Goal: Transaction & Acquisition: Purchase product/service

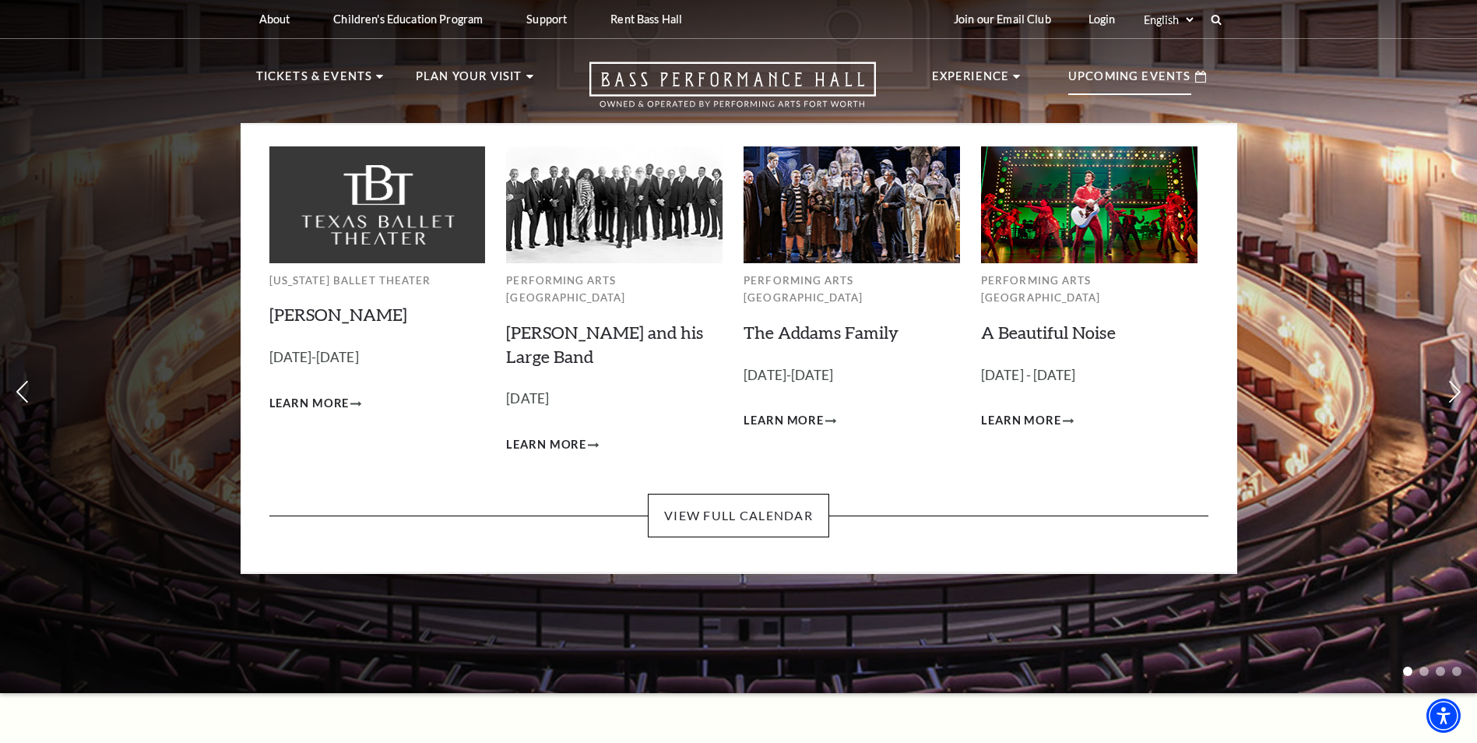
click at [1092, 79] on p "Upcoming Events" at bounding box center [1129, 81] width 123 height 28
click at [798, 322] on link "The Addams Family" at bounding box center [821, 332] width 155 height 21
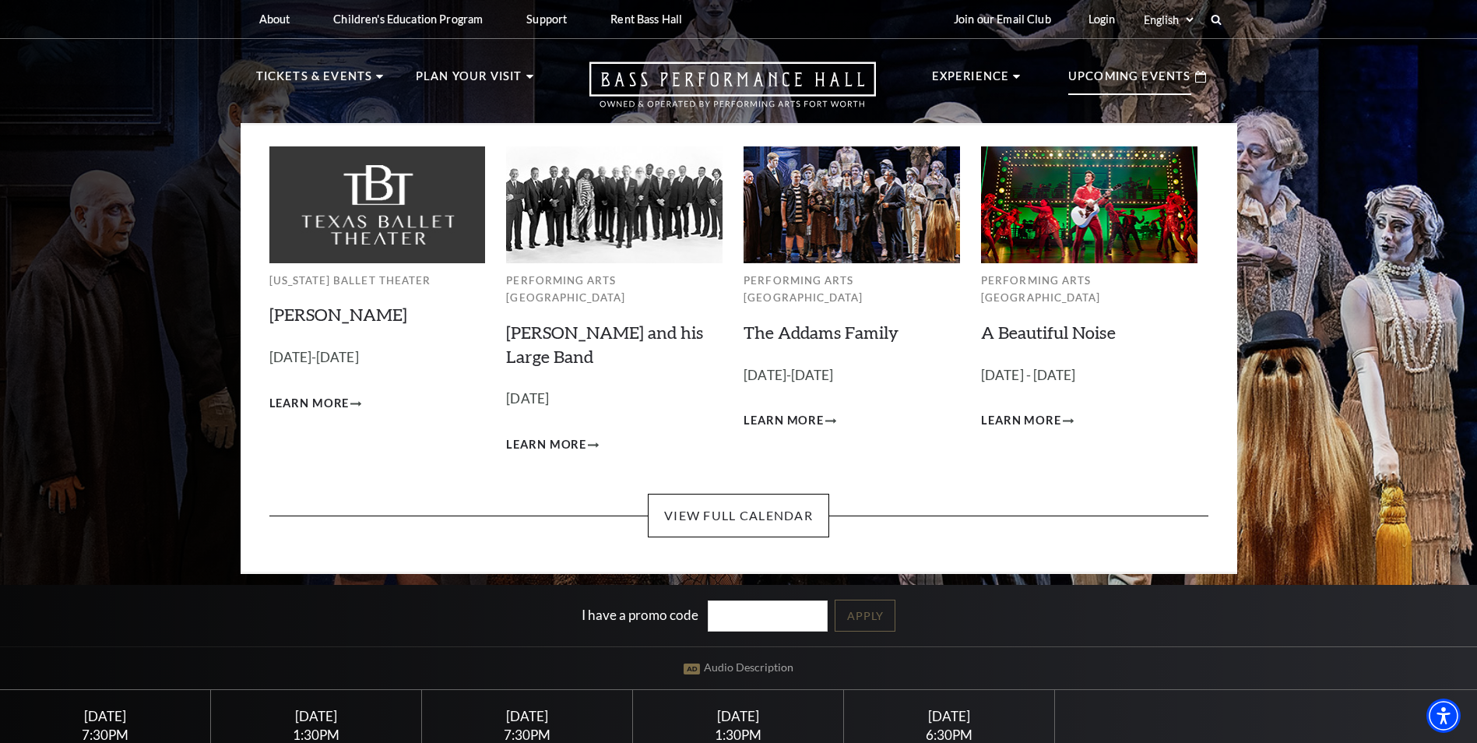
click at [1075, 78] on p "Upcoming Events" at bounding box center [1129, 81] width 123 height 28
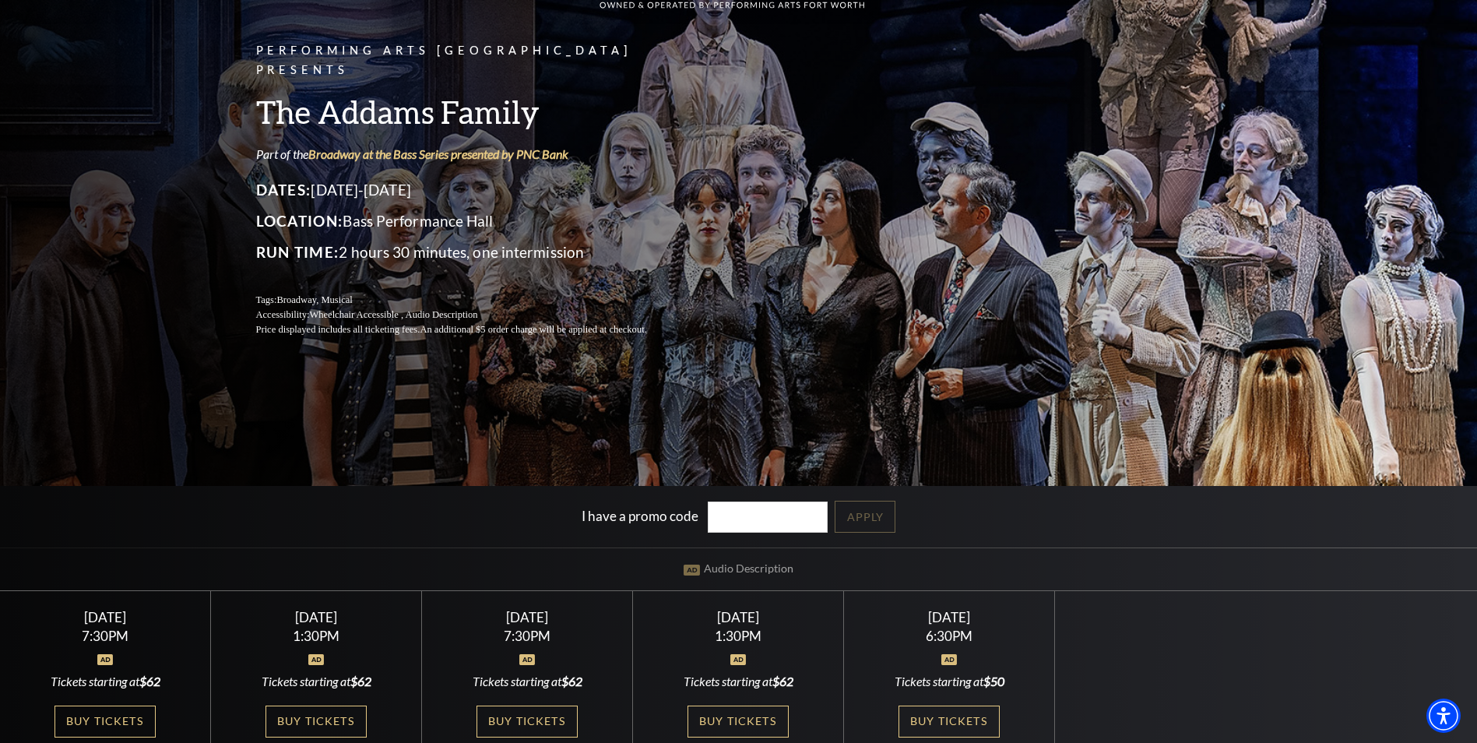
scroll to position [234, 0]
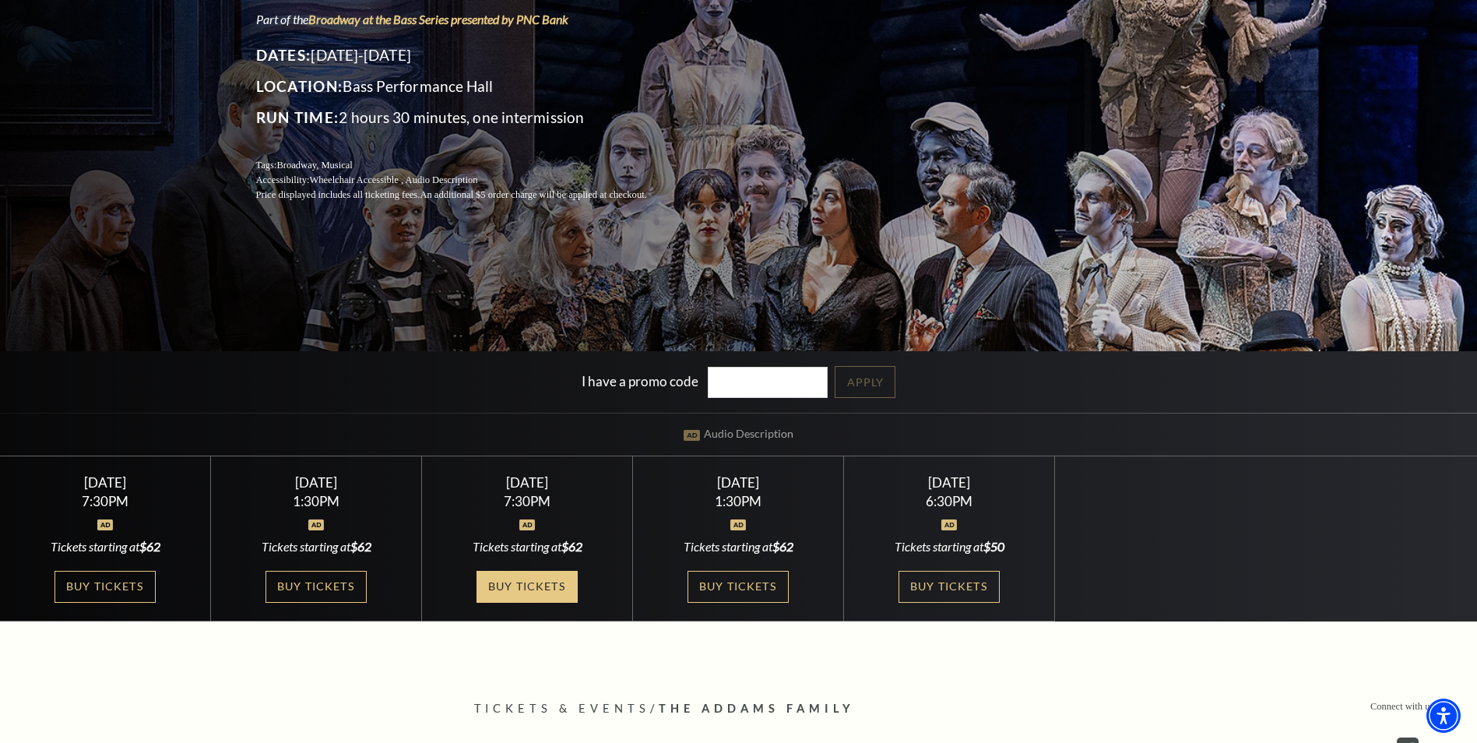
click at [542, 582] on link "Buy Tickets" at bounding box center [527, 587] width 101 height 32
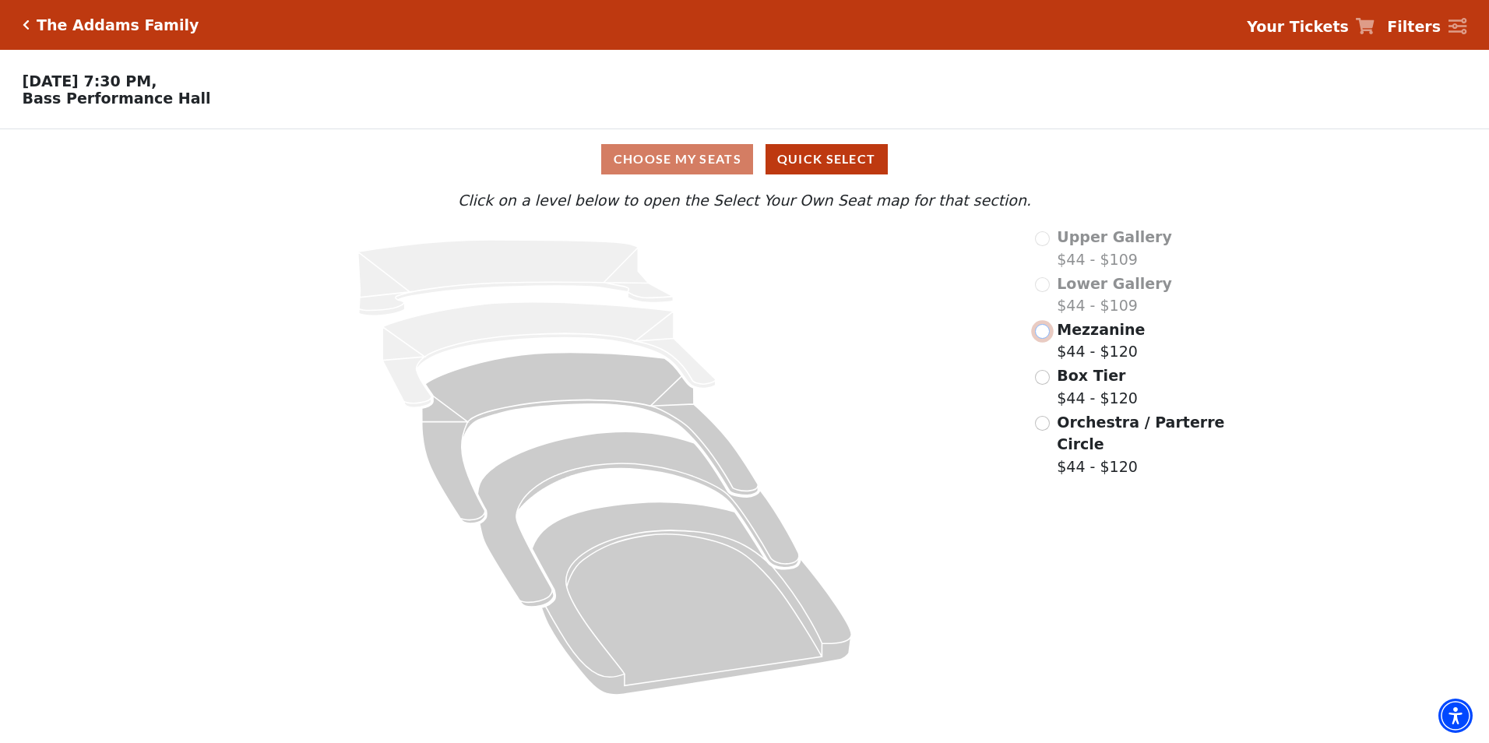
click at [1043, 339] on input "Mezzanine$44 - $120\a" at bounding box center [1042, 331] width 15 height 15
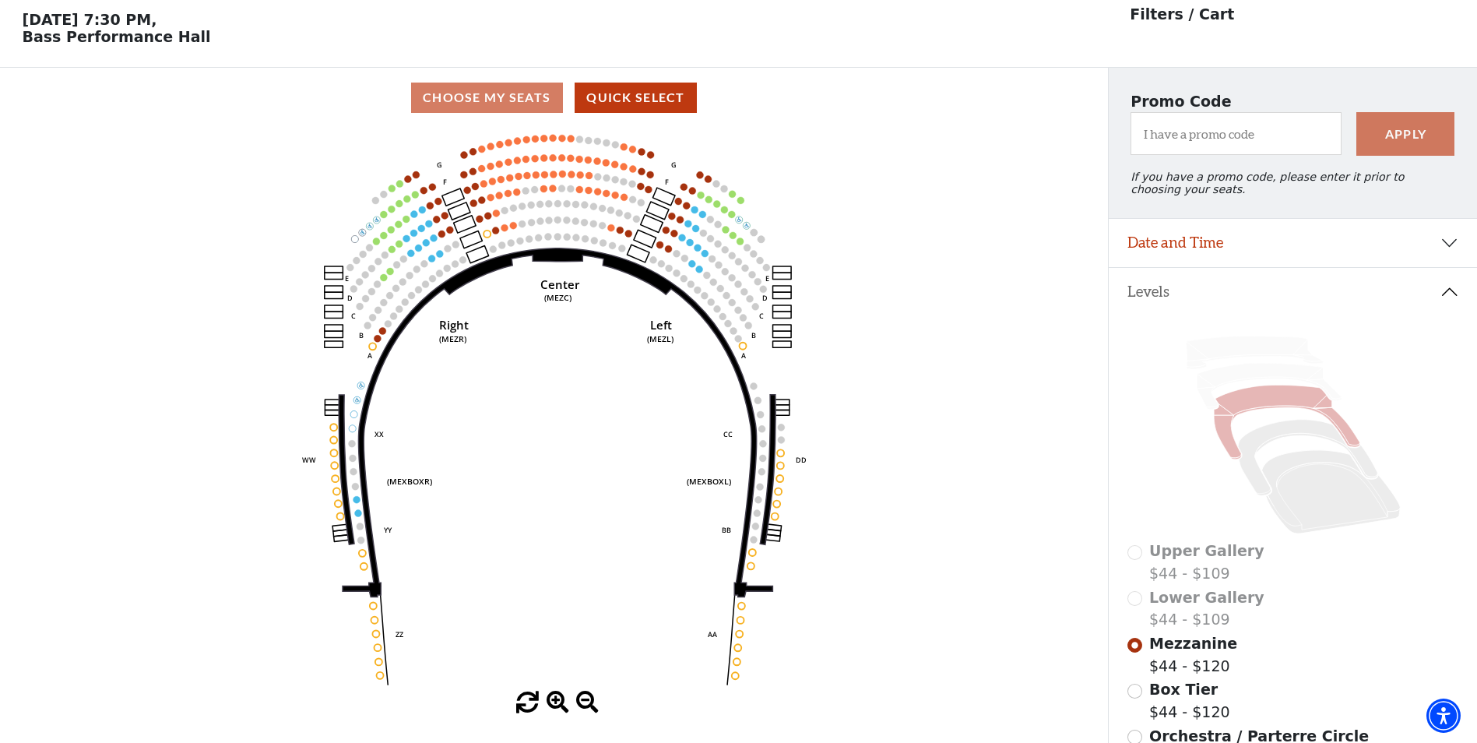
scroll to position [72, 0]
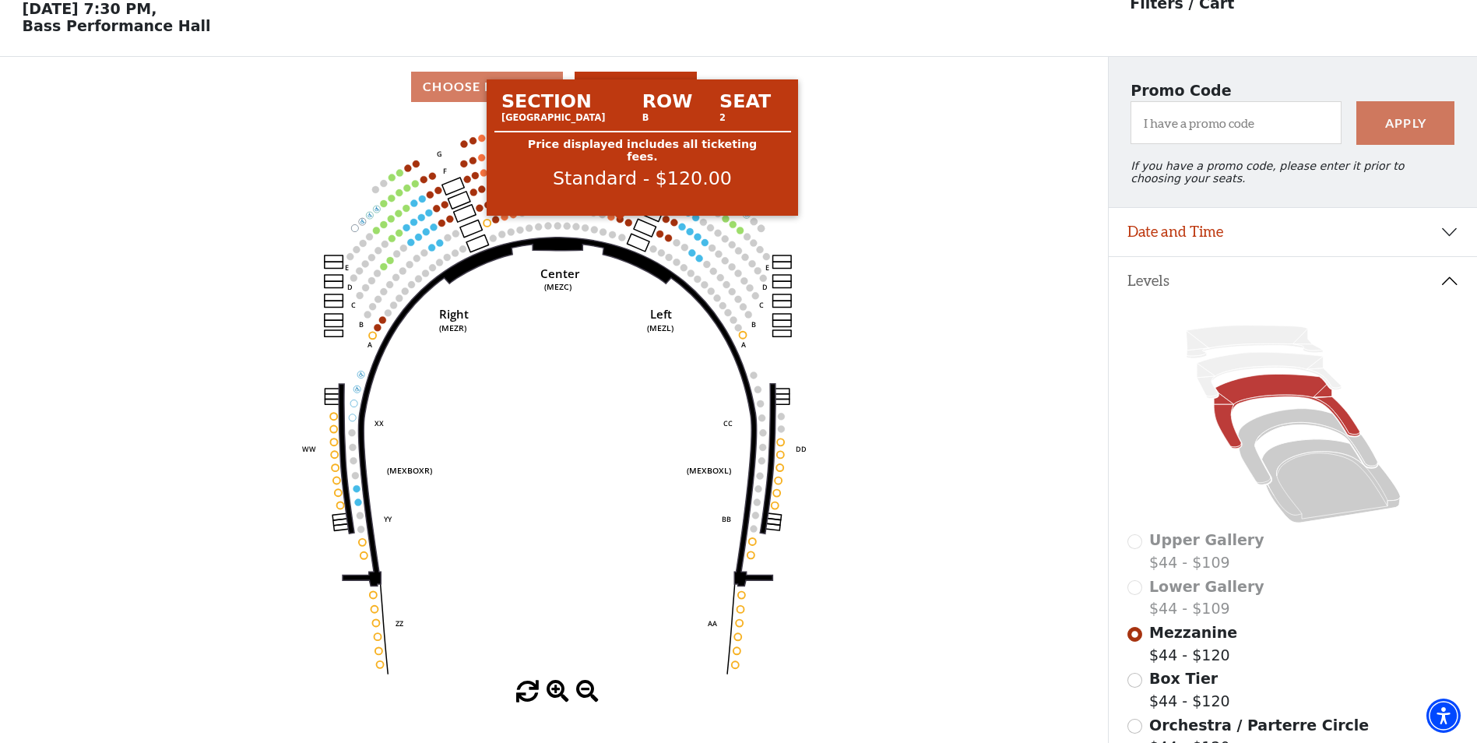
click at [621, 223] on circle at bounding box center [620, 219] width 7 height 7
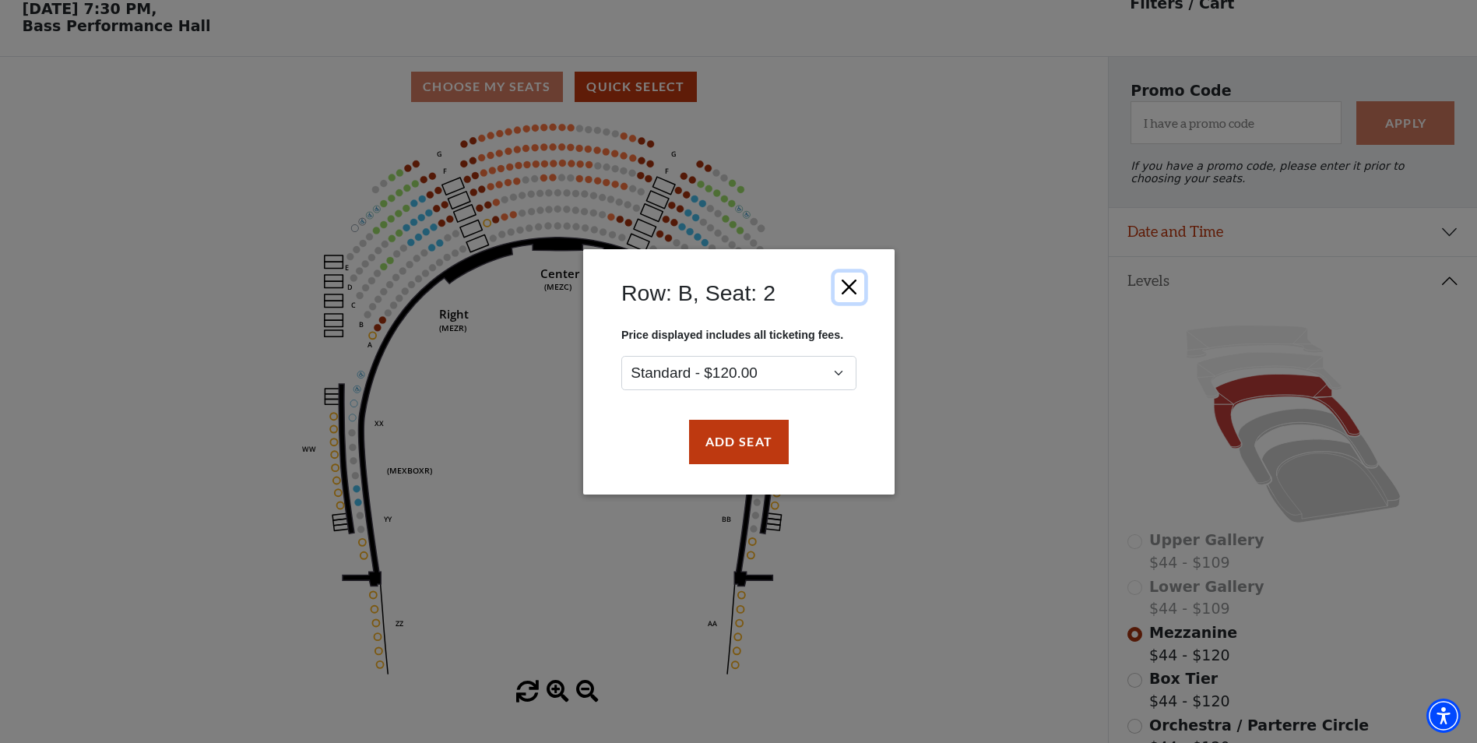
click at [848, 293] on button "Close" at bounding box center [849, 287] width 30 height 30
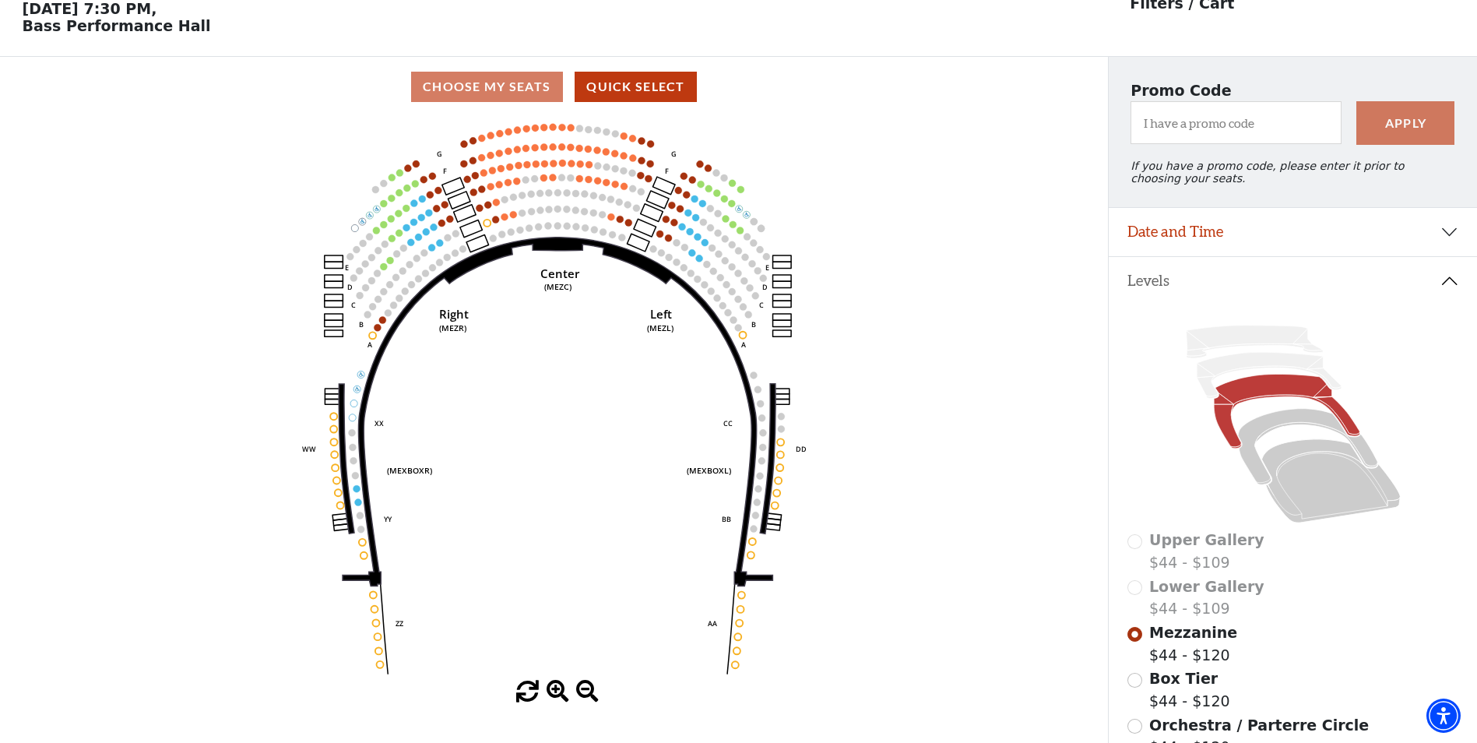
click at [581, 182] on circle at bounding box center [579, 178] width 7 height 7
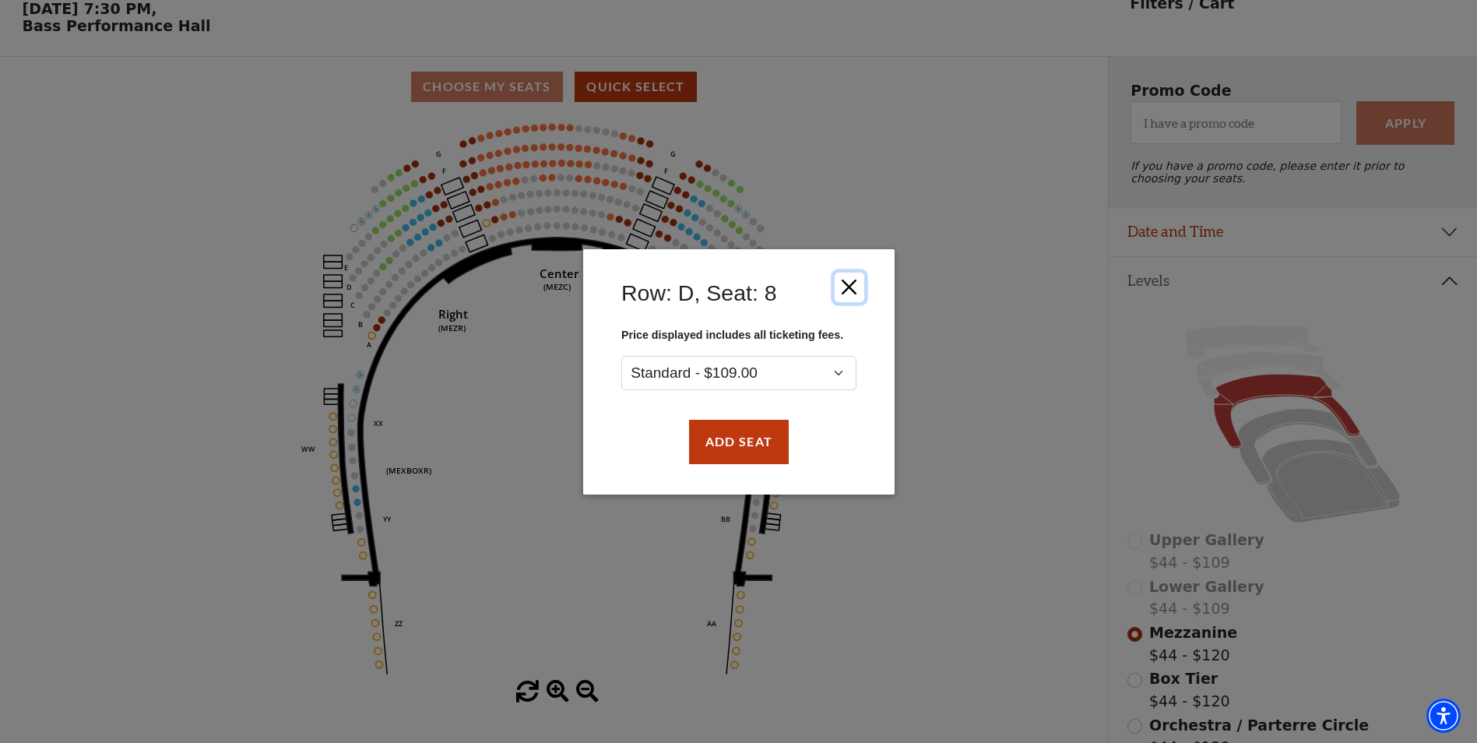
click at [849, 285] on button "Close" at bounding box center [849, 287] width 30 height 30
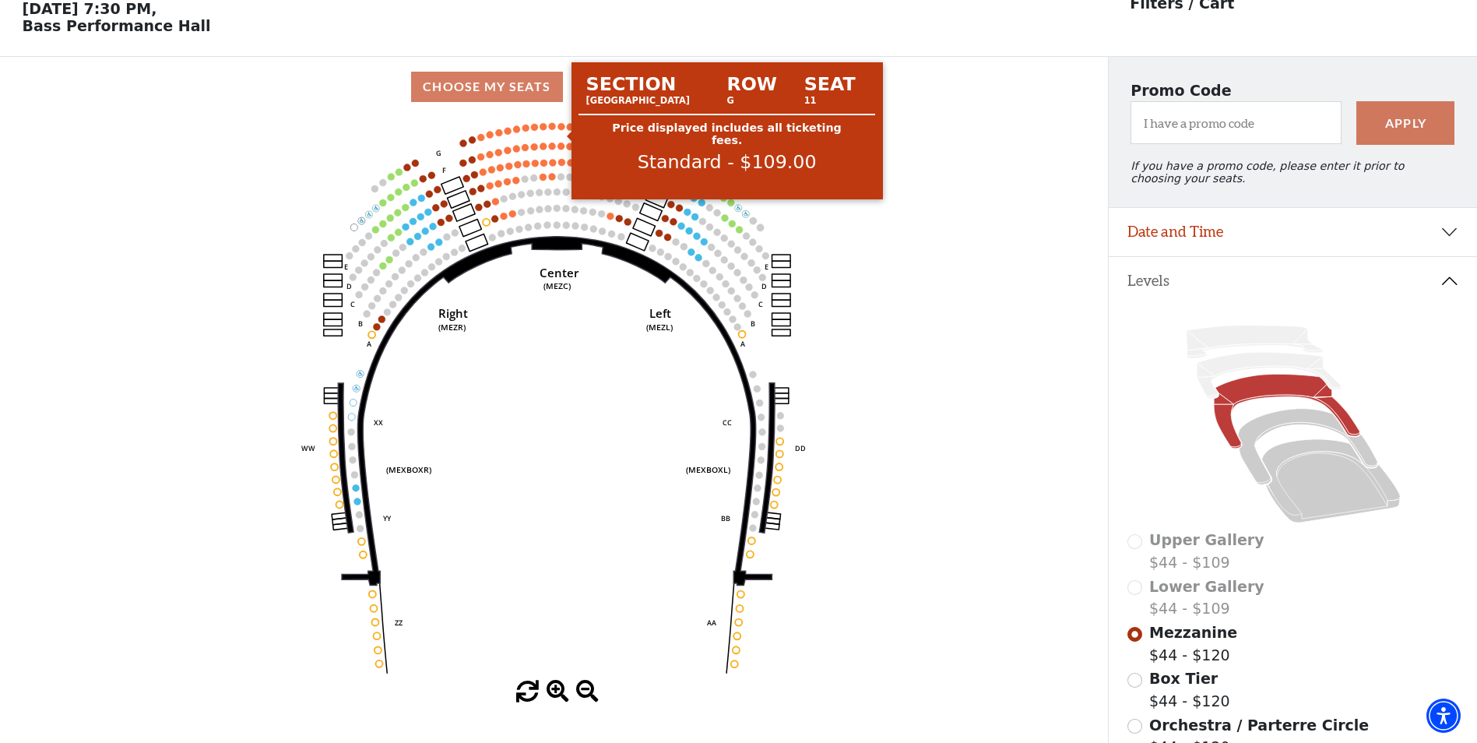
click at [561, 130] on circle at bounding box center [561, 126] width 7 height 7
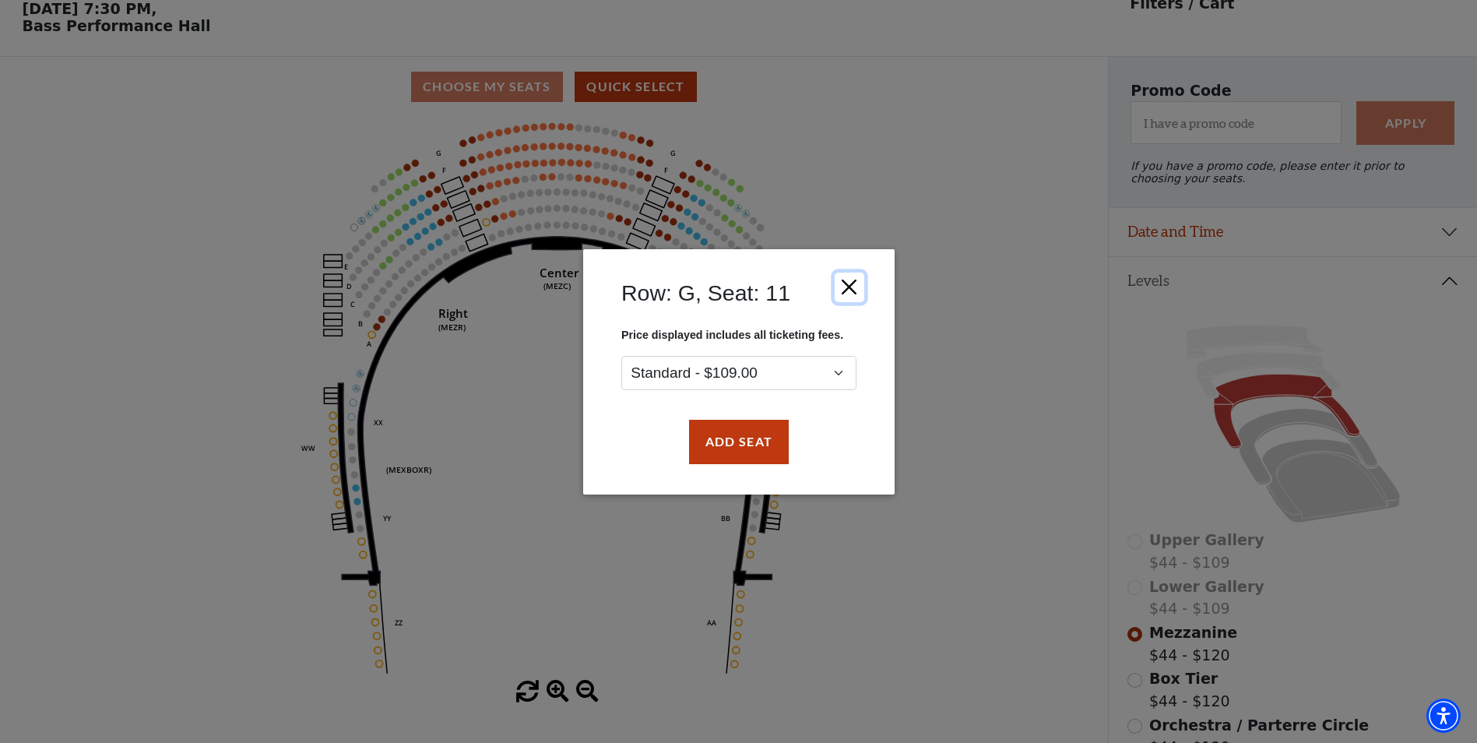
click at [848, 283] on button "Close" at bounding box center [849, 287] width 30 height 30
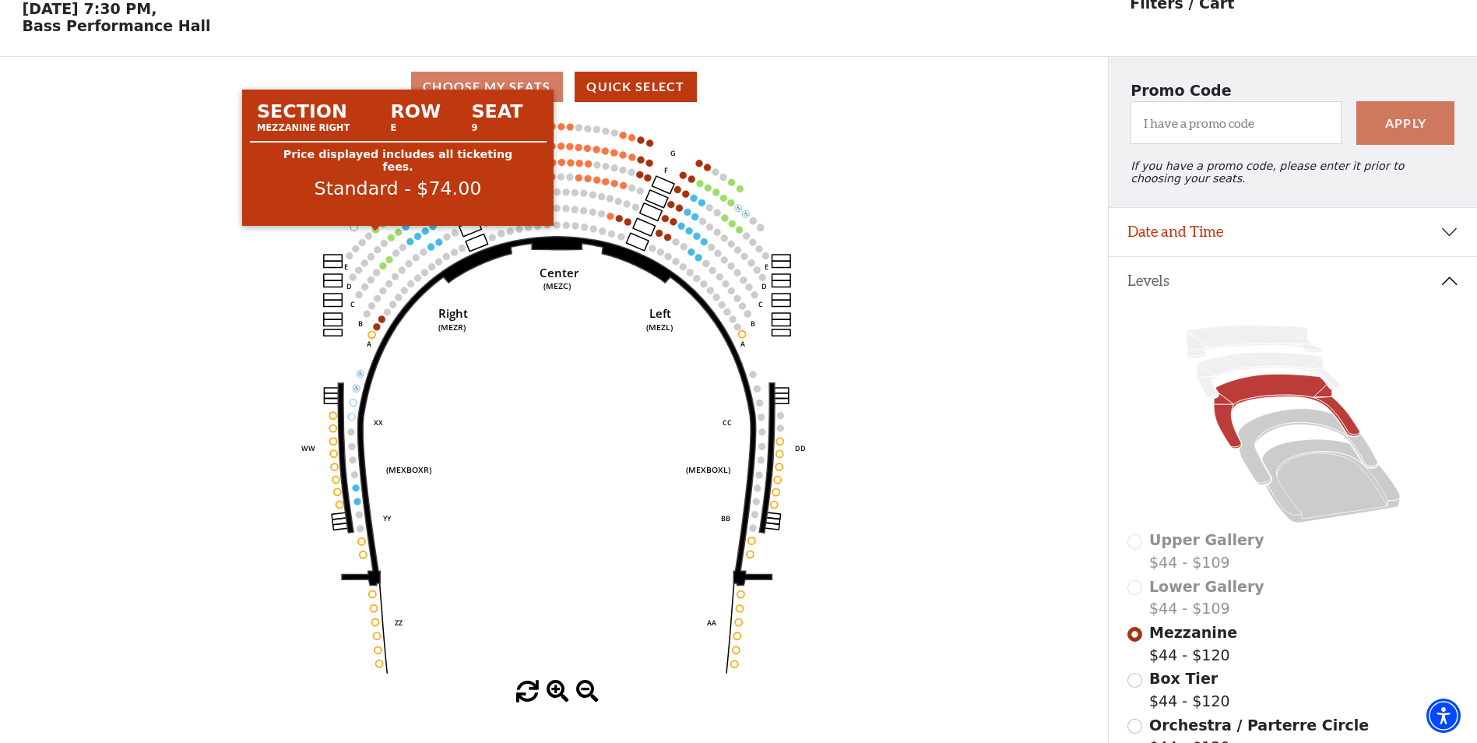
click at [375, 233] on circle at bounding box center [375, 229] width 7 height 7
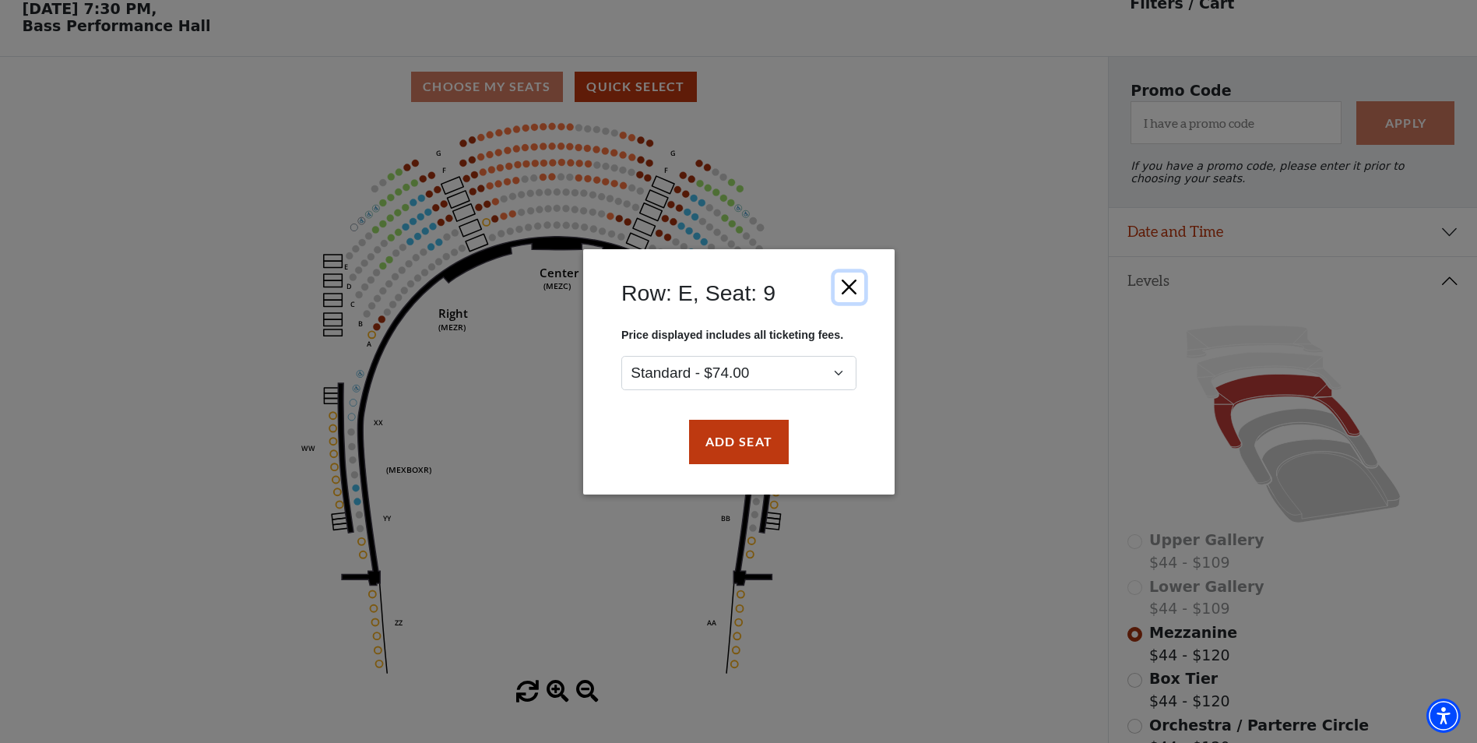
click at [847, 287] on button "Close" at bounding box center [849, 287] width 30 height 30
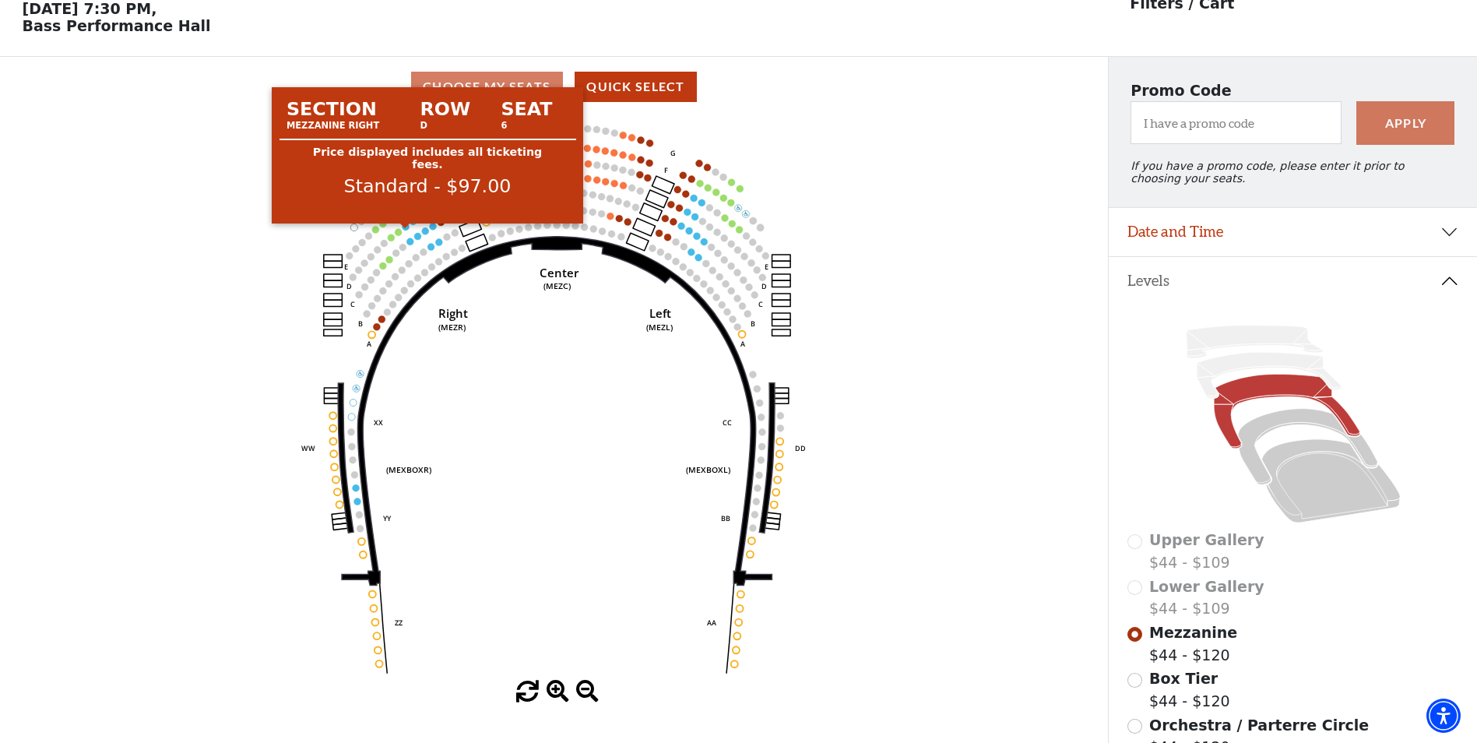
click at [408, 231] on circle at bounding box center [406, 226] width 7 height 7
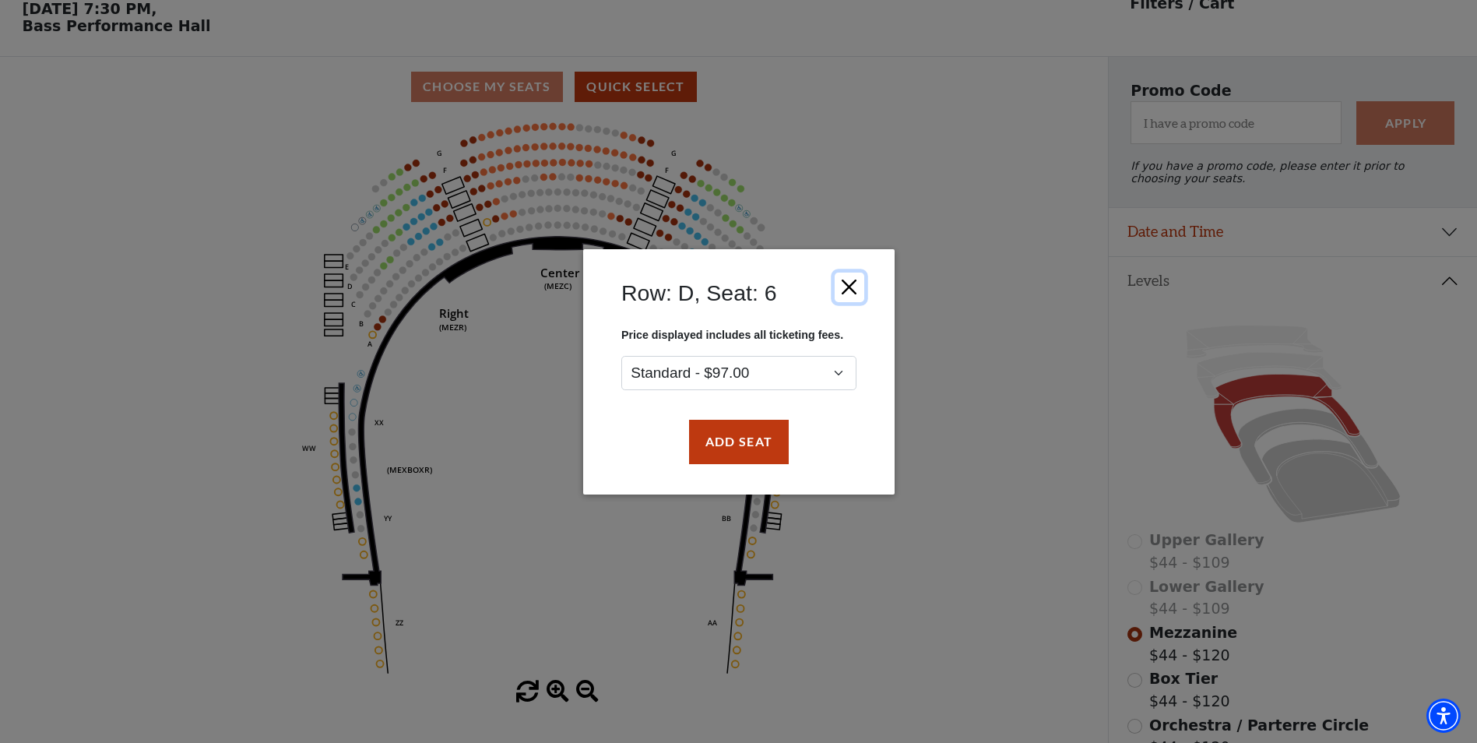
click at [846, 288] on button "Close" at bounding box center [849, 287] width 30 height 30
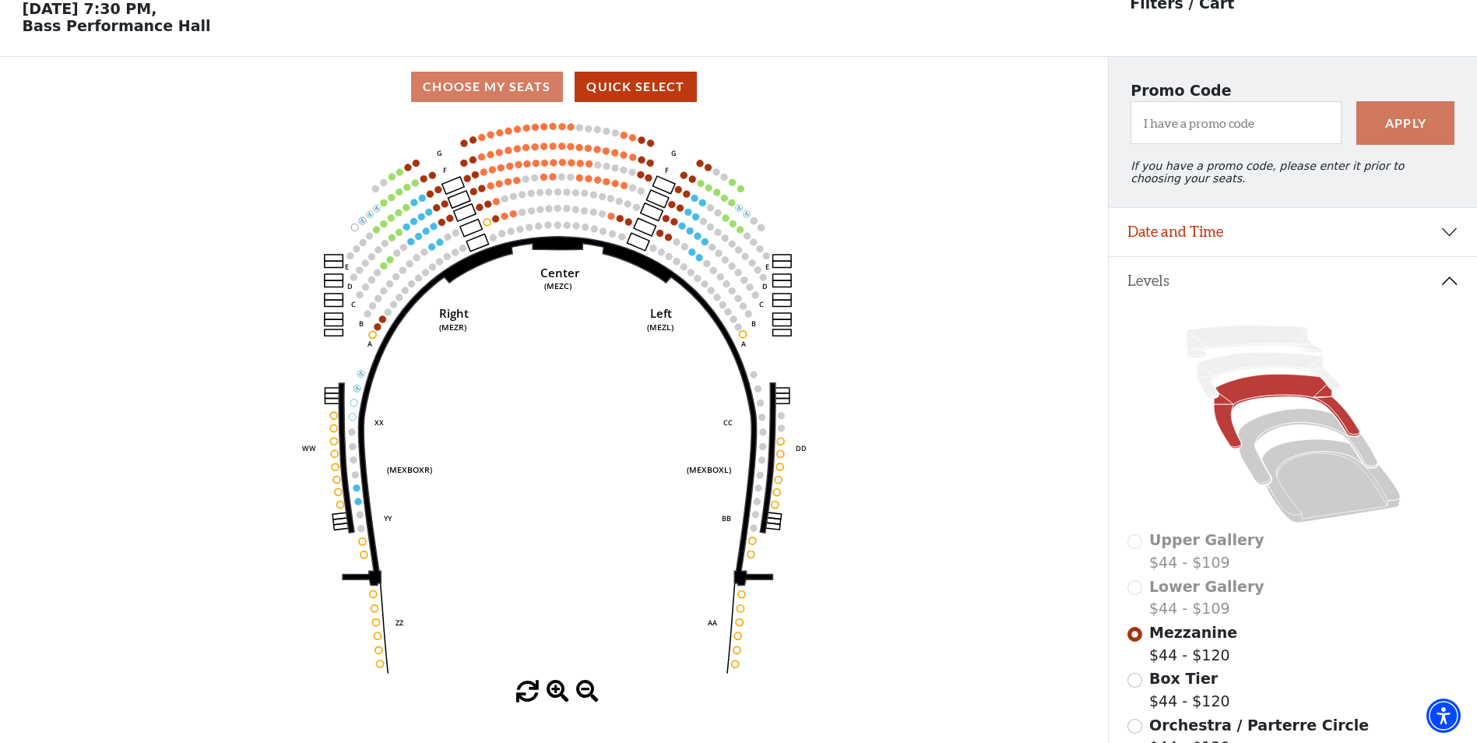
click at [1135, 598] on div "Lower Gallery $44 - $109" at bounding box center [1294, 597] width 332 height 44
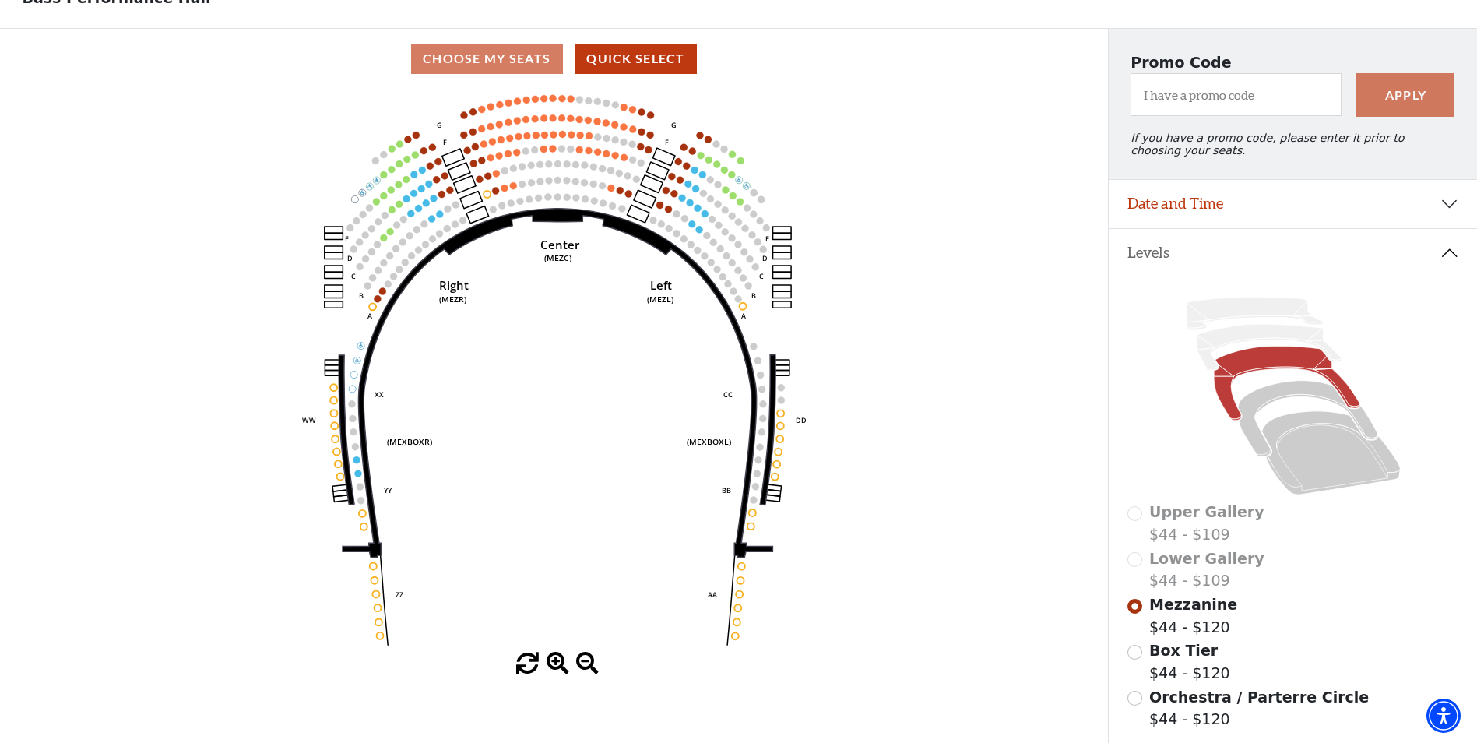
scroll to position [150, 0]
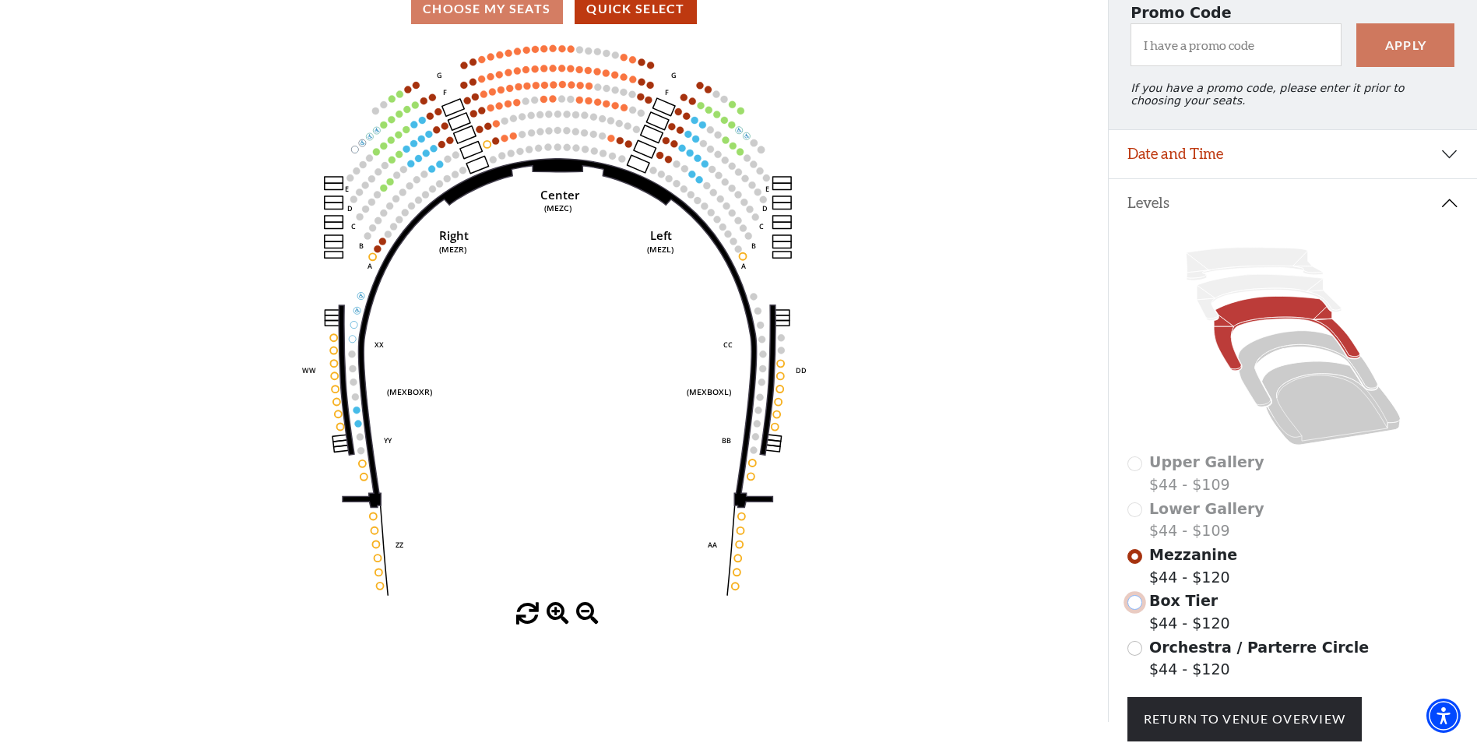
click at [1133, 610] on input "Box Tier$44 - $120\a" at bounding box center [1135, 602] width 15 height 15
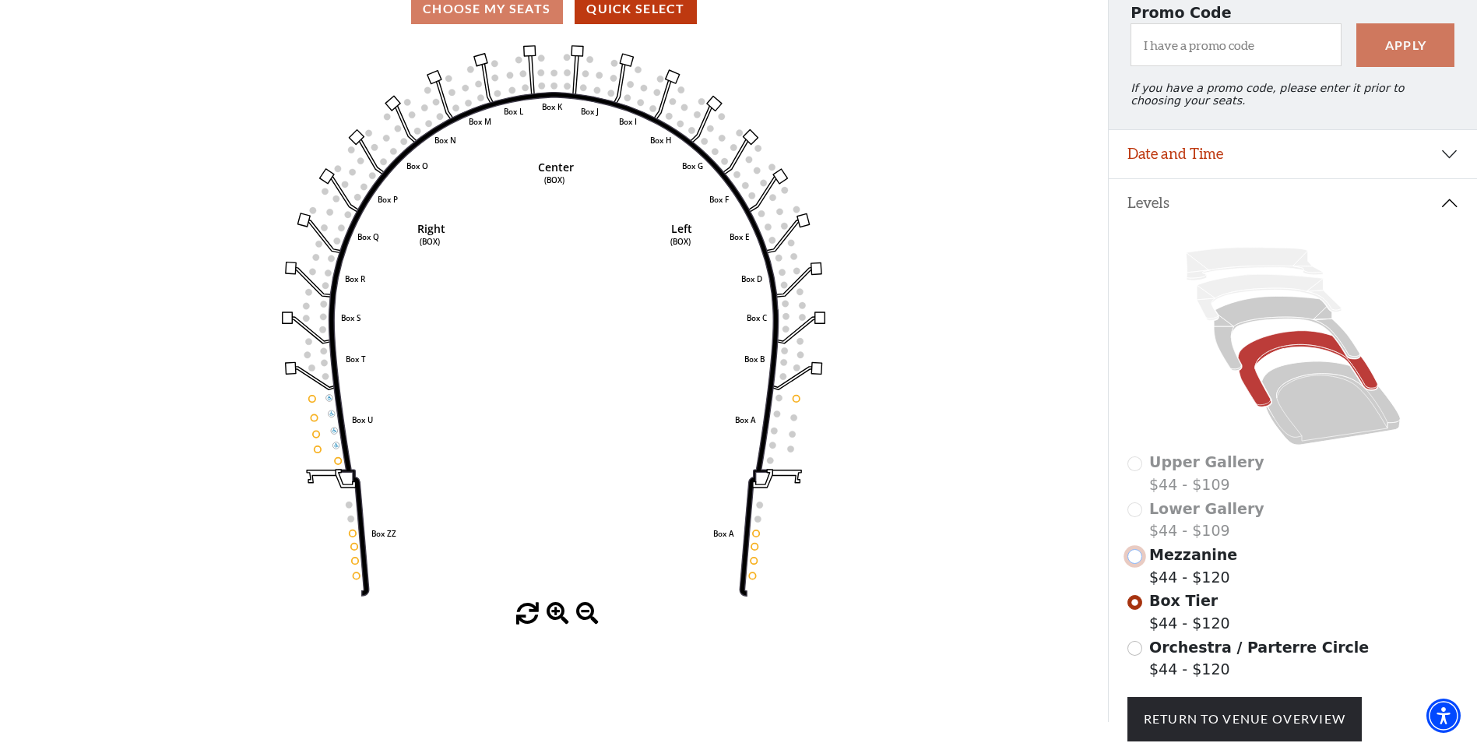
click at [1135, 564] on input "Mezzanine$44 - $120\a" at bounding box center [1135, 556] width 15 height 15
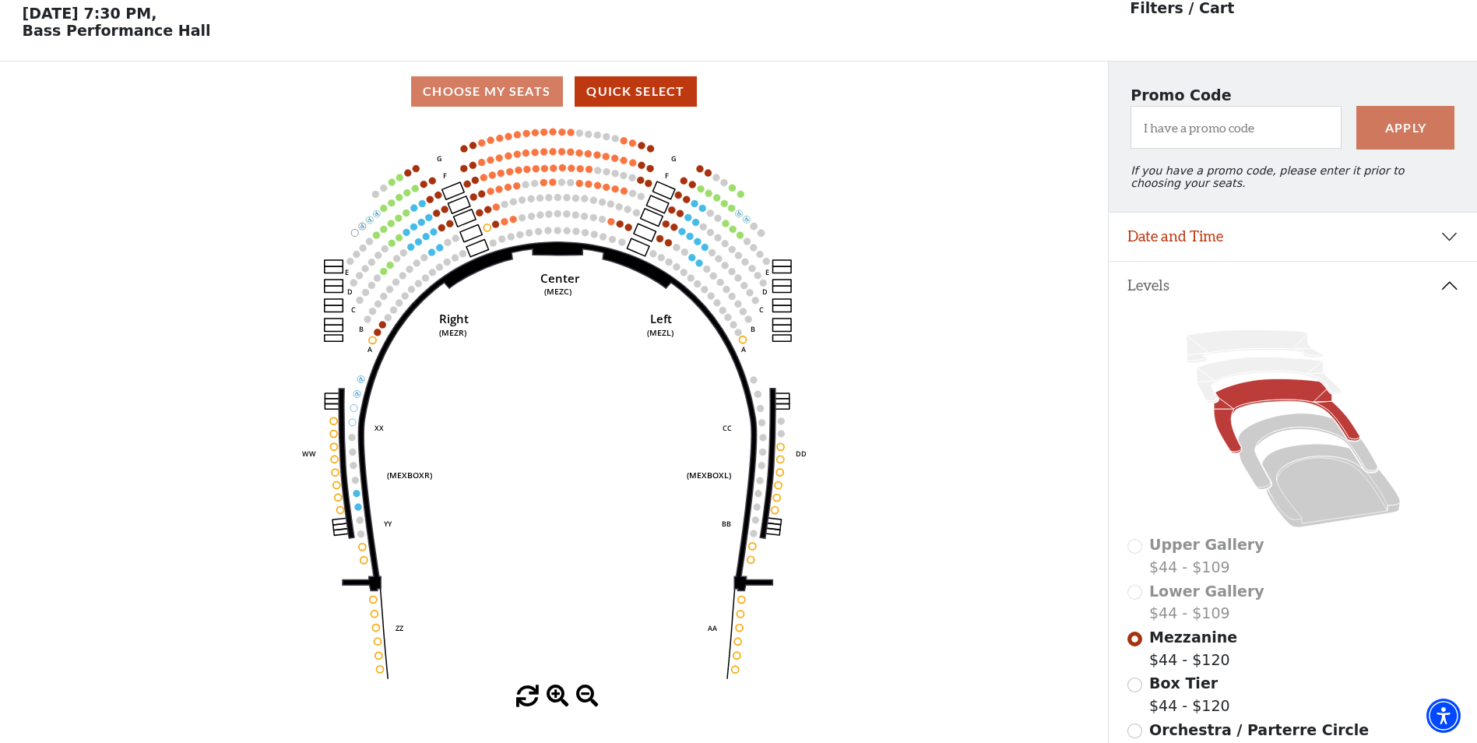
scroll to position [72, 0]
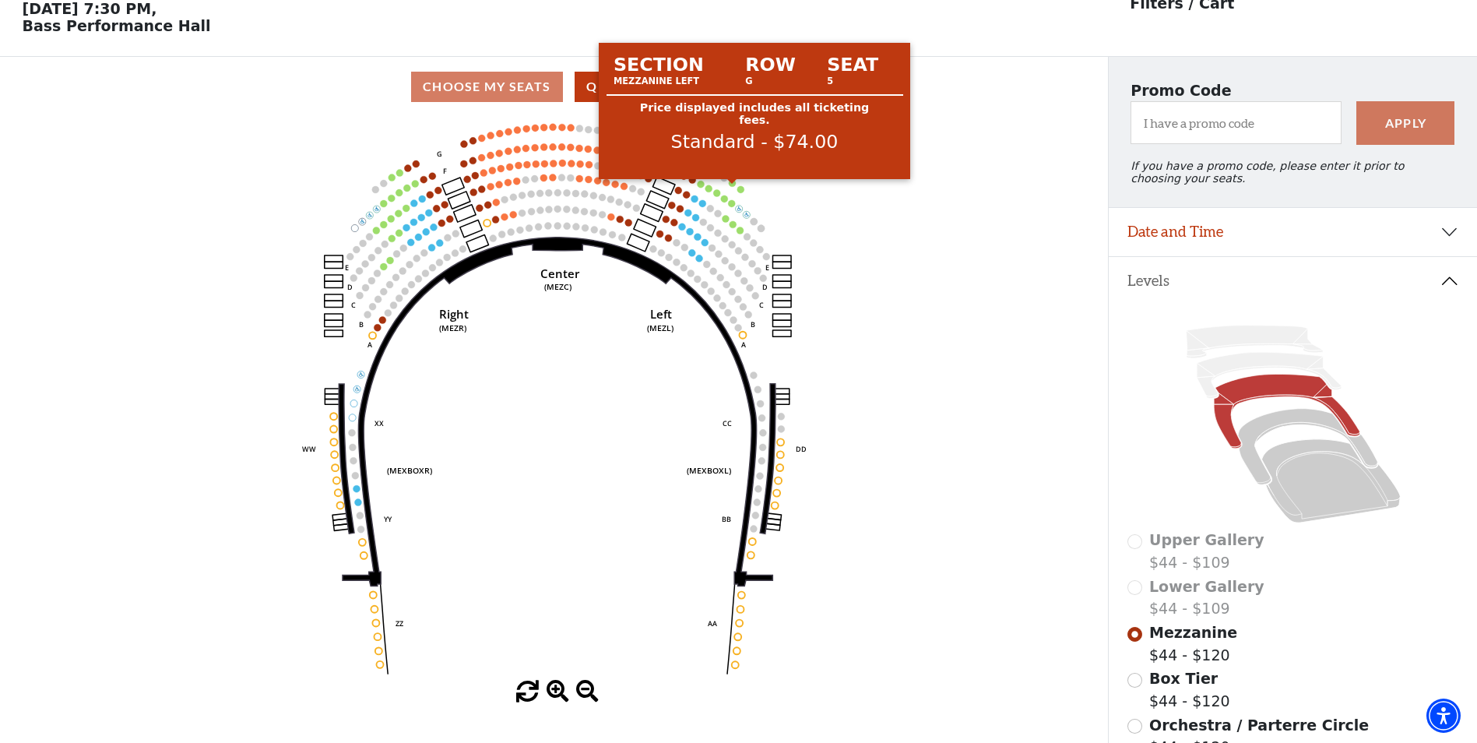
click at [733, 186] on circle at bounding box center [732, 182] width 7 height 7
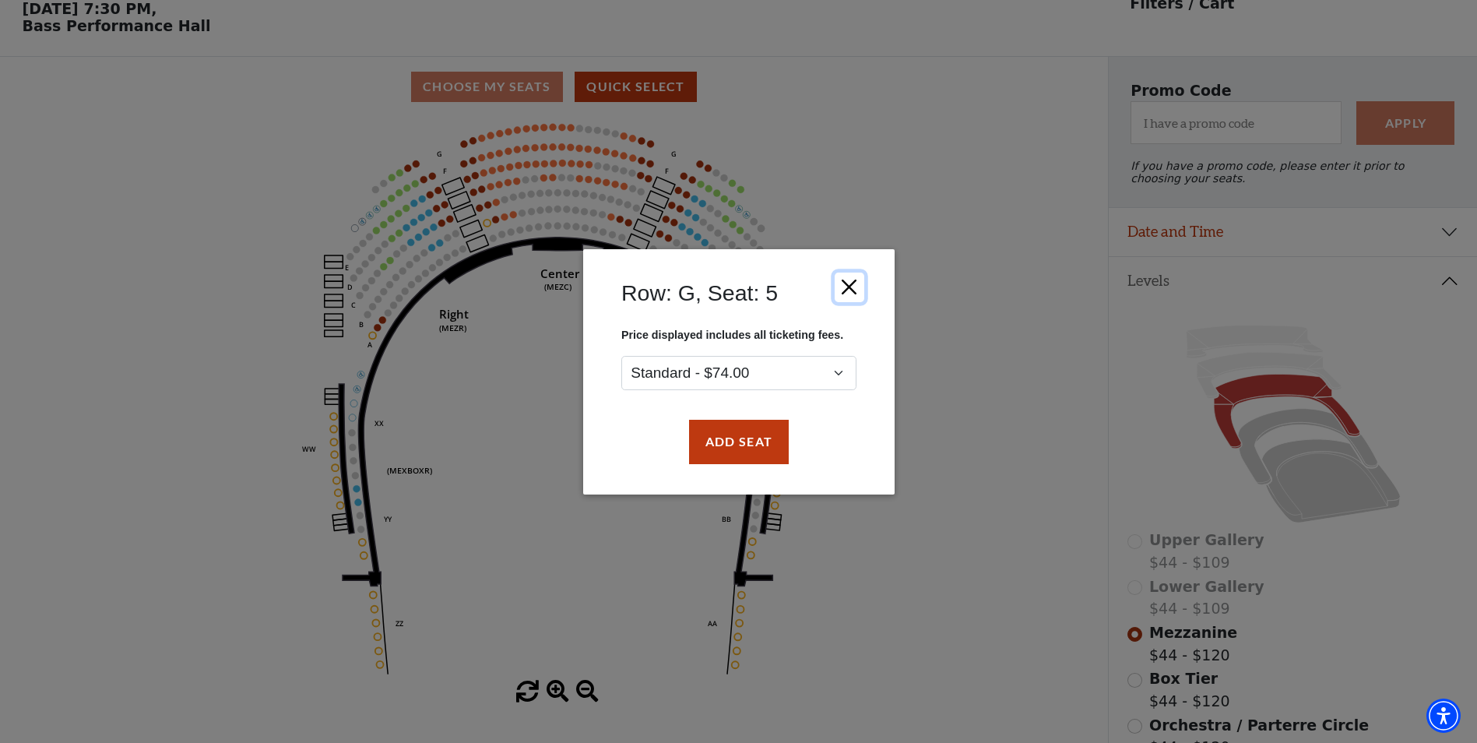
click at [854, 287] on button "Close" at bounding box center [849, 287] width 30 height 30
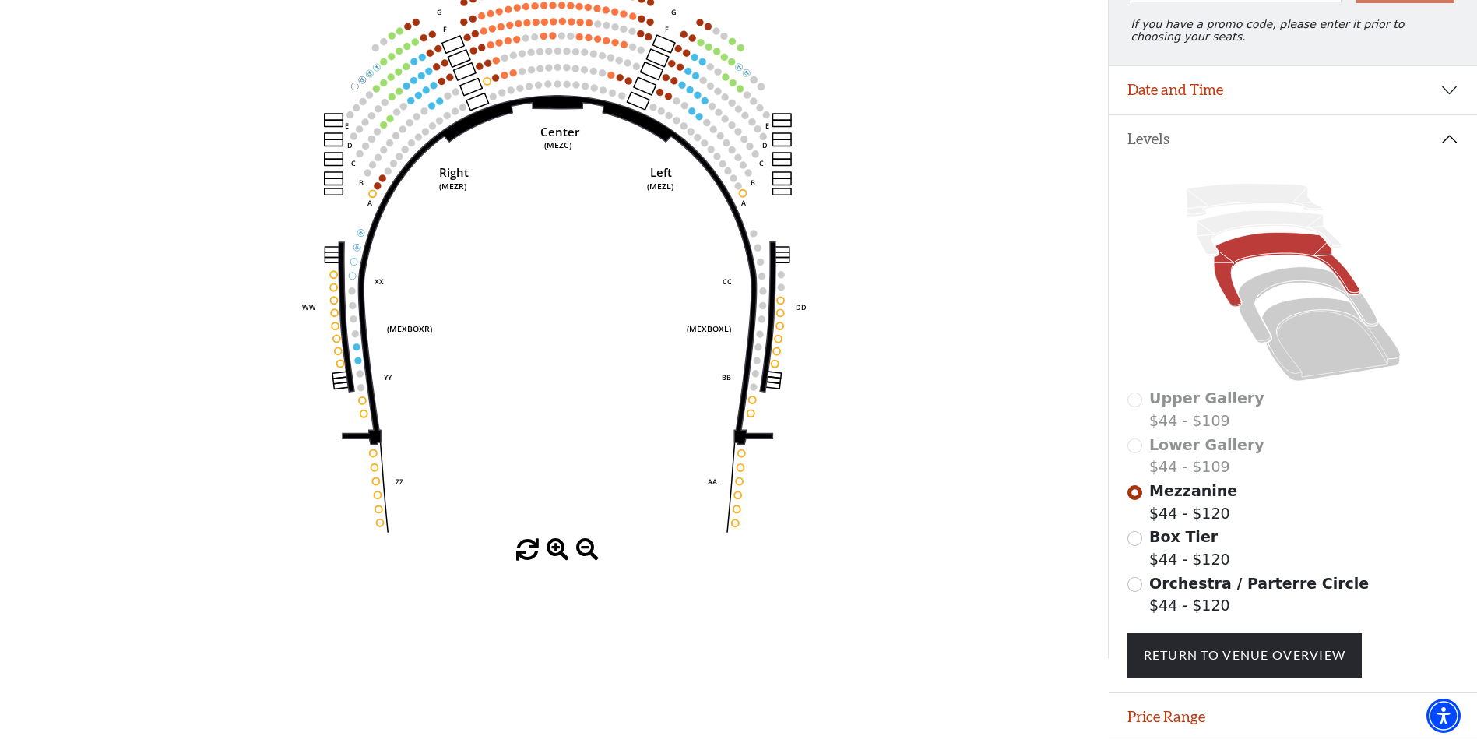
scroll to position [228, 0]
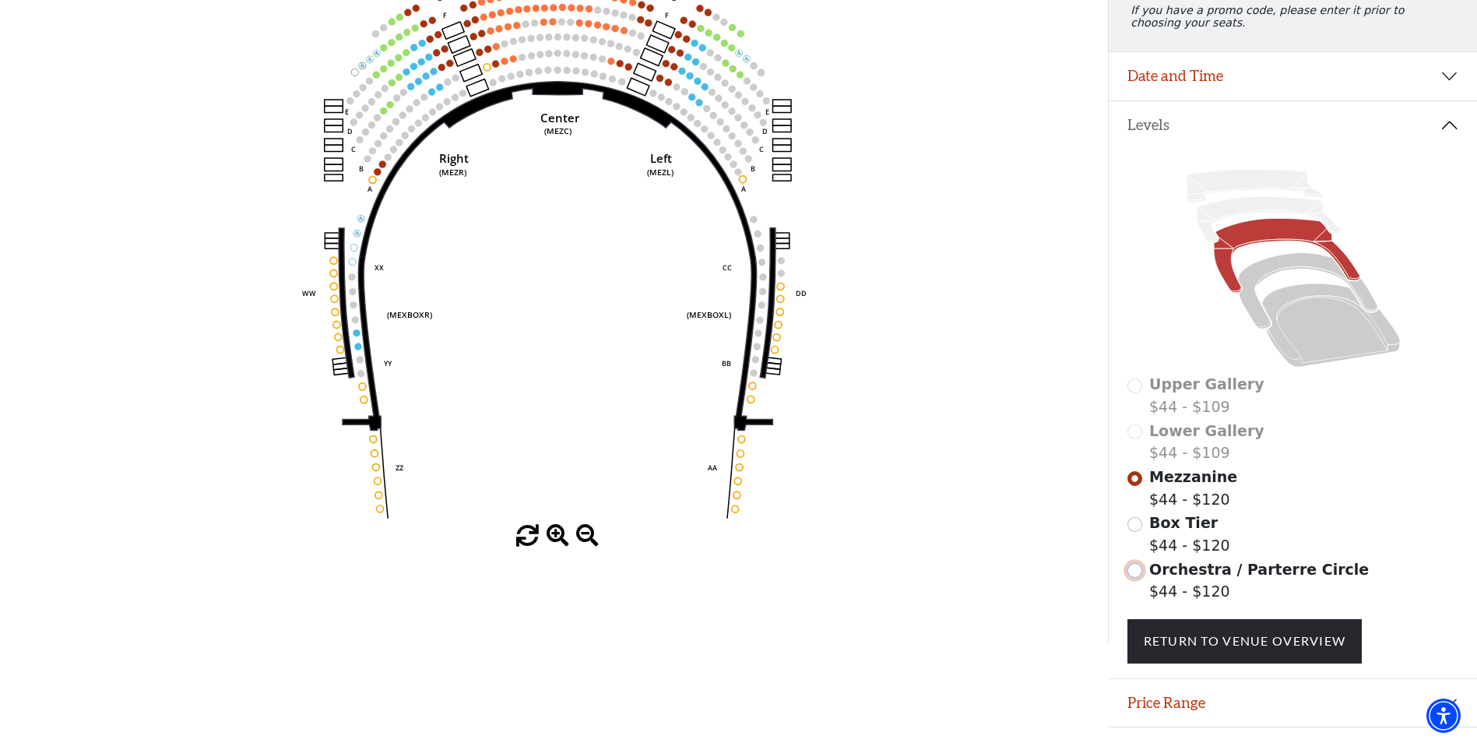
click at [1133, 578] on input "Orchestra / Parterre Circle$44 - $120\a" at bounding box center [1135, 570] width 15 height 15
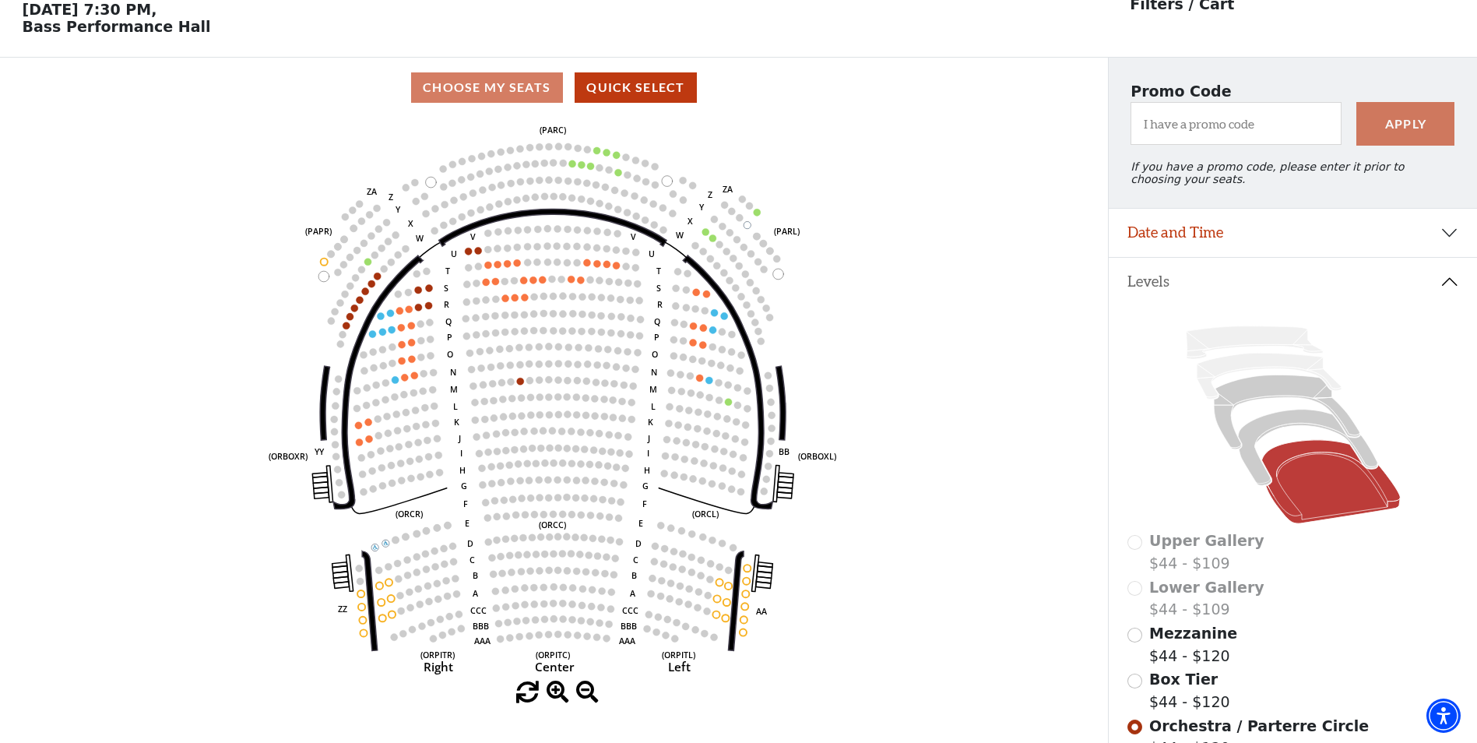
scroll to position [72, 0]
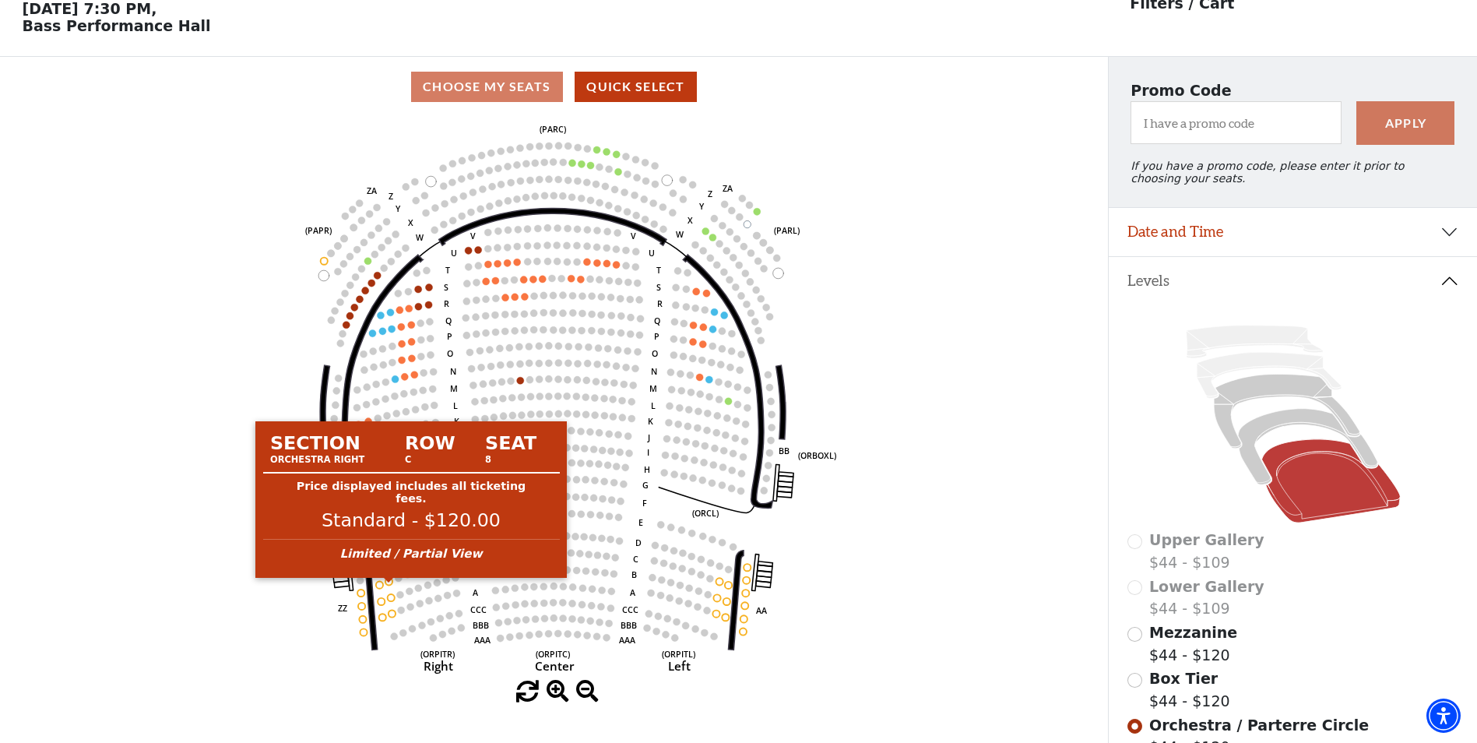
click at [389, 585] on circle at bounding box center [388, 581] width 7 height 7
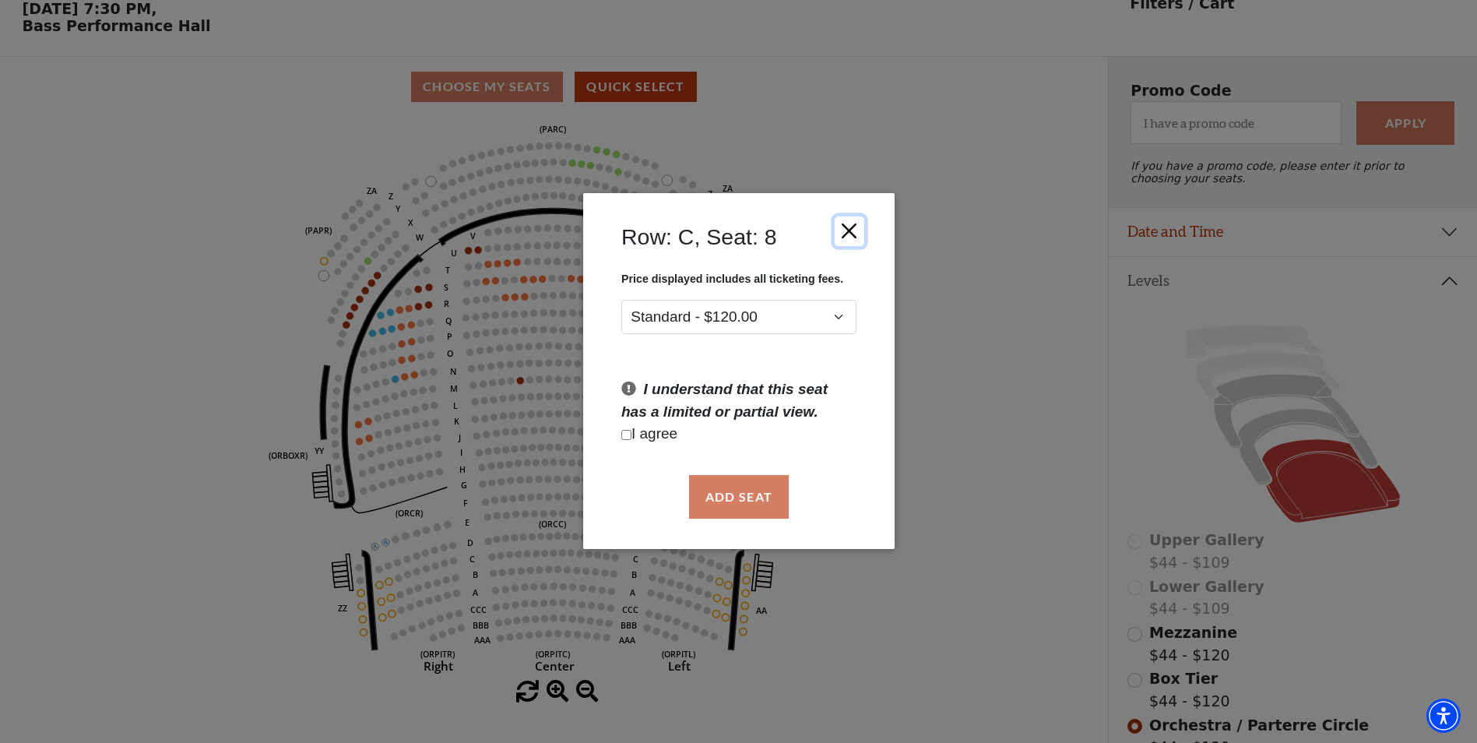
drag, startPoint x: 845, startPoint y: 227, endPoint x: 779, endPoint y: 243, distance: 68.2
click at [845, 227] on button "Close" at bounding box center [849, 231] width 30 height 30
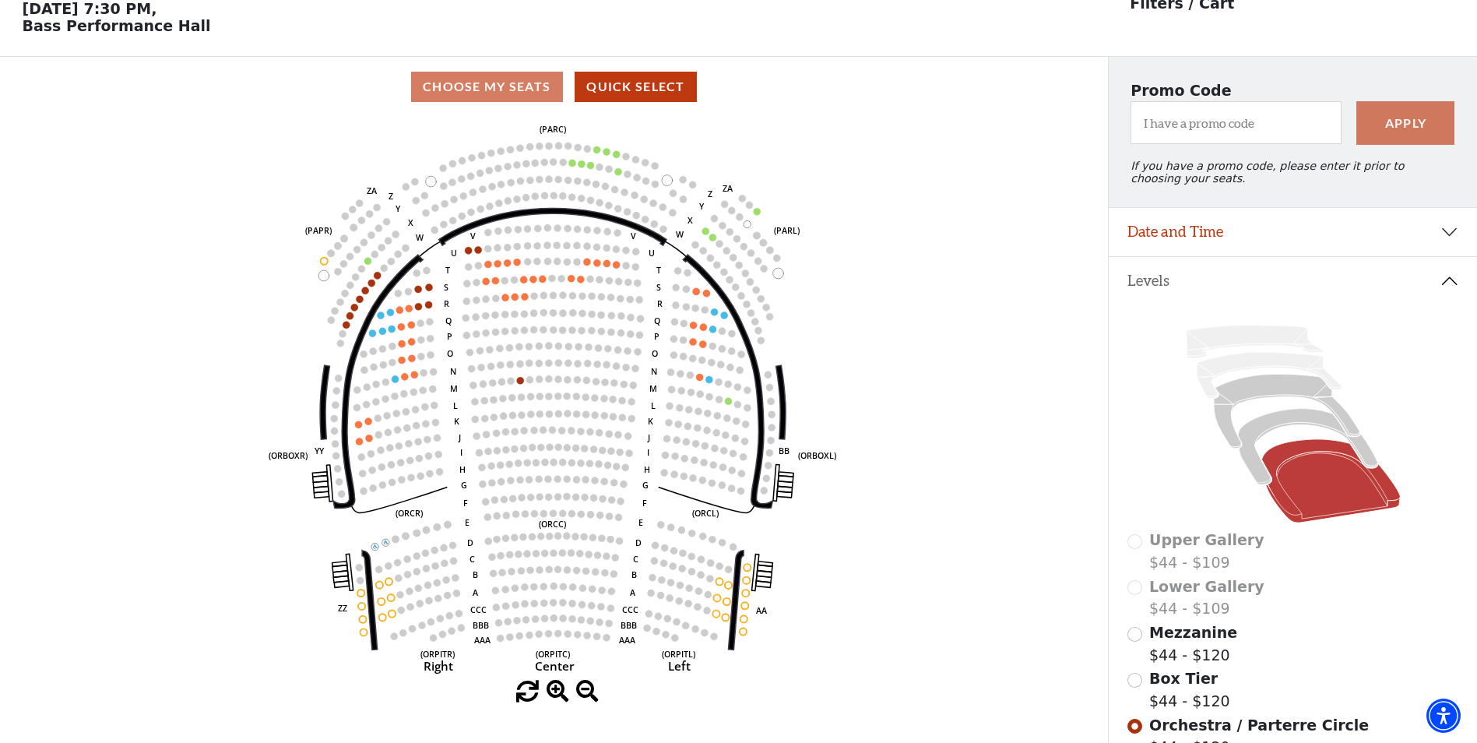
click at [1130, 652] on div "Mezzanine $44 - $120" at bounding box center [1294, 643] width 332 height 44
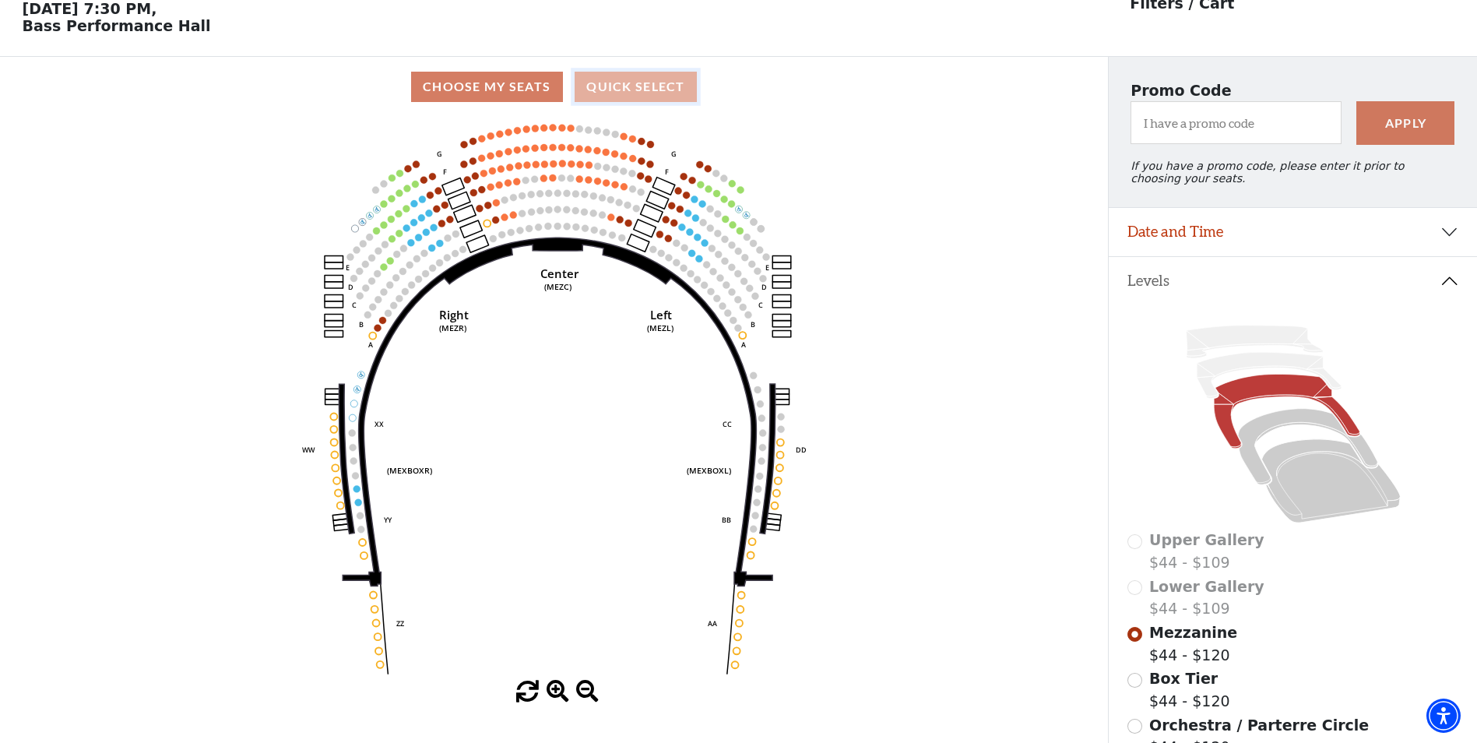
click at [606, 93] on button "Quick Select" at bounding box center [636, 87] width 122 height 30
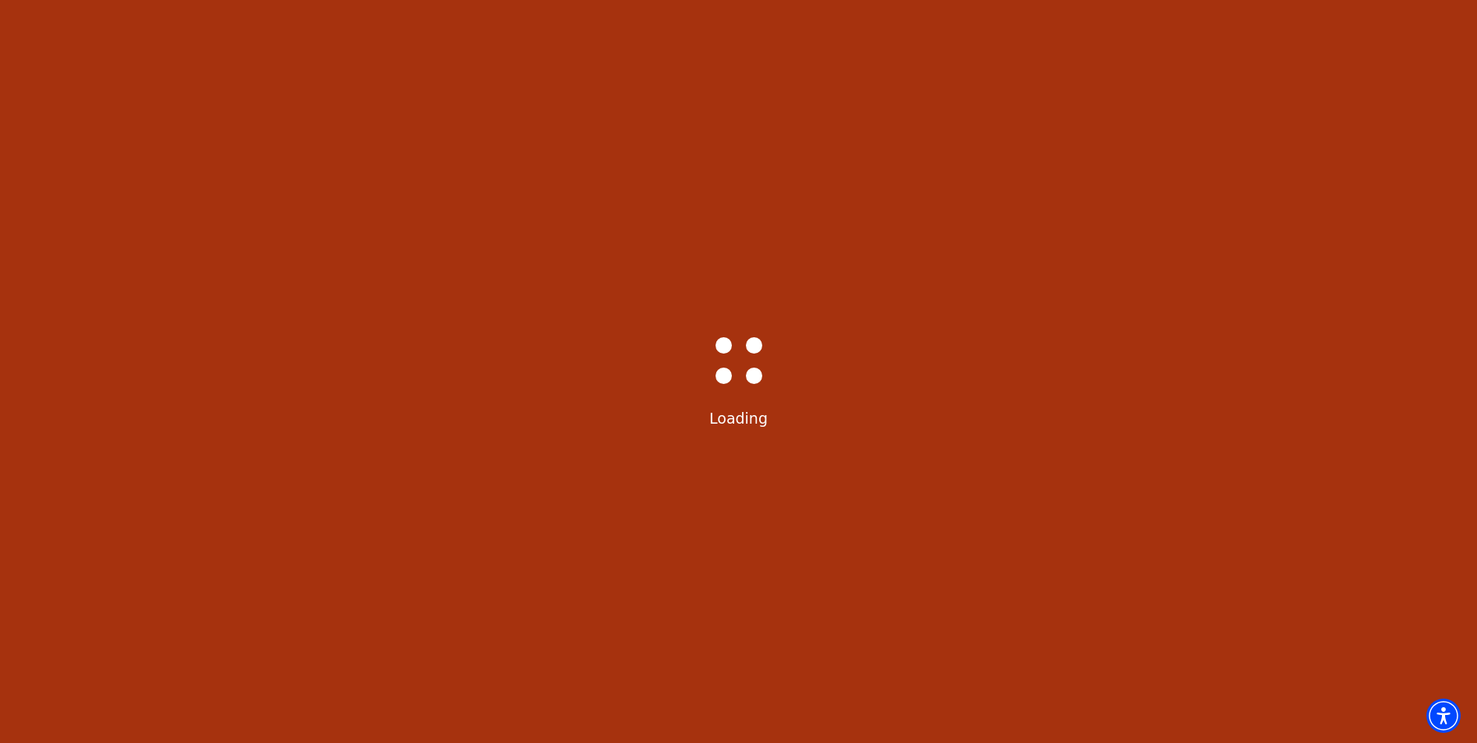
scroll to position [0, 0]
select select "6292"
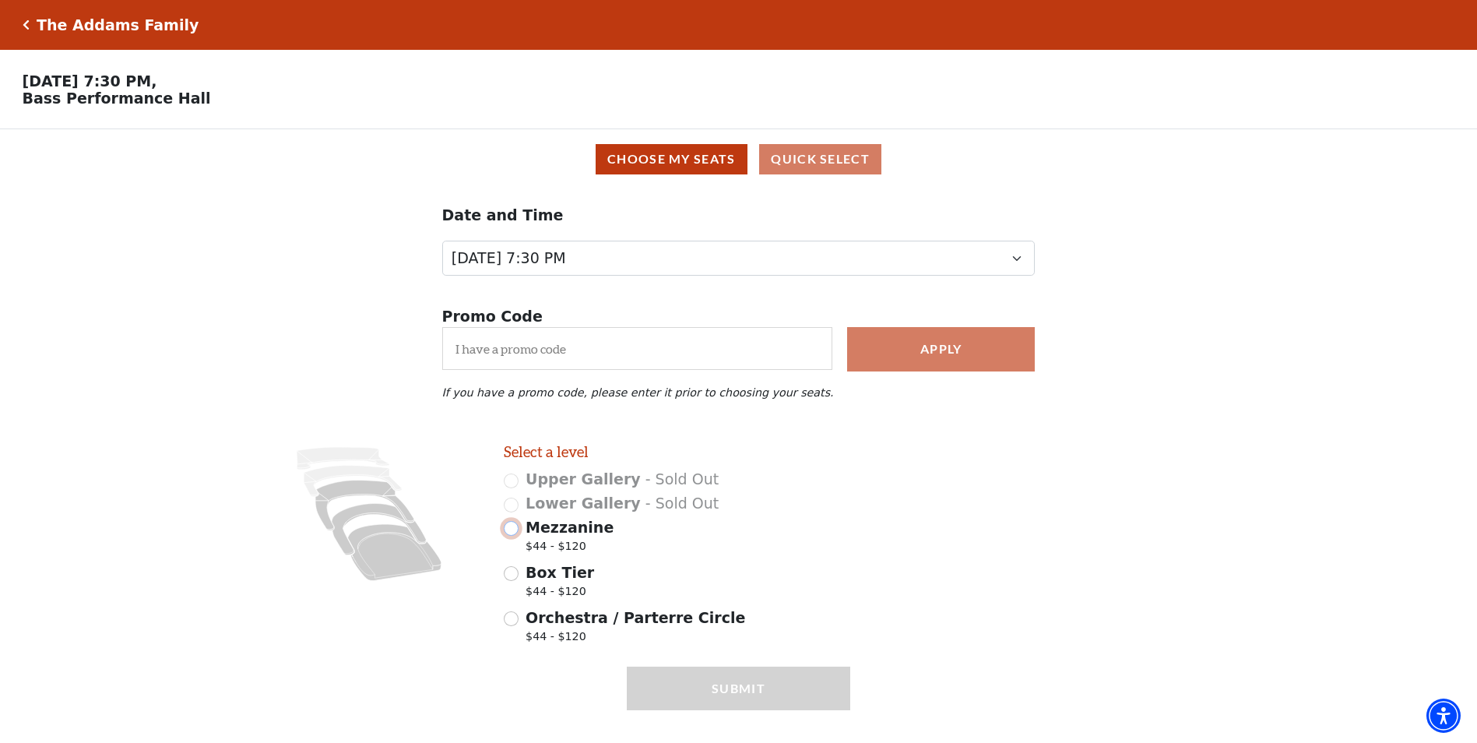
click at [513, 535] on input "Mezzanine $44 - $120" at bounding box center [511, 528] width 15 height 15
radio input "true"
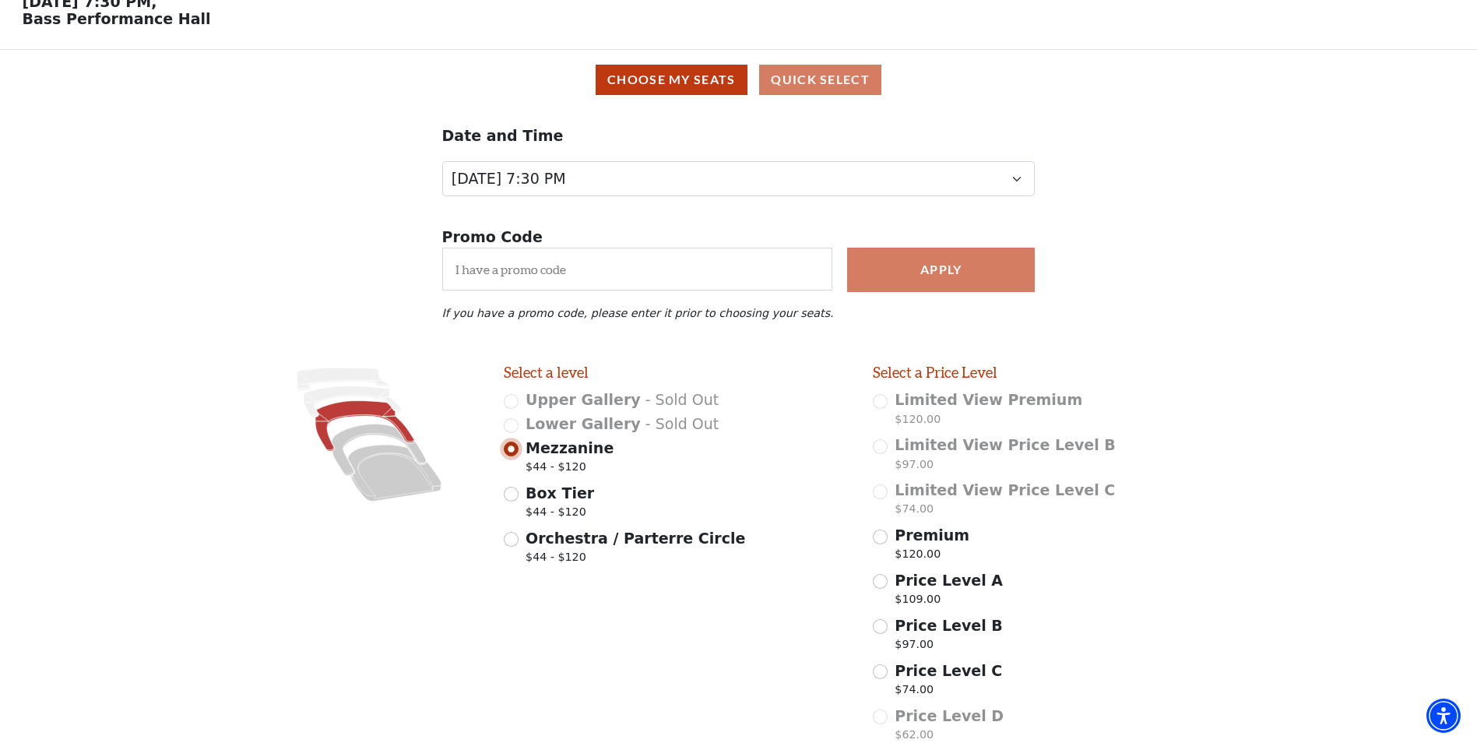
scroll to position [213, 0]
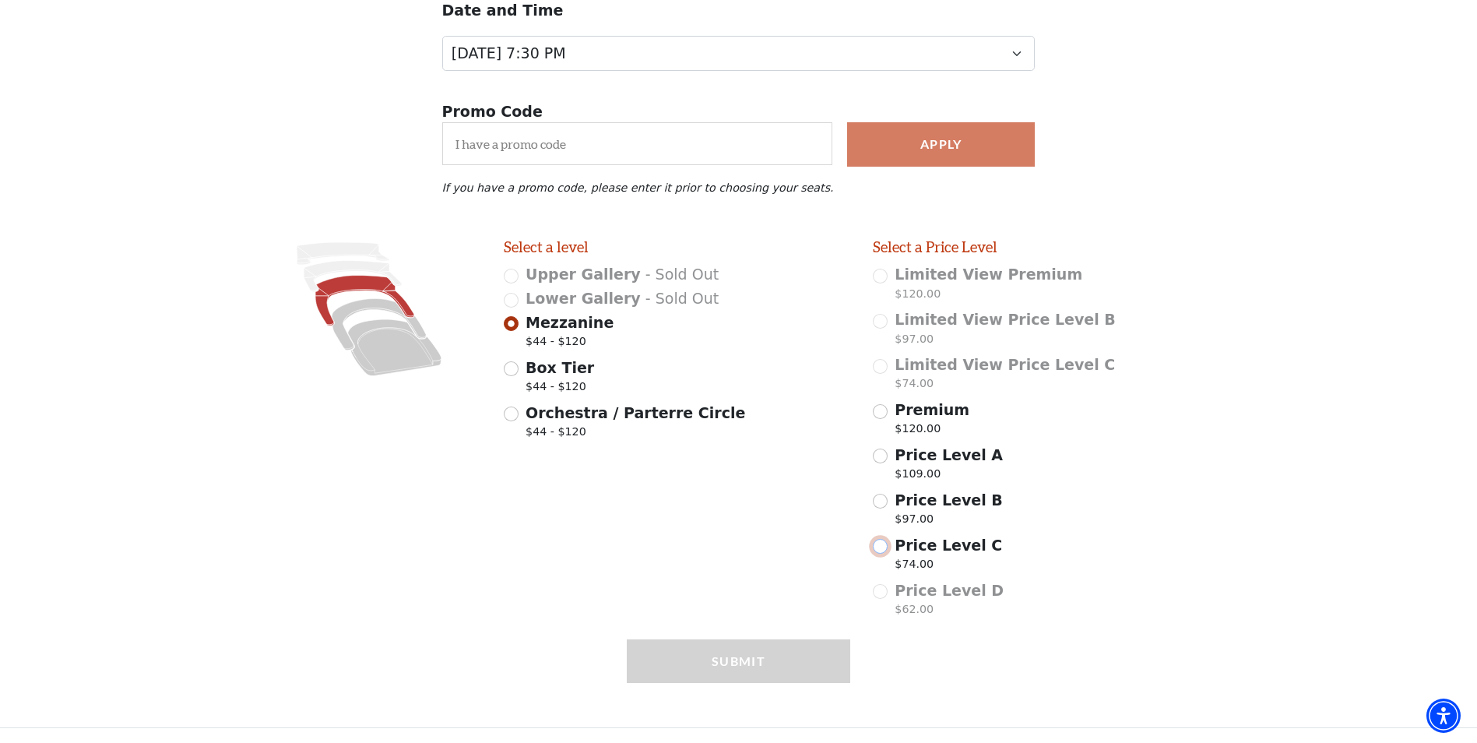
click at [882, 545] on input "Price Level C $74.00" at bounding box center [880, 546] width 15 height 15
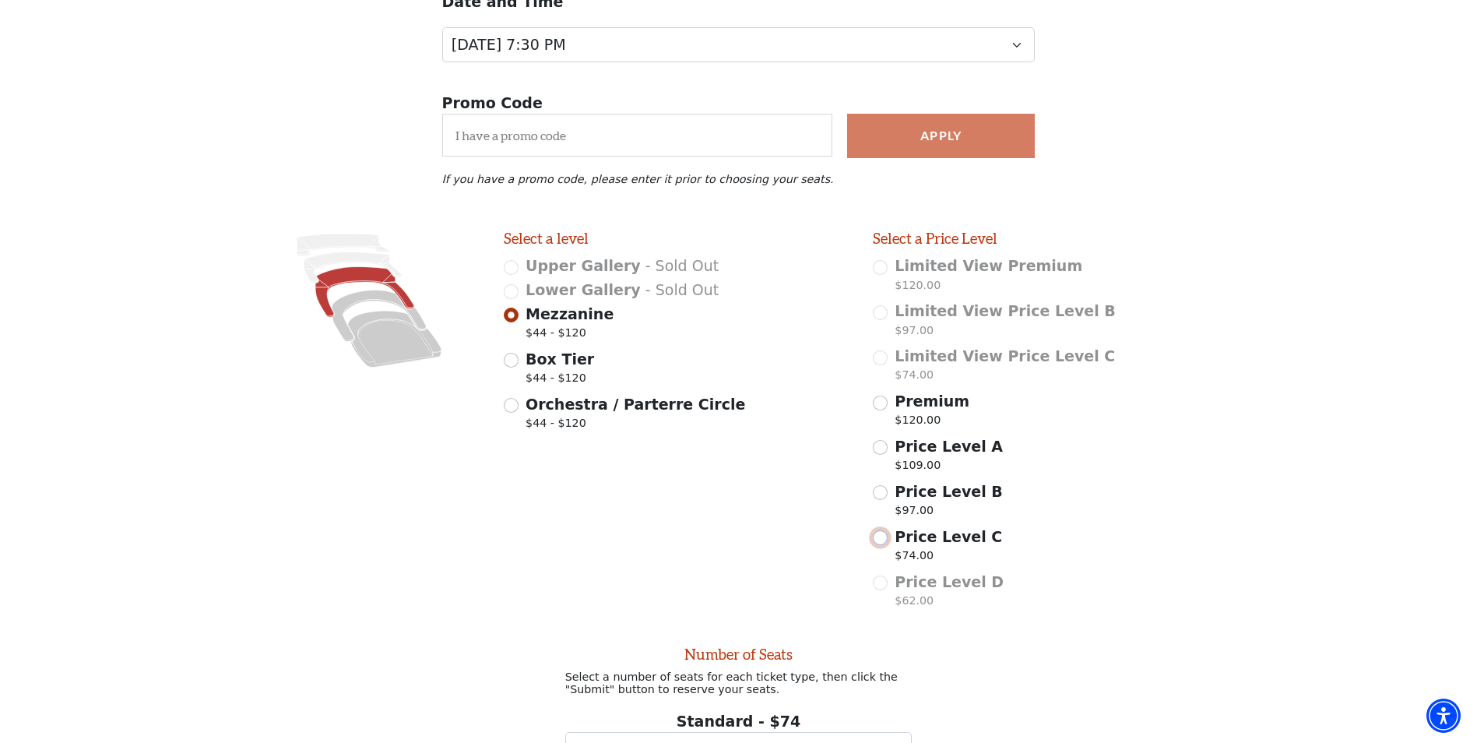
radio input "false"
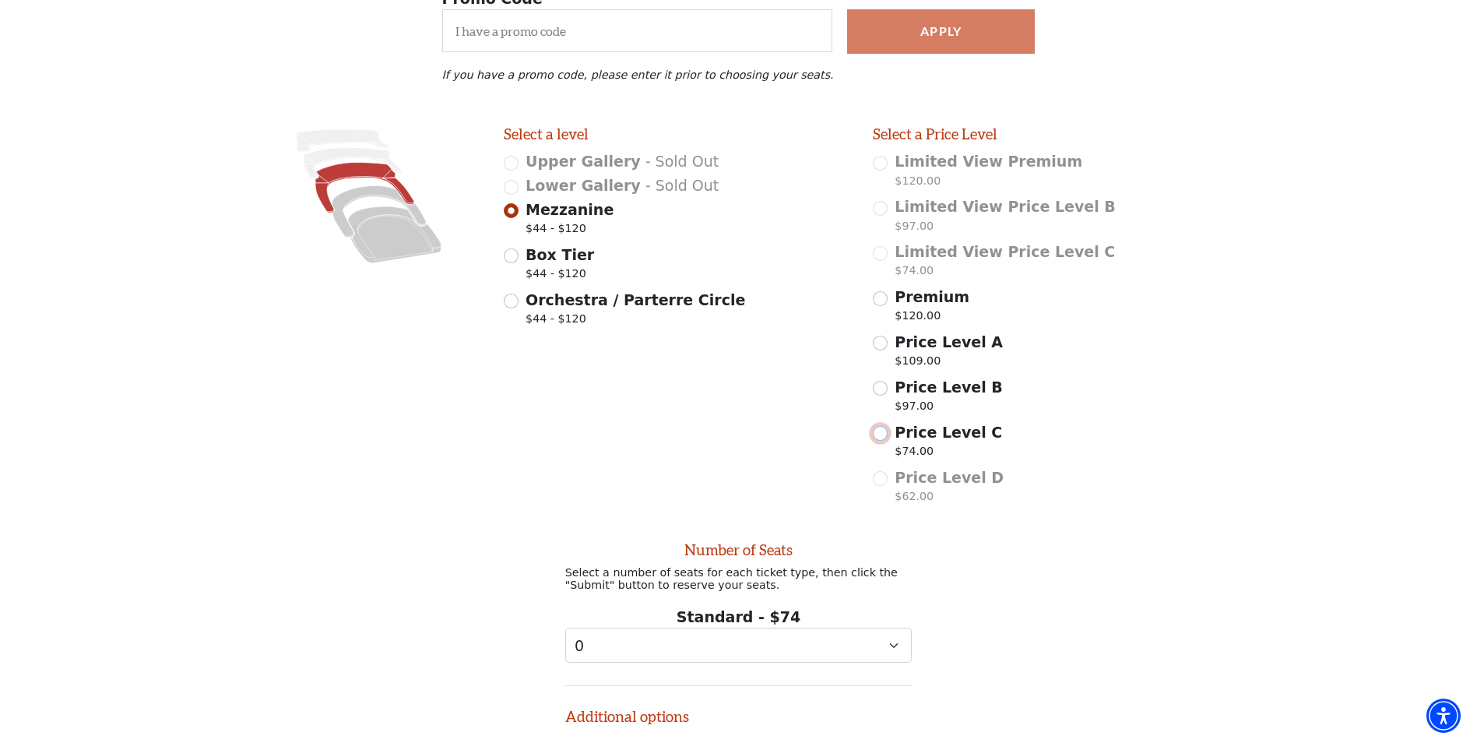
scroll to position [571, 0]
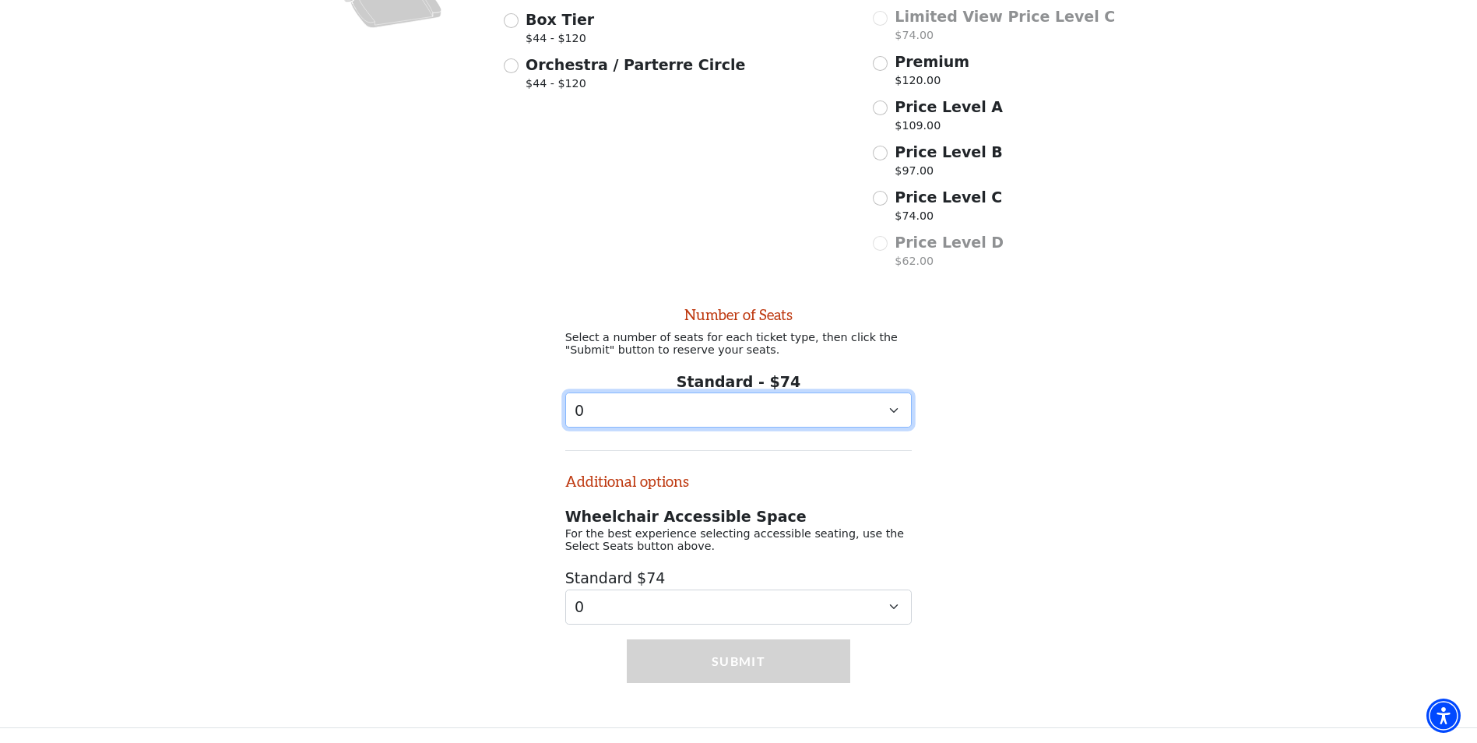
click at [841, 414] on select "0 1 2 3 4 5 6 7 8 9" at bounding box center [738, 409] width 347 height 35
select select "2"
click at [565, 392] on select "0 1 2 3 4 5 6 7 8 9" at bounding box center [738, 409] width 347 height 35
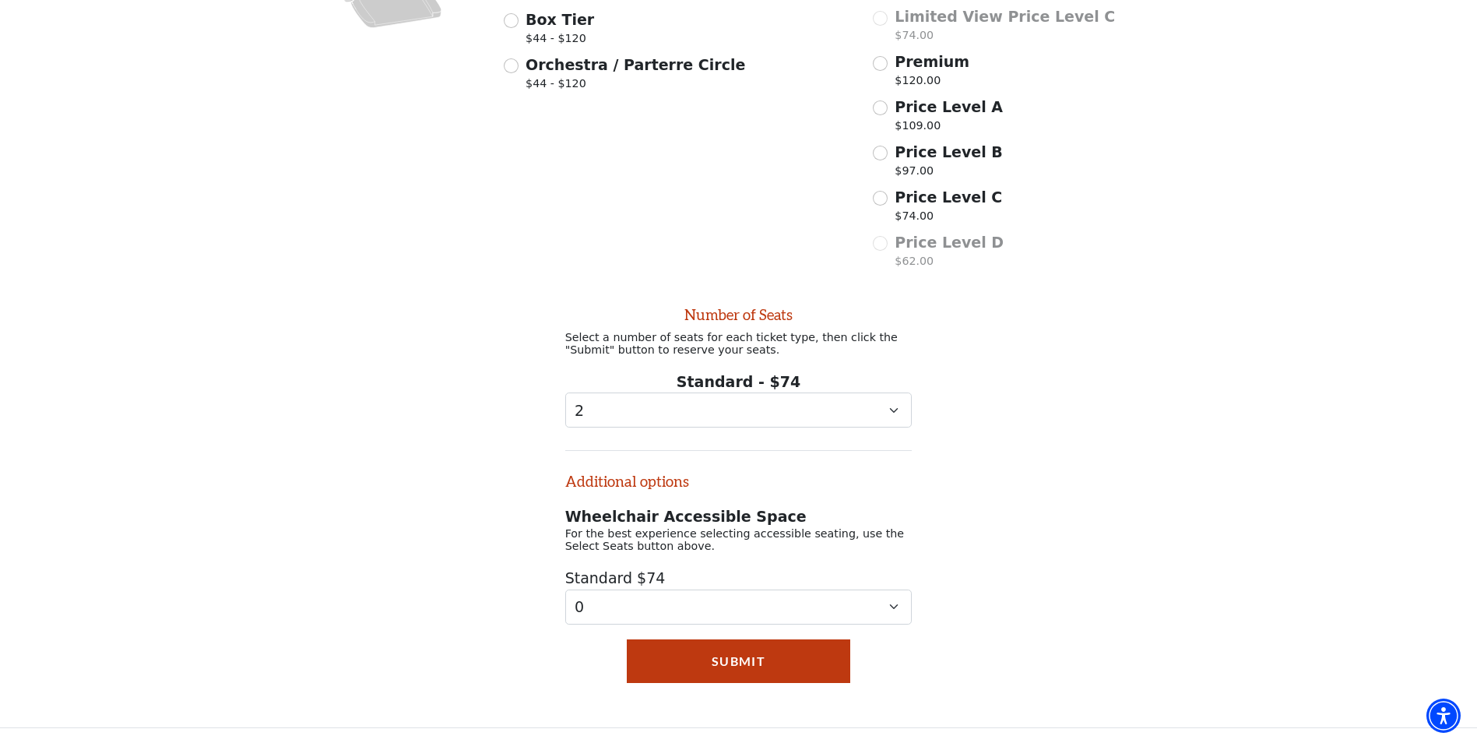
click at [773, 684] on div "Submit" at bounding box center [739, 683] width 224 height 88
click at [762, 647] on button "Submit" at bounding box center [739, 661] width 224 height 44
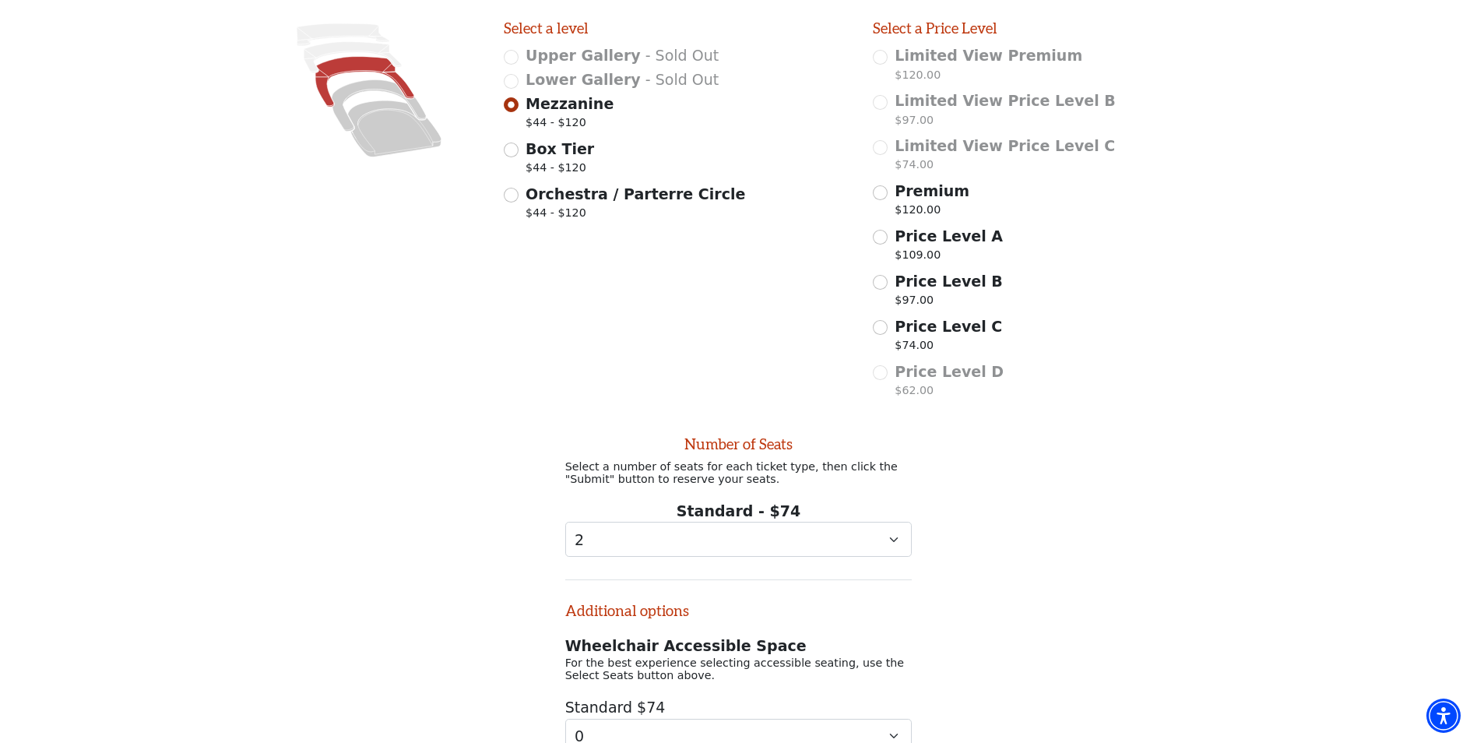
scroll to position [181, 0]
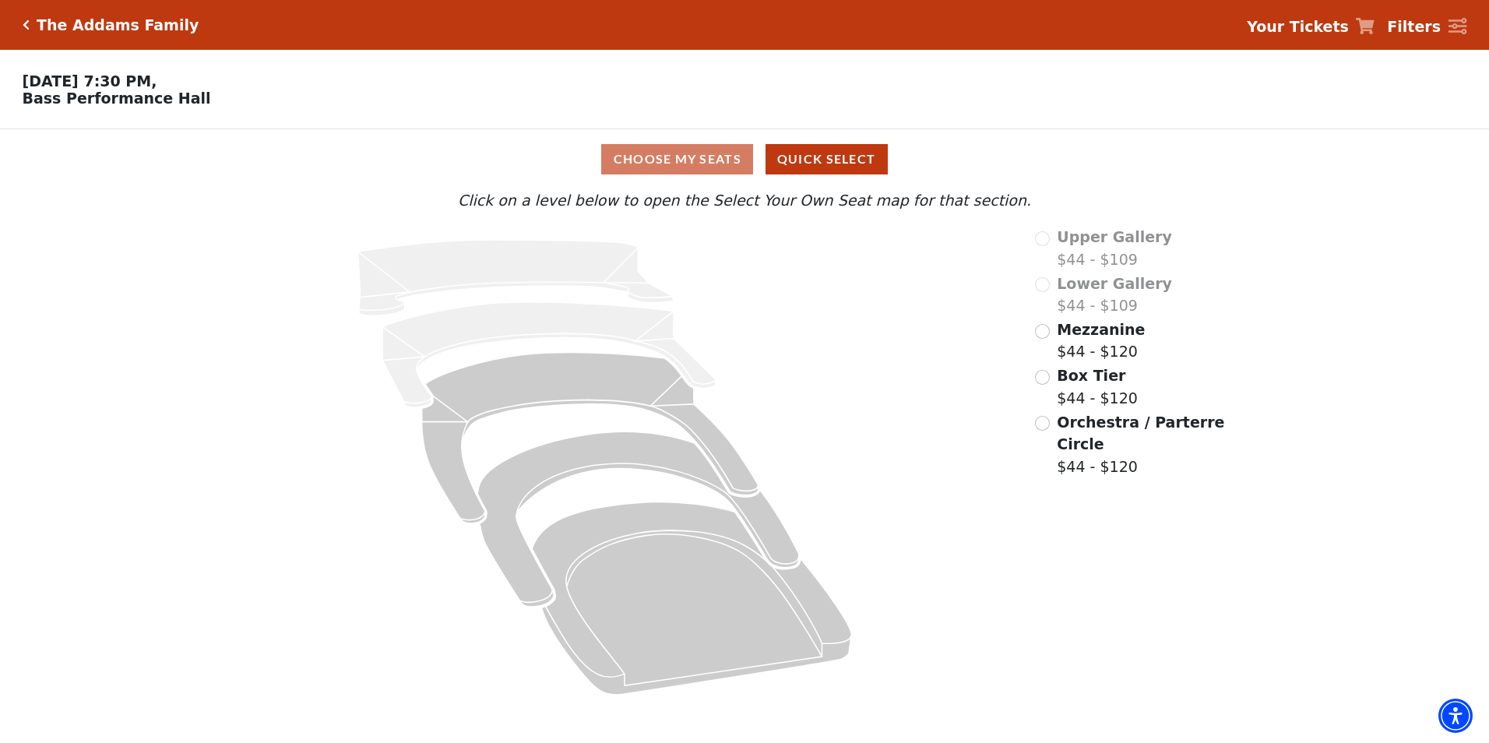
click at [26, 24] on icon "Click here to go back to filters" at bounding box center [26, 24] width 7 height 11
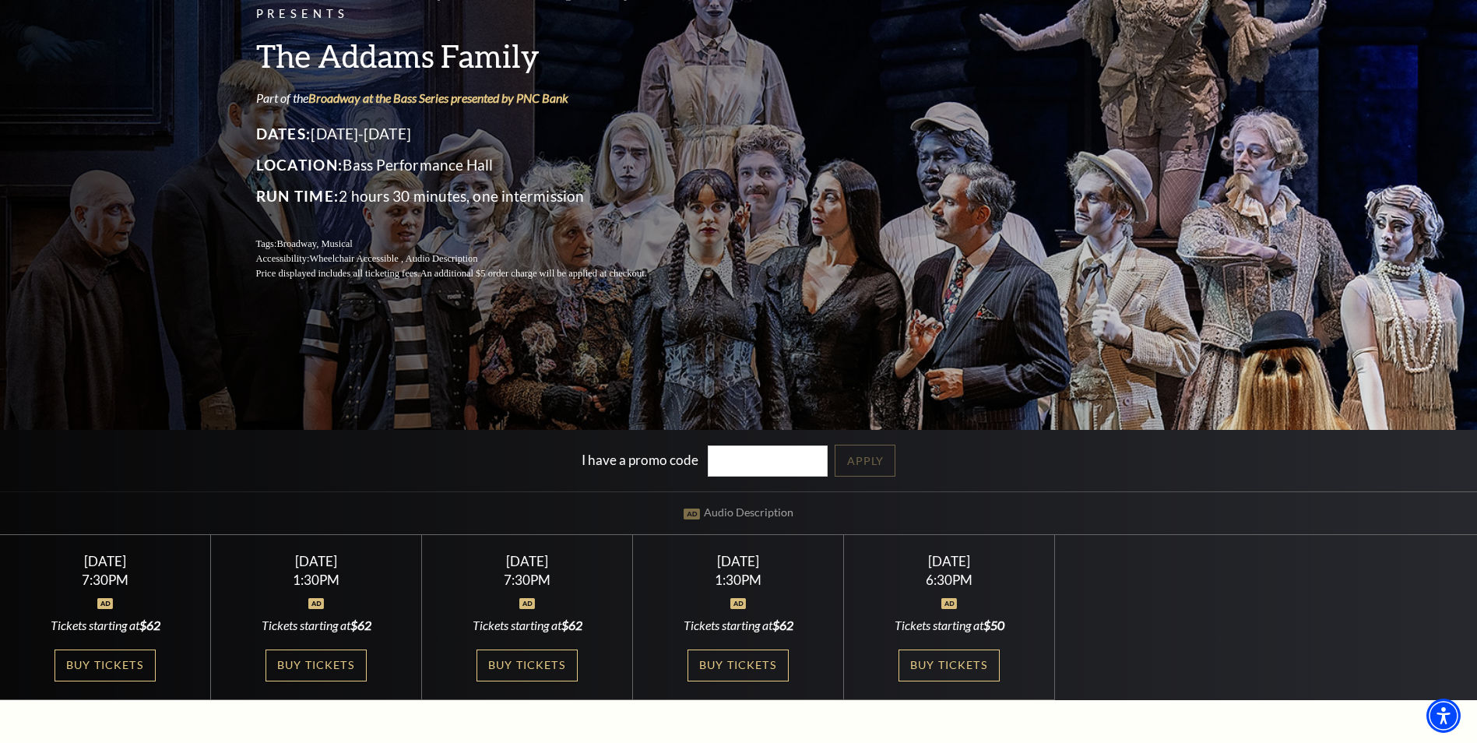
scroll to position [156, 0]
click at [102, 660] on link "Buy Tickets" at bounding box center [105, 665] width 101 height 32
click at [338, 653] on link "Buy Tickets" at bounding box center [316, 665] width 101 height 32
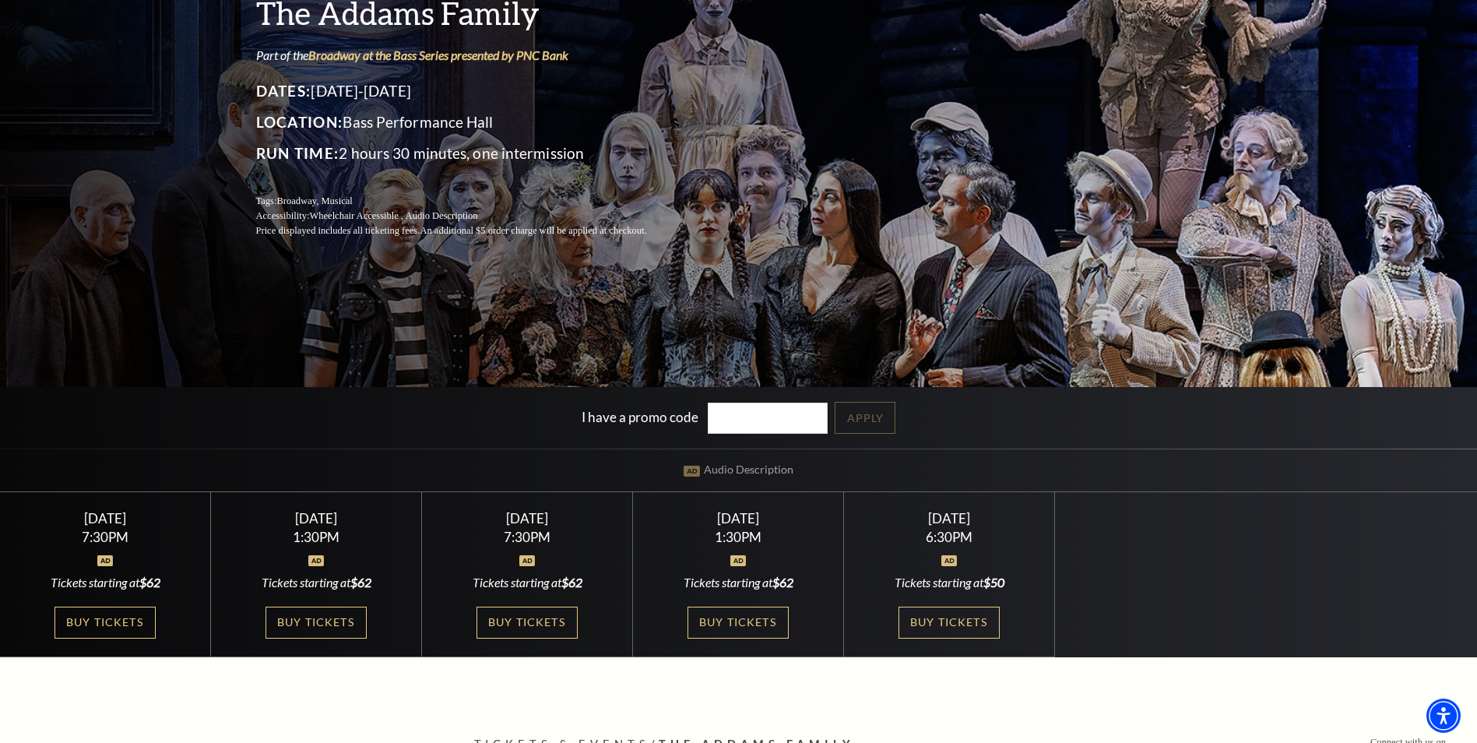
scroll to position [234, 0]
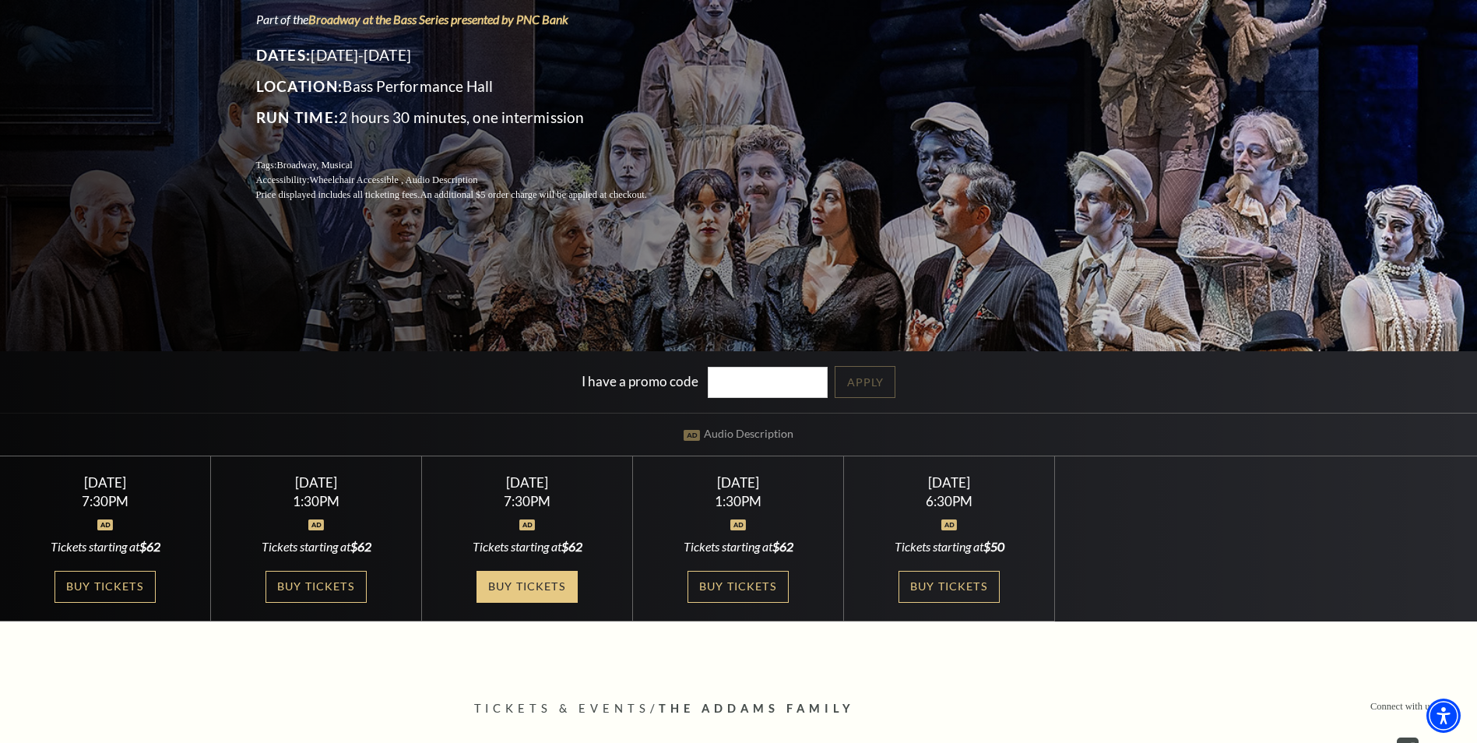
click at [537, 591] on link "Buy Tickets" at bounding box center [527, 587] width 101 height 32
click at [519, 593] on link "Buy Tickets" at bounding box center [527, 587] width 101 height 32
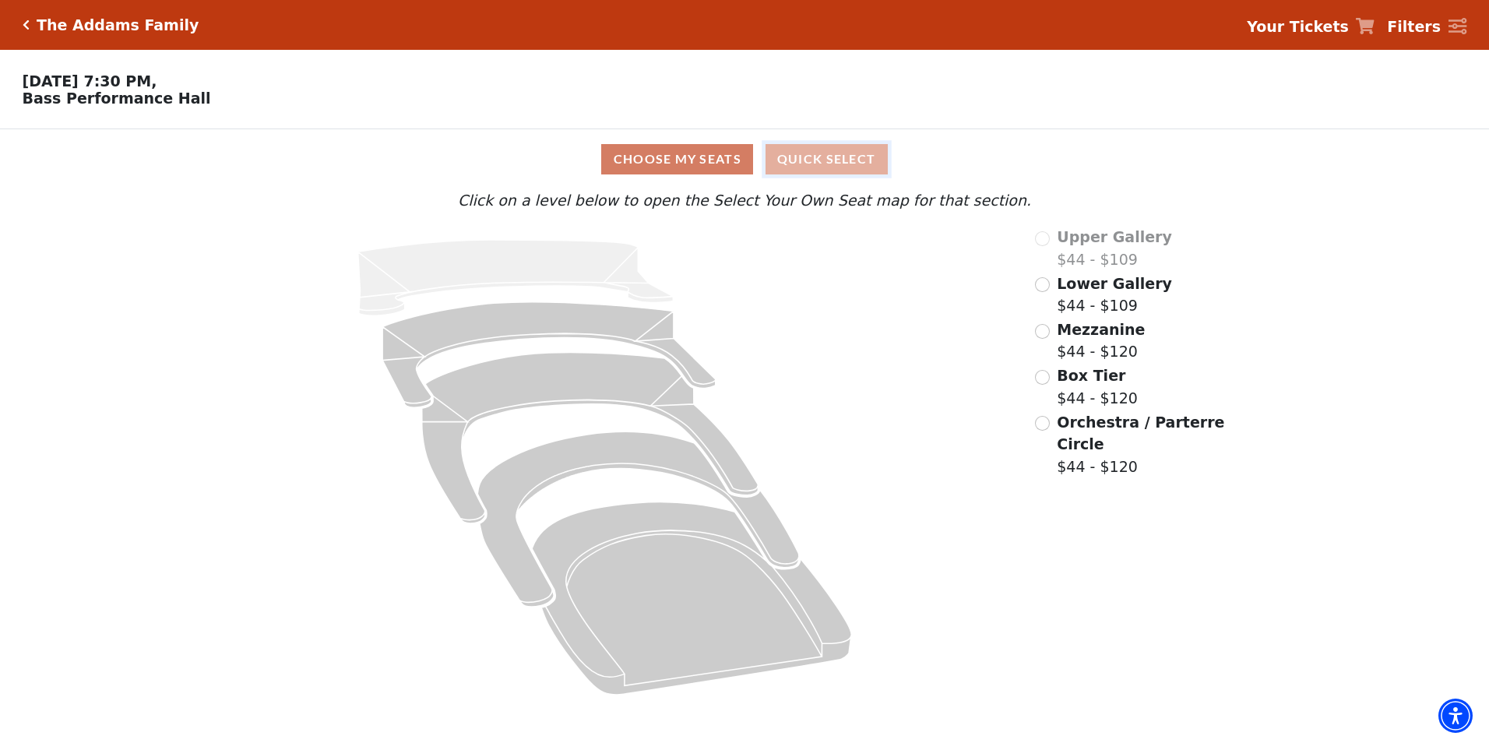
click at [841, 174] on button "Quick Select" at bounding box center [827, 159] width 122 height 30
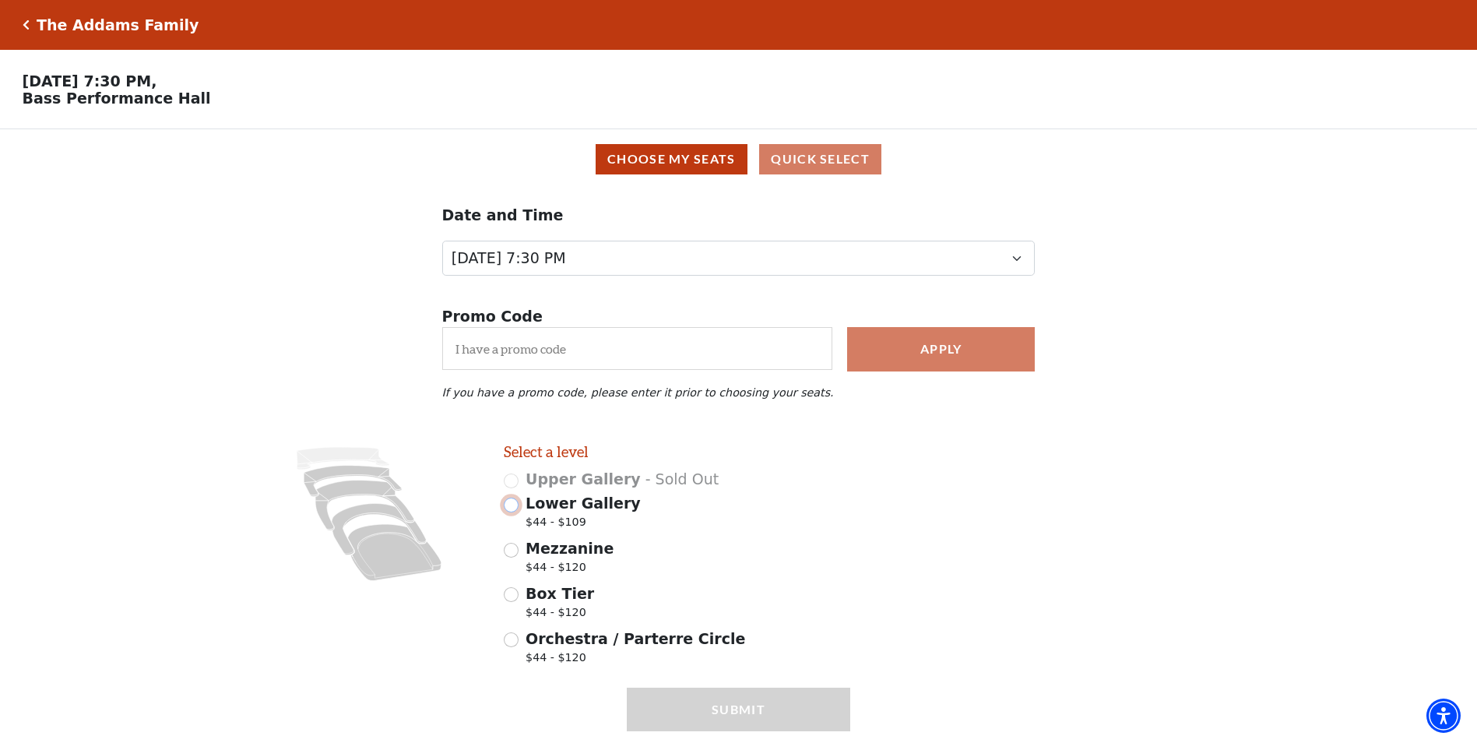
click at [508, 512] on input "Lower Gallery $44 - $109" at bounding box center [511, 505] width 15 height 15
radio input "true"
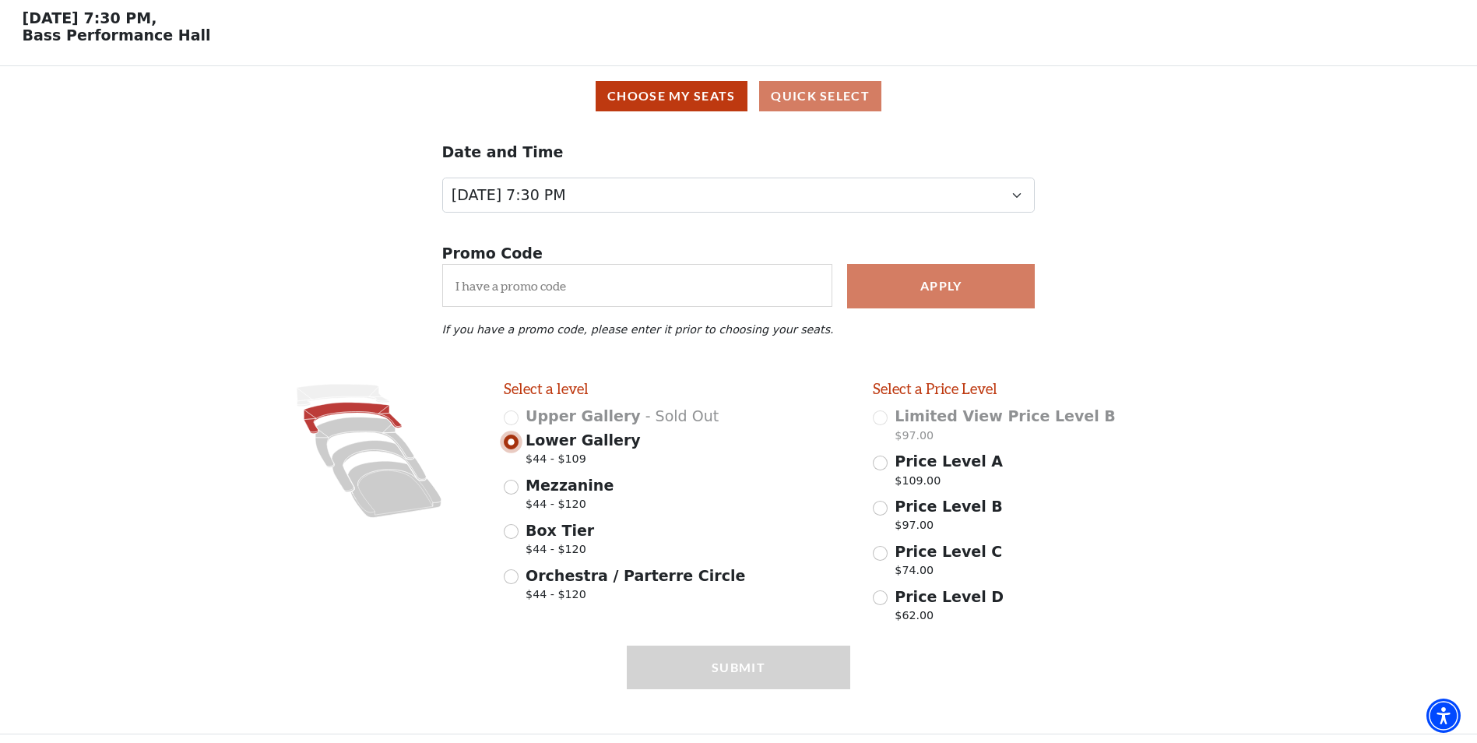
scroll to position [78, 0]
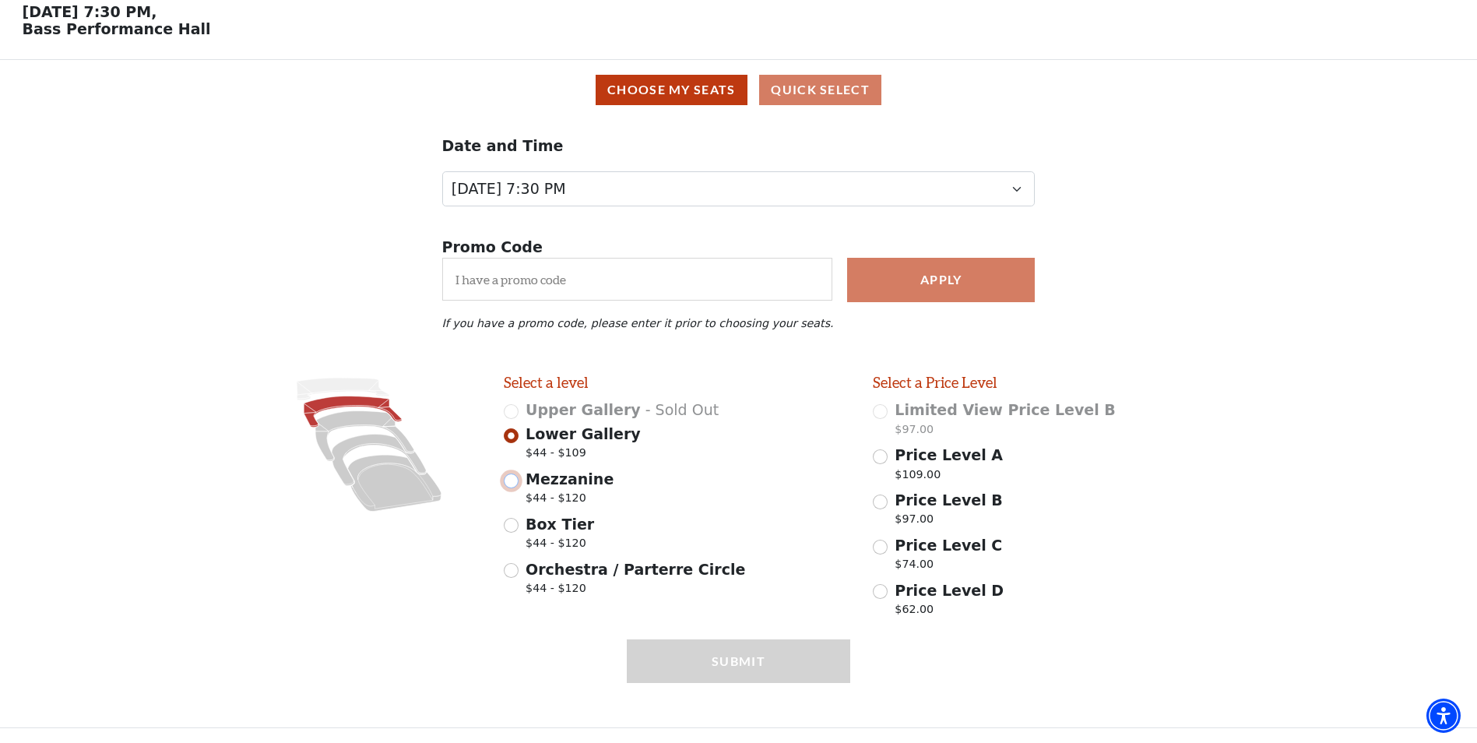
click at [514, 479] on input "Mezzanine $44 - $120" at bounding box center [511, 480] width 15 height 15
radio input "true"
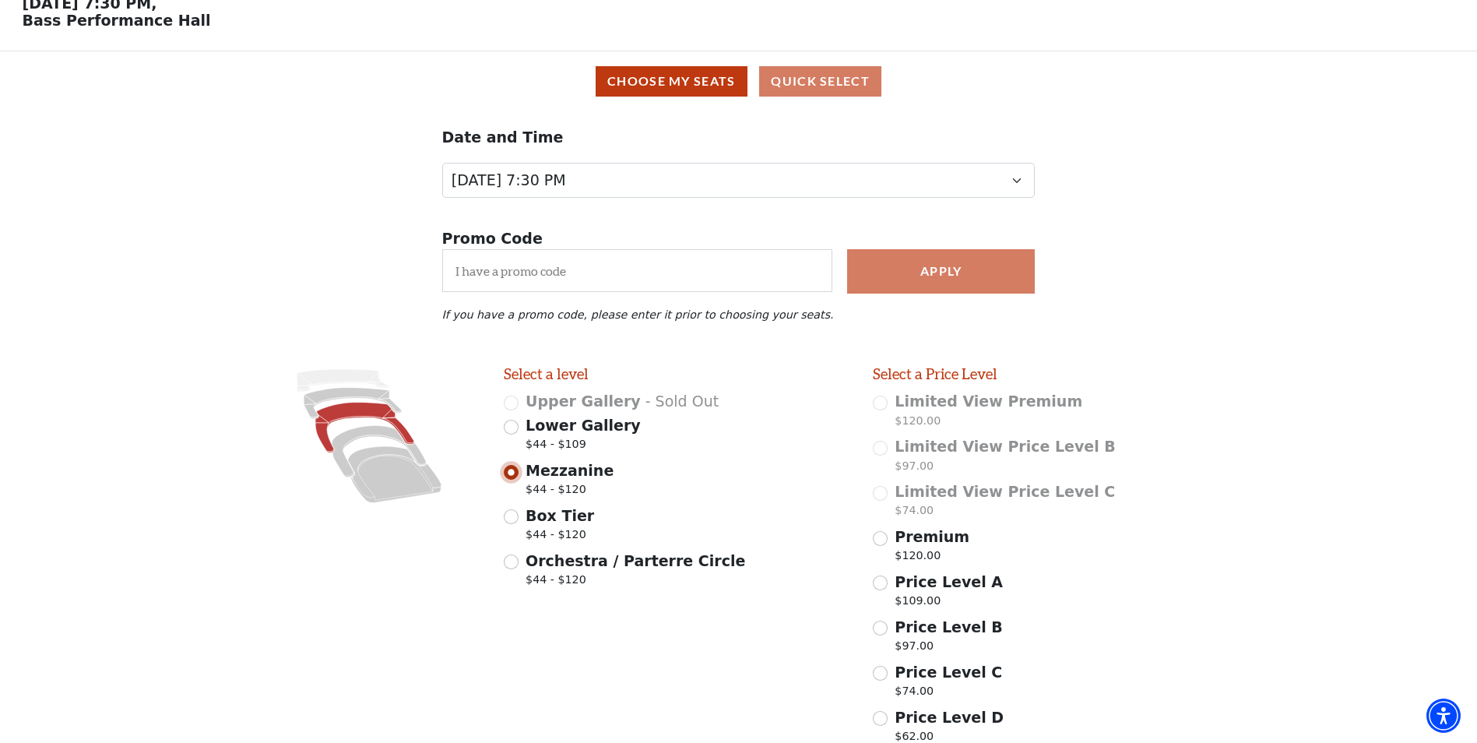
scroll to position [213, 0]
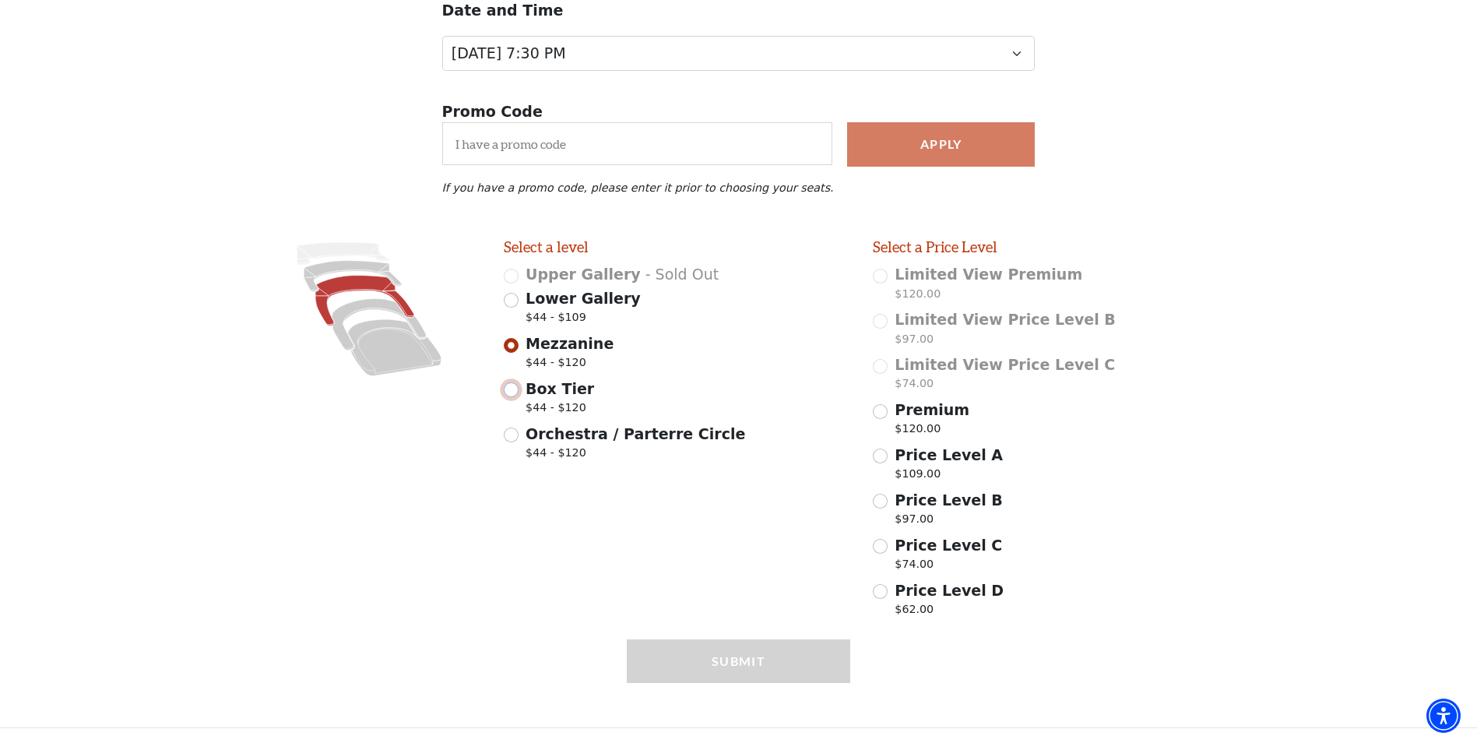
click at [509, 388] on input "Box Tier $44 - $120" at bounding box center [511, 389] width 15 height 15
radio input "true"
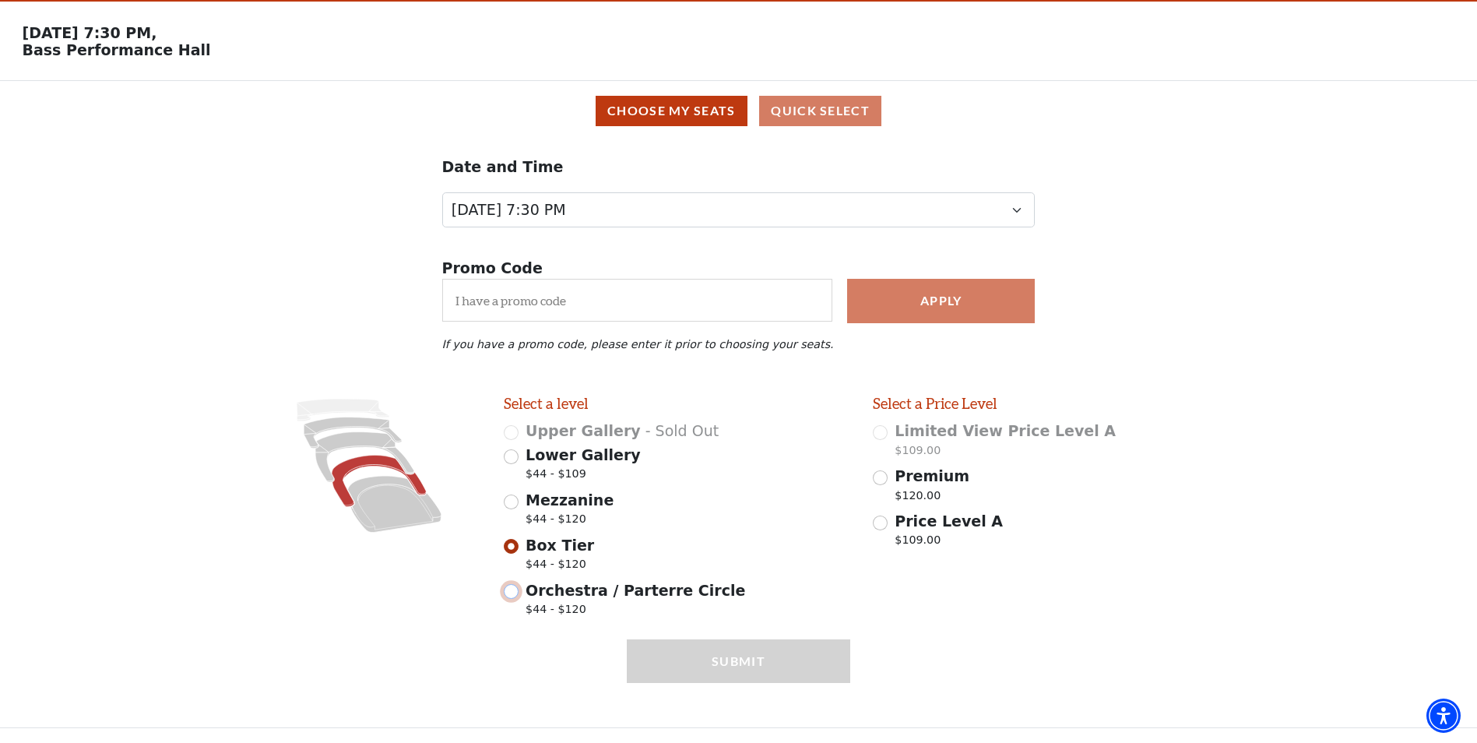
click at [518, 592] on input "Orchestra / Parterre Circle $44 - $120" at bounding box center [511, 591] width 15 height 15
radio input "true"
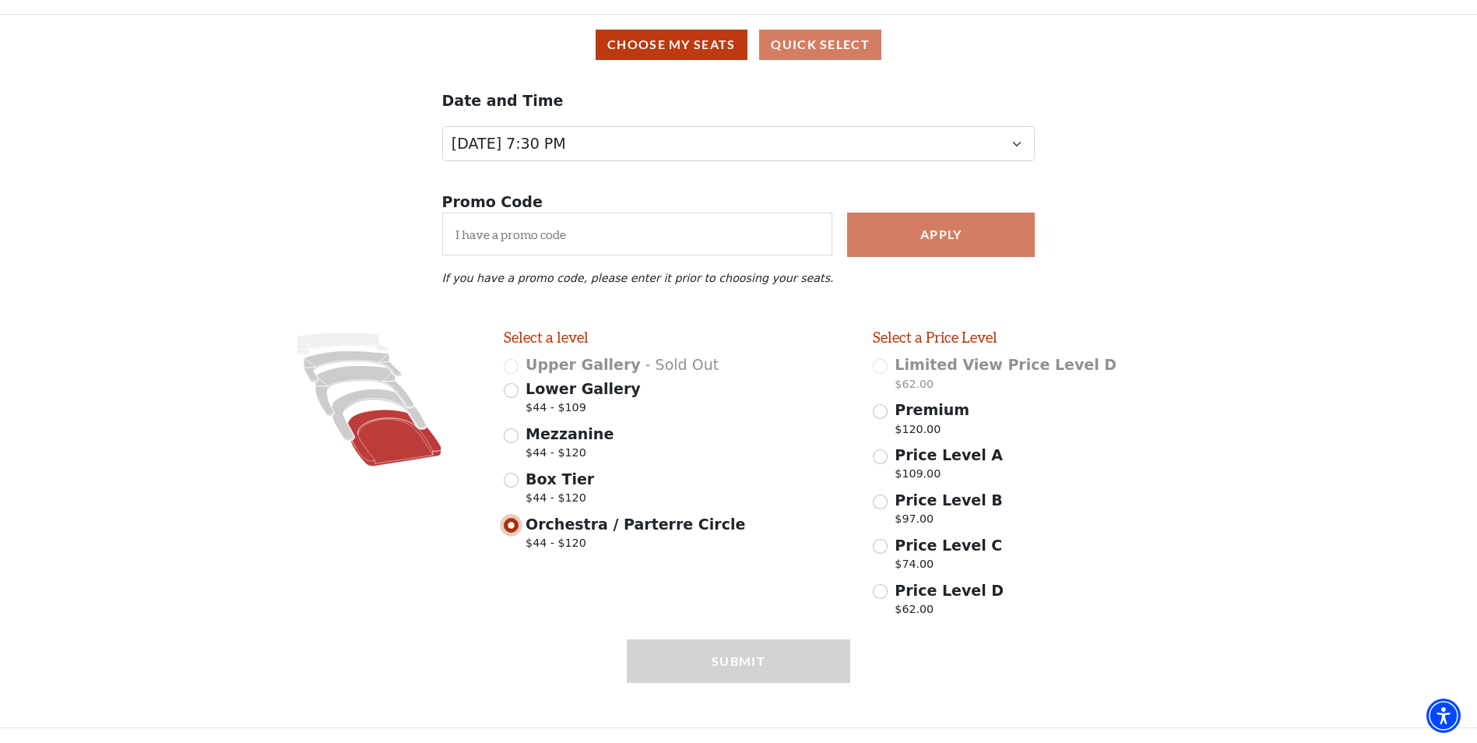
scroll to position [123, 0]
click at [509, 389] on input "Lower Gallery $44 - $109" at bounding box center [511, 390] width 15 height 15
radio input "true"
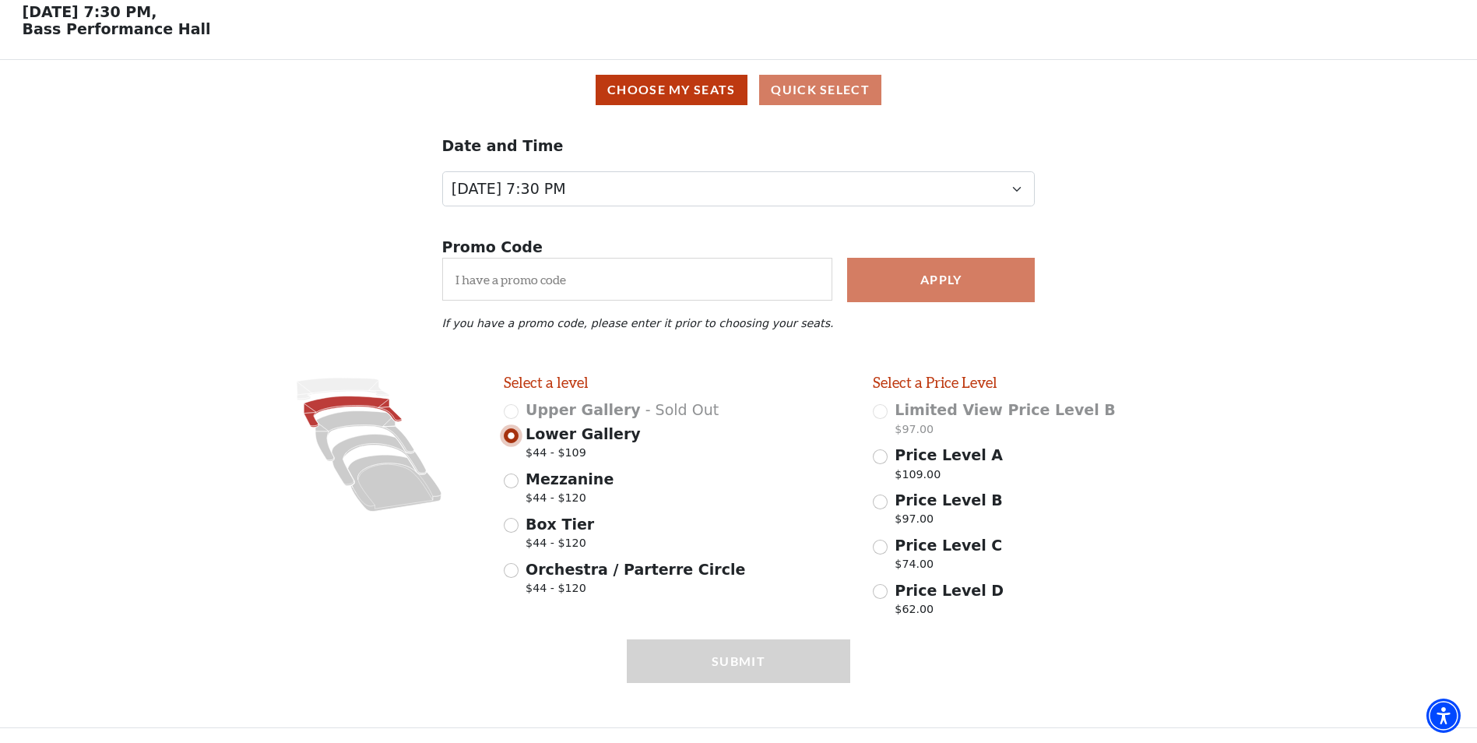
scroll to position [78, 0]
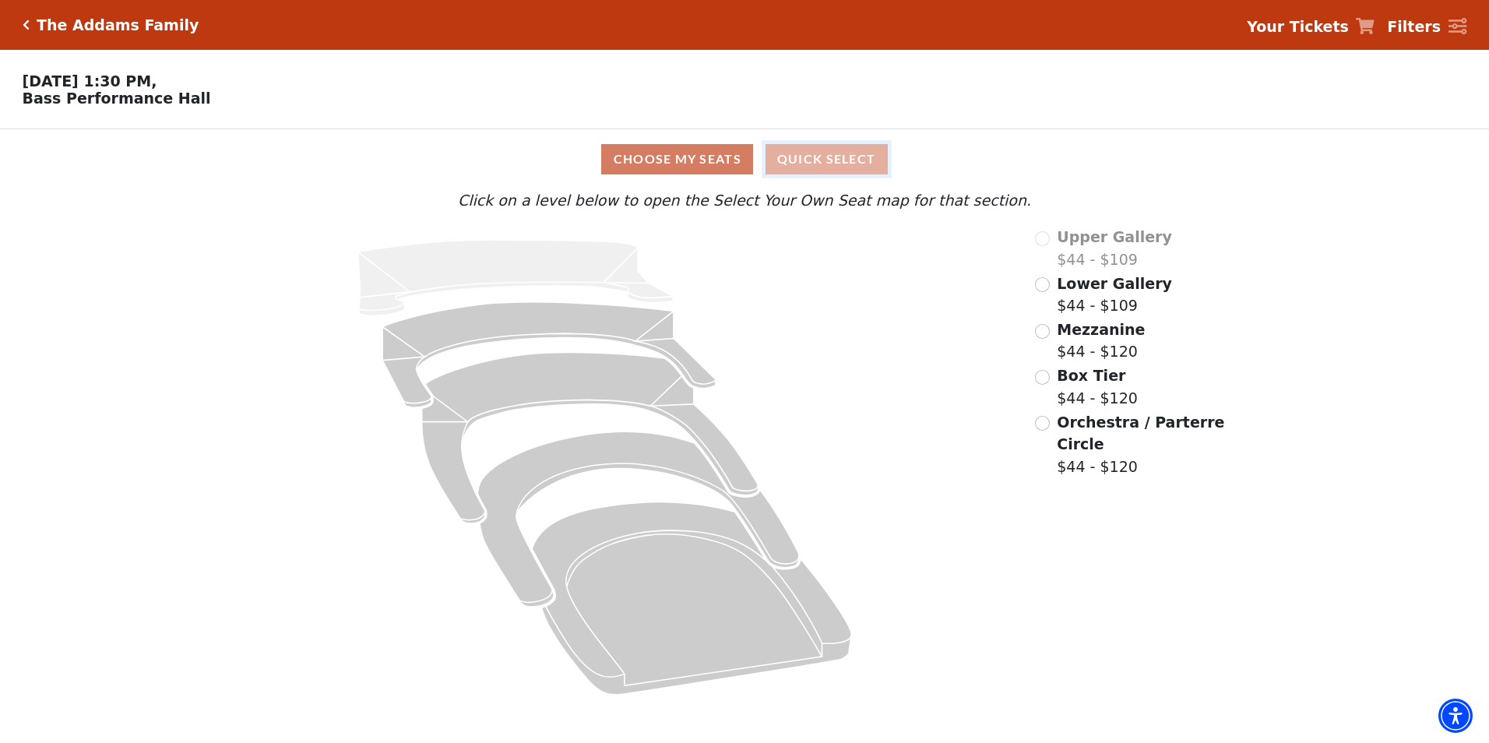
click at [832, 167] on button "Quick Select" at bounding box center [827, 159] width 122 height 30
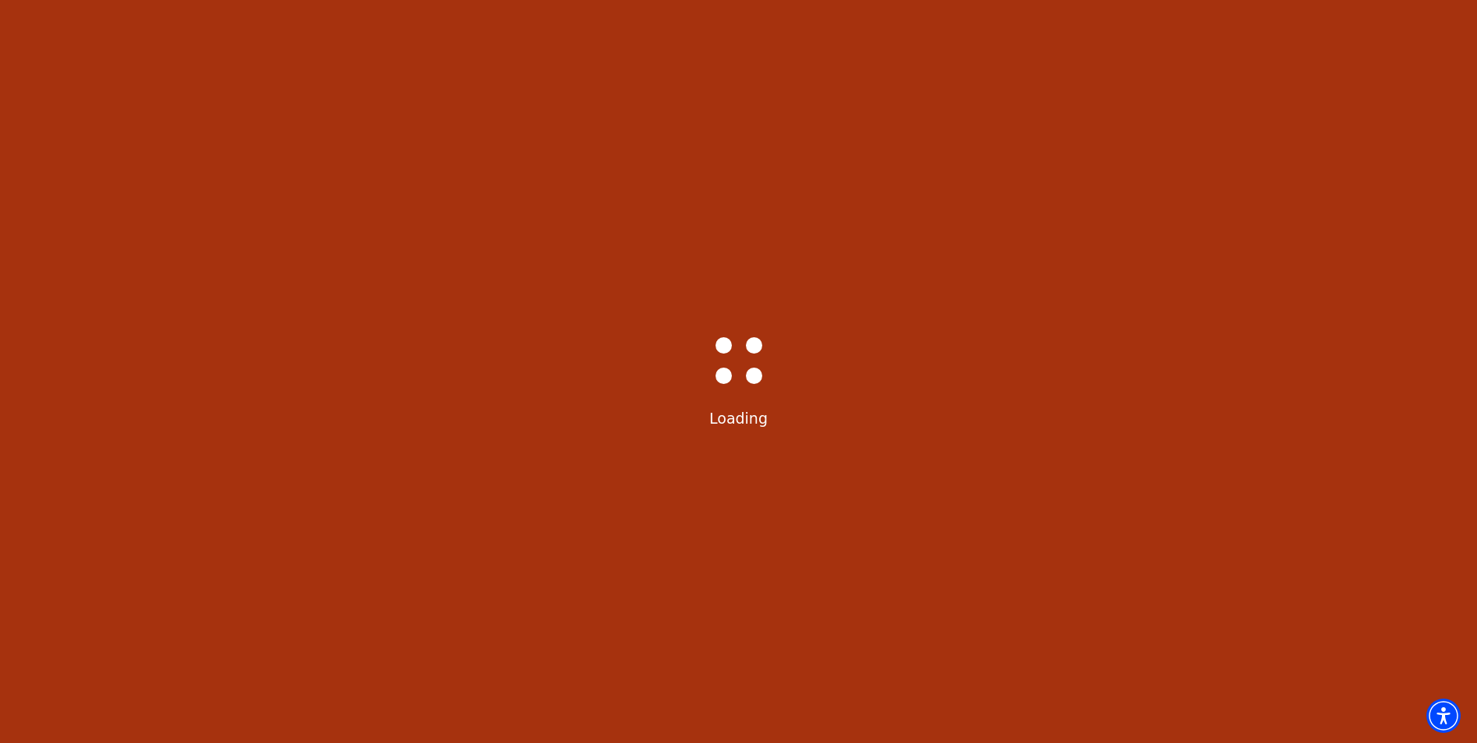
select select "6291"
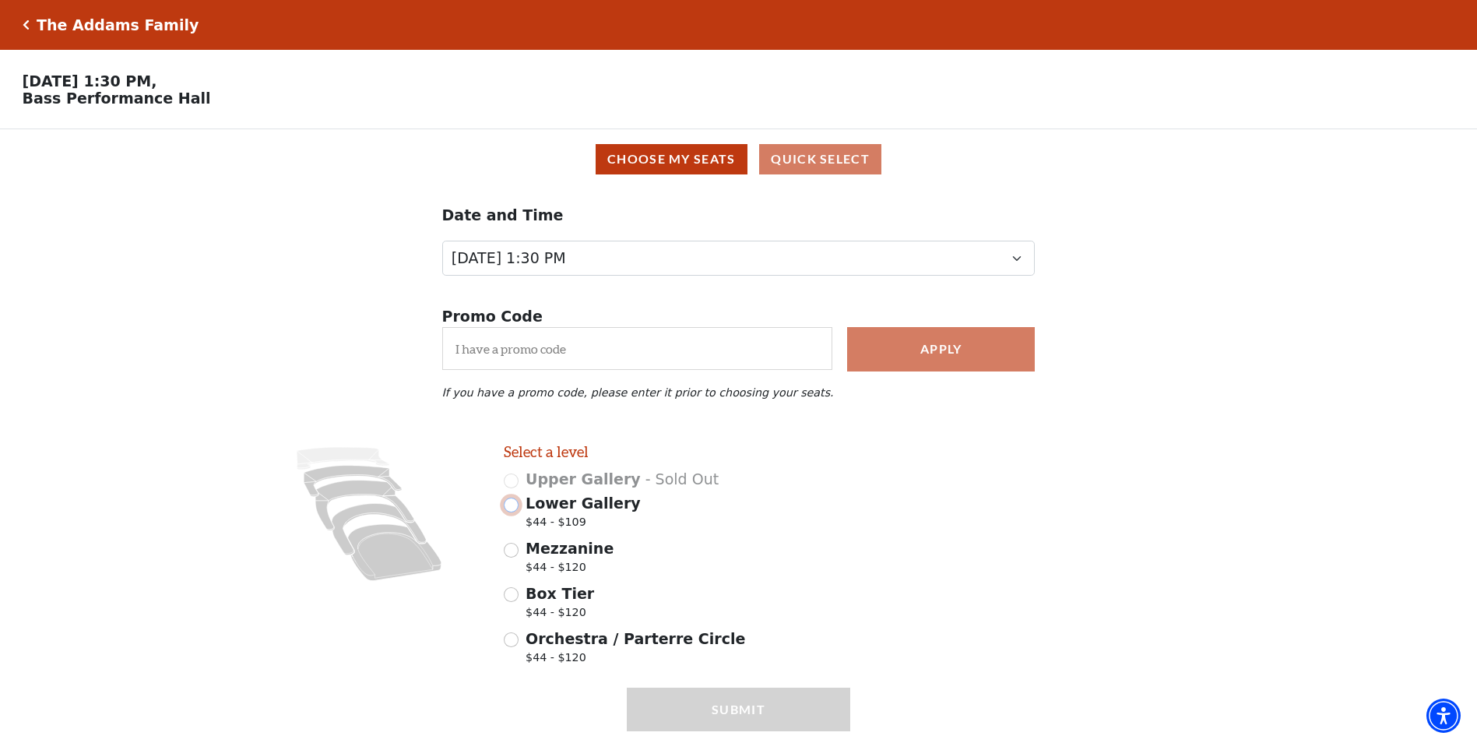
click at [513, 512] on input "Lower Gallery $44 - $109" at bounding box center [511, 505] width 15 height 15
radio input "true"
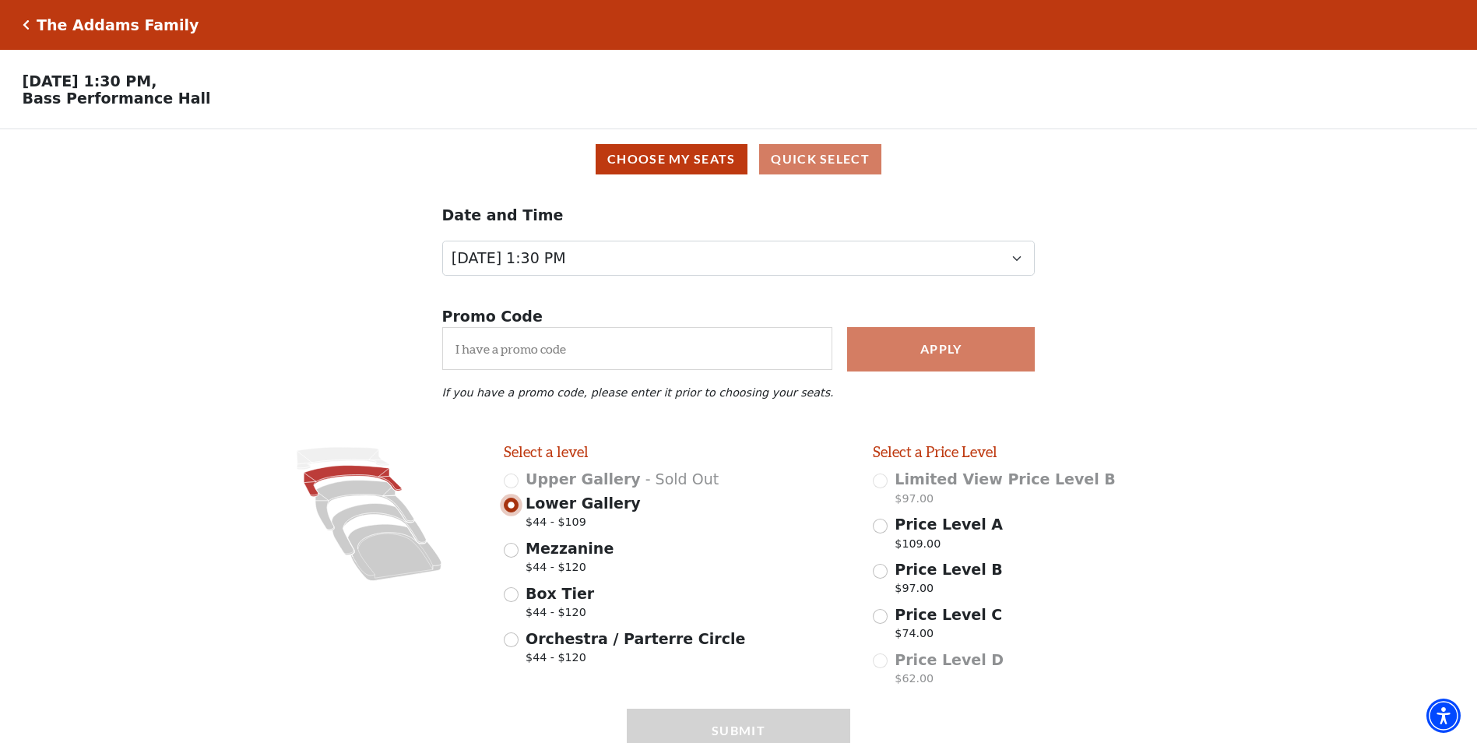
scroll to position [78, 0]
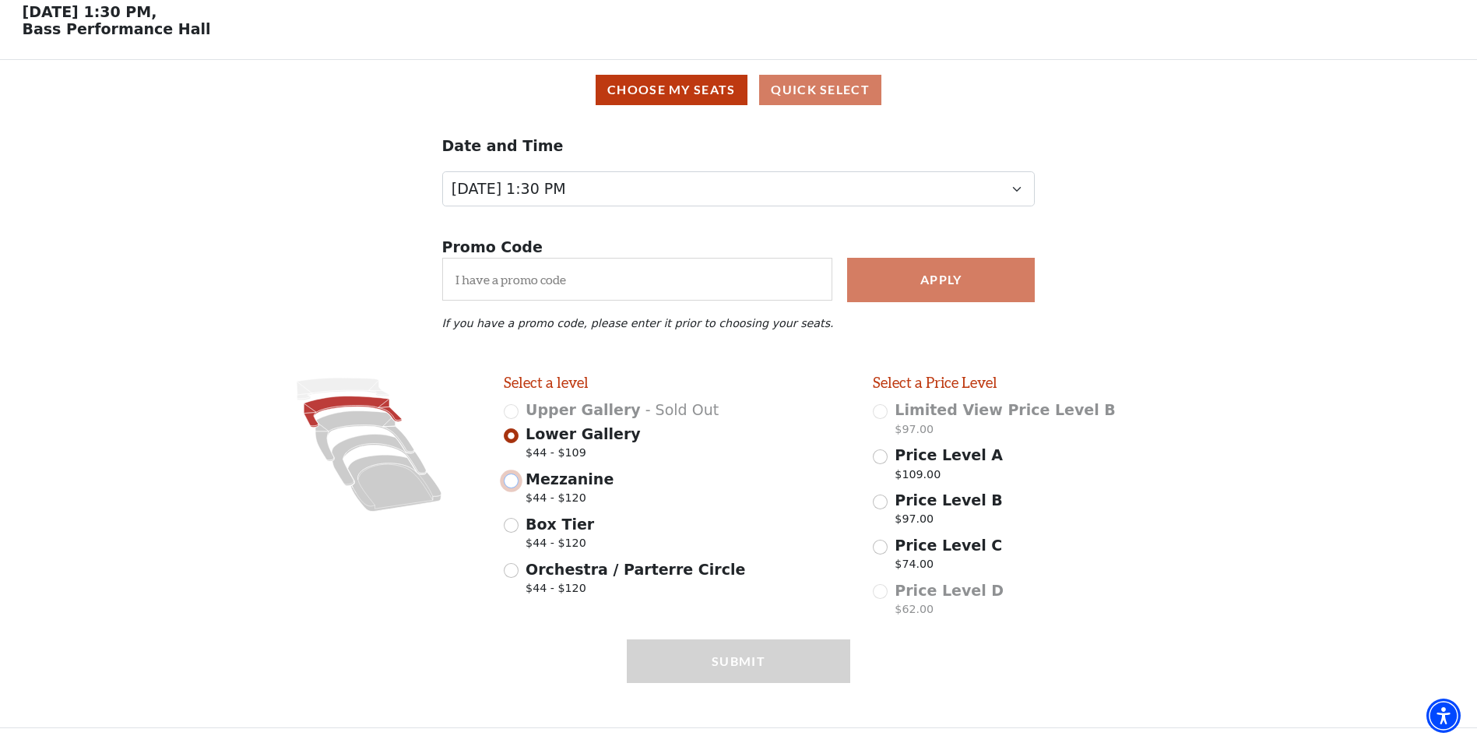
click at [512, 481] on input "Mezzanine $44 - $120" at bounding box center [511, 480] width 15 height 15
radio input "true"
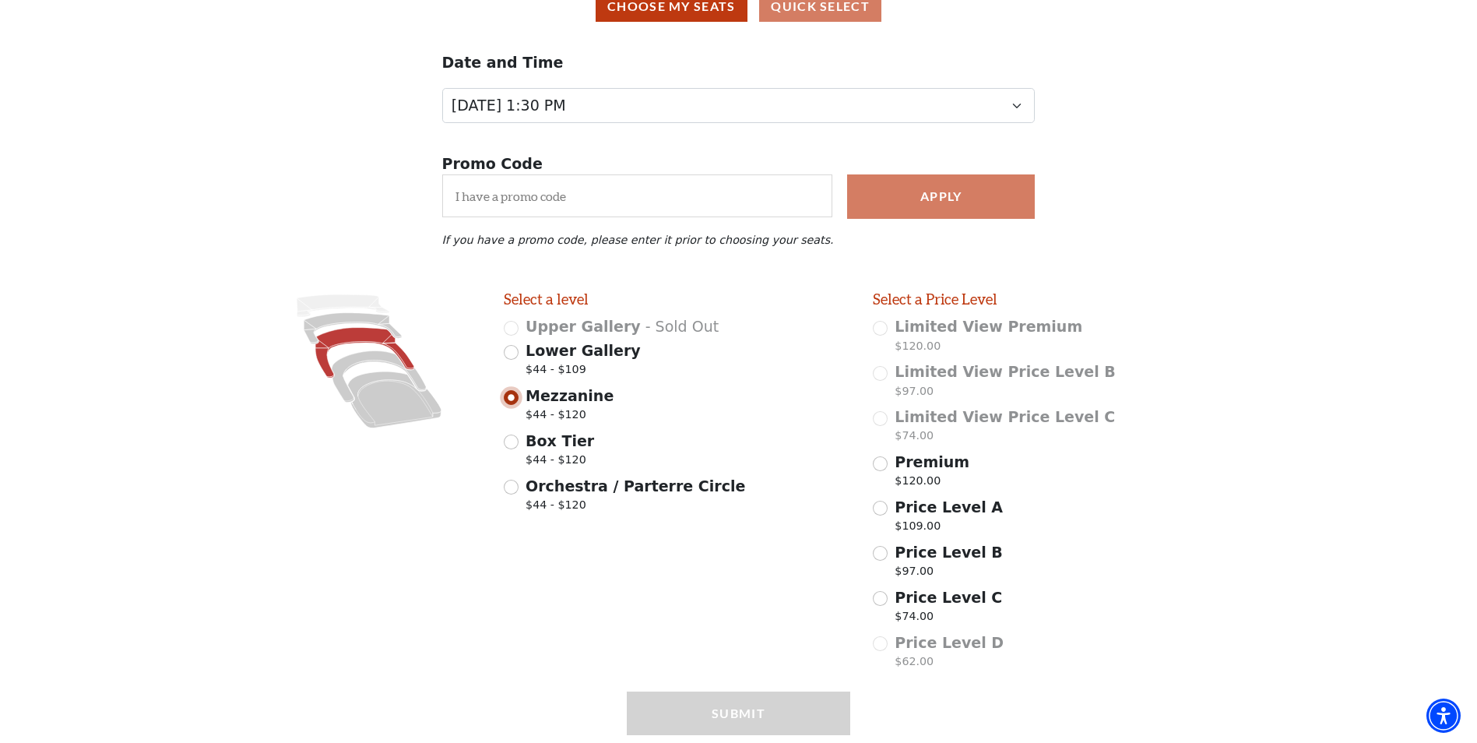
scroll to position [213, 0]
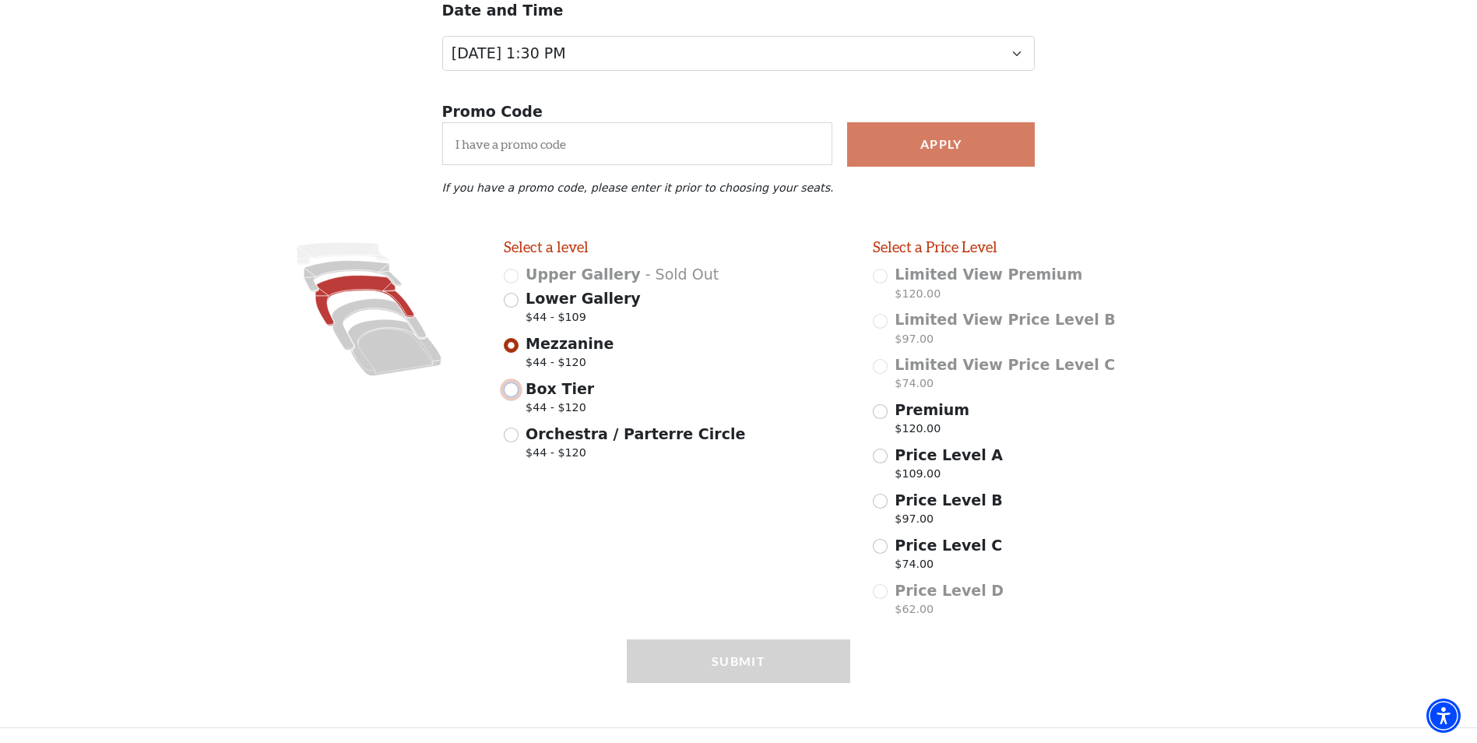
click at [512, 391] on input "Box Tier $44 - $120" at bounding box center [511, 389] width 15 height 15
radio input "true"
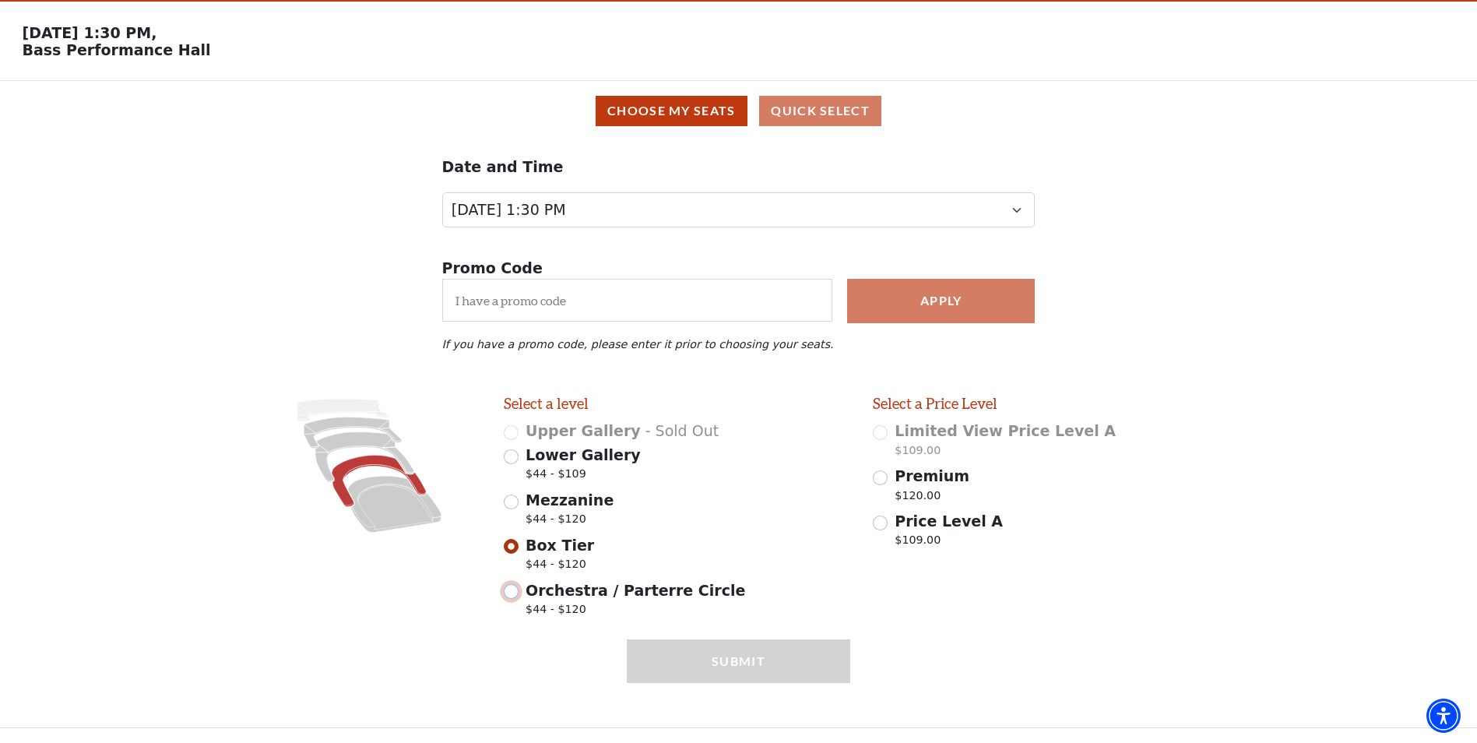
click at [509, 591] on input "Orchestra / Parterre Circle $44 - $120" at bounding box center [511, 591] width 15 height 15
radio input "true"
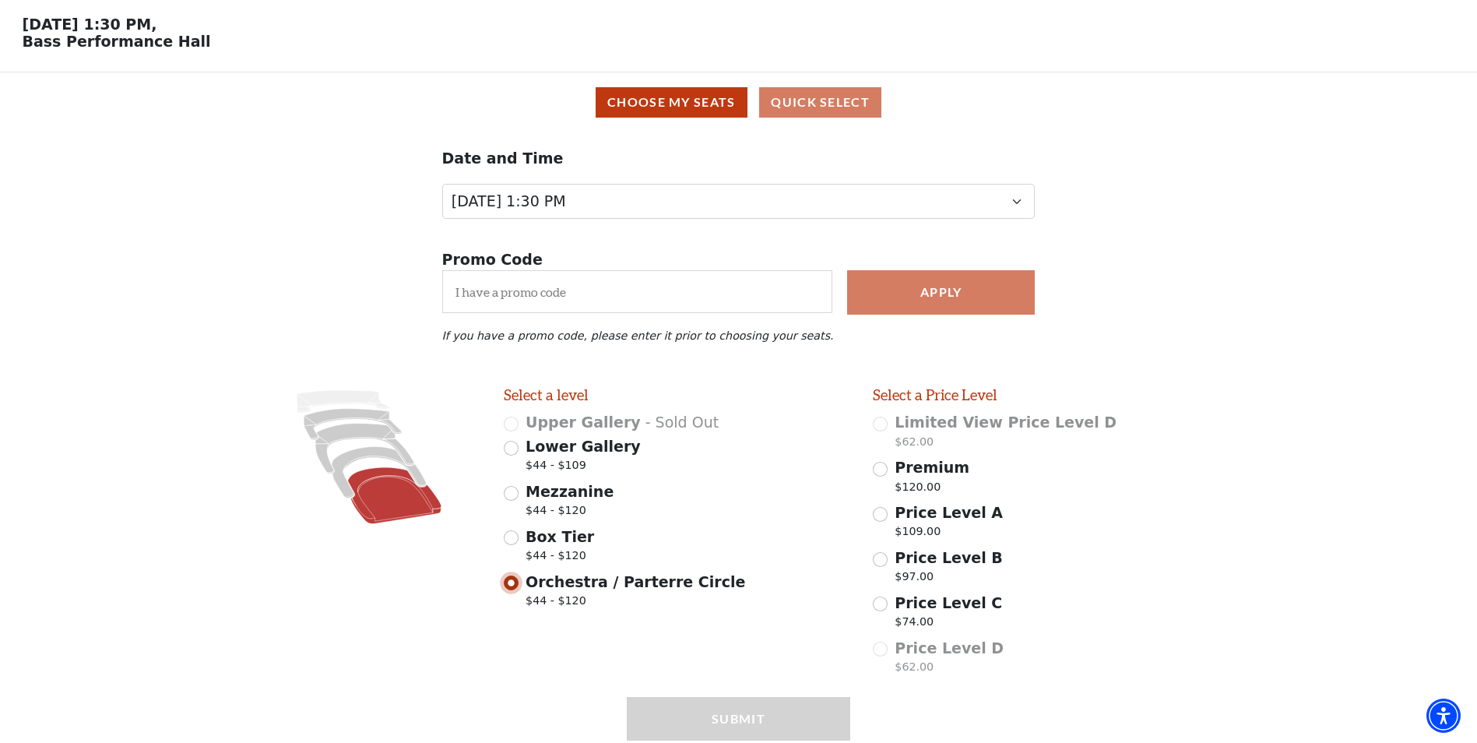
scroll to position [123, 0]
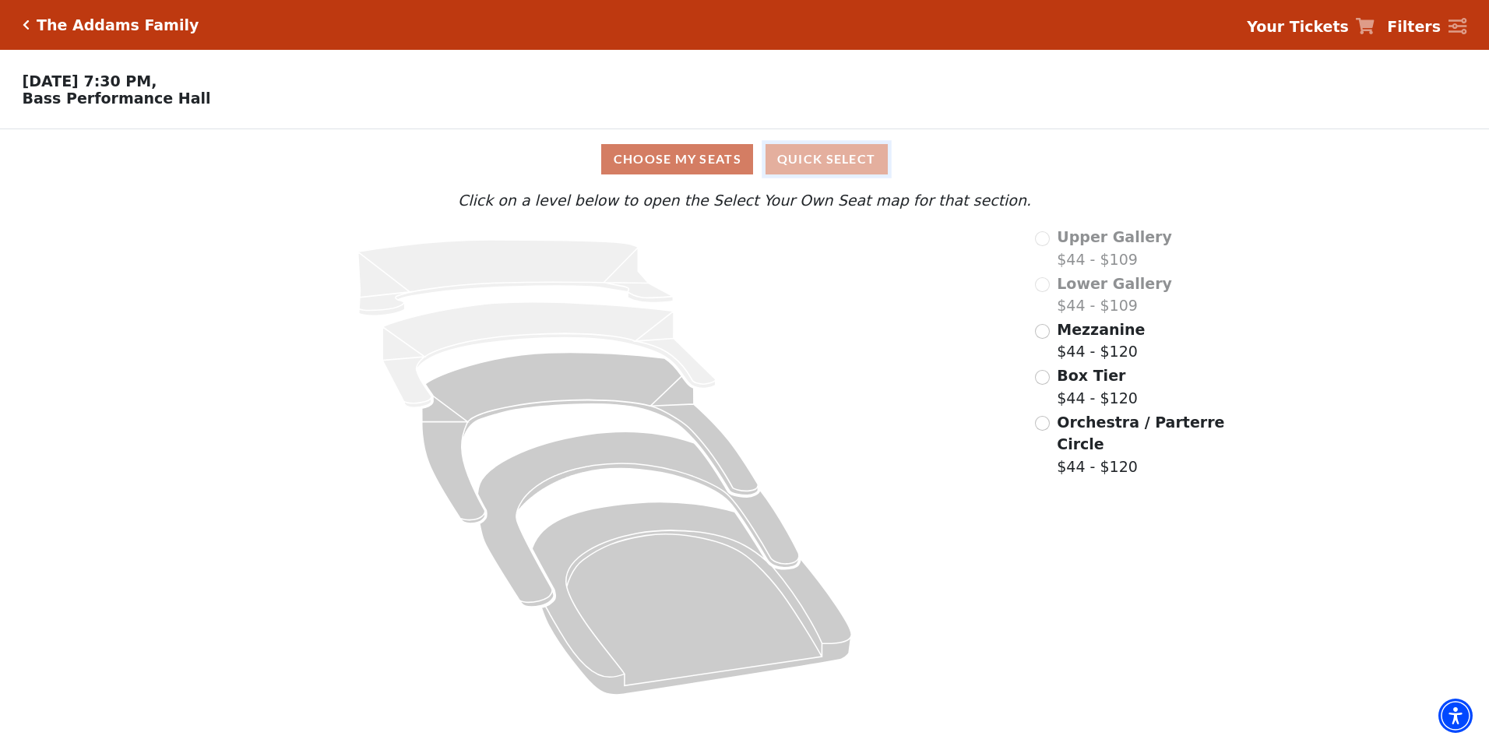
click at [794, 167] on button "Quick Select" at bounding box center [827, 159] width 122 height 30
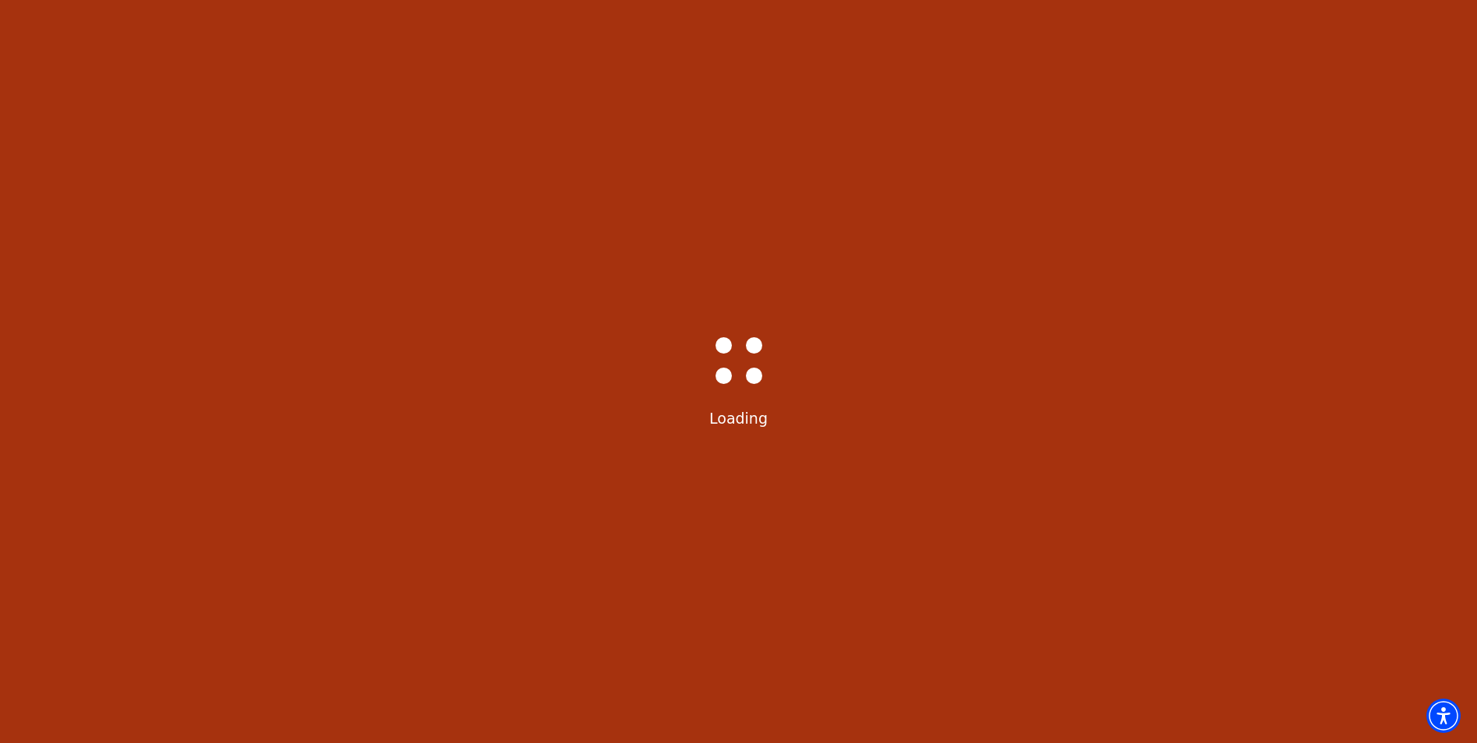
select select "6292"
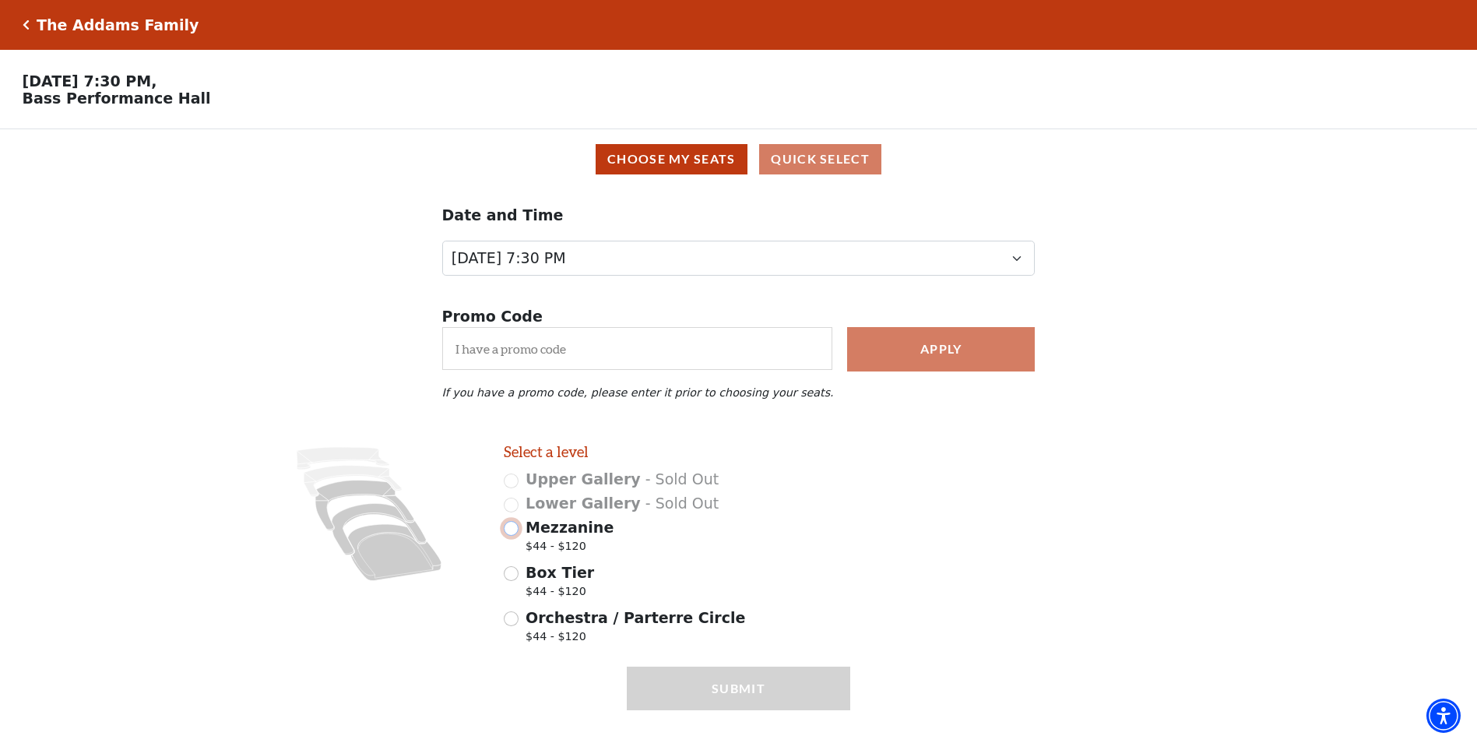
click at [515, 533] on input "Mezzanine $44 - $120" at bounding box center [511, 528] width 15 height 15
radio input "true"
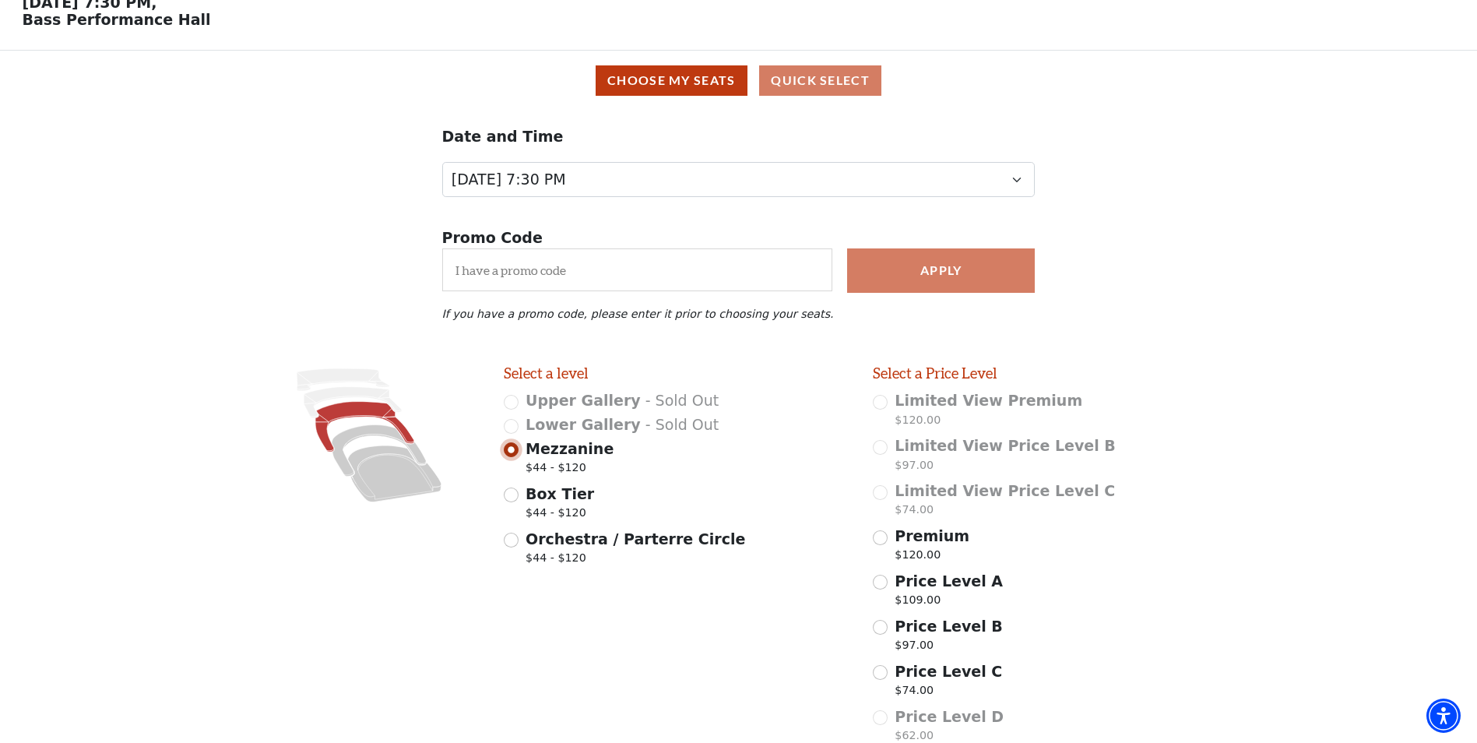
scroll to position [213, 0]
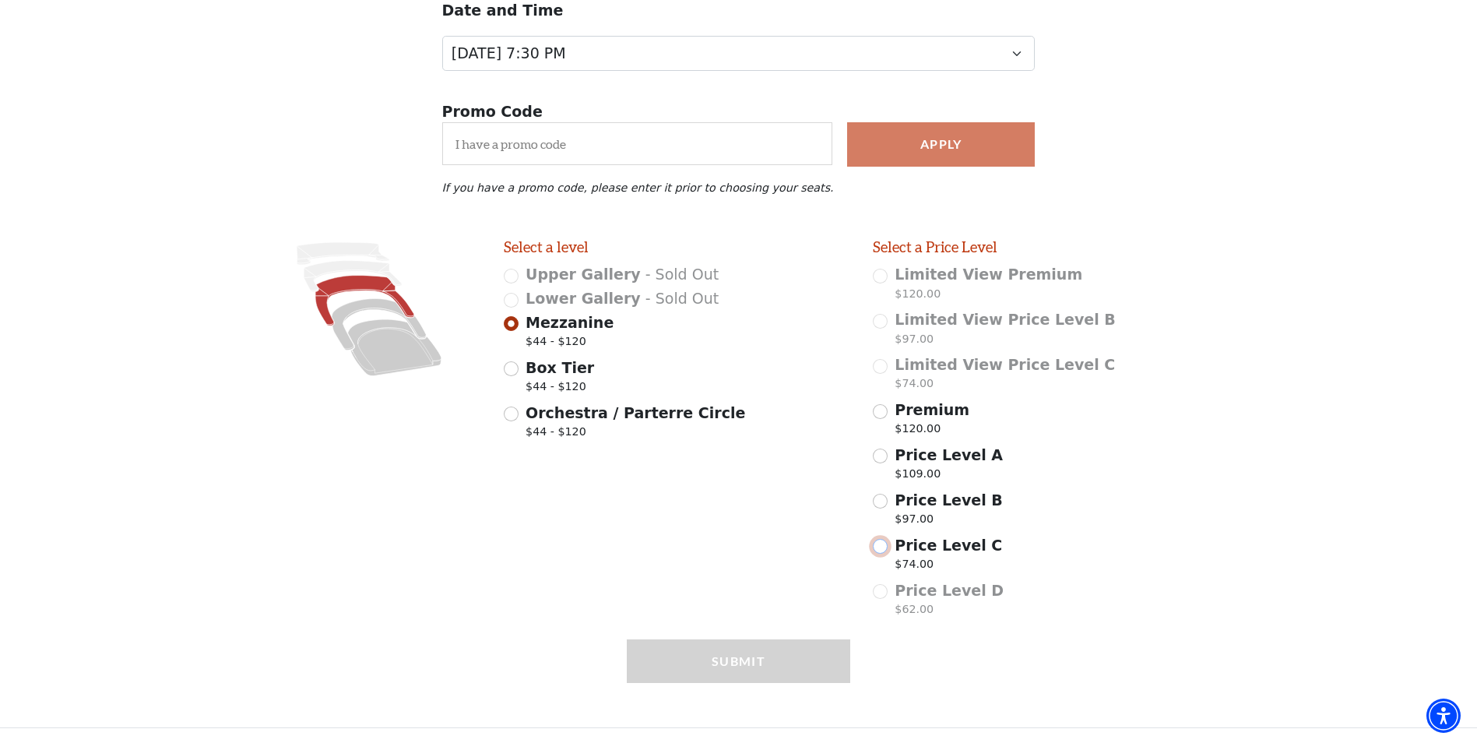
click at [877, 549] on input "Price Level C $74.00" at bounding box center [880, 546] width 15 height 15
radio input "true"
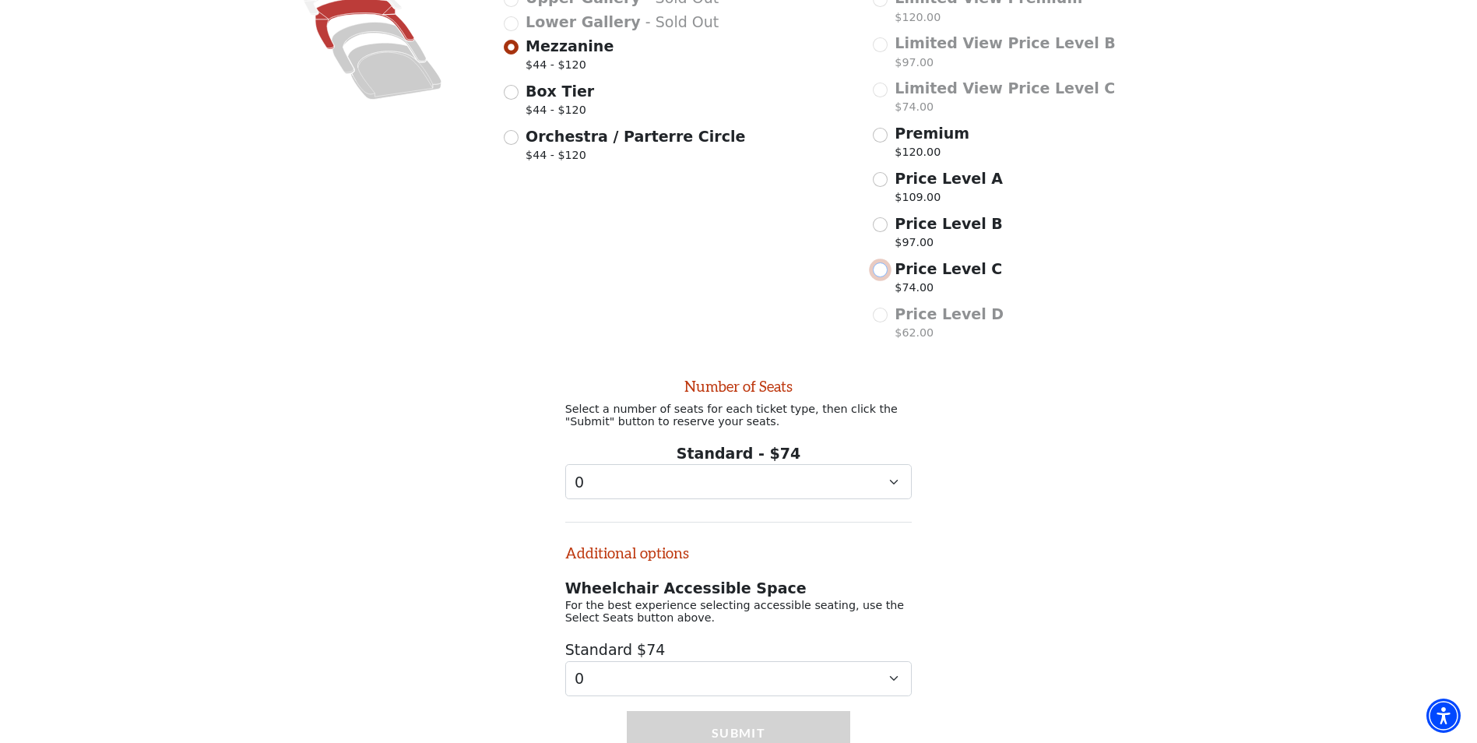
scroll to position [571, 0]
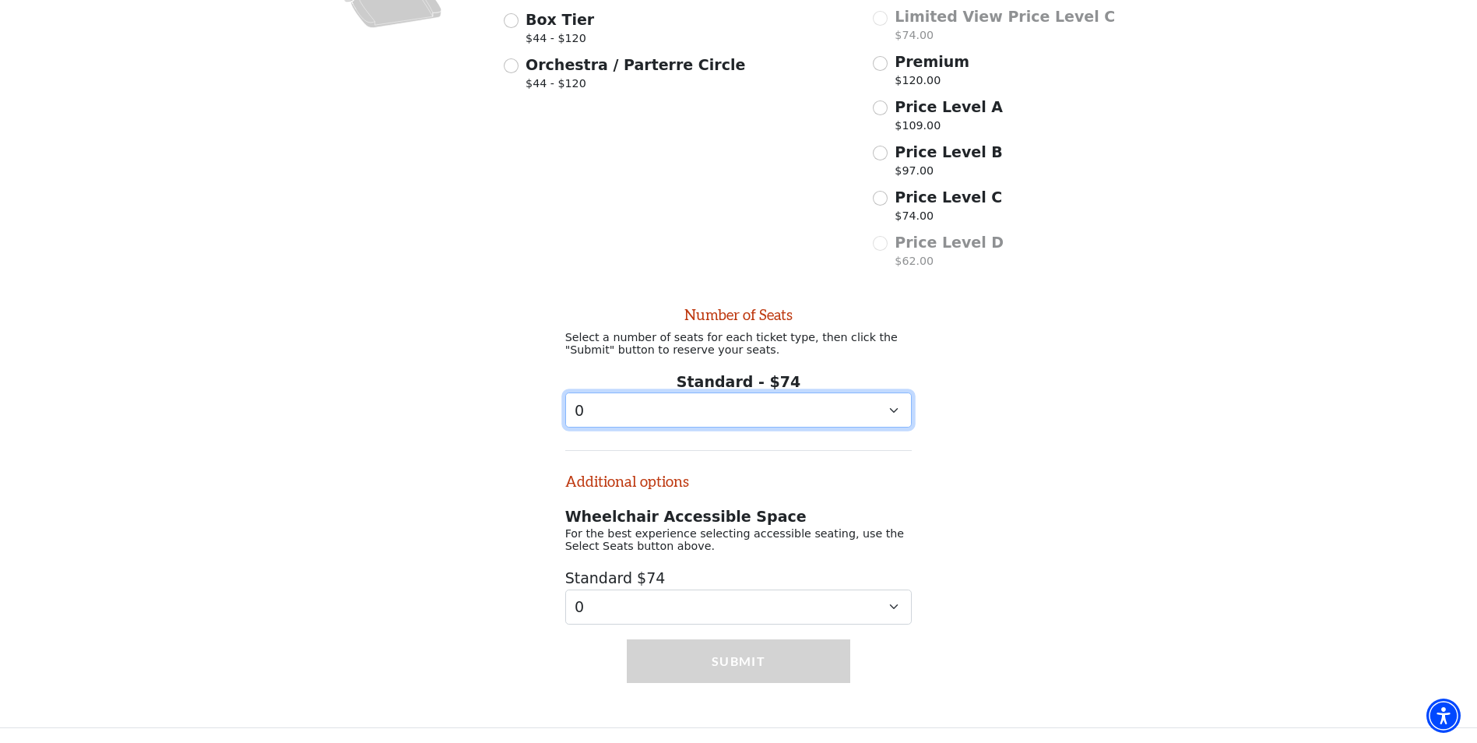
click at [674, 417] on select "0 1 2 3 4 5 6 7 8 9" at bounding box center [738, 409] width 347 height 35
select select "2"
click at [565, 392] on select "0 1 2 3 4 5 6 7 8 9" at bounding box center [738, 409] width 347 height 35
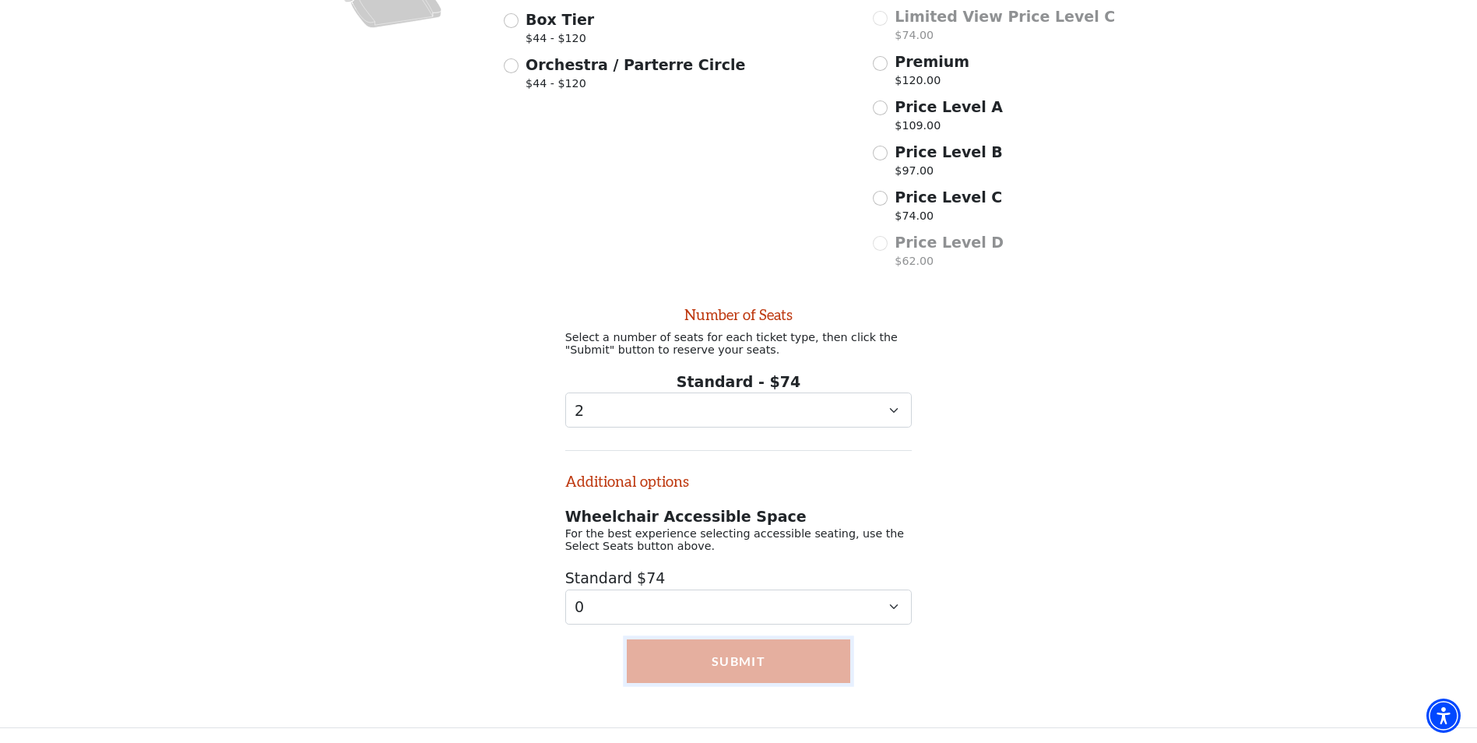
click at [723, 660] on button "Submit" at bounding box center [739, 661] width 224 height 44
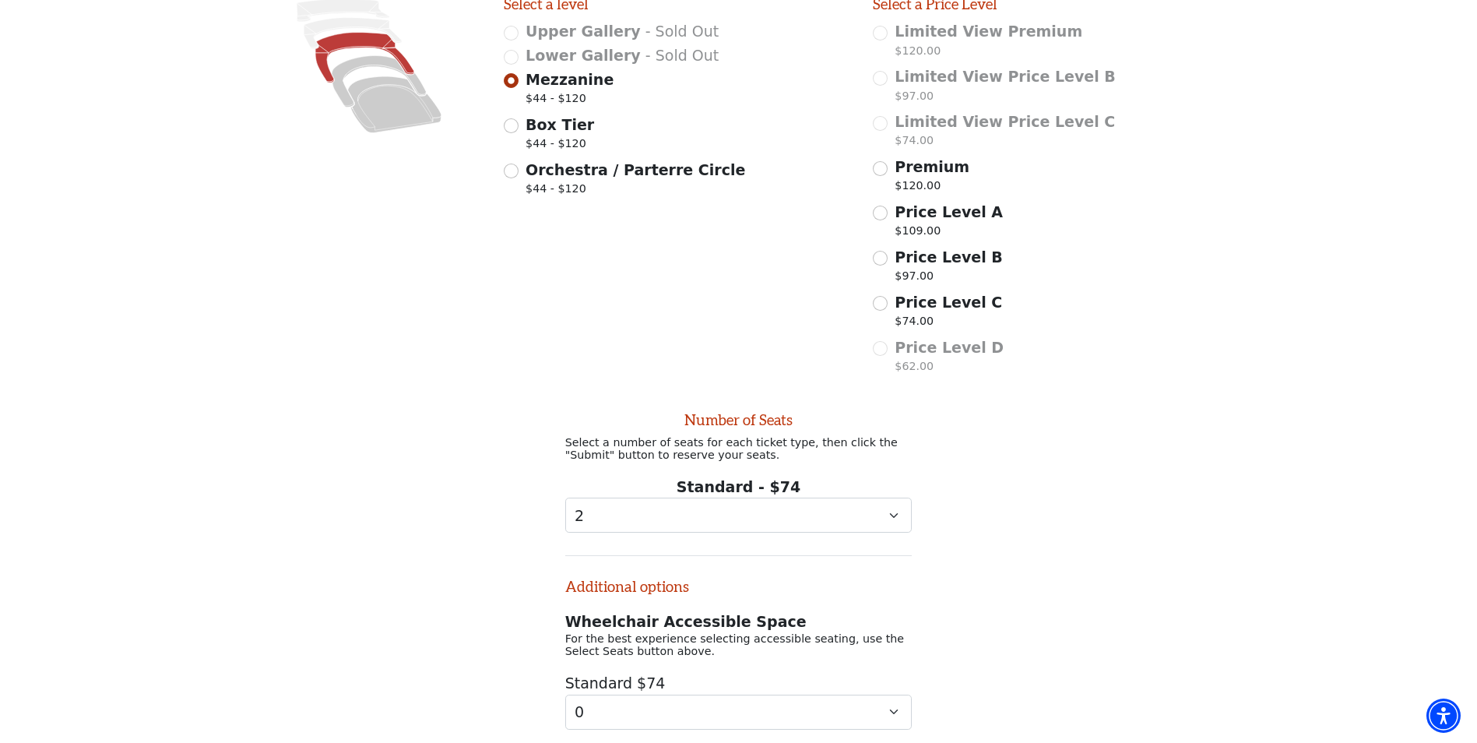
scroll to position [259, 0]
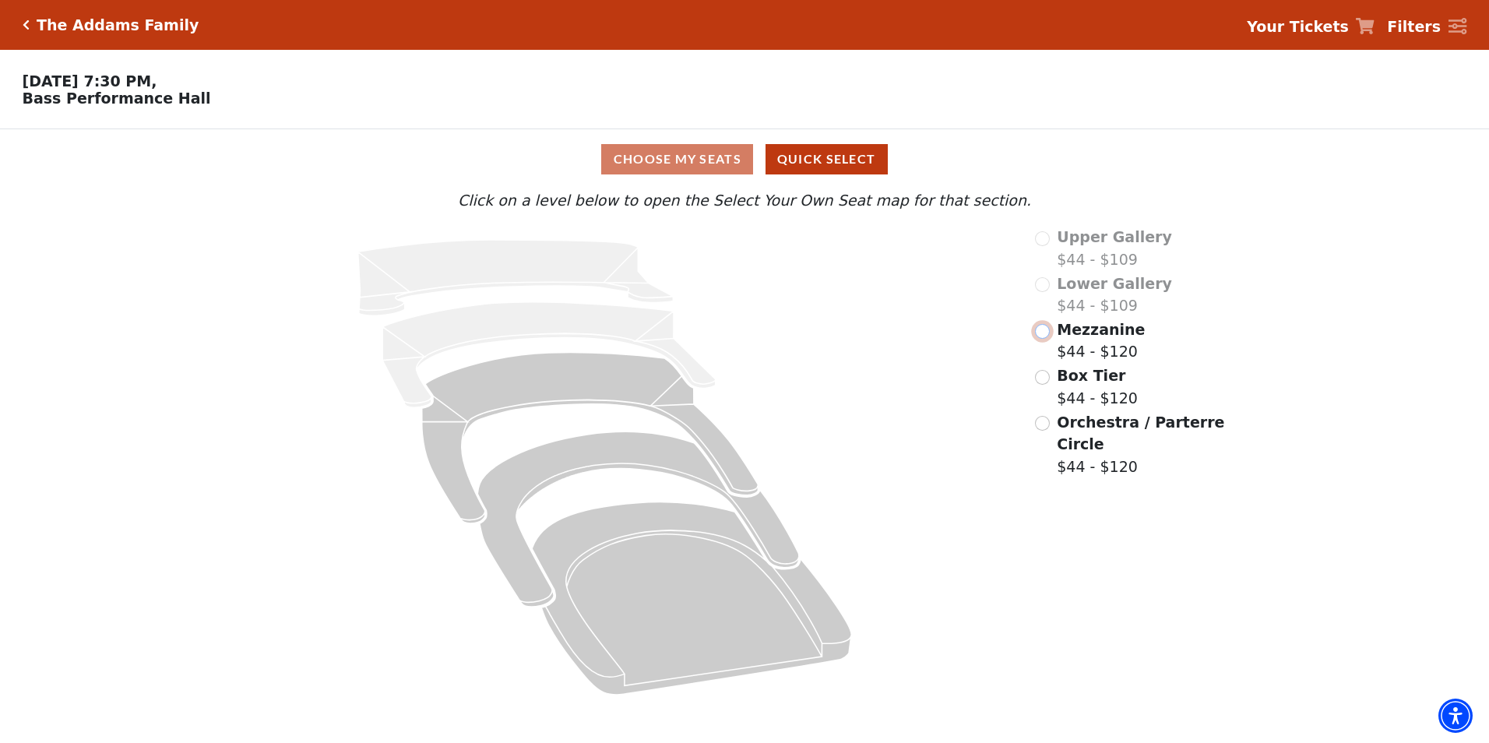
click at [1046, 339] on input "Mezzanine$44 - $120\a" at bounding box center [1042, 331] width 15 height 15
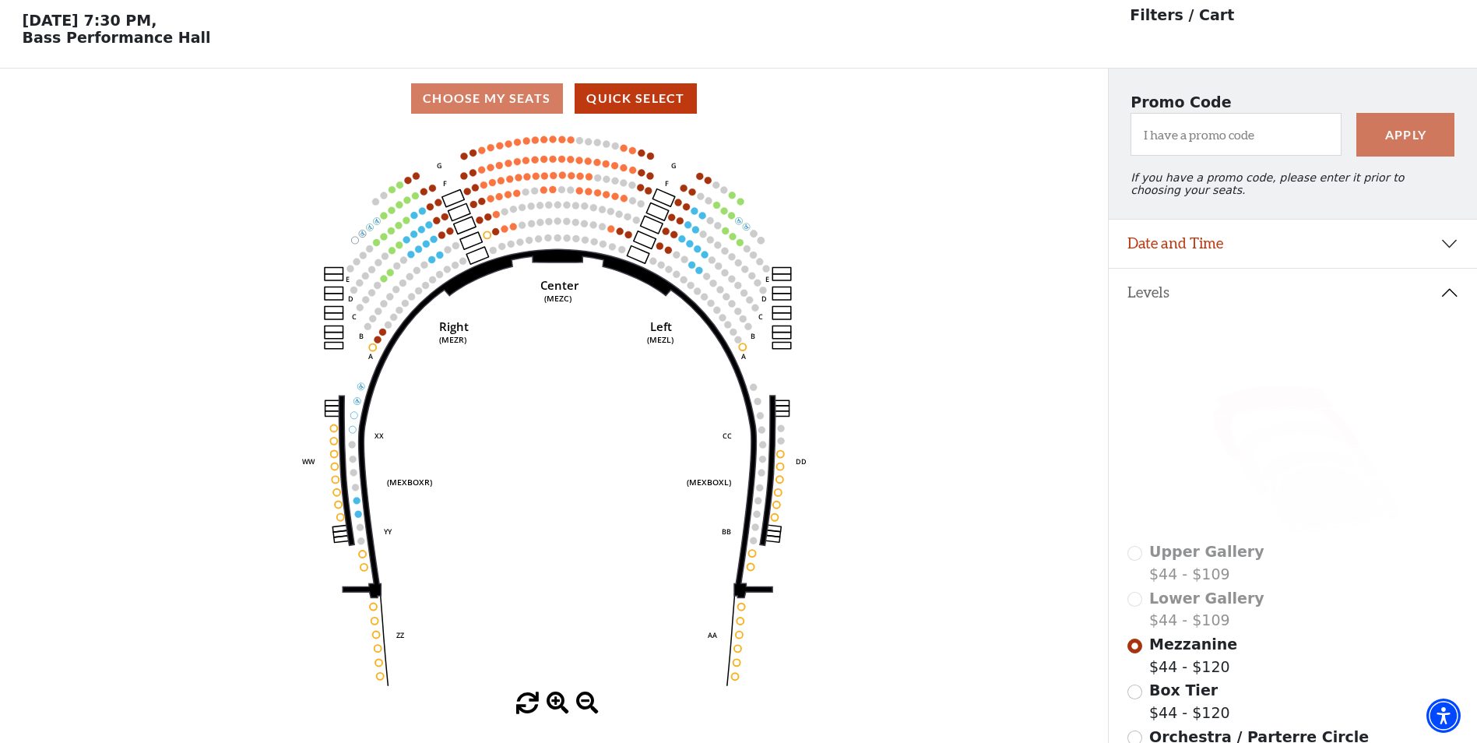
scroll to position [72, 0]
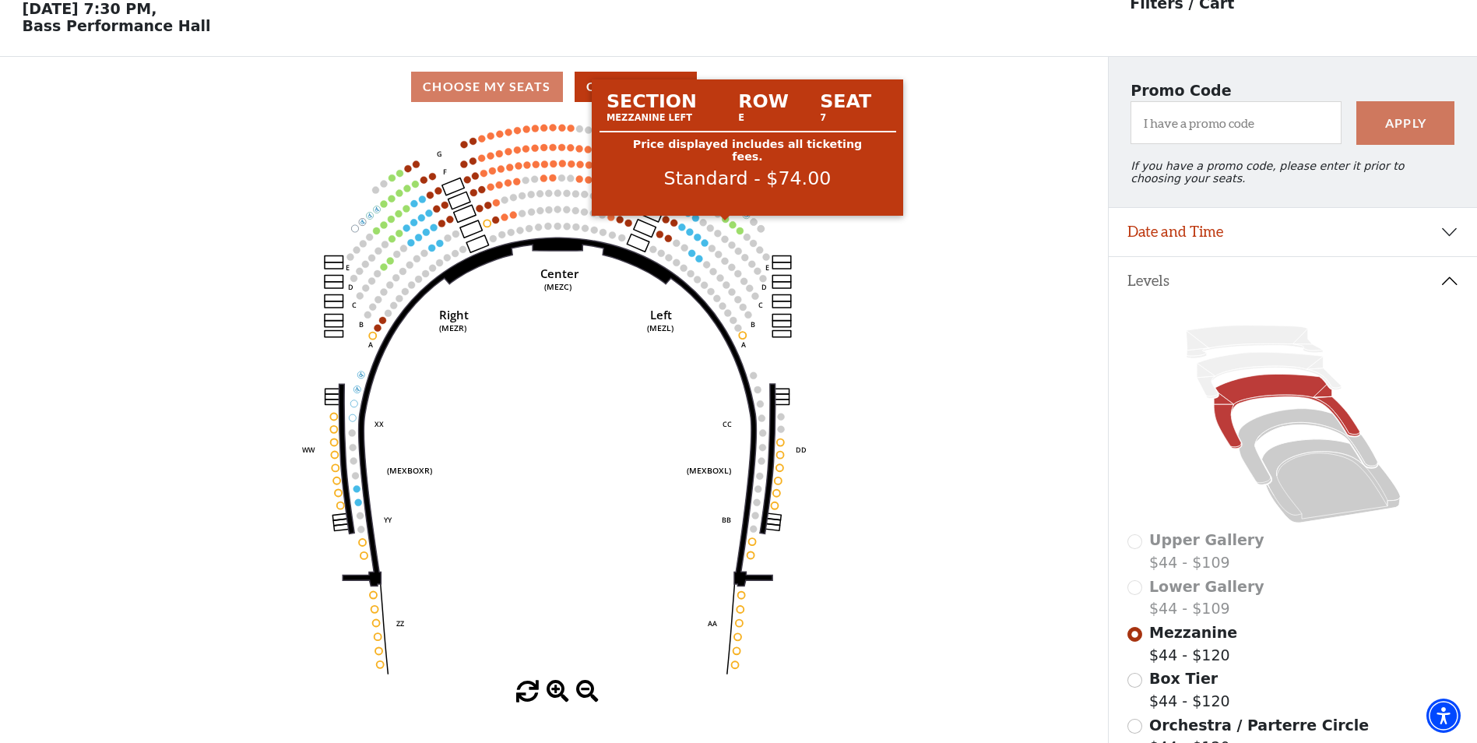
click at [726, 223] on circle at bounding box center [725, 219] width 7 height 7
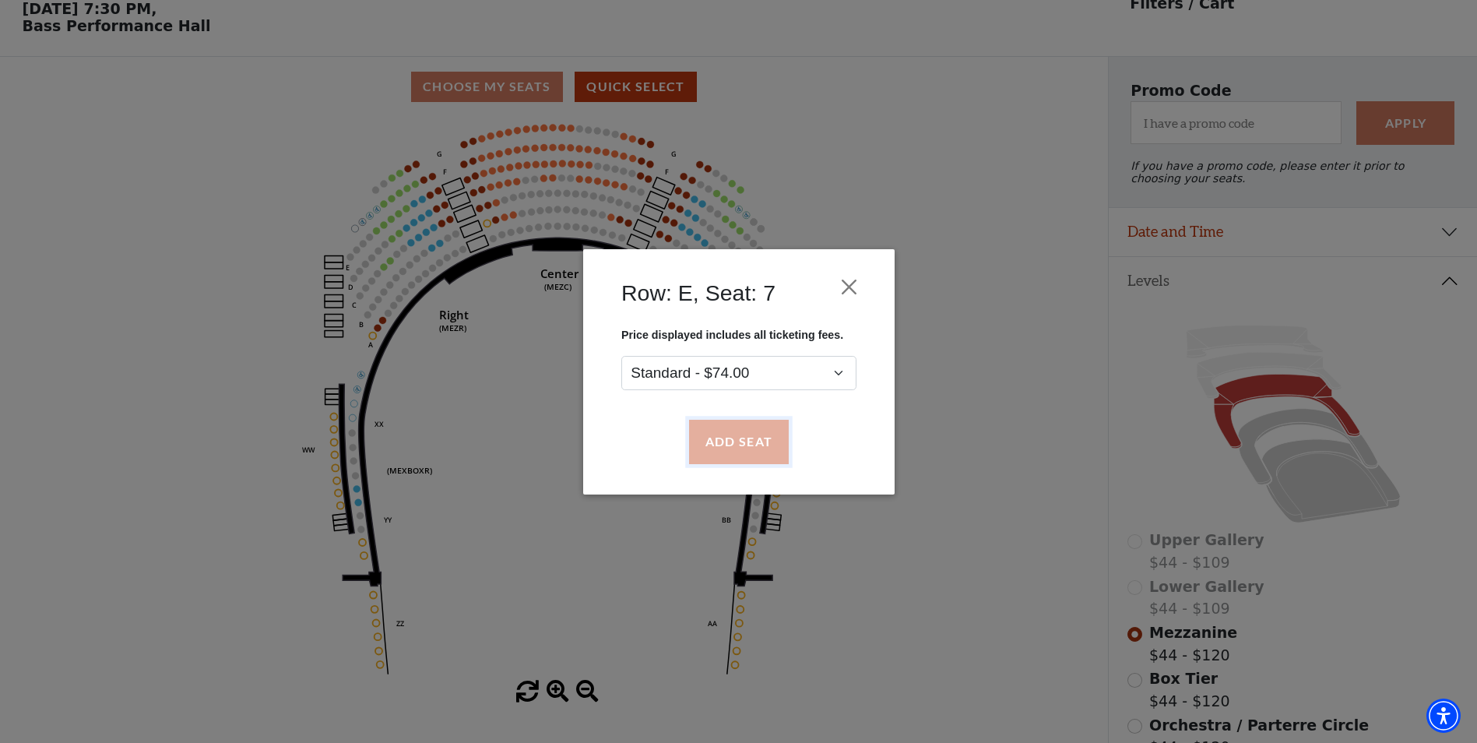
click at [748, 444] on button "Add Seat" at bounding box center [738, 442] width 100 height 44
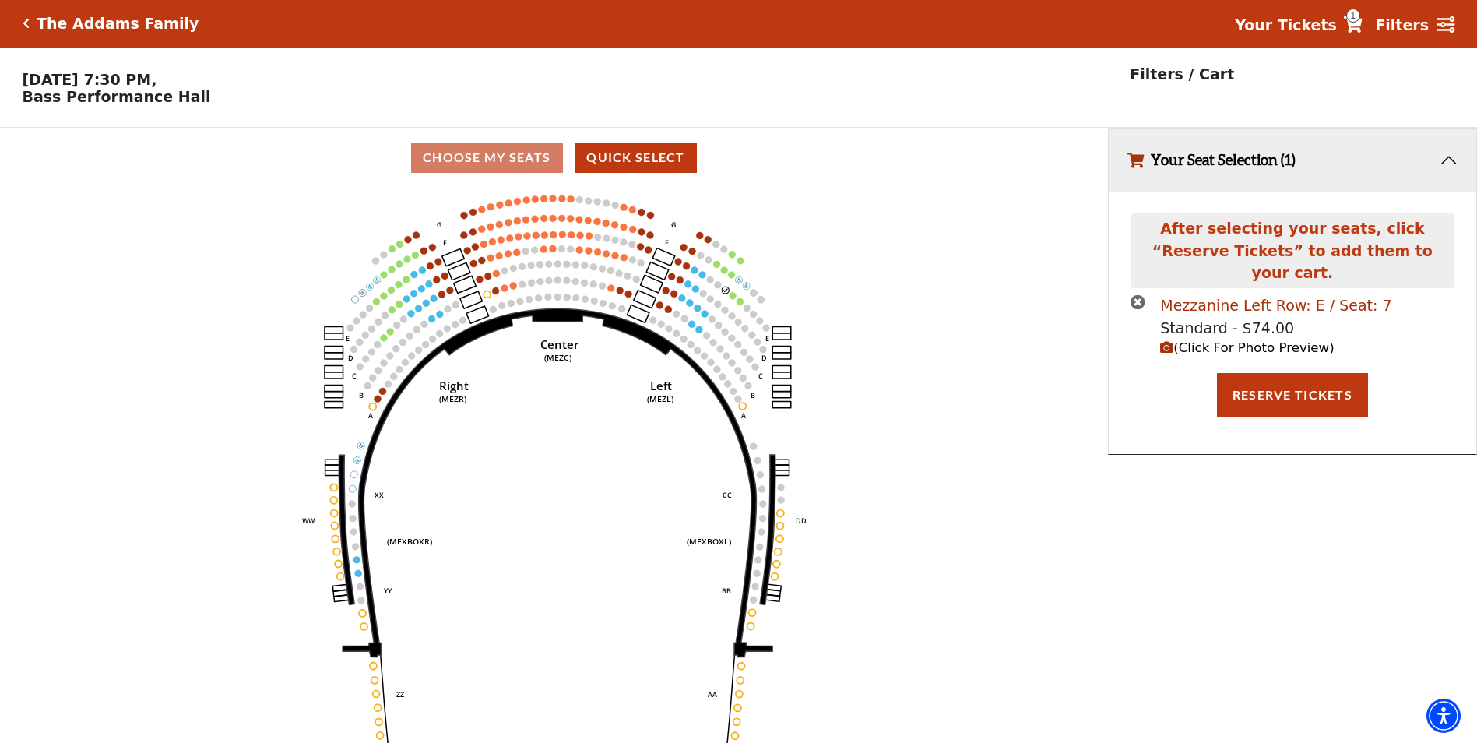
scroll to position [0, 0]
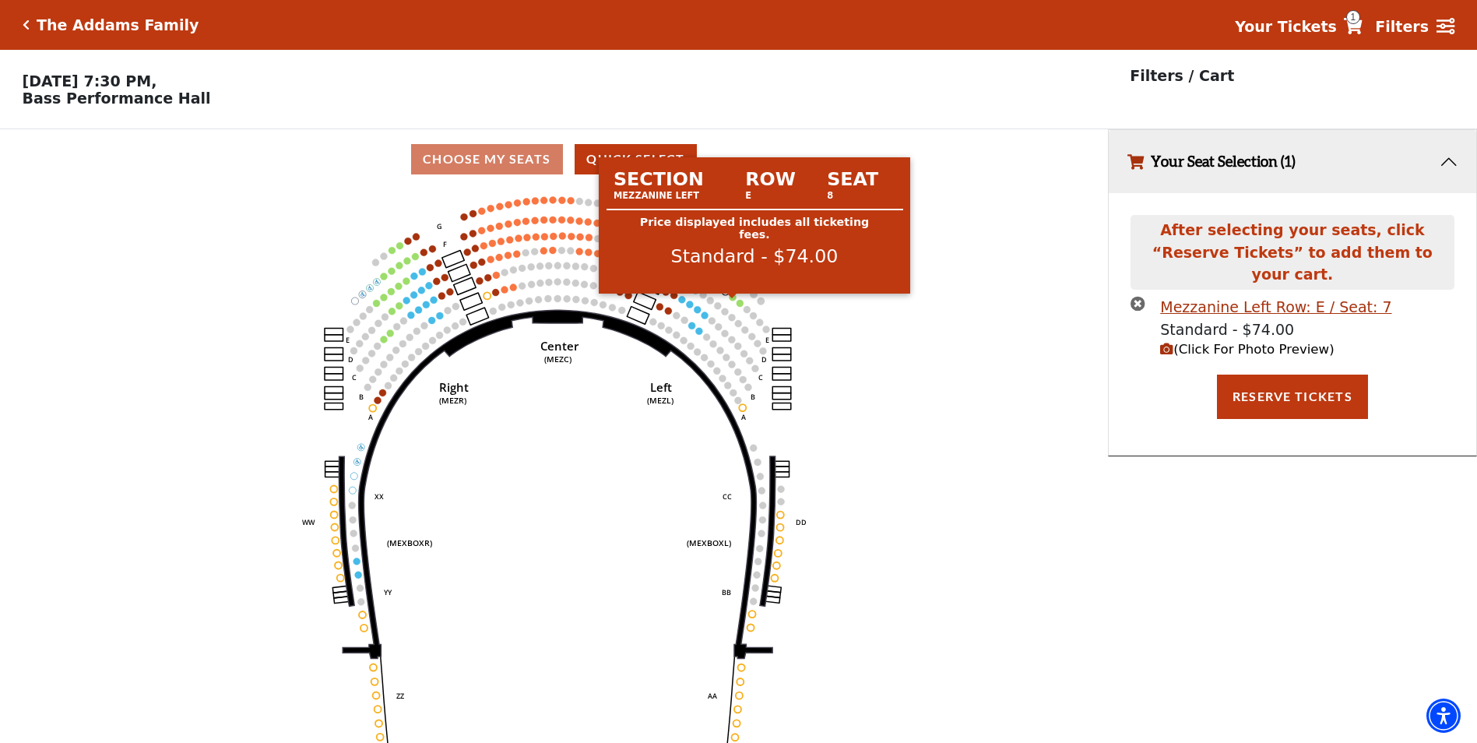
click at [733, 301] on circle at bounding box center [733, 297] width 7 height 7
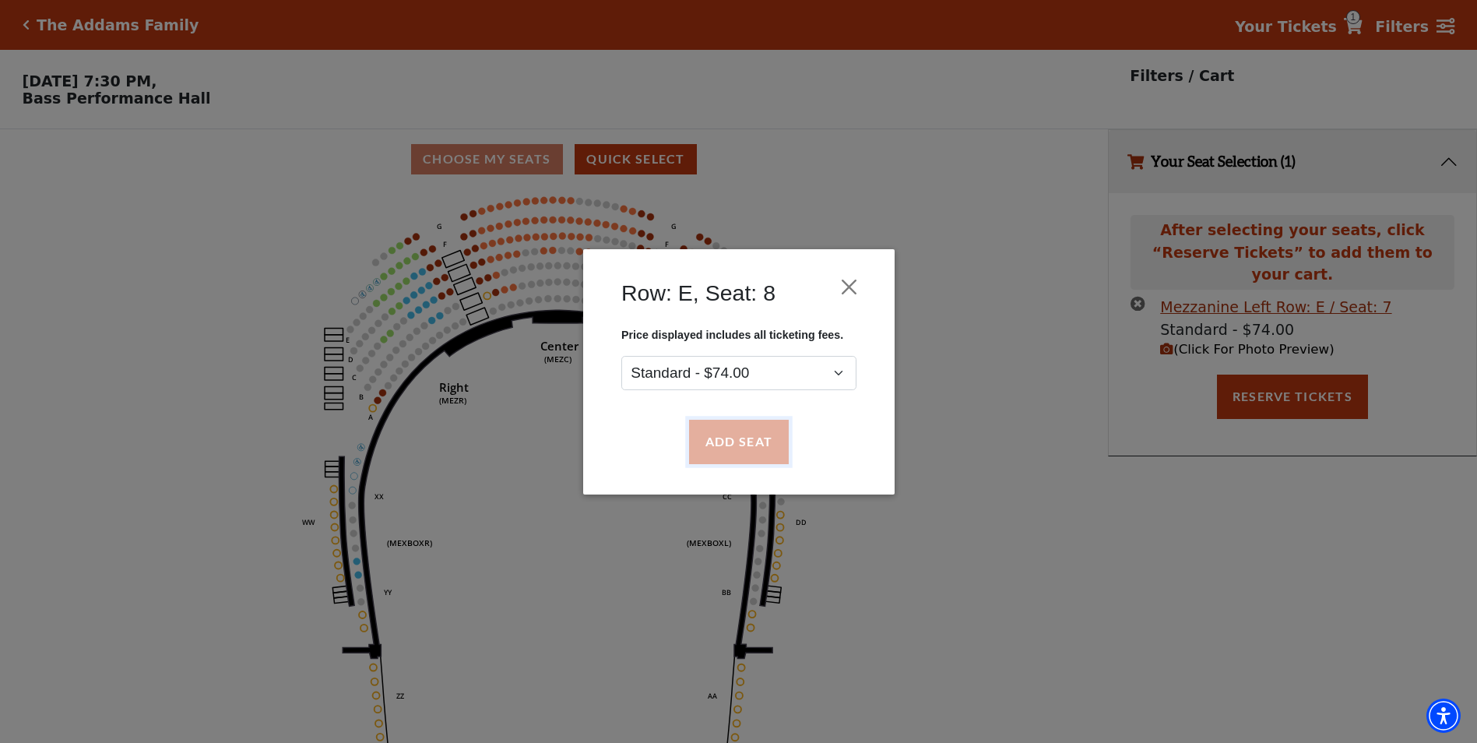
click at [736, 441] on button "Add Seat" at bounding box center [738, 442] width 100 height 44
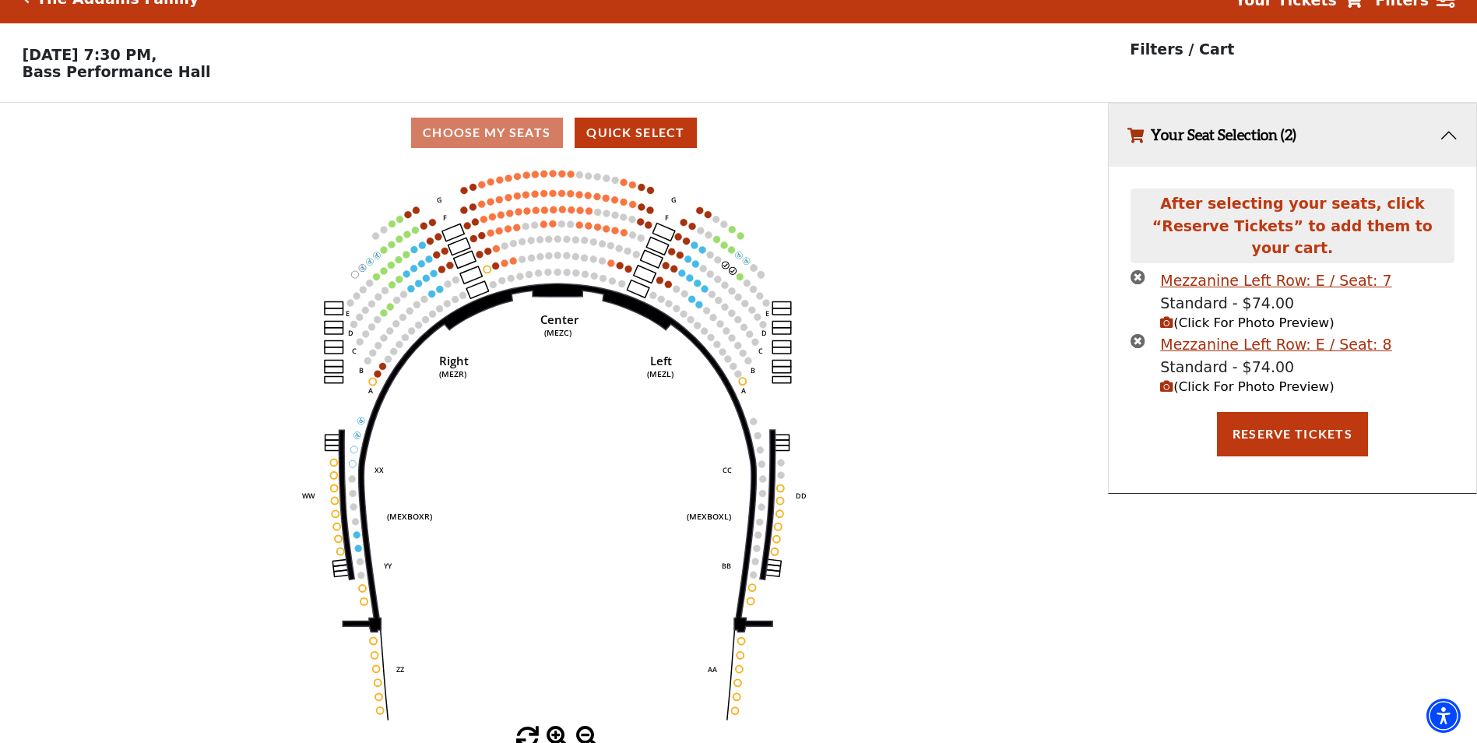
scroll to position [38, 0]
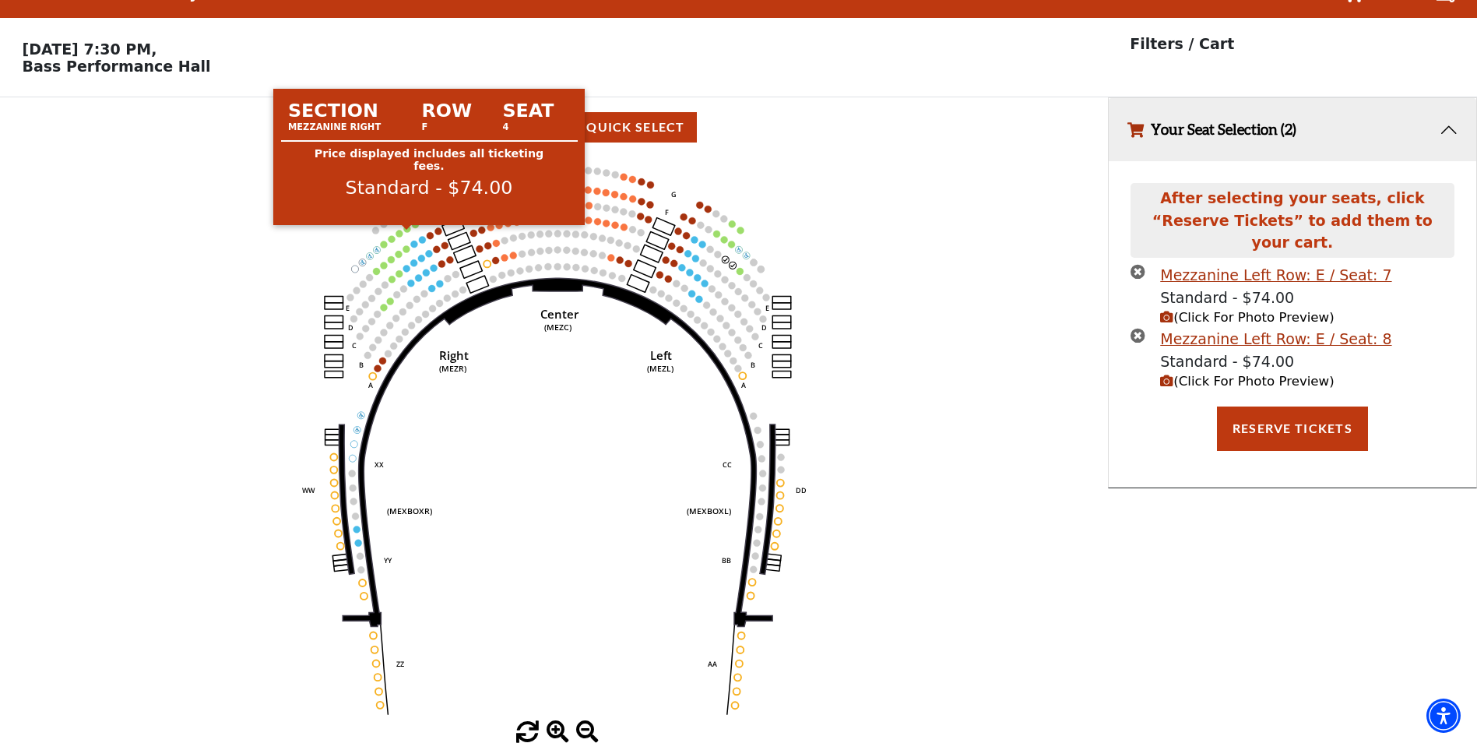
click at [408, 228] on circle at bounding box center [407, 228] width 7 height 7
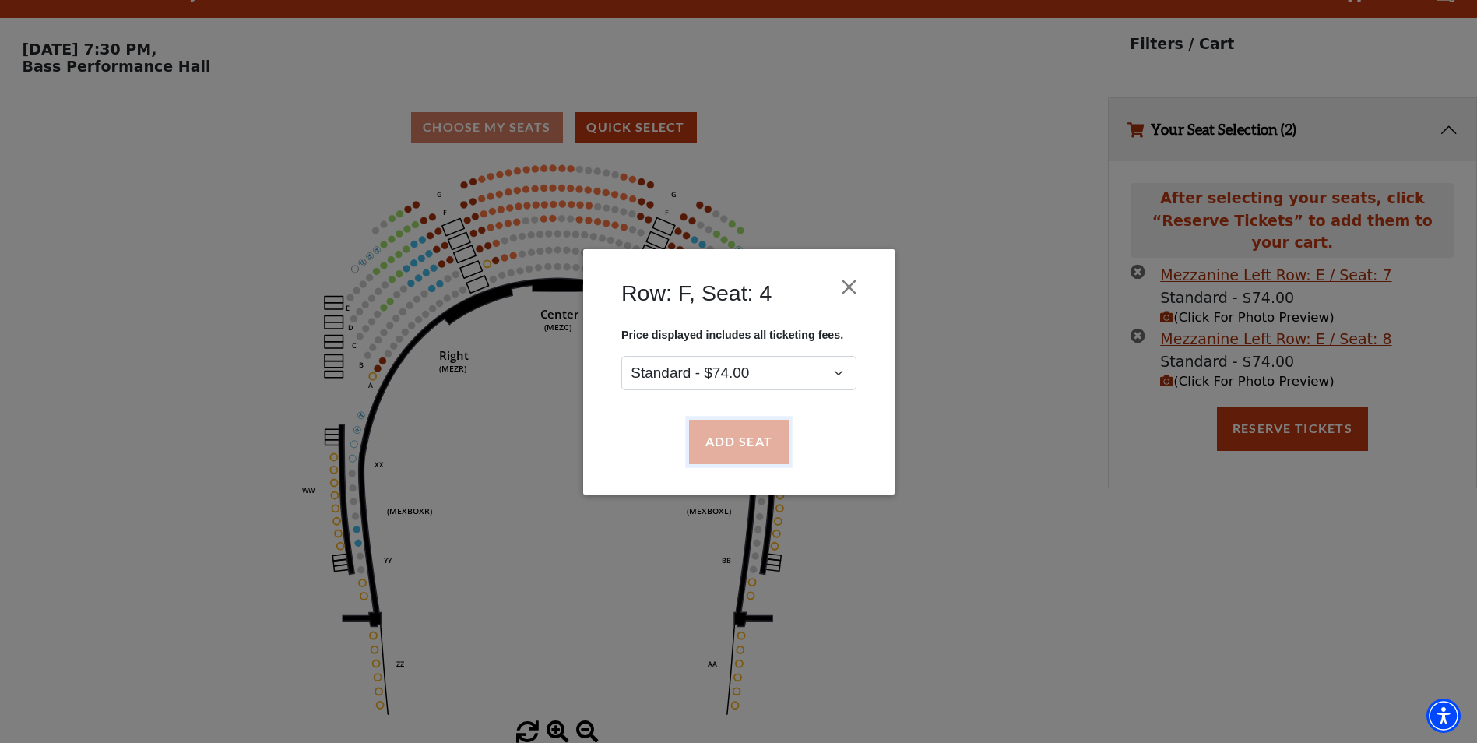
click at [741, 434] on button "Add Seat" at bounding box center [738, 442] width 100 height 44
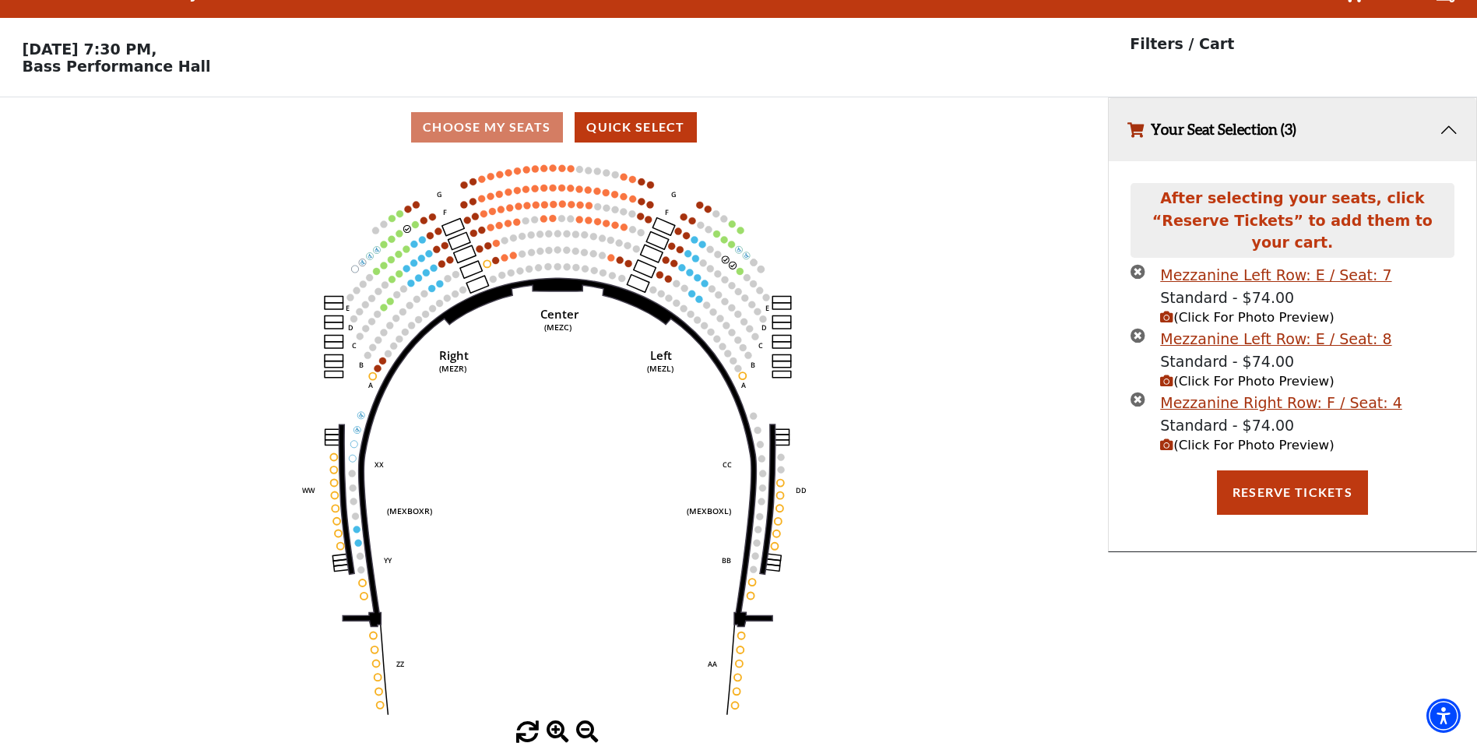
scroll to position [0, 0]
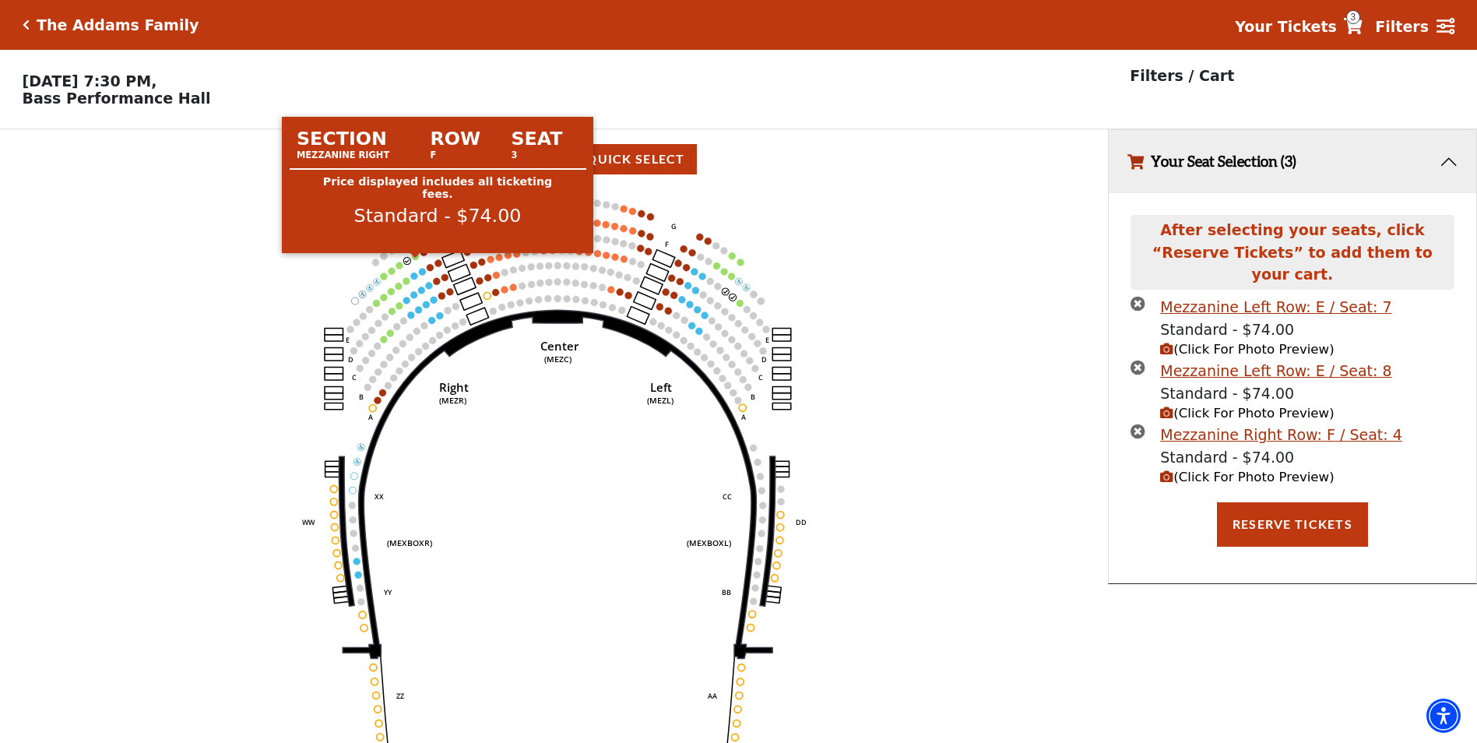
click at [416, 260] on circle at bounding box center [415, 256] width 7 height 7
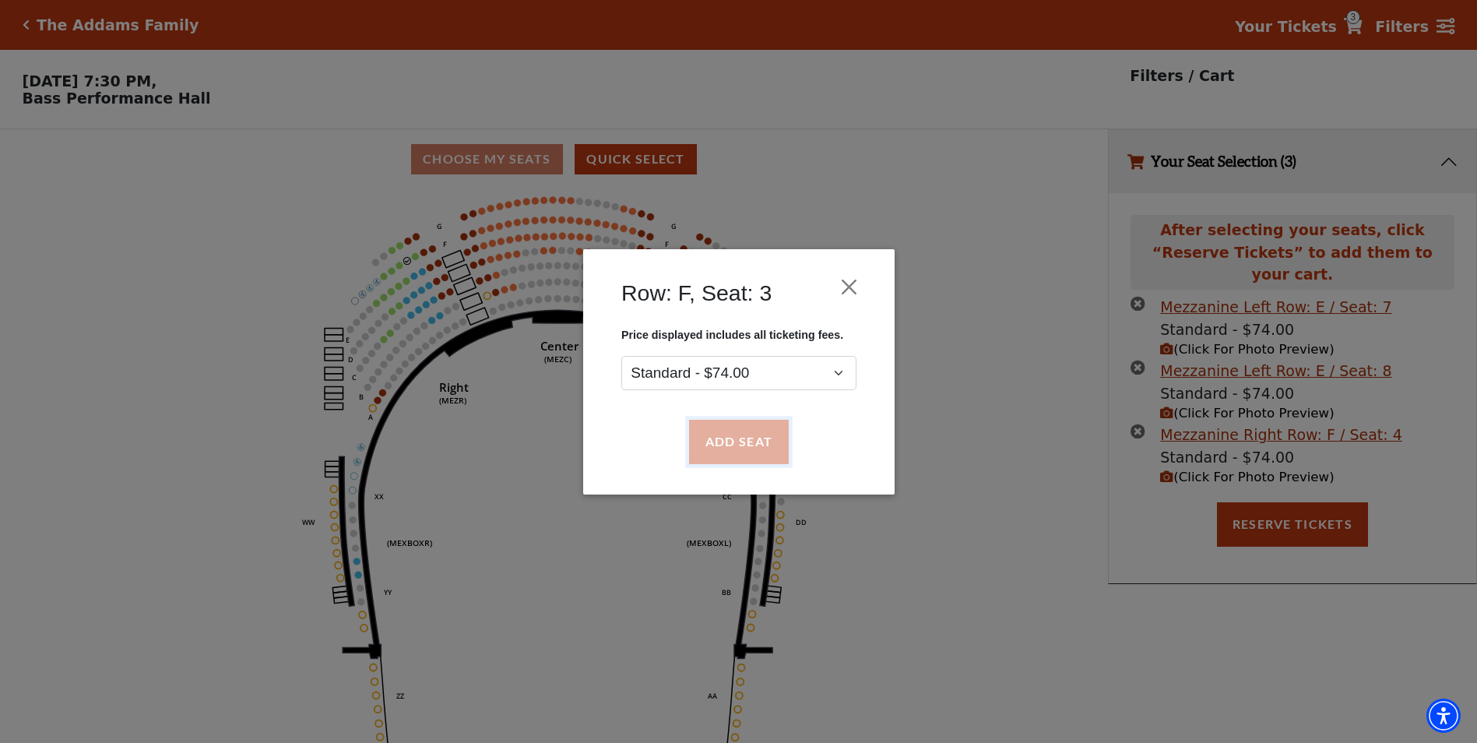
click at [764, 452] on button "Add Seat" at bounding box center [738, 442] width 100 height 44
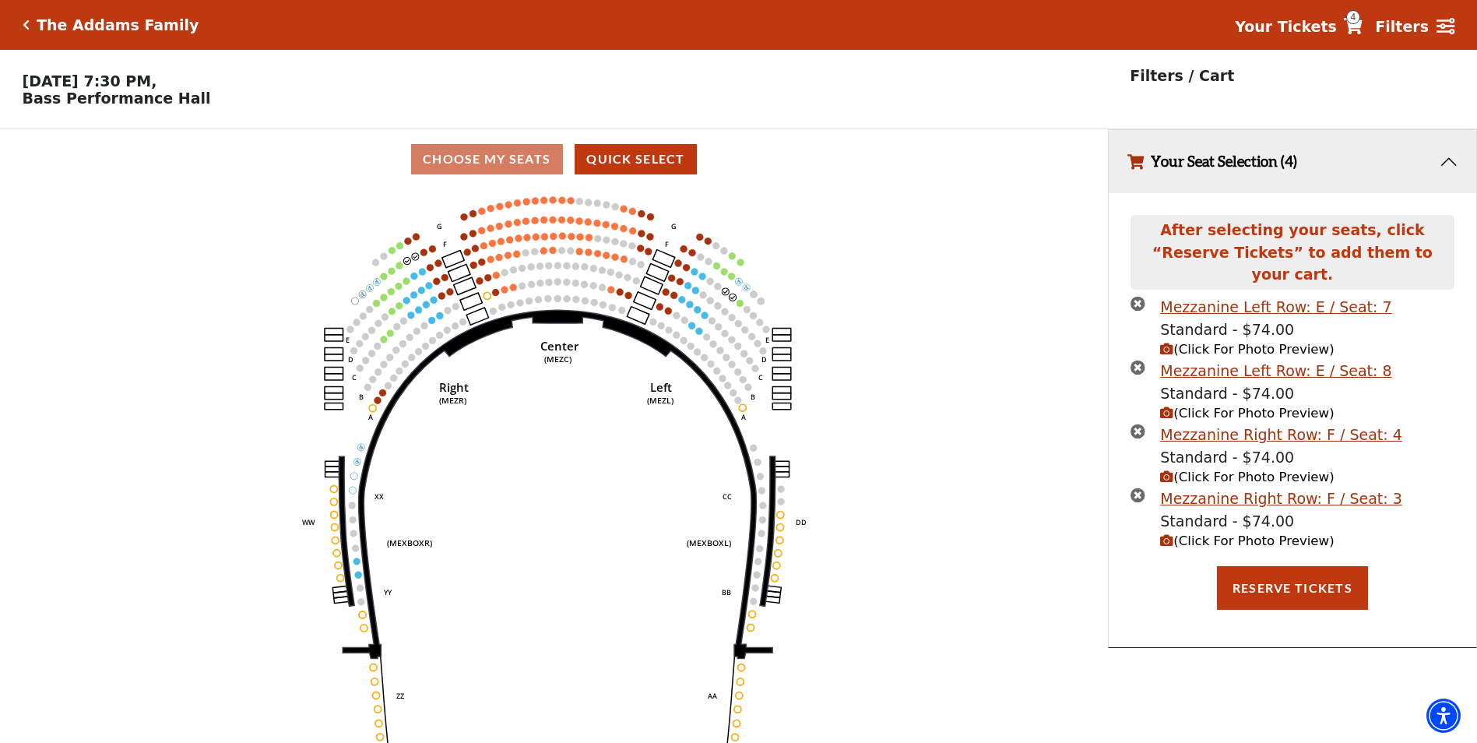
click at [1140, 296] on icon "times-circle" at bounding box center [1138, 303] width 15 height 15
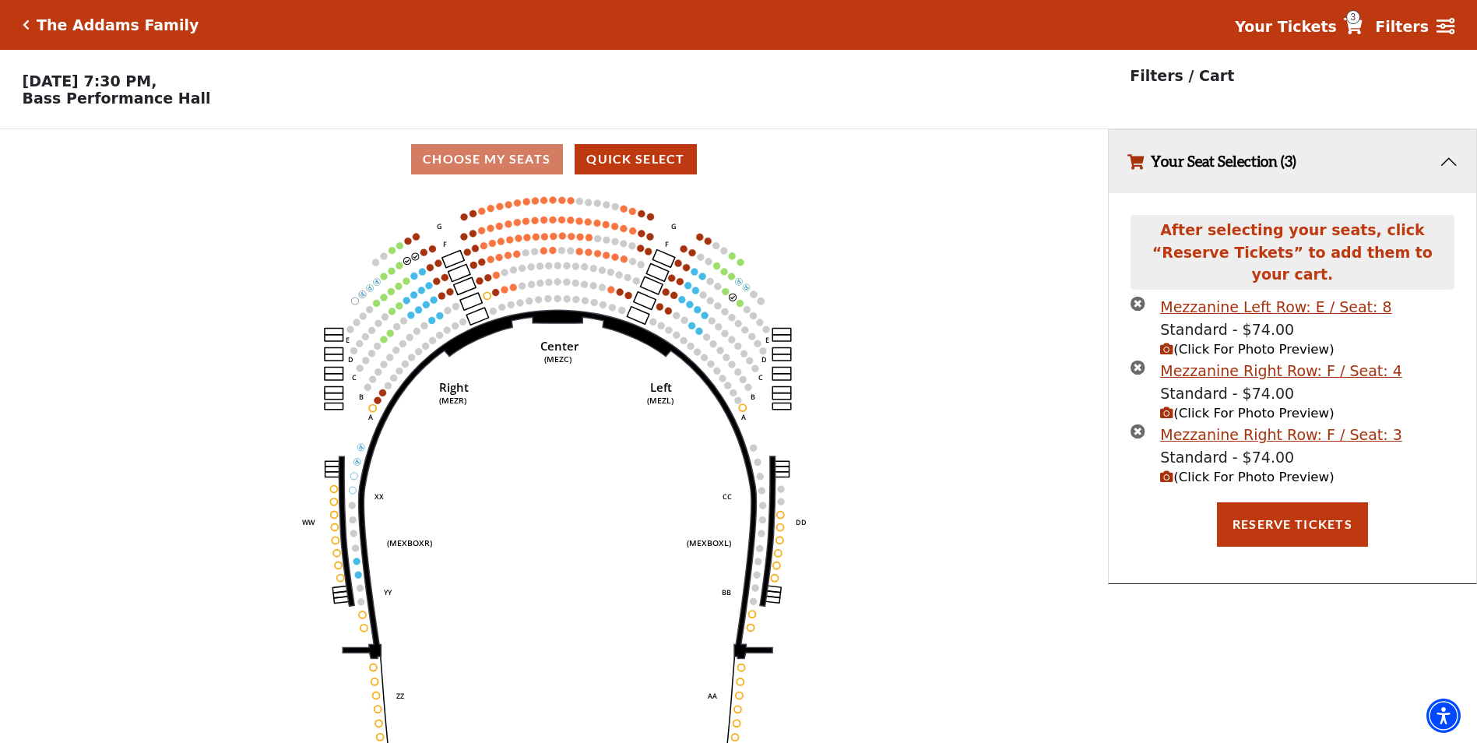
click at [1172, 343] on icon "(Click For Photo Preview)" at bounding box center [1166, 349] width 13 height 13
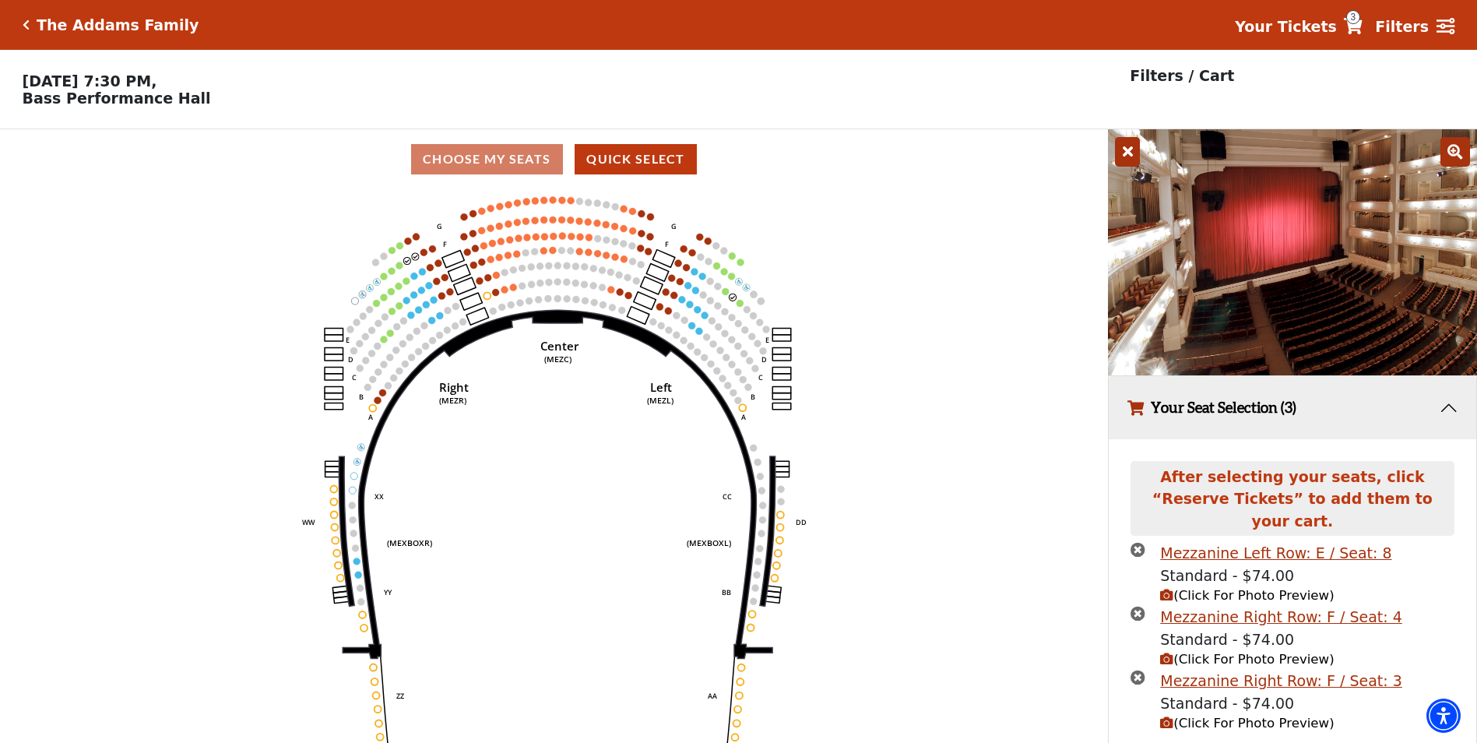
click at [1134, 155] on icon at bounding box center [1127, 152] width 25 height 30
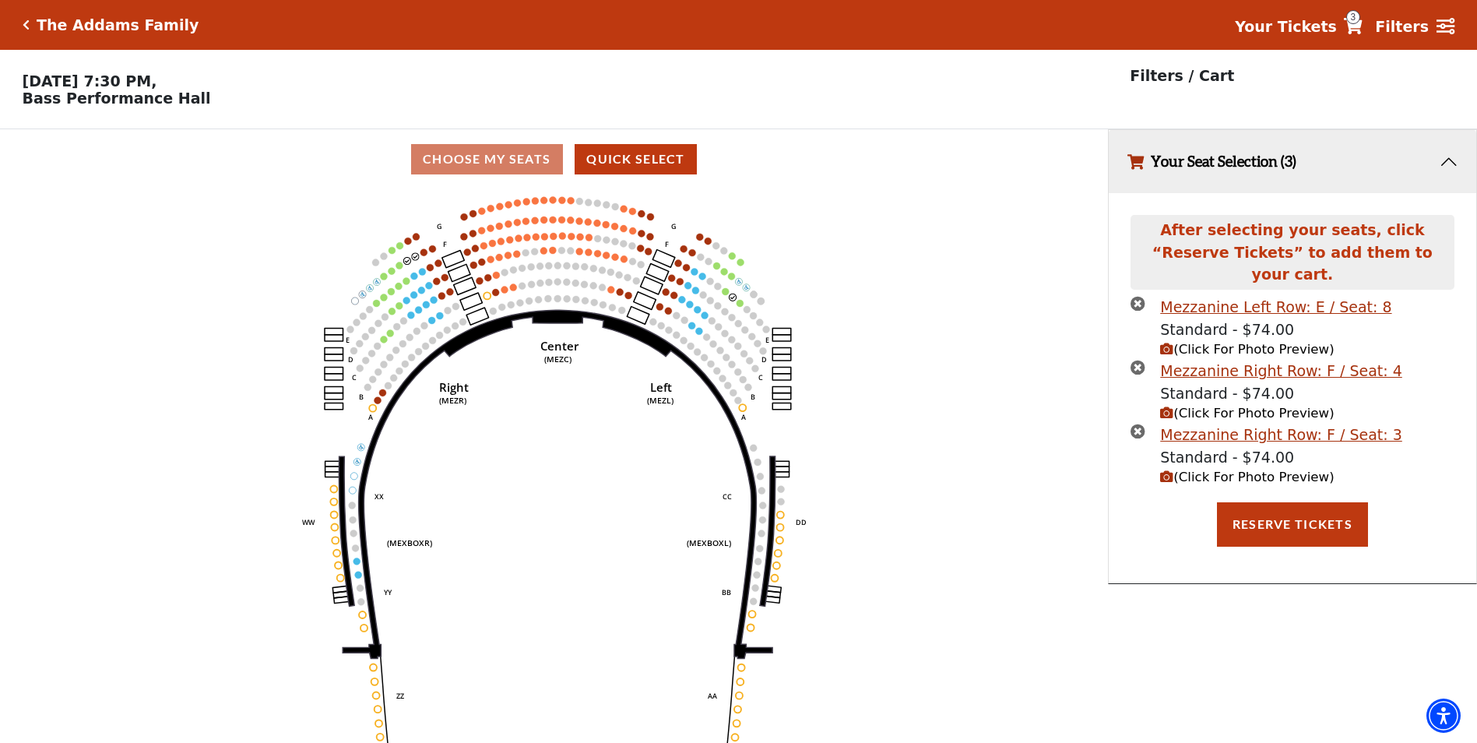
click at [1163, 470] on icon "(Click For Photo Preview)" at bounding box center [1166, 476] width 13 height 13
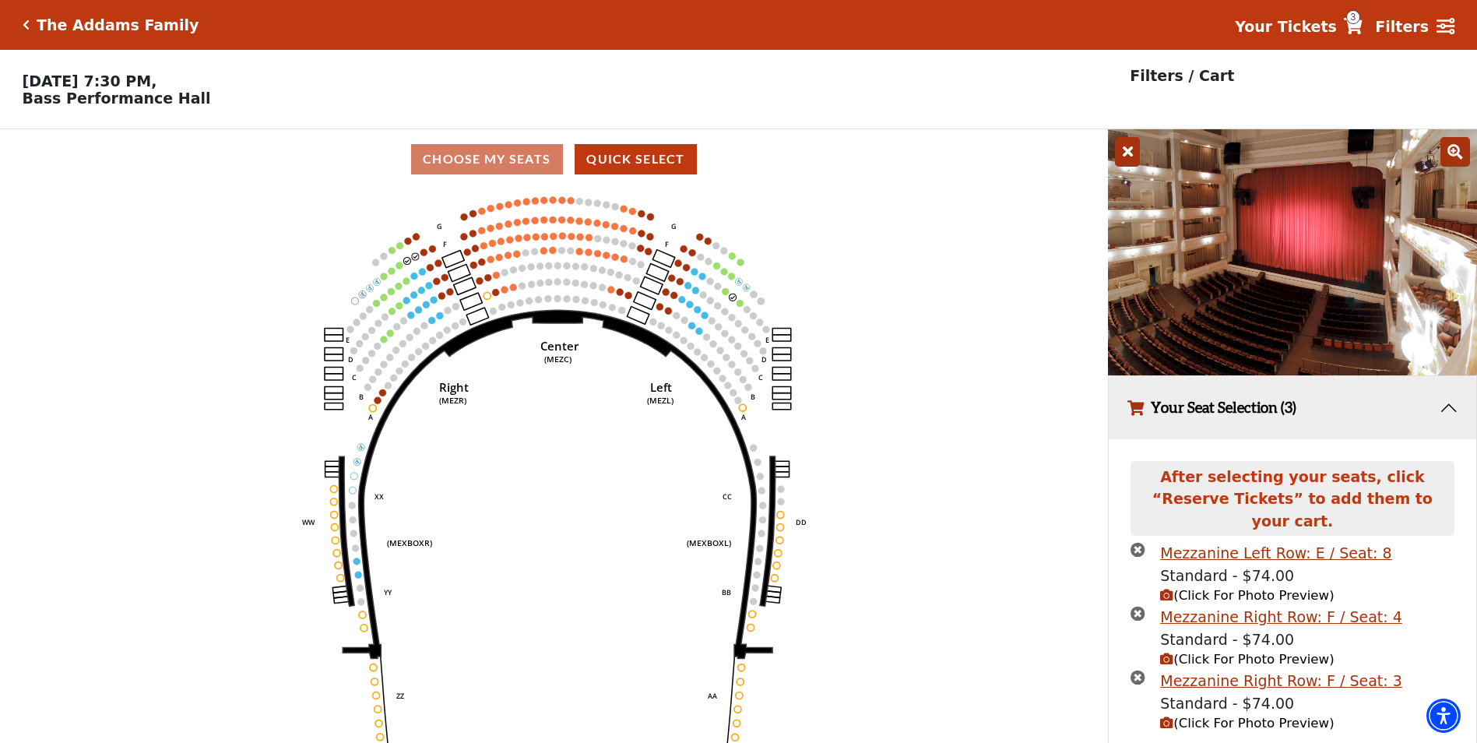
click at [1128, 150] on icon at bounding box center [1127, 152] width 25 height 30
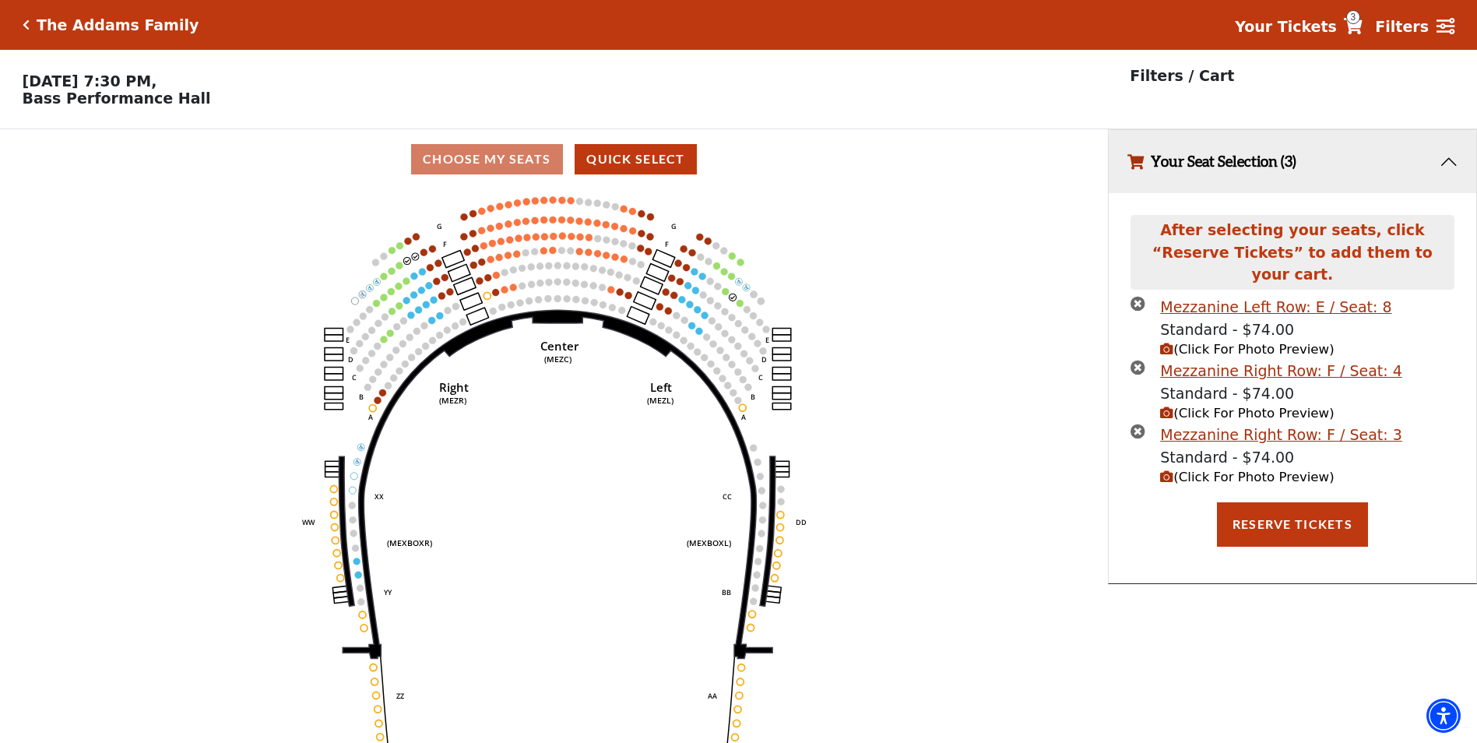
click at [1167, 407] on icon "(Click For Photo Preview)" at bounding box center [1166, 413] width 13 height 13
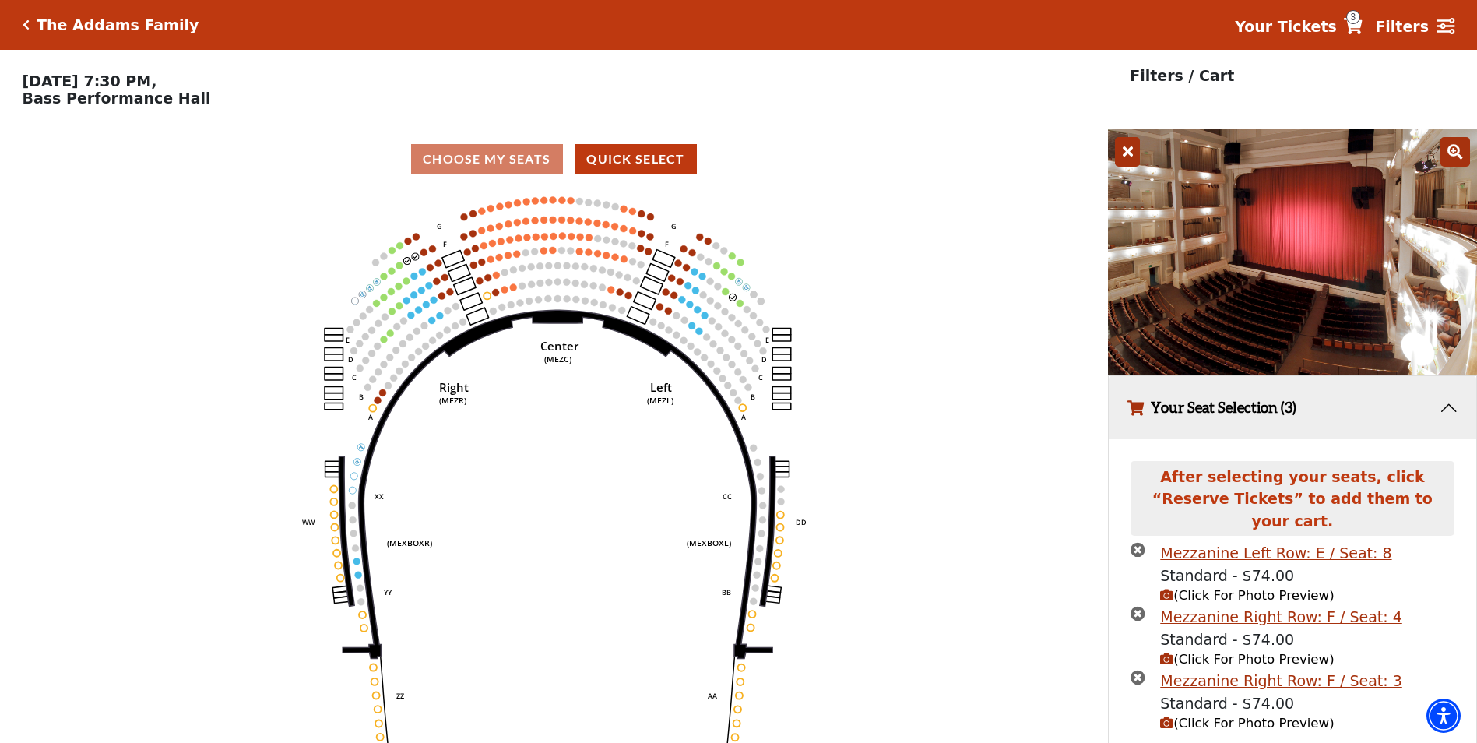
click at [1128, 159] on icon at bounding box center [1127, 152] width 25 height 30
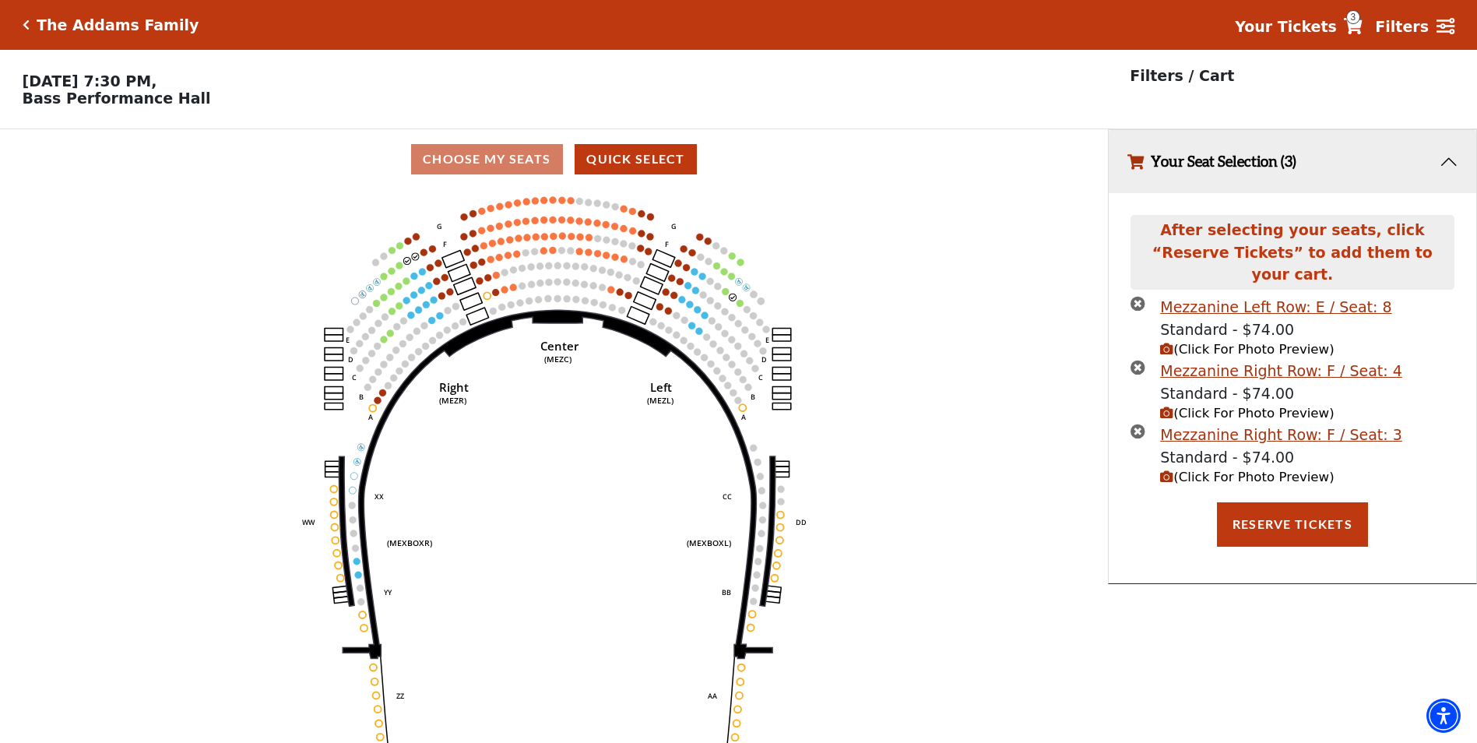
click at [1133, 296] on icon "times-circle" at bounding box center [1138, 303] width 15 height 15
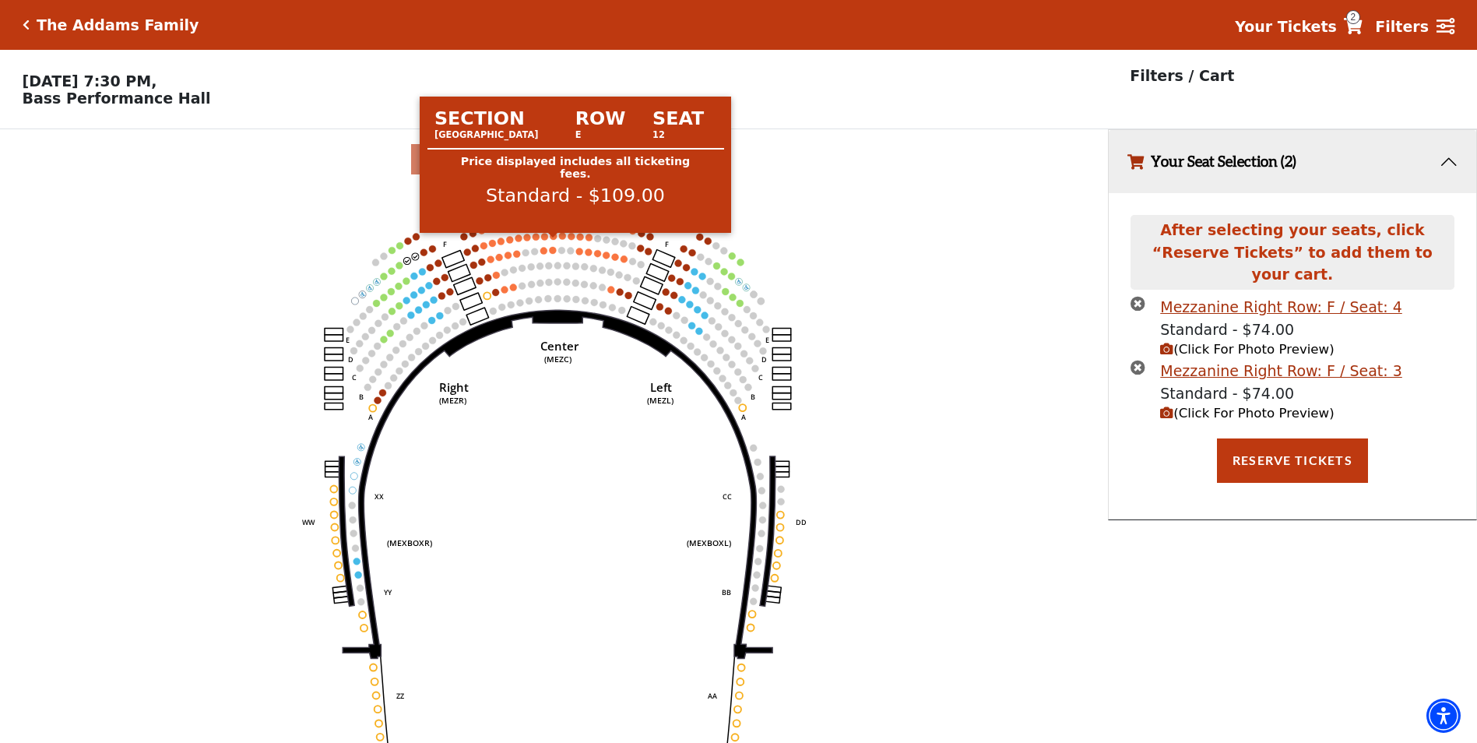
click at [554, 240] on circle at bounding box center [553, 236] width 7 height 7
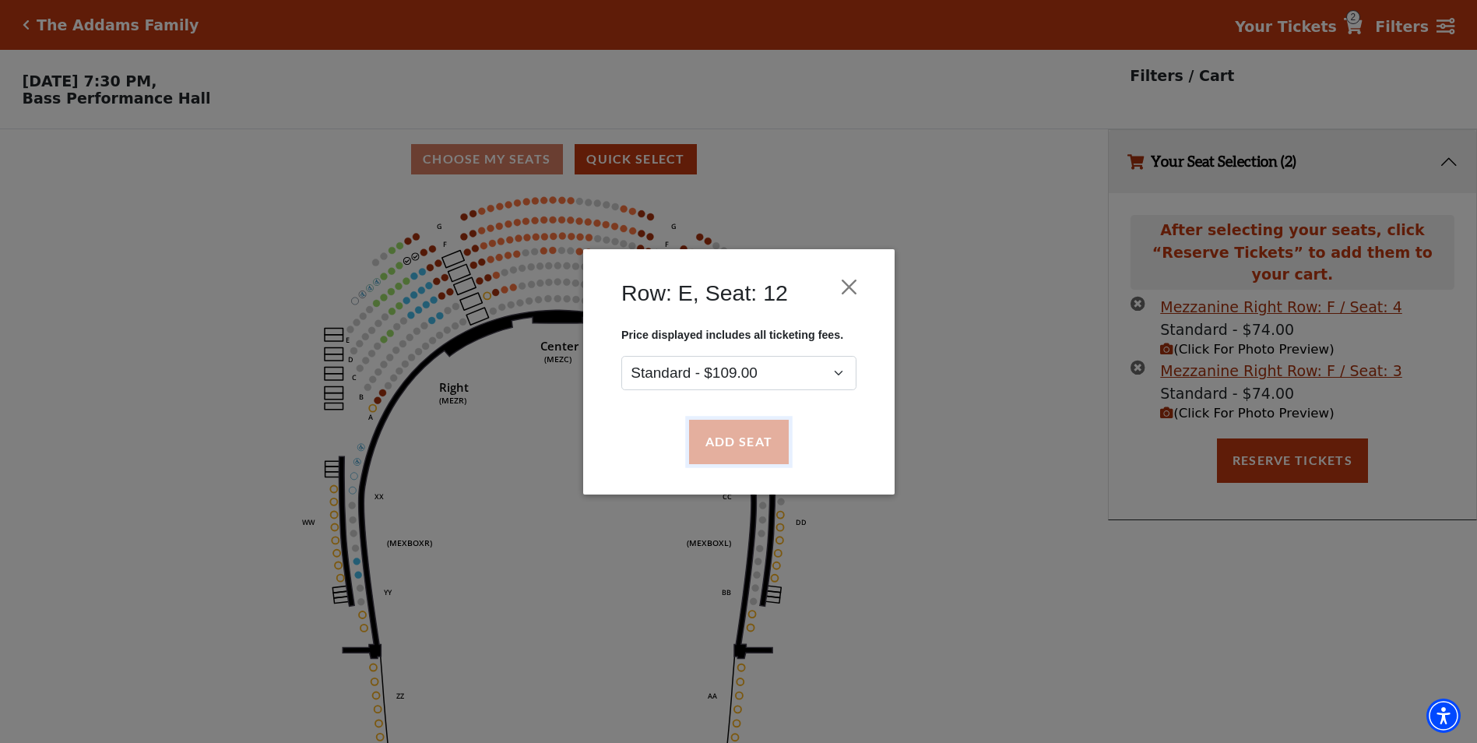
drag, startPoint x: 758, startPoint y: 429, endPoint x: 859, endPoint y: 435, distance: 101.4
click at [758, 430] on button "Add Seat" at bounding box center [738, 442] width 100 height 44
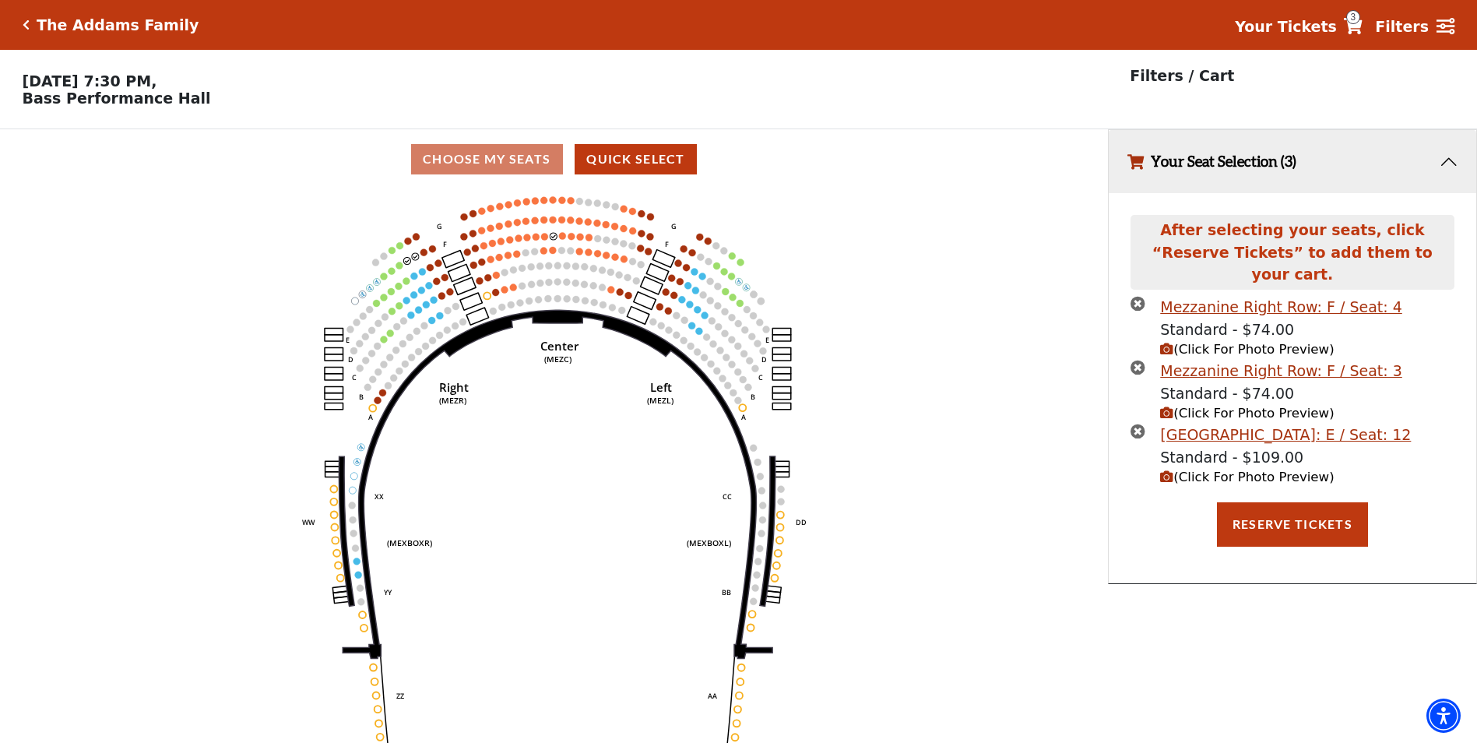
click at [1170, 470] on icon "(Click For Photo Preview)" at bounding box center [1166, 476] width 13 height 13
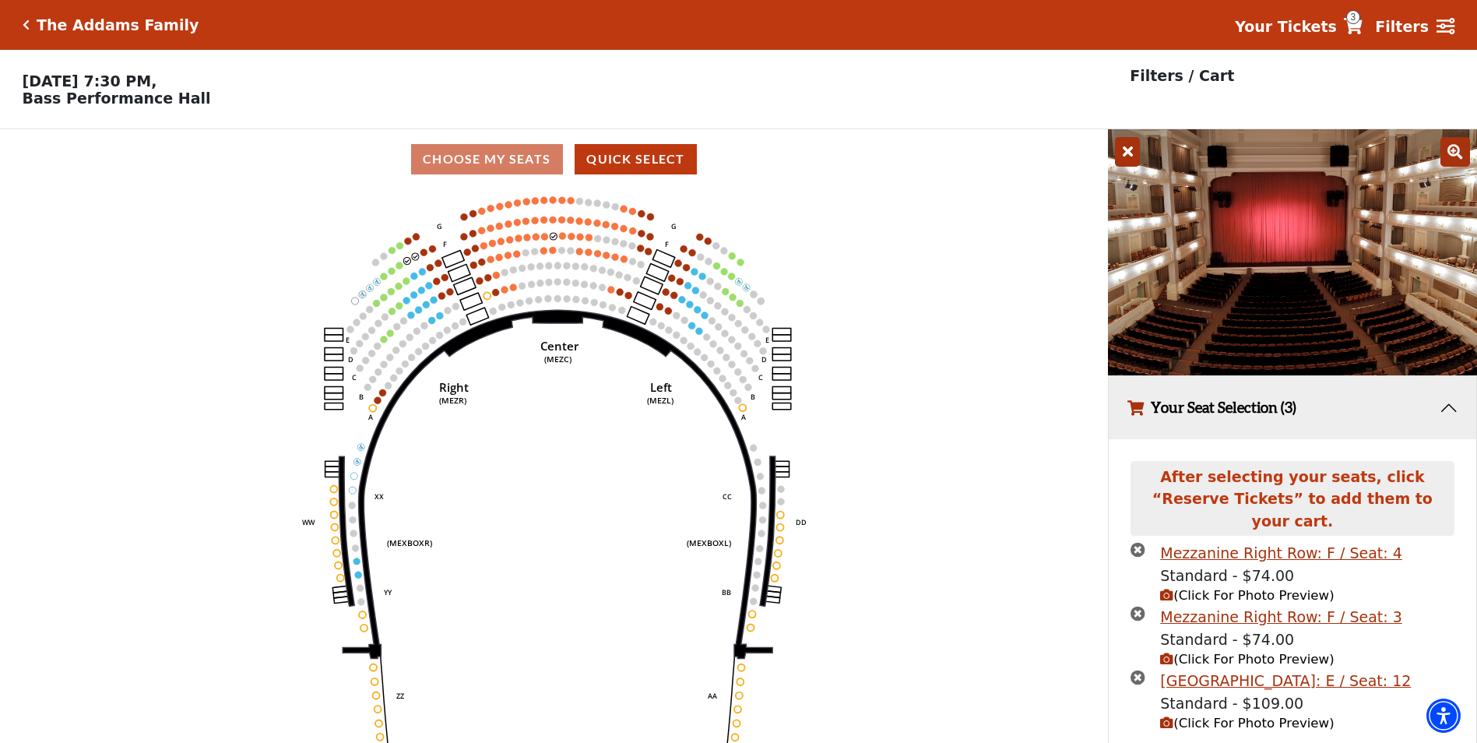
click at [1123, 160] on icon at bounding box center [1127, 152] width 25 height 30
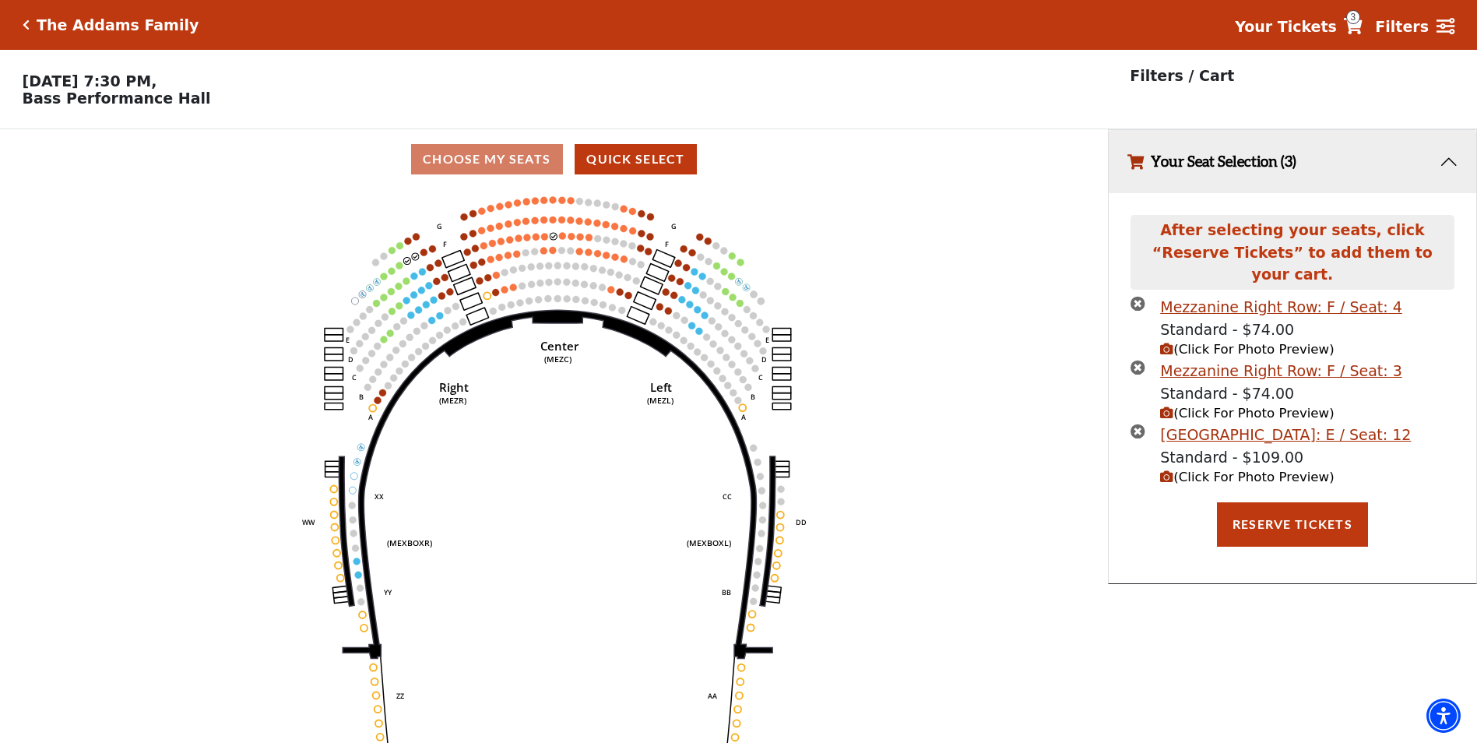
click at [1144, 424] on icon "times-circle" at bounding box center [1138, 431] width 15 height 15
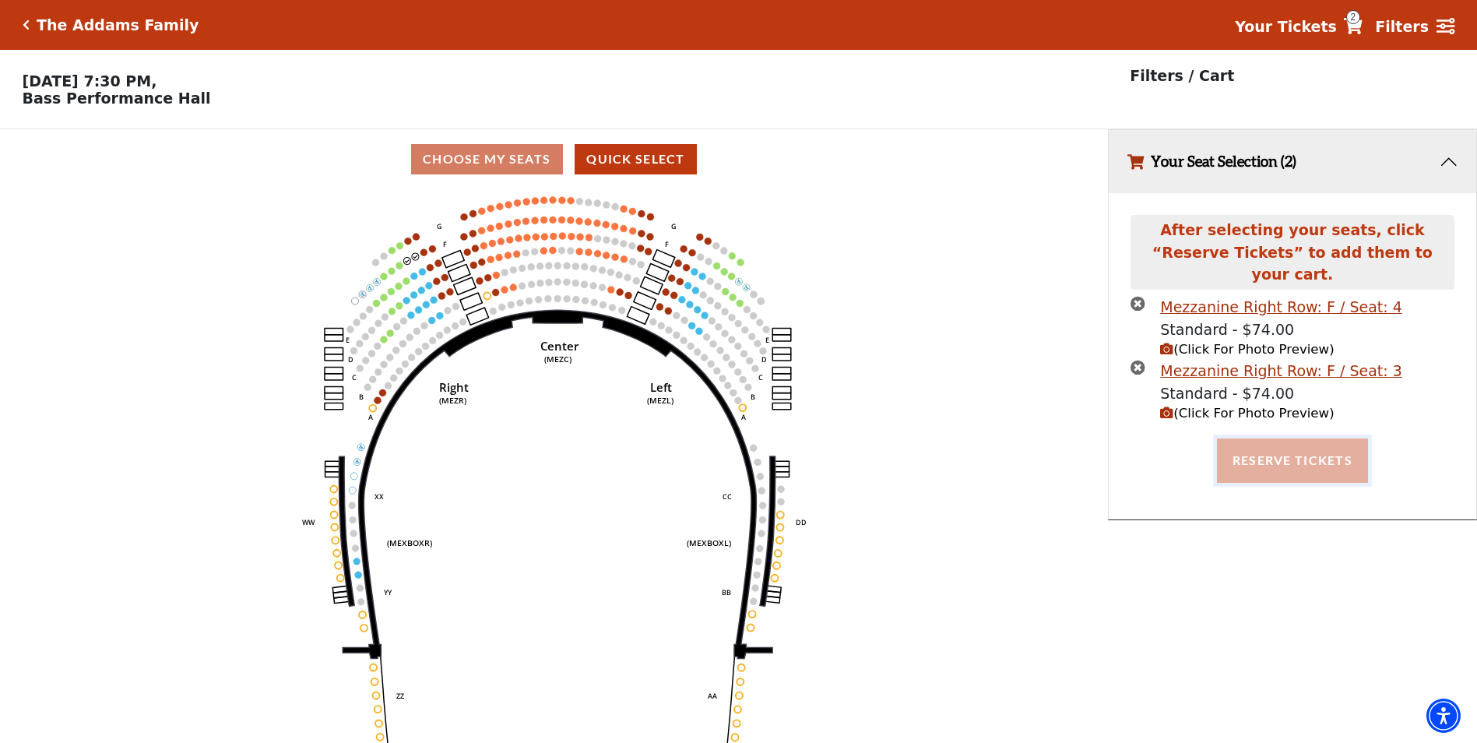
click at [1269, 448] on button "Reserve Tickets" at bounding box center [1292, 460] width 151 height 44
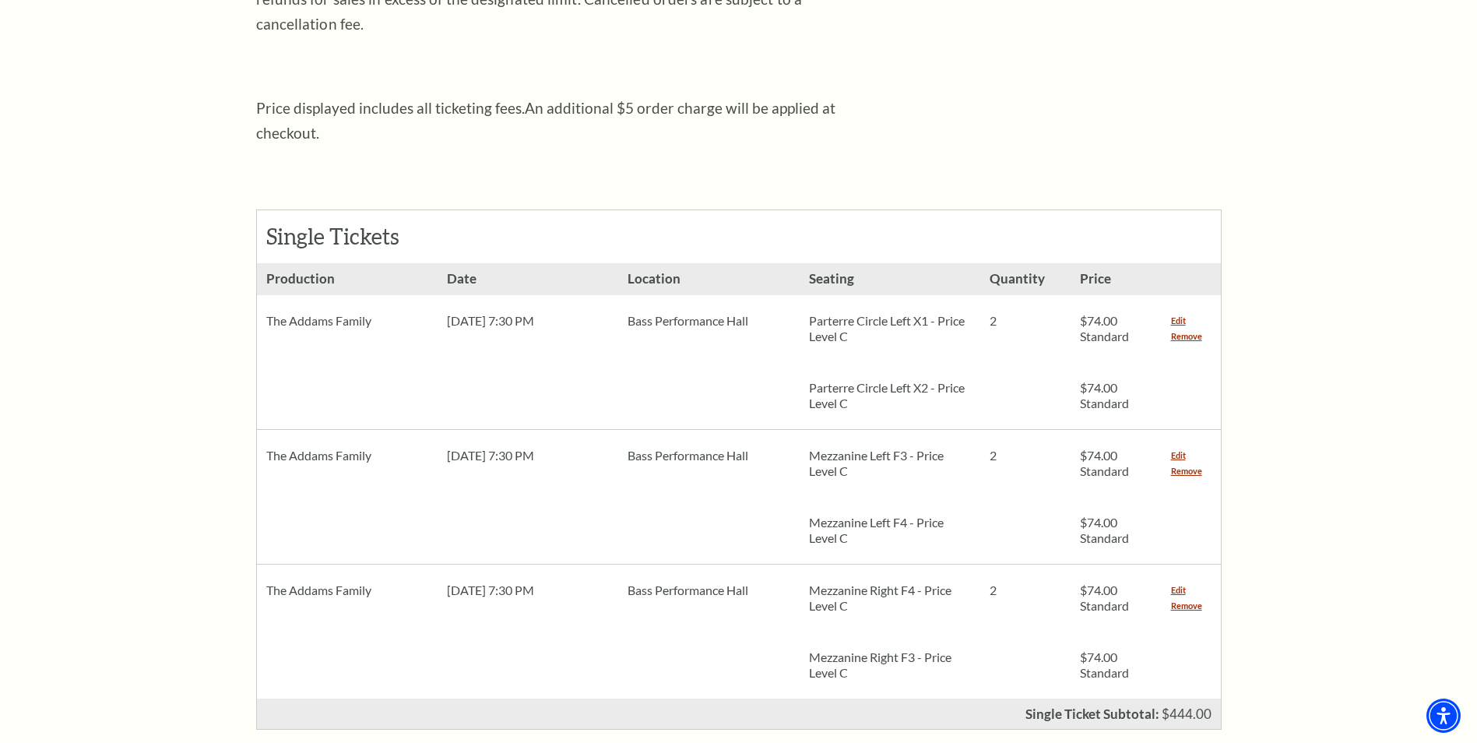
scroll to position [545, 0]
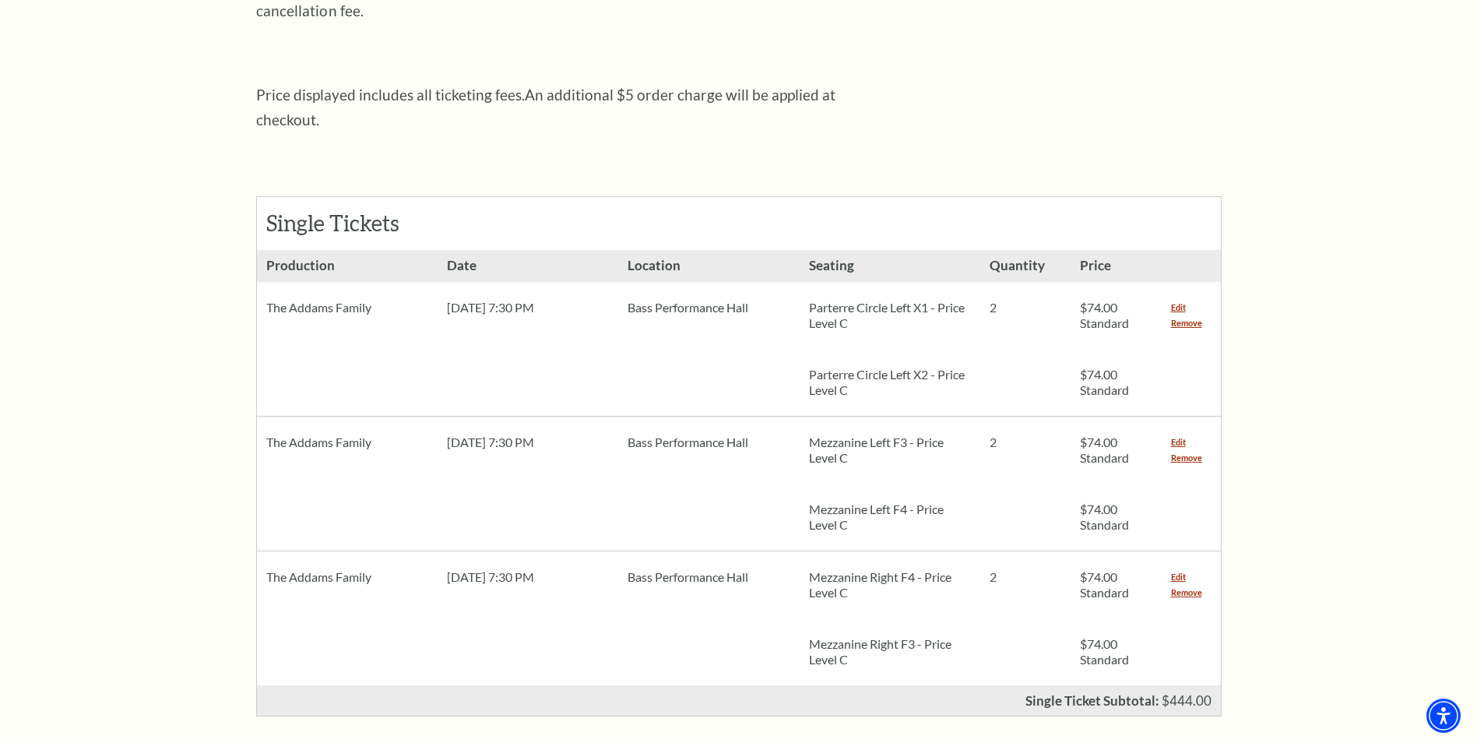
click at [897, 300] on p "Parterre Circle Left X1 - Price Level C" at bounding box center [890, 315] width 162 height 31
click at [1184, 315] on link "Remove" at bounding box center [1186, 323] width 31 height 16
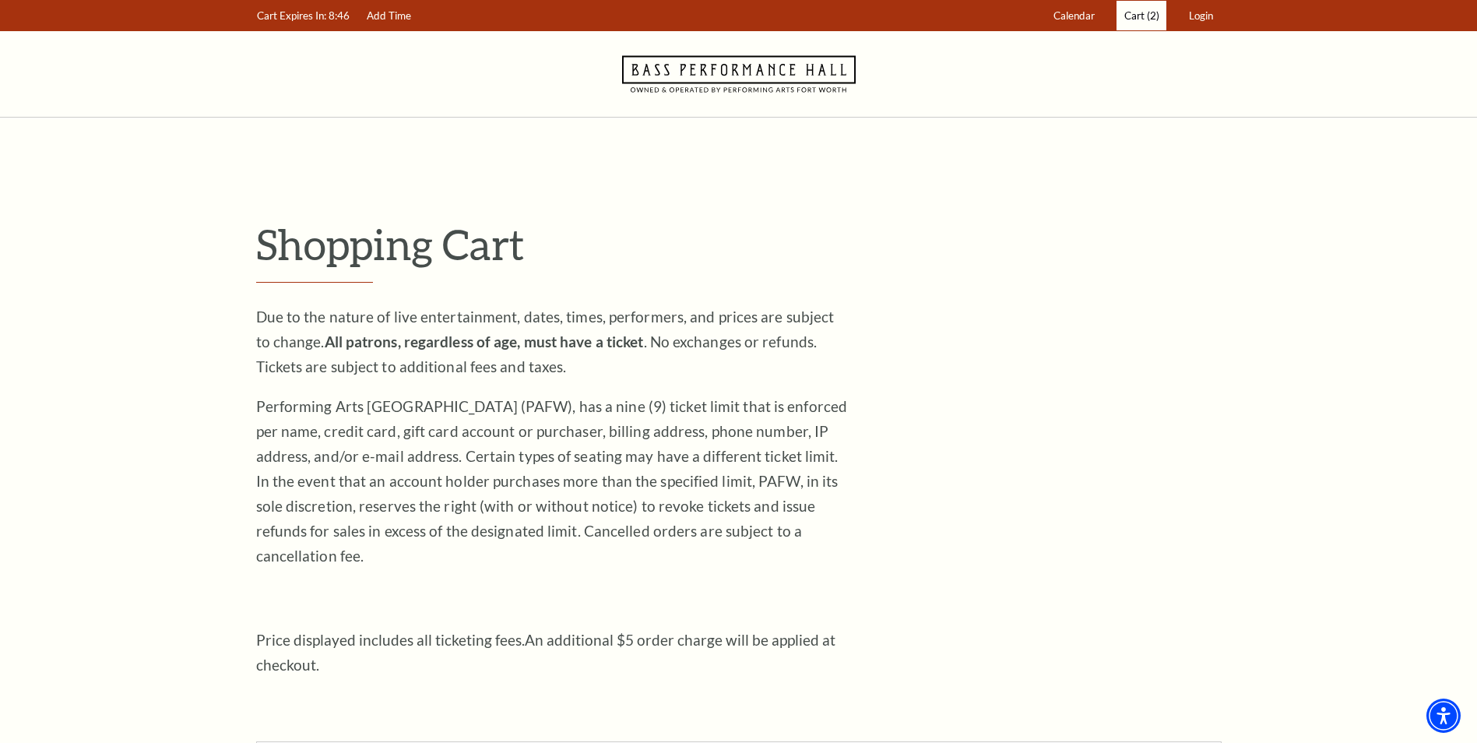
click at [1149, 16] on span "(2)" at bounding box center [1153, 15] width 12 height 12
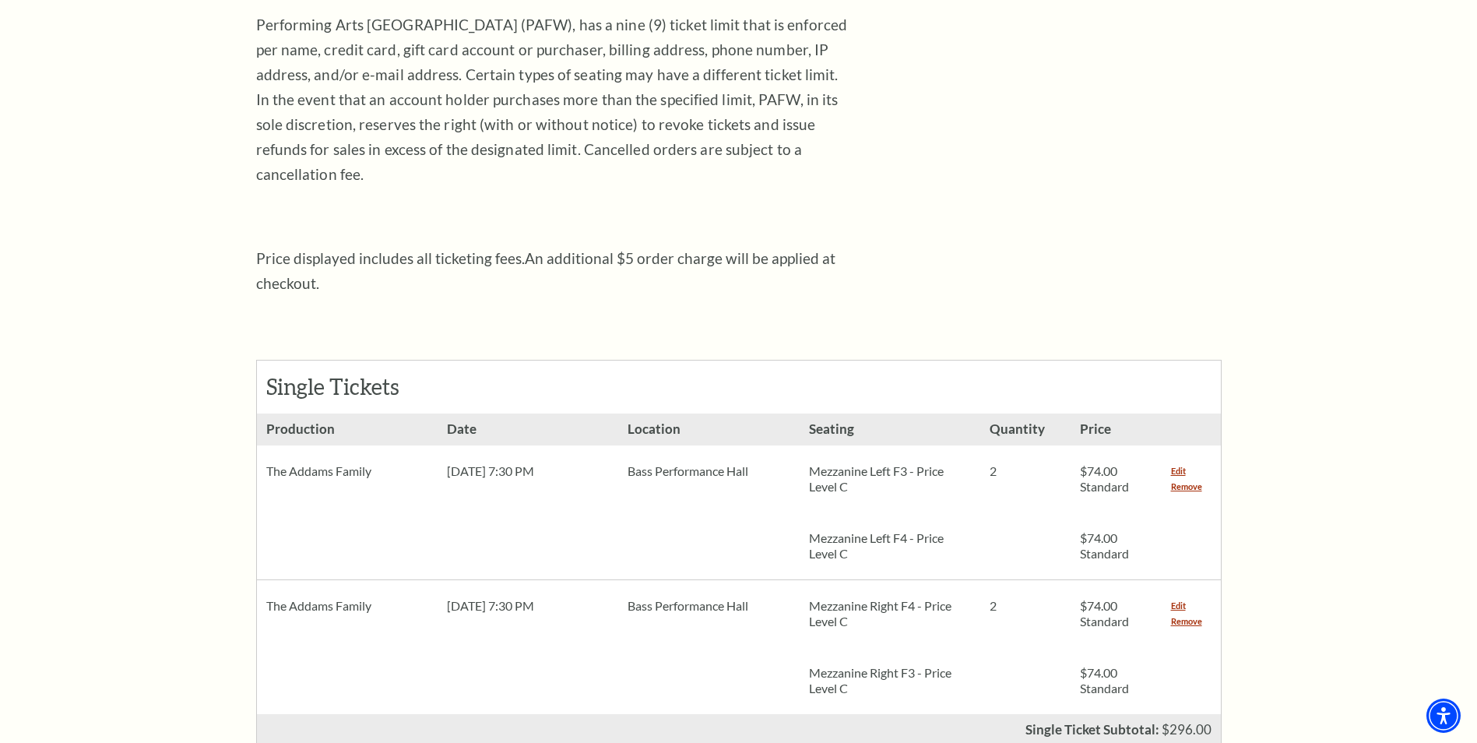
scroll to position [389, 0]
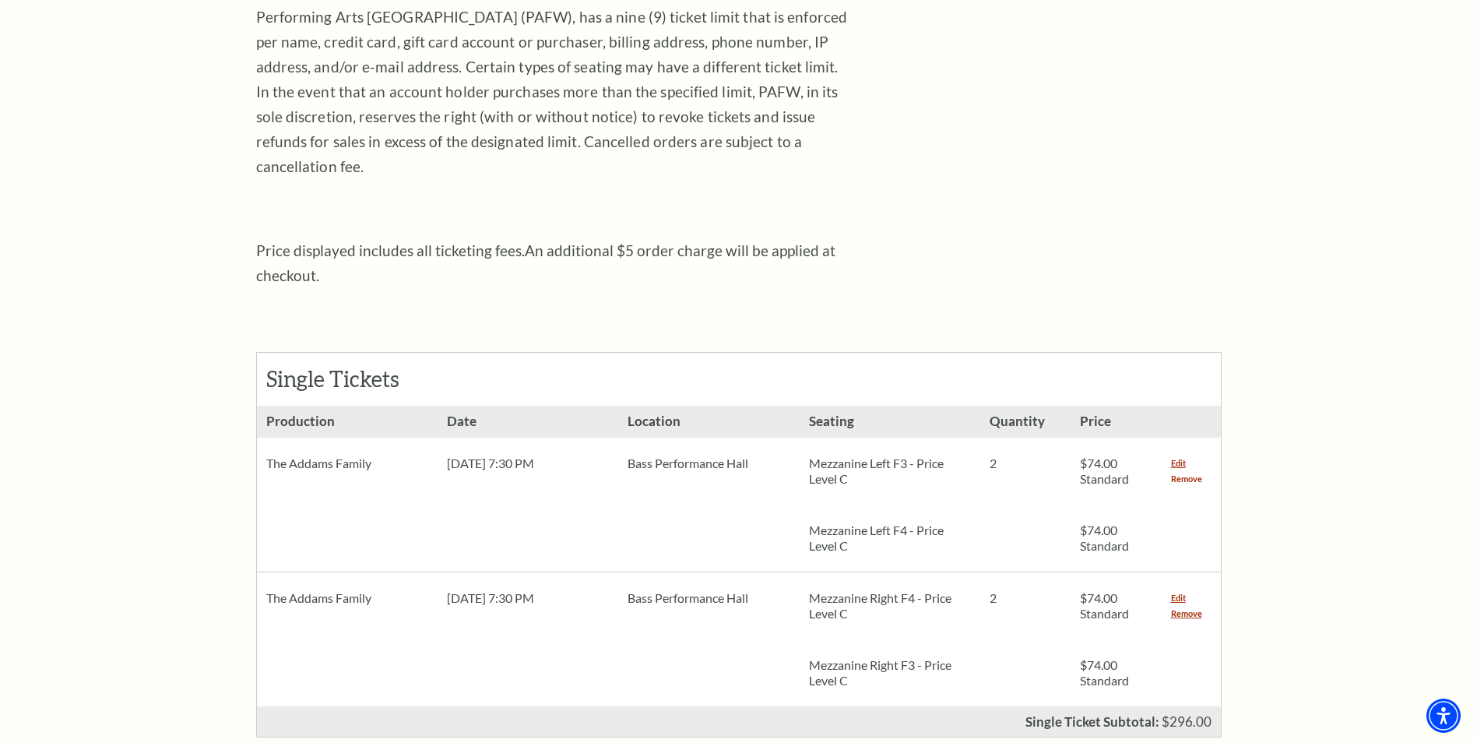
click at [1179, 471] on link "Remove" at bounding box center [1186, 479] width 31 height 16
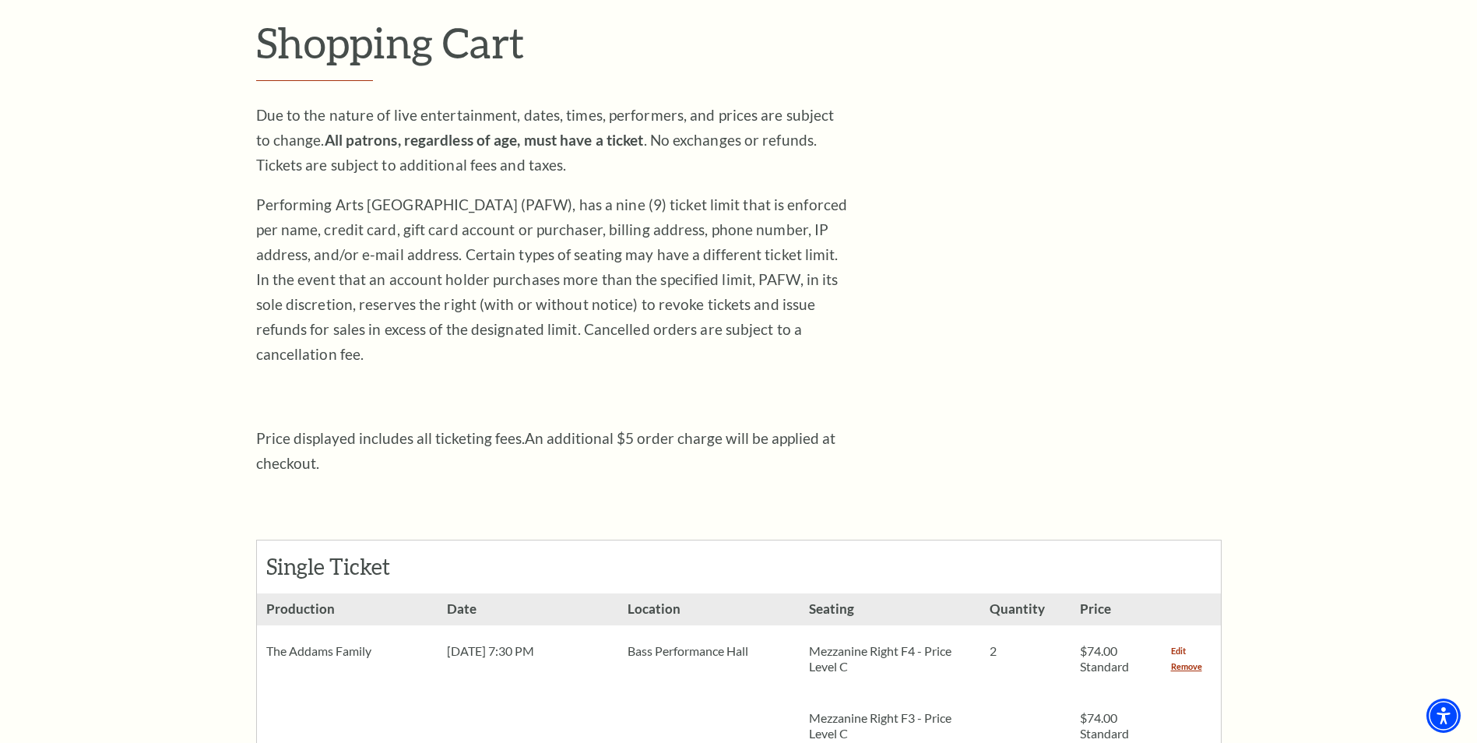
scroll to position [311, 0]
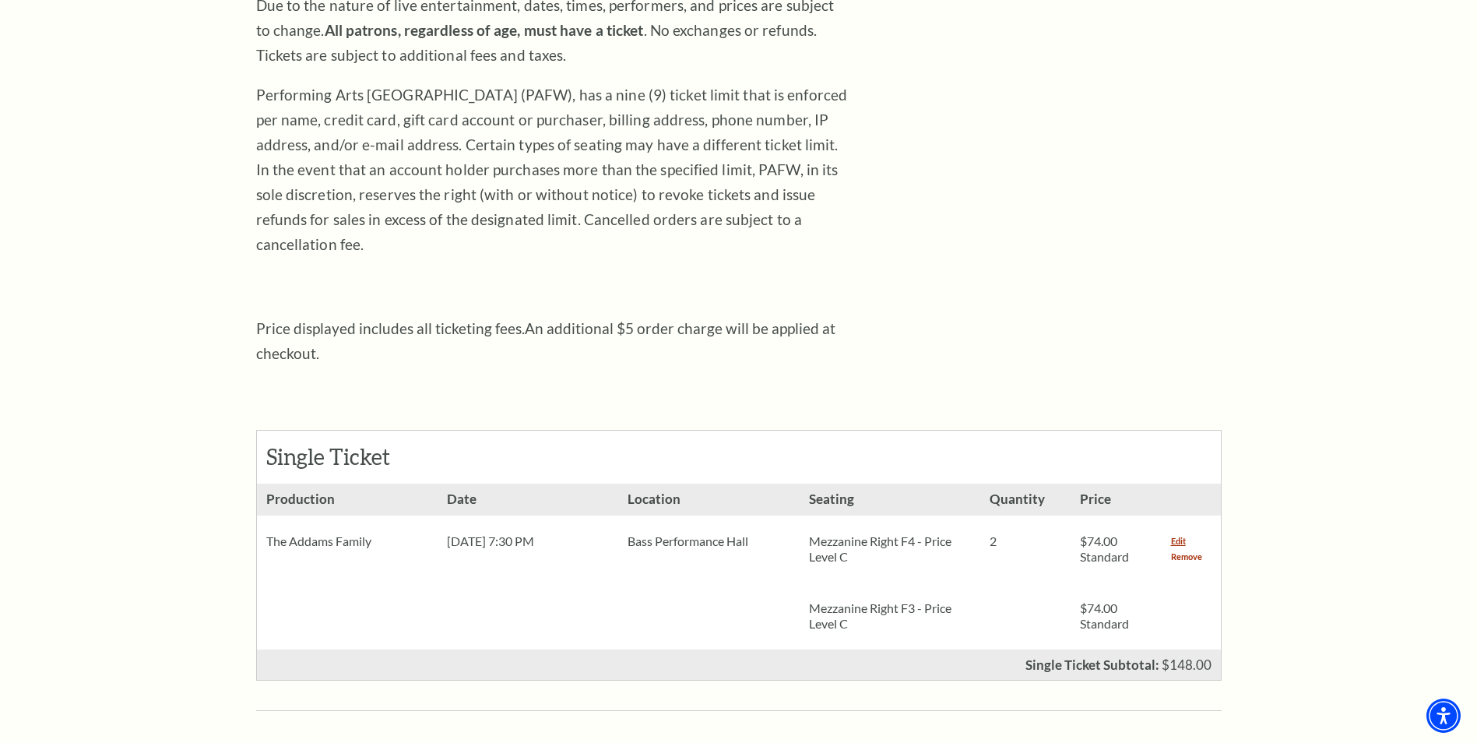
click at [1187, 549] on link "Remove" at bounding box center [1186, 557] width 31 height 16
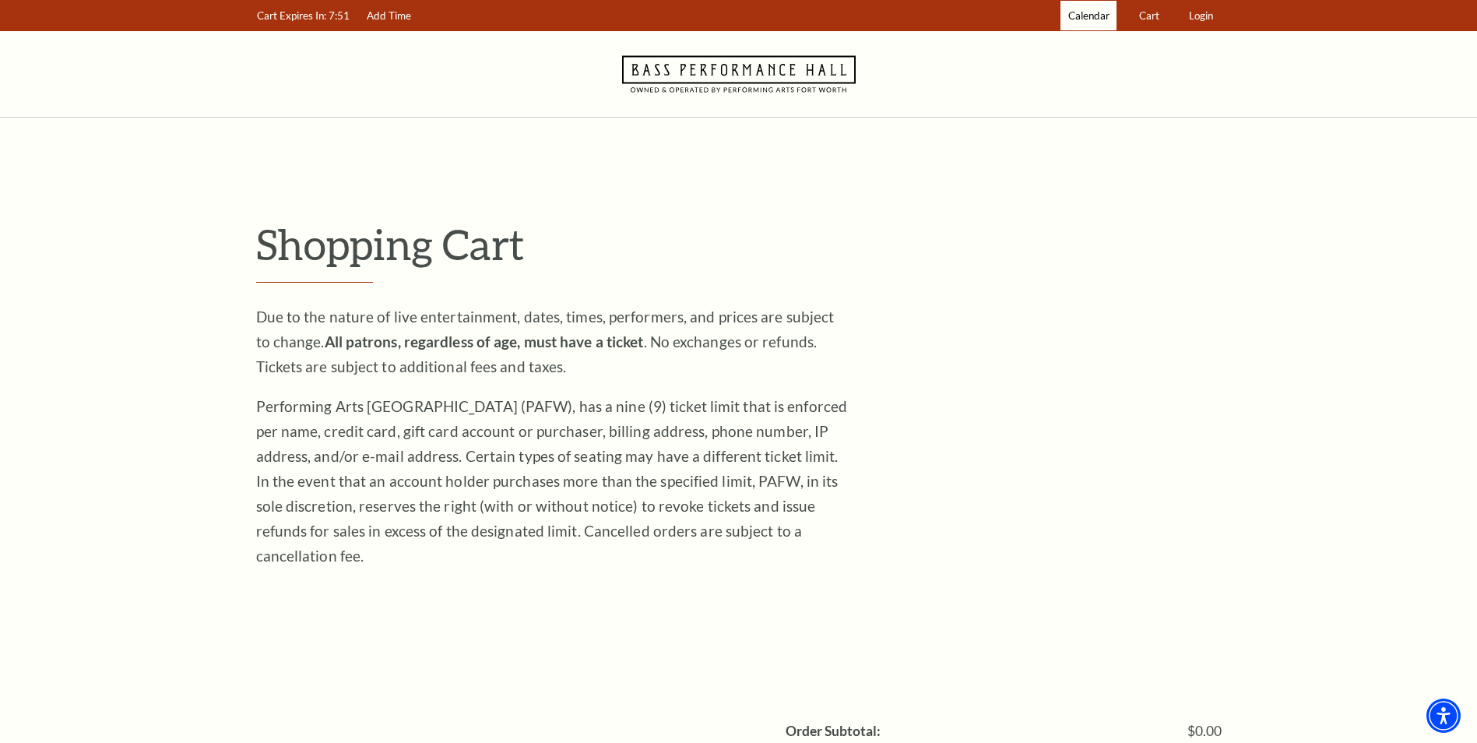
click at [1090, 19] on span "Calendar" at bounding box center [1088, 15] width 41 height 12
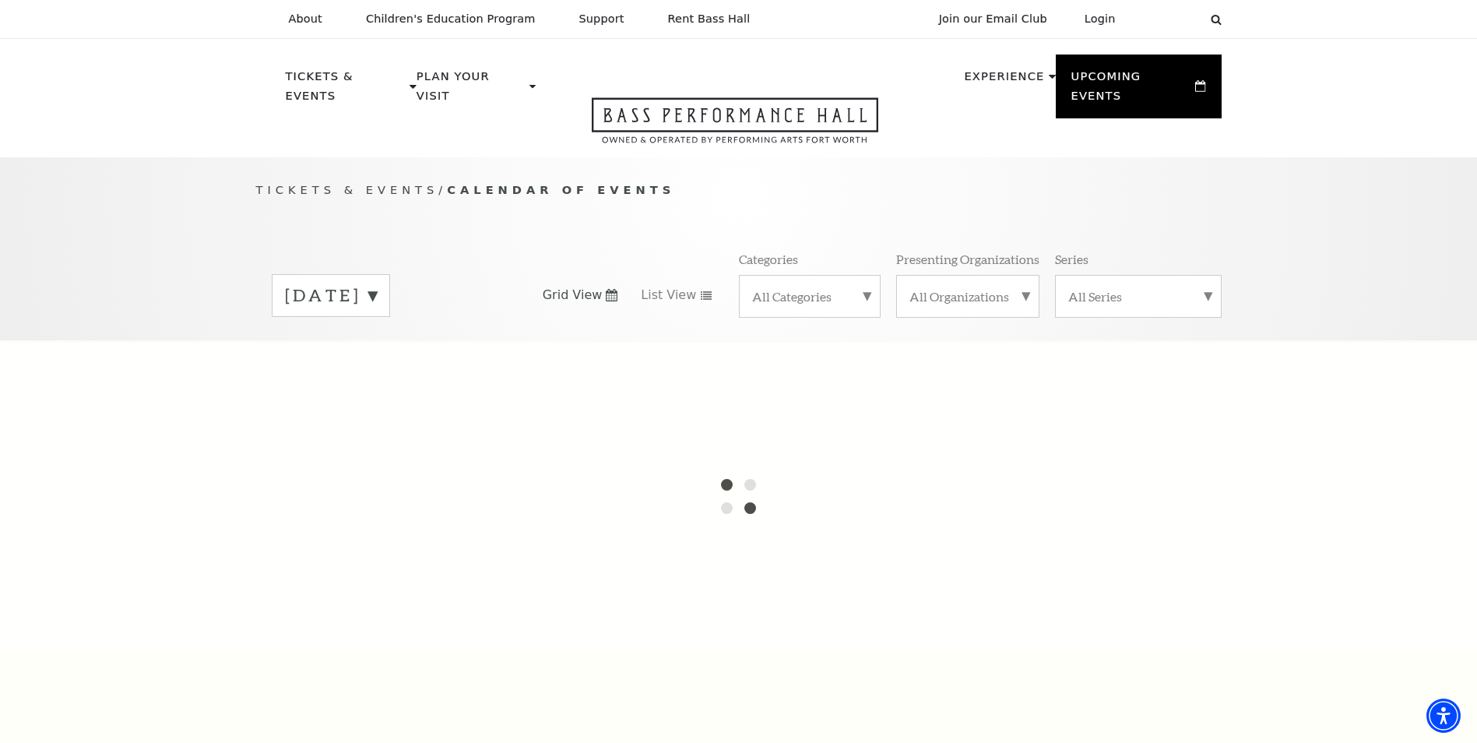
click at [377, 283] on label "[DATE]" at bounding box center [331, 295] width 92 height 24
click at [368, 311] on label "[DATE]" at bounding box center [331, 327] width 92 height 33
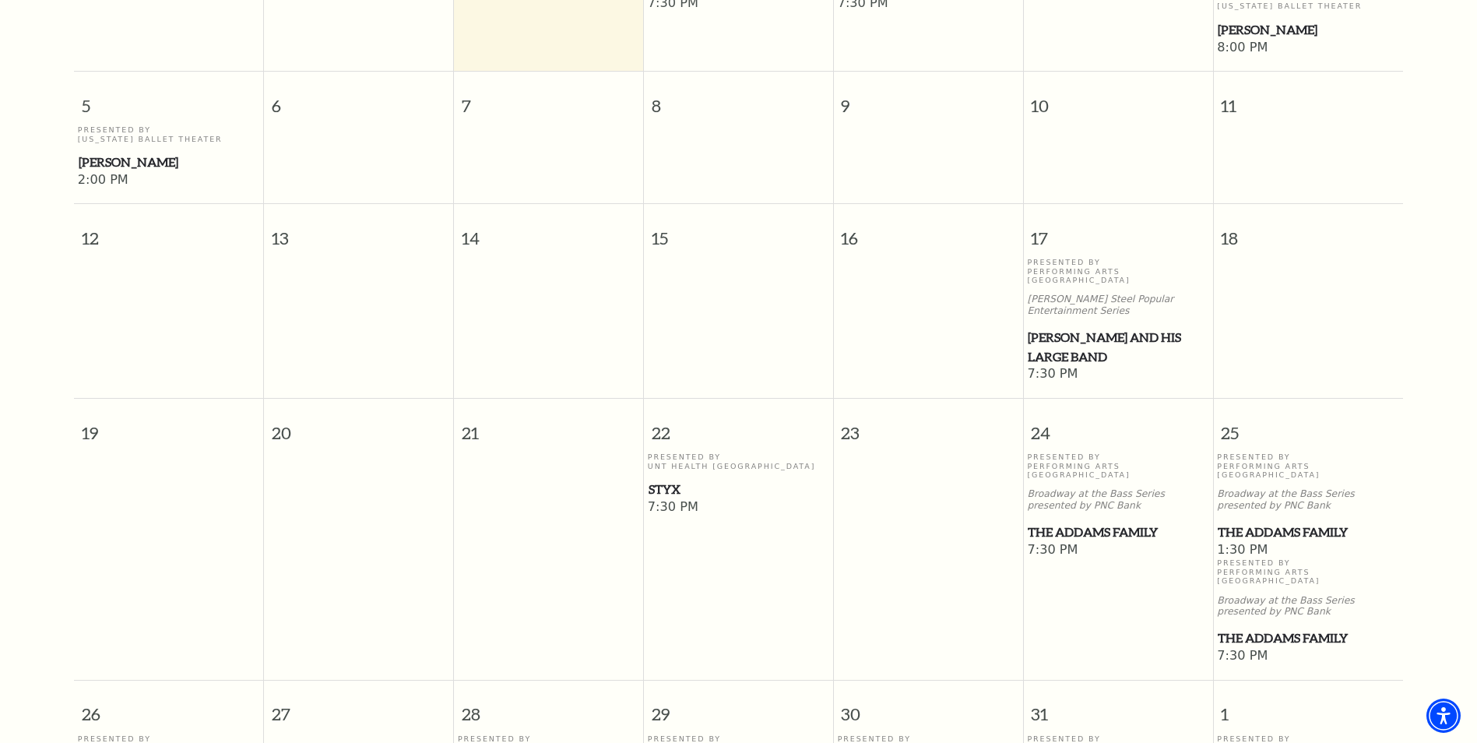
scroll to position [605, 0]
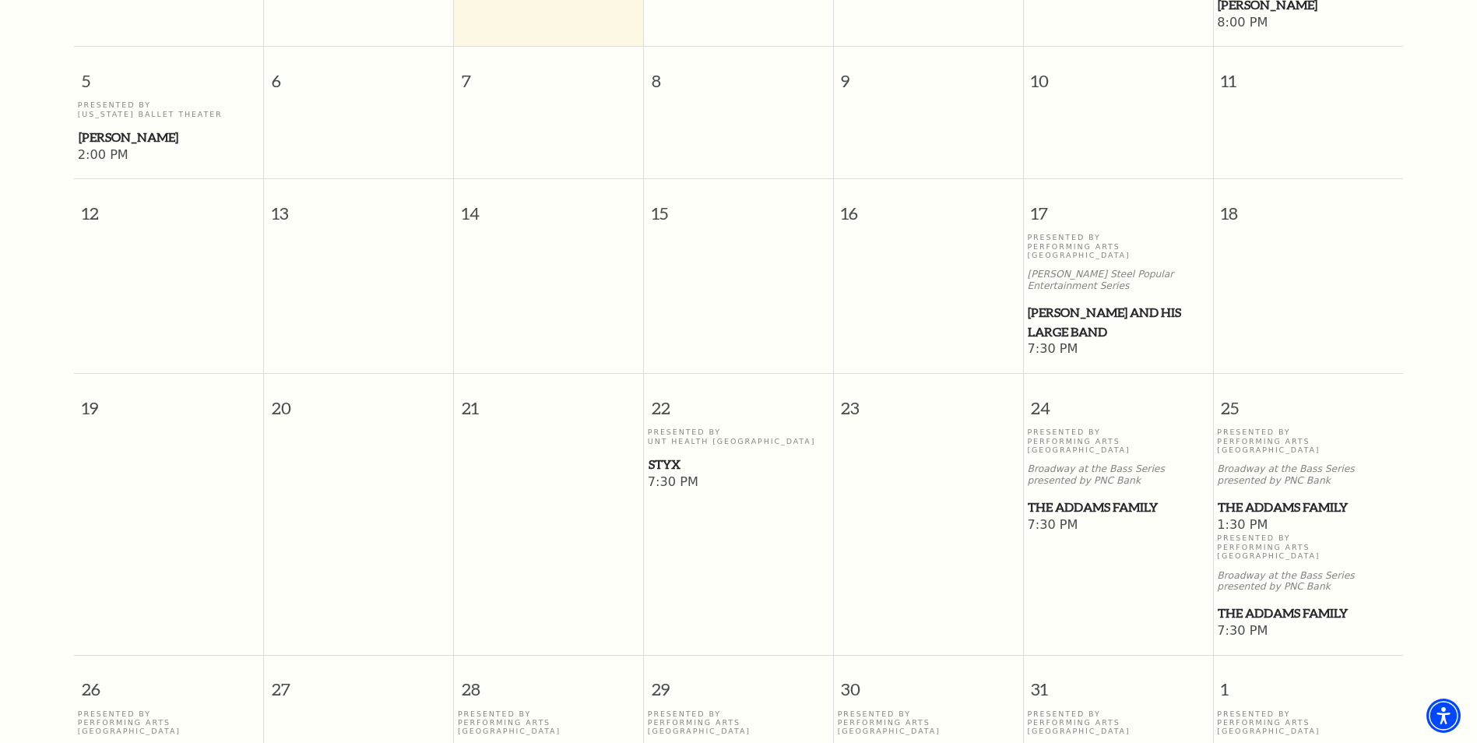
click at [1258, 604] on span "The Addams Family" at bounding box center [1308, 613] width 181 height 19
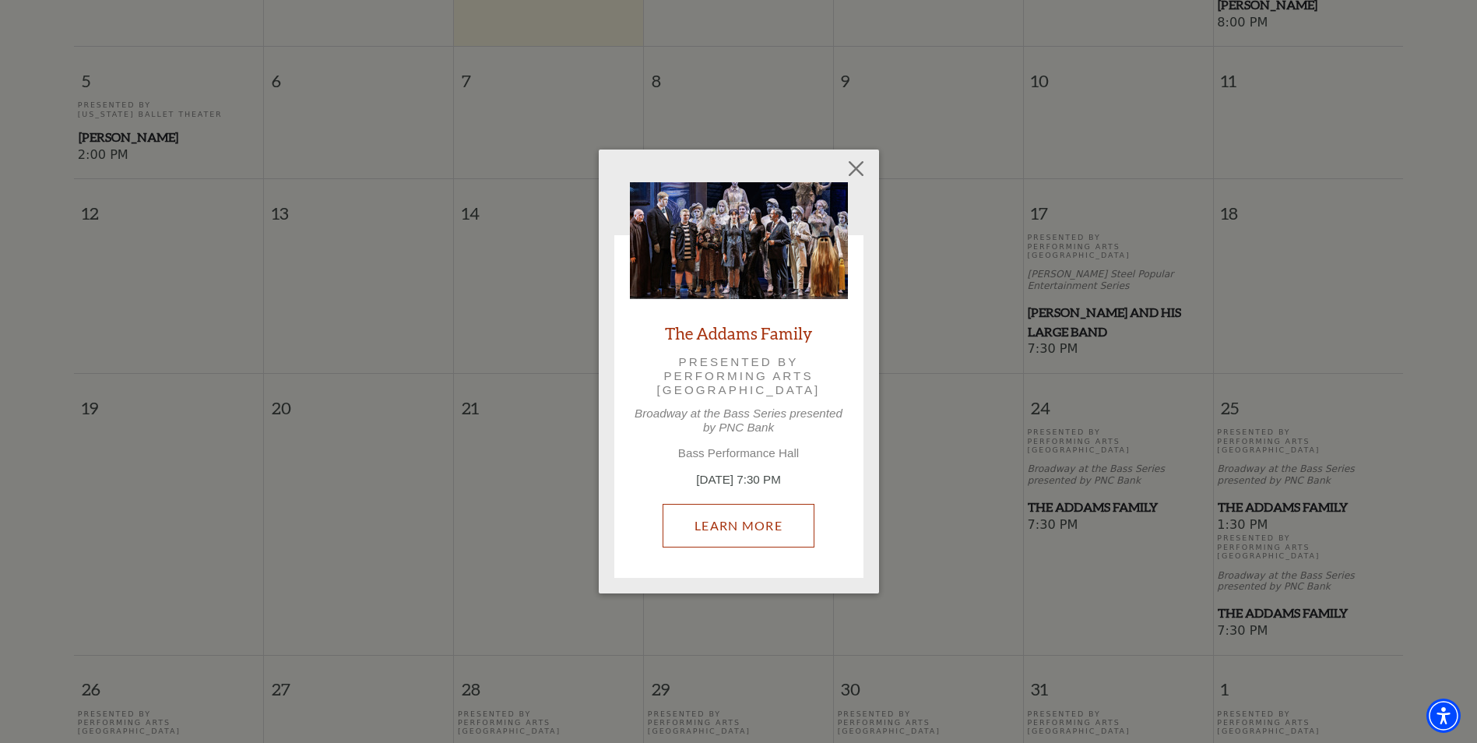
click at [706, 520] on link "Learn More" at bounding box center [739, 526] width 152 height 44
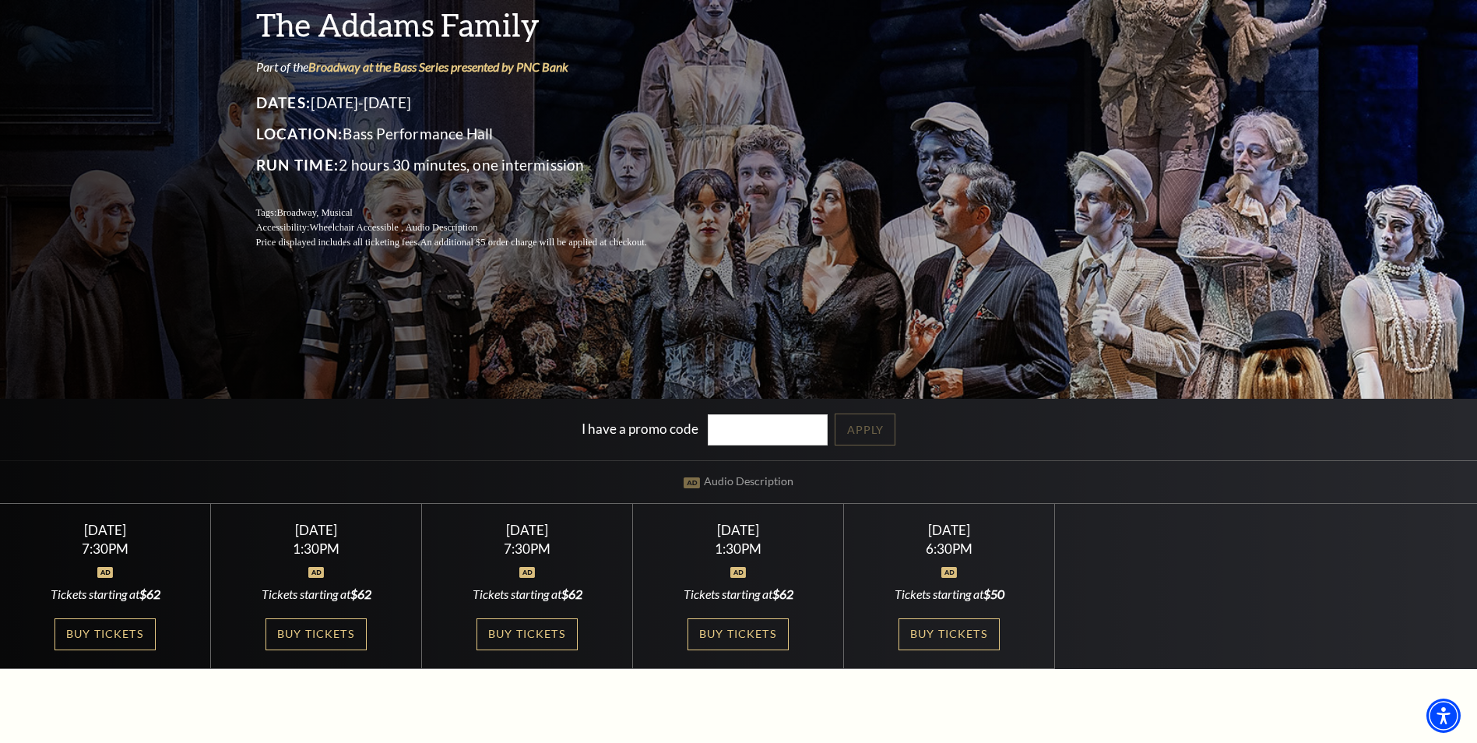
scroll to position [234, 0]
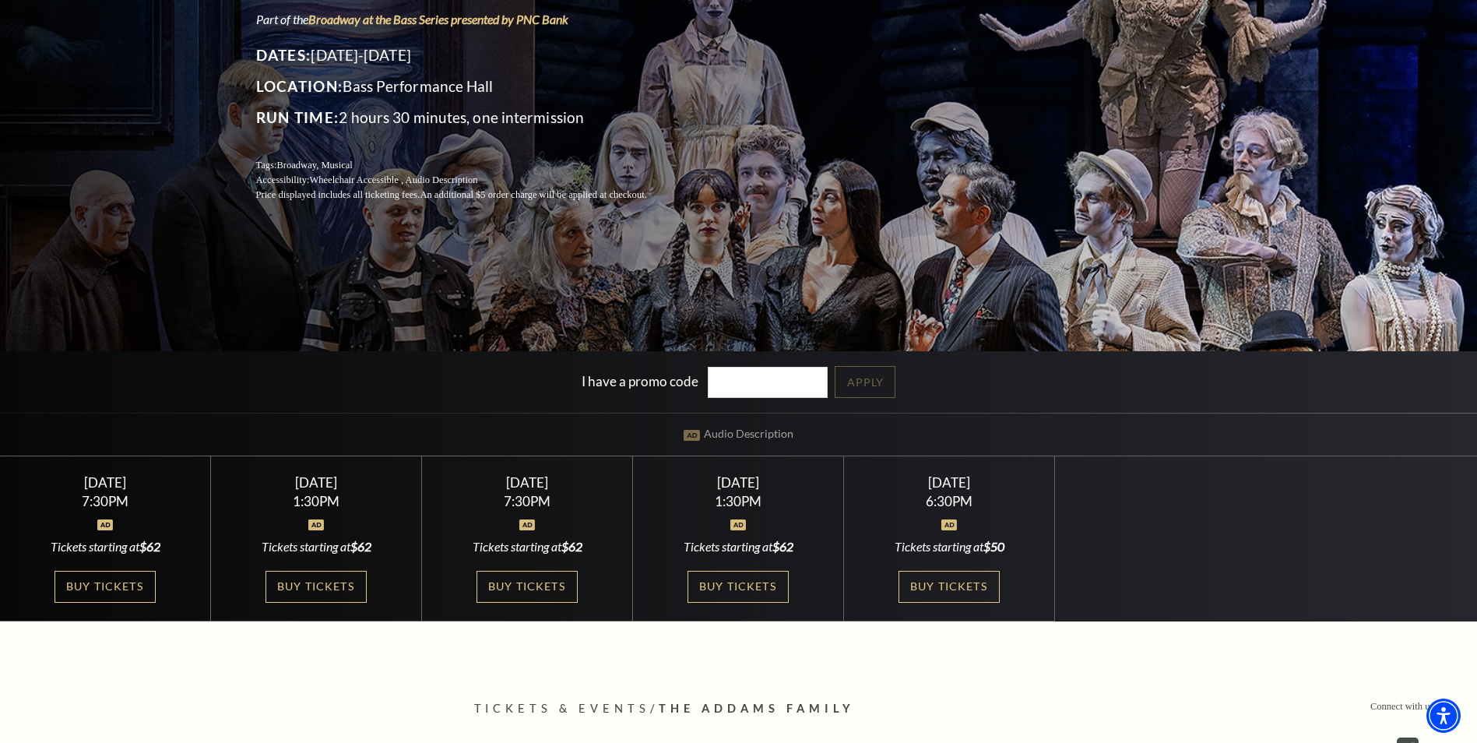
drag, startPoint x: 481, startPoint y: 476, endPoint x: 556, endPoint y: 511, distance: 82.6
click at [588, 477] on div "Saturday October 25" at bounding box center [528, 482] width 174 height 16
click at [521, 586] on link "Buy Tickets" at bounding box center [527, 587] width 101 height 32
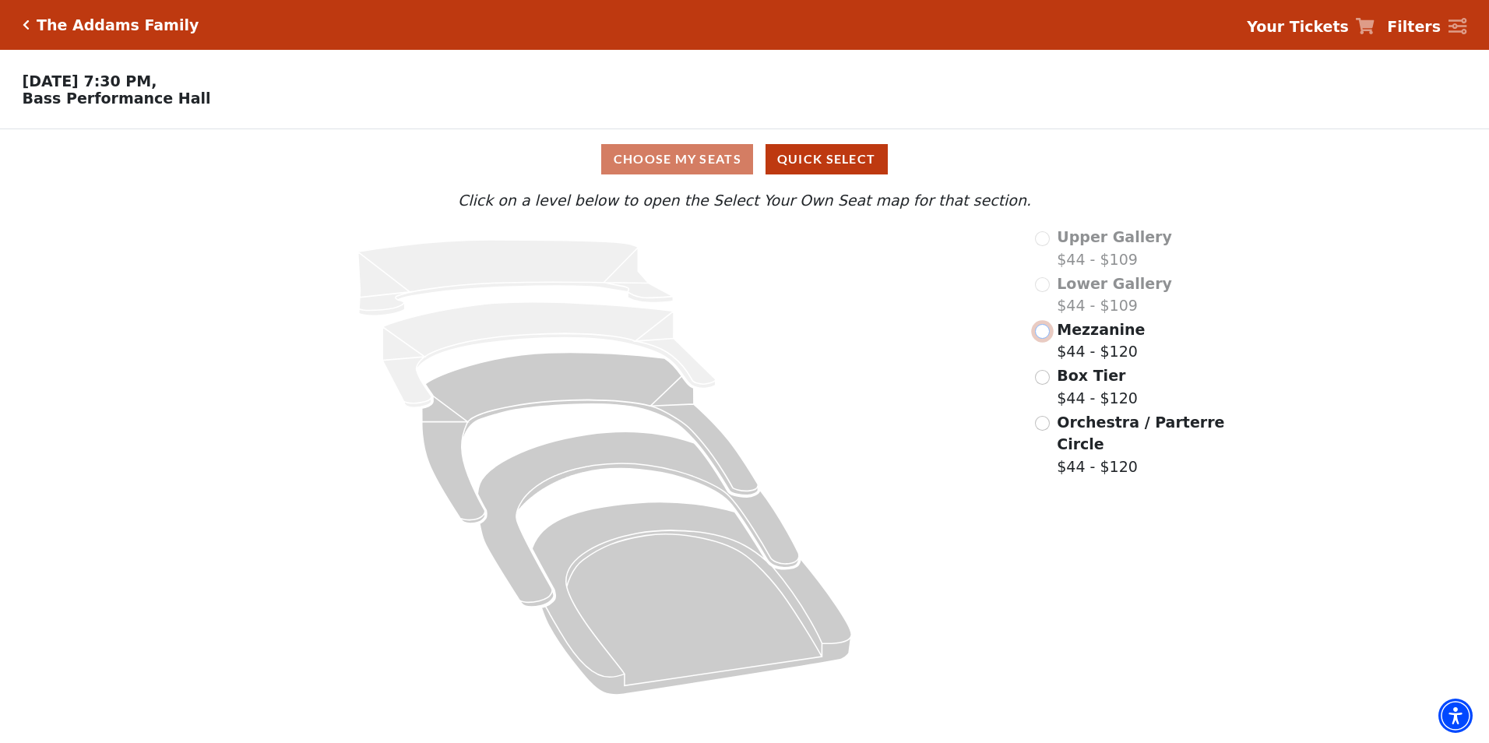
click at [1039, 334] on input "Mezzanine$44 - $120\a" at bounding box center [1042, 331] width 15 height 15
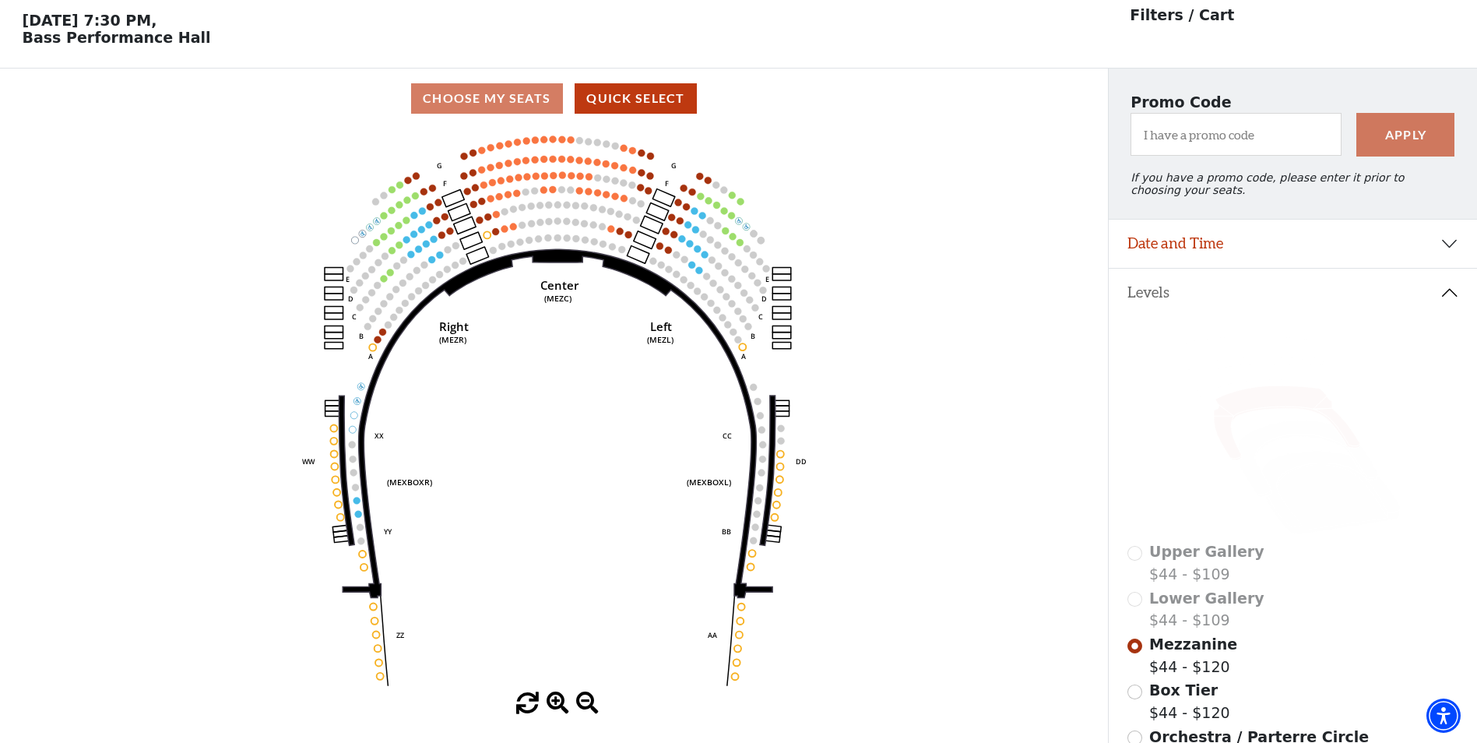
scroll to position [72, 0]
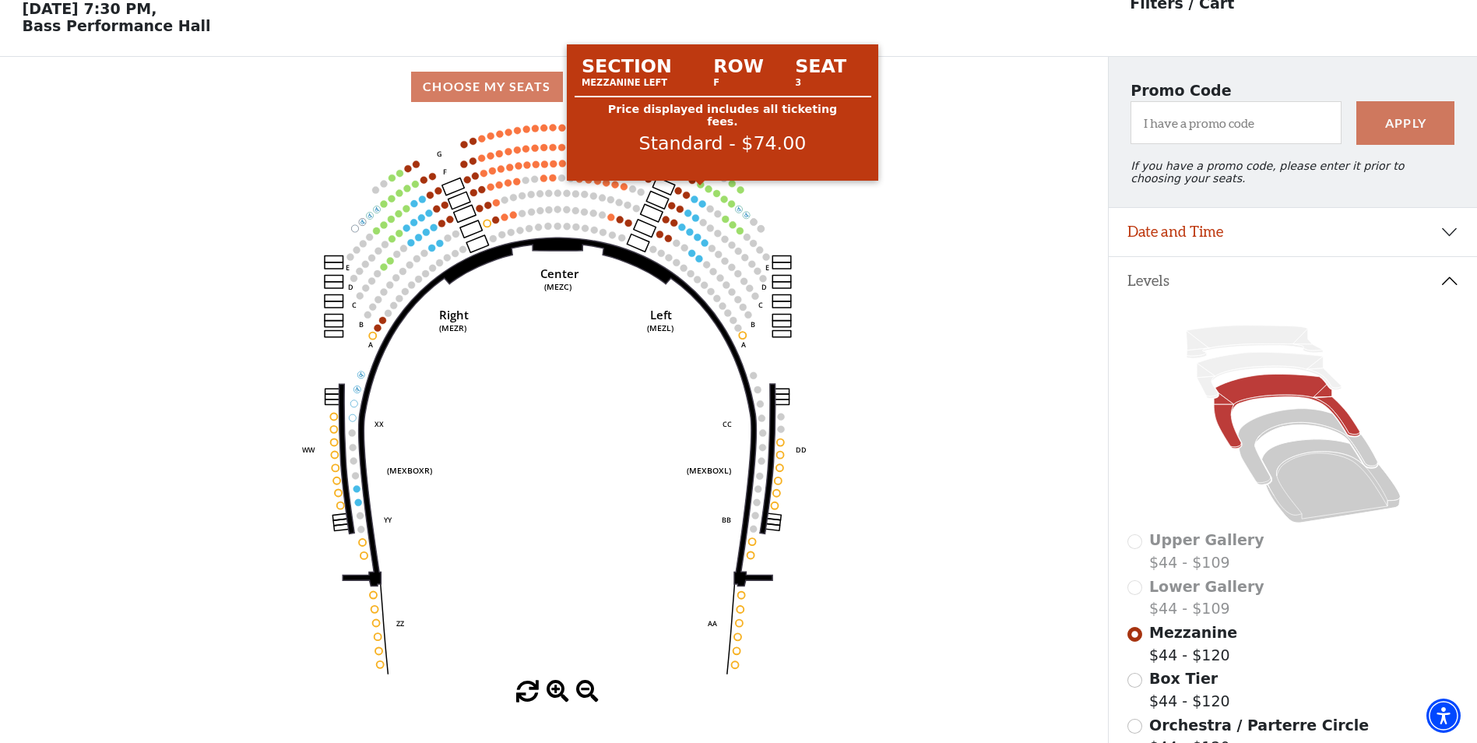
click at [699, 188] on circle at bounding box center [700, 184] width 7 height 7
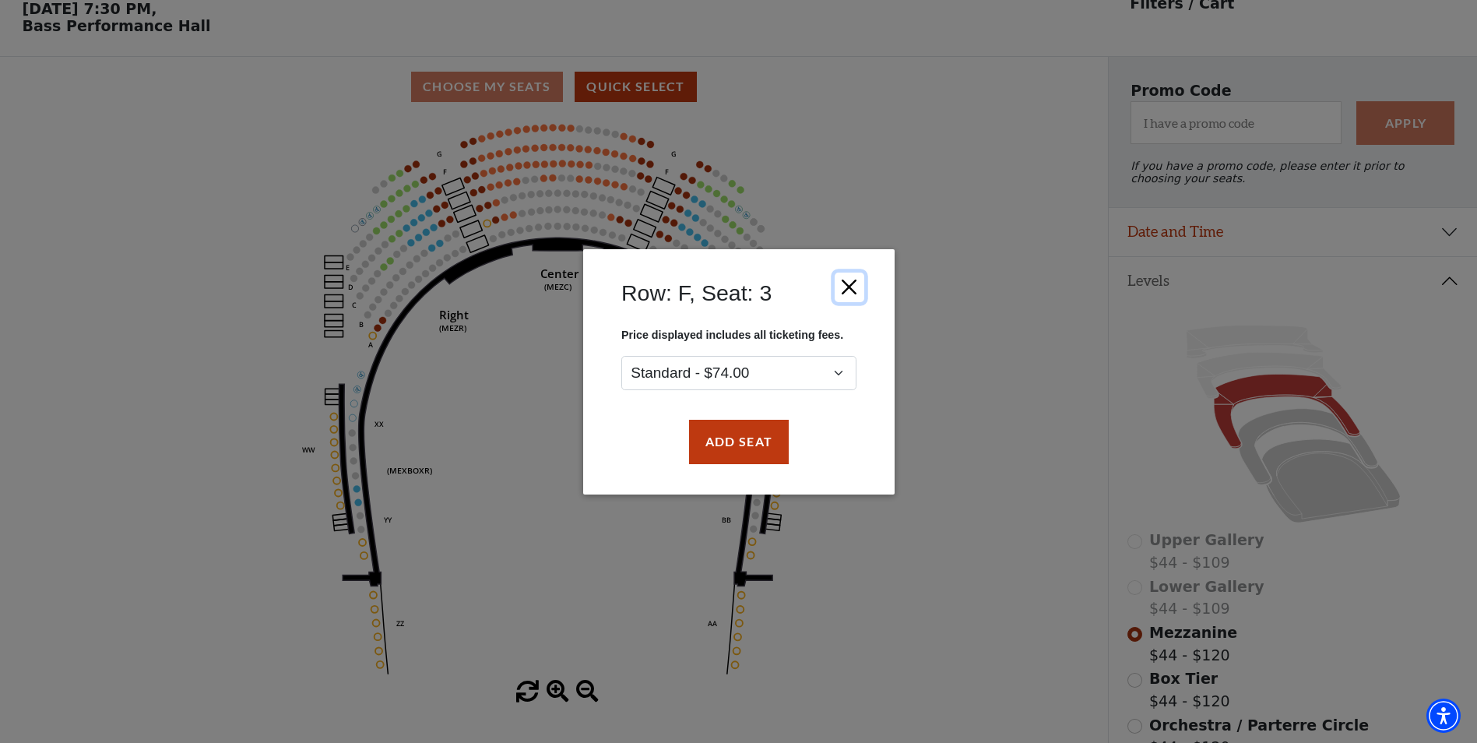
click at [856, 285] on button "Close" at bounding box center [849, 287] width 30 height 30
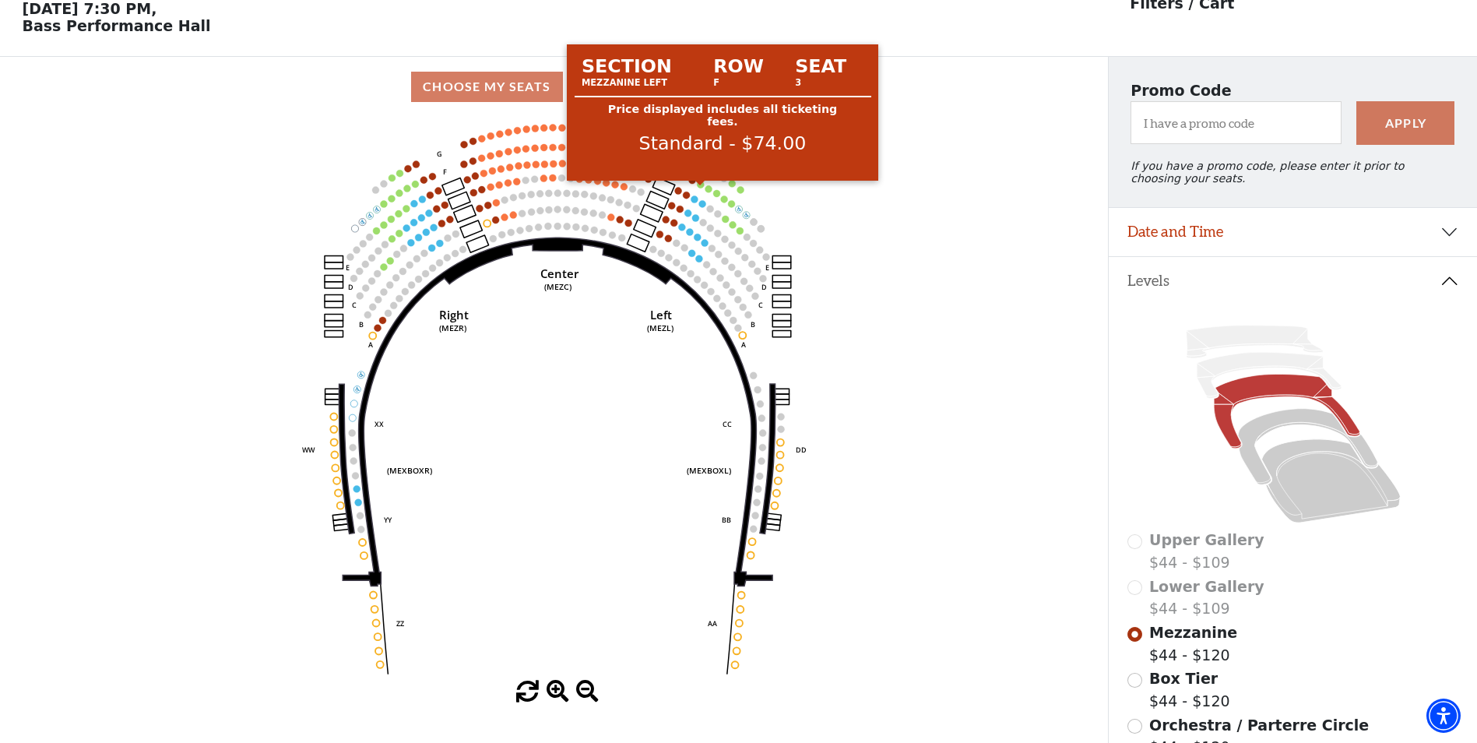
click at [699, 188] on circle at bounding box center [700, 184] width 7 height 7
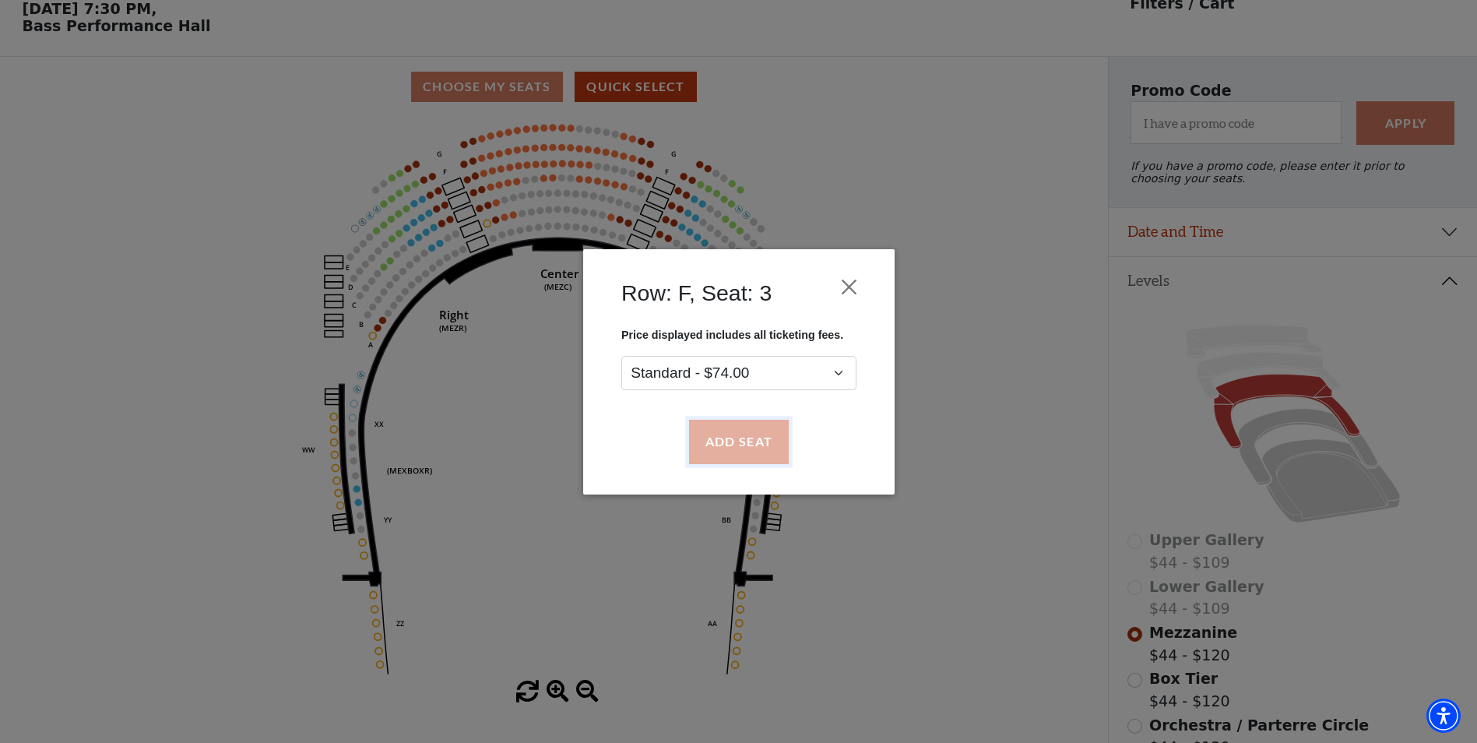
click at [725, 452] on button "Add Seat" at bounding box center [738, 442] width 100 height 44
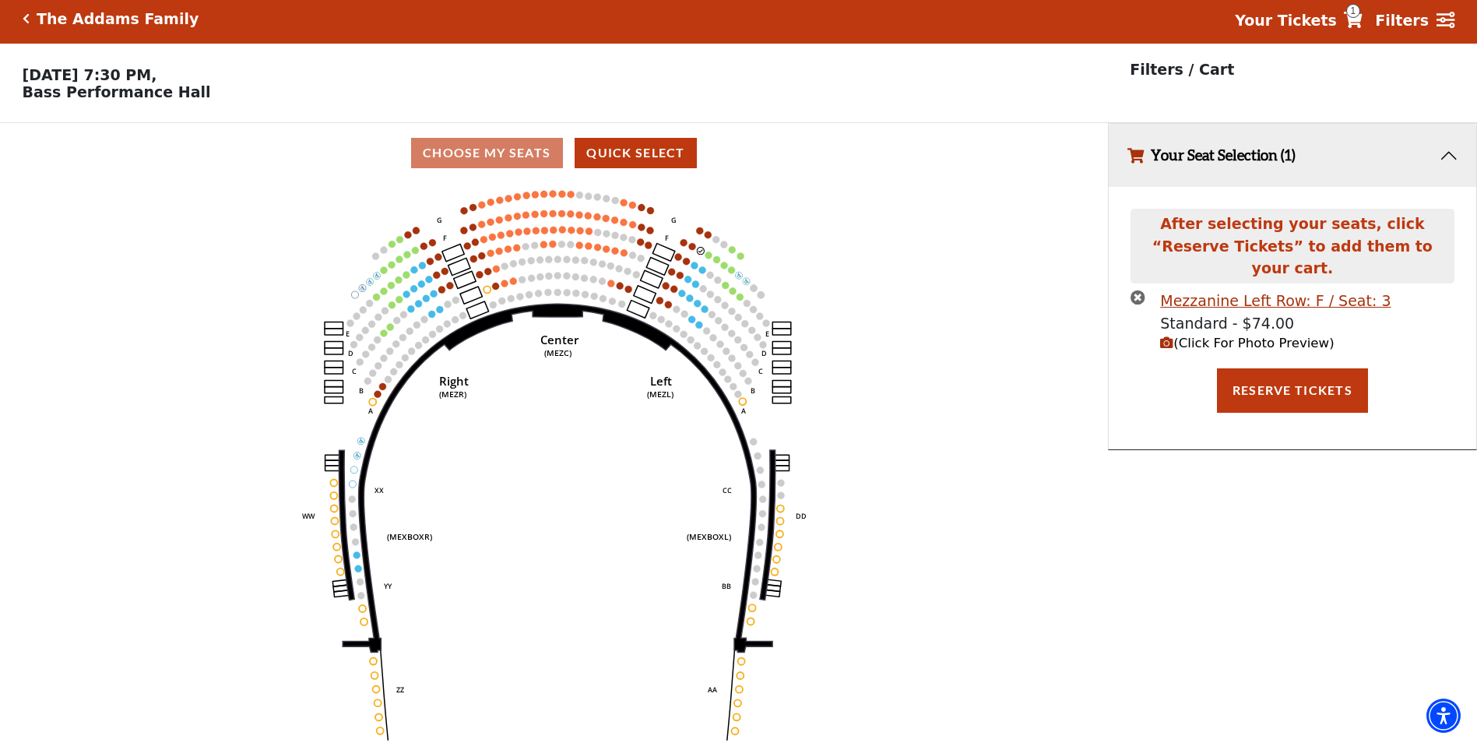
scroll to position [0, 0]
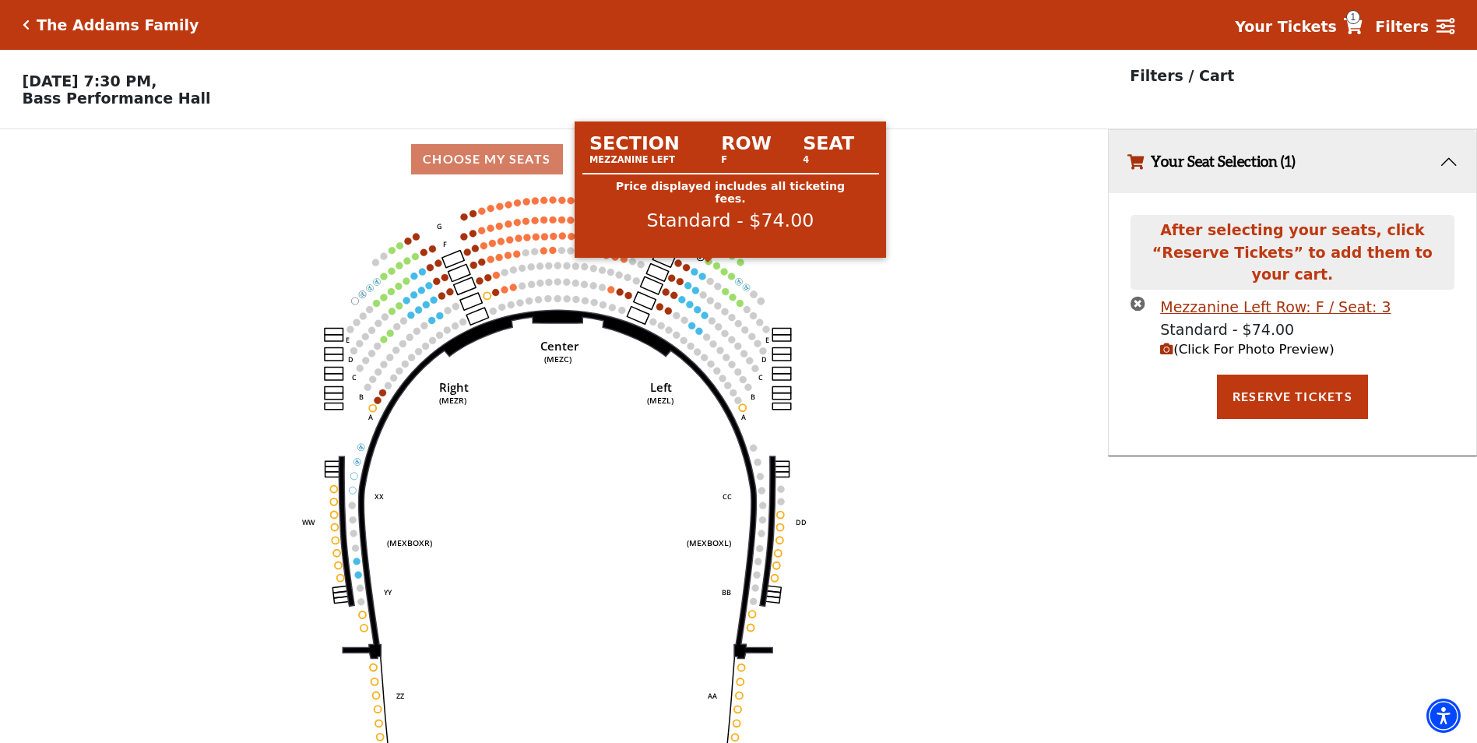
click at [706, 265] on circle at bounding box center [709, 261] width 7 height 7
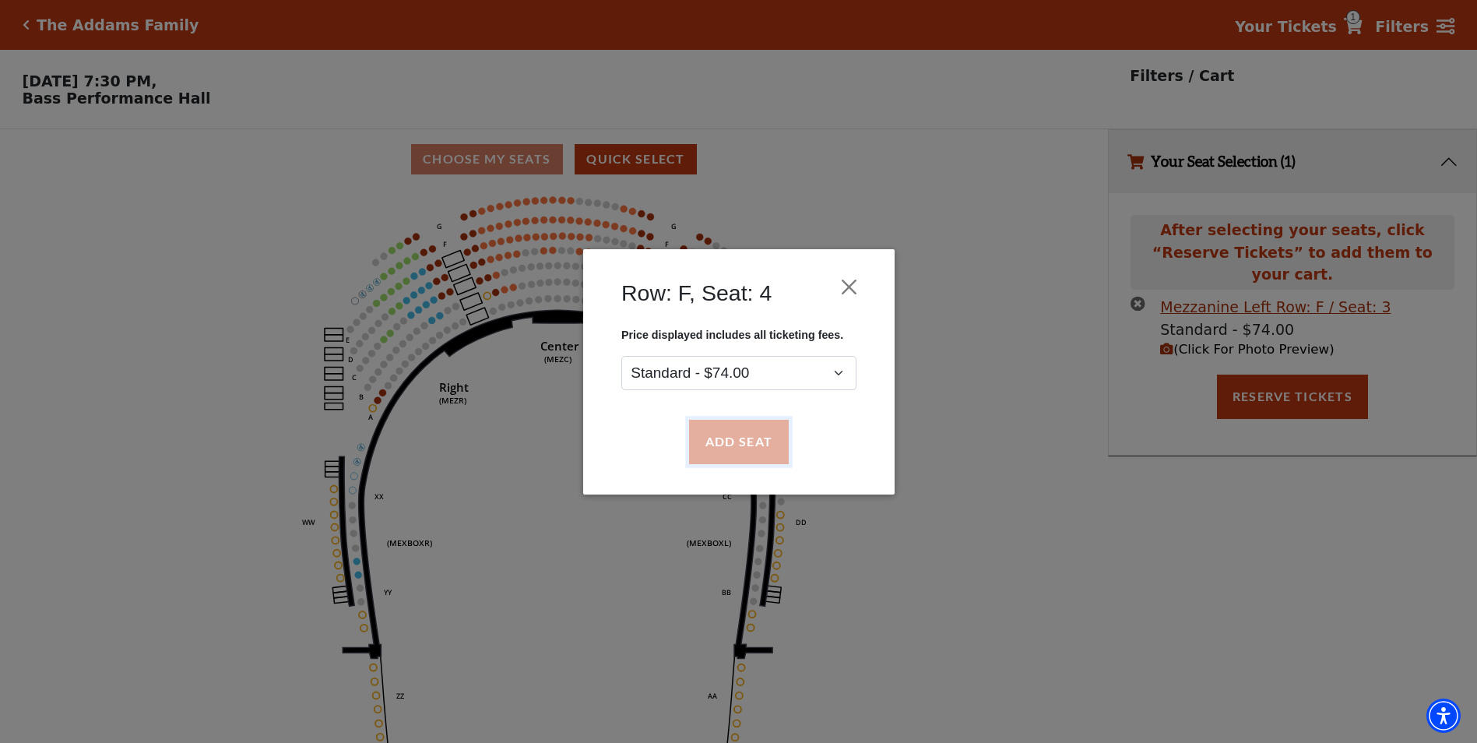
click at [721, 438] on button "Add Seat" at bounding box center [738, 442] width 100 height 44
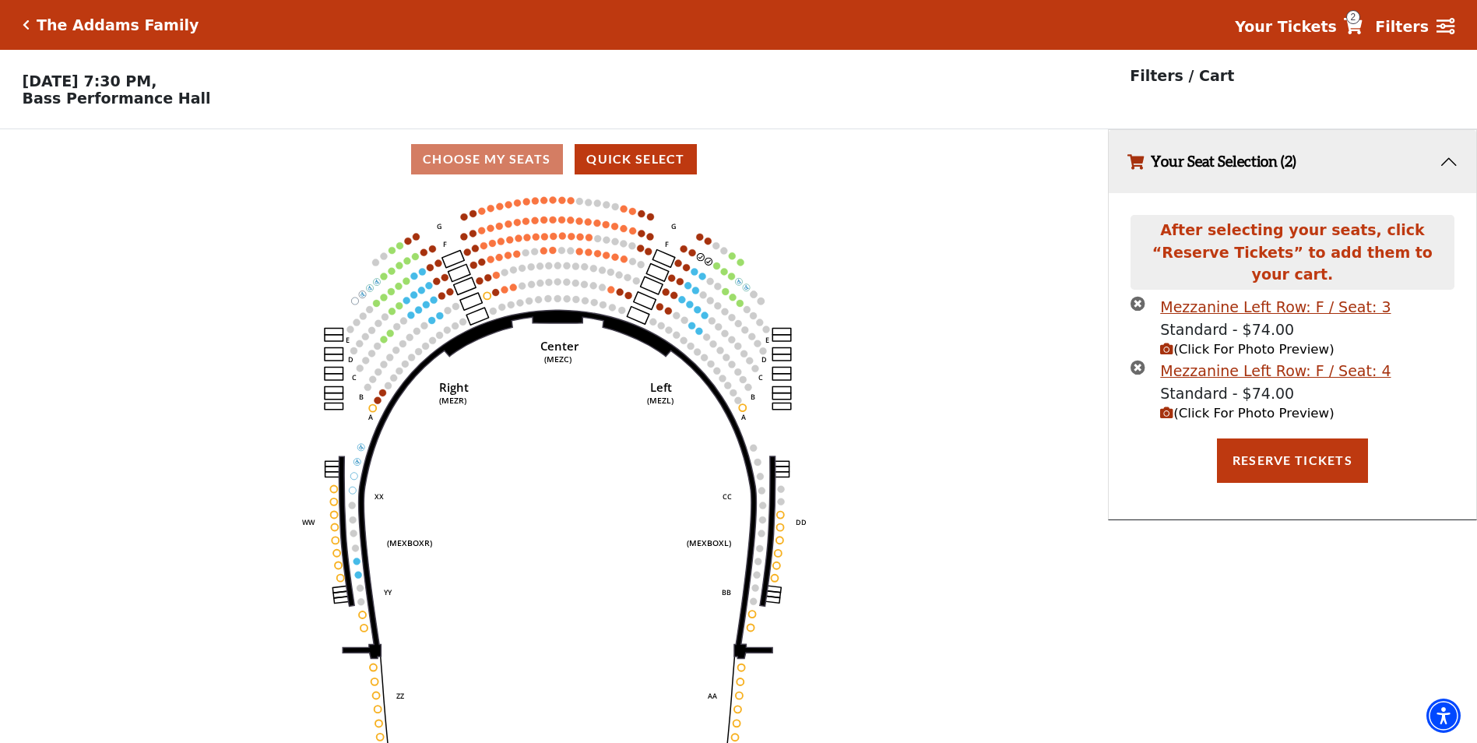
click at [1162, 343] on icon "(Click For Photo Preview)" at bounding box center [1166, 349] width 13 height 13
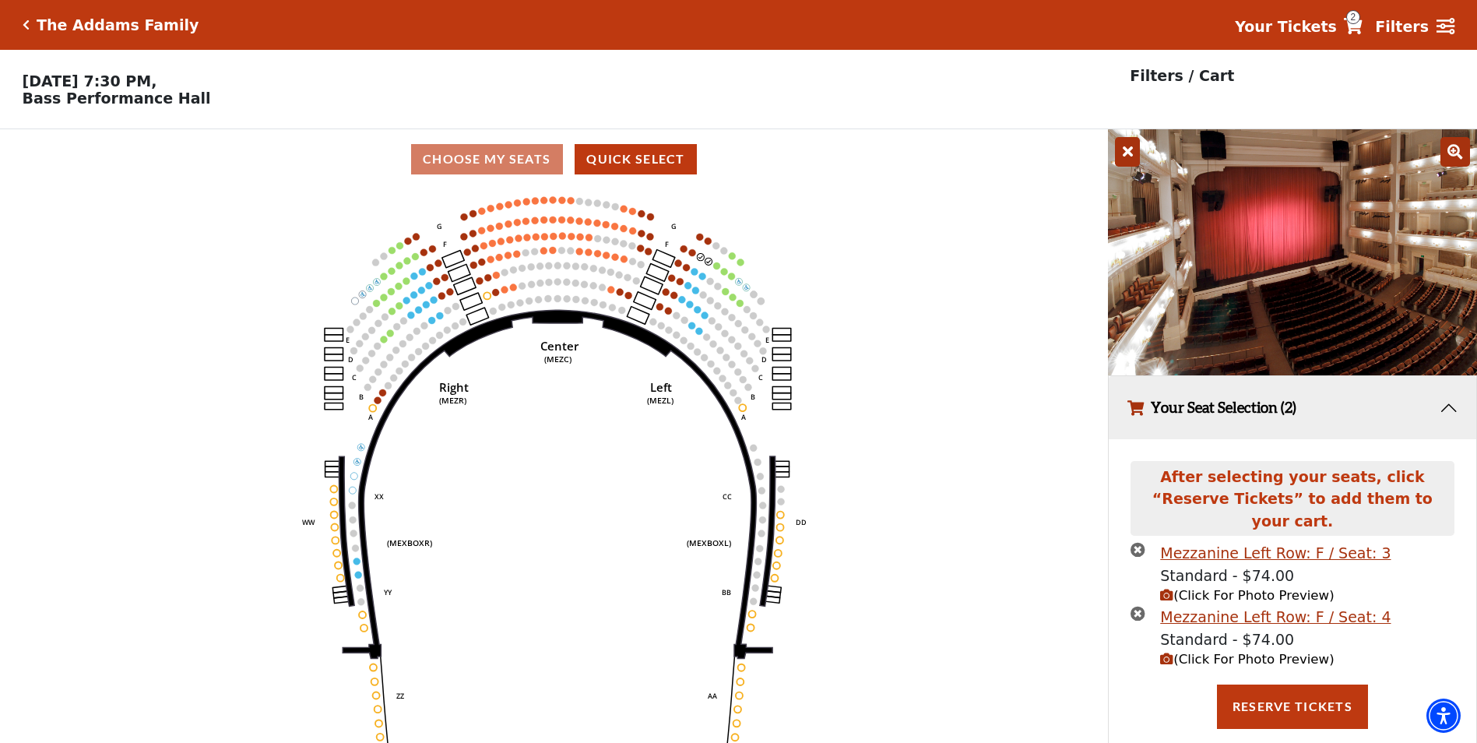
click at [1131, 162] on icon at bounding box center [1127, 152] width 25 height 30
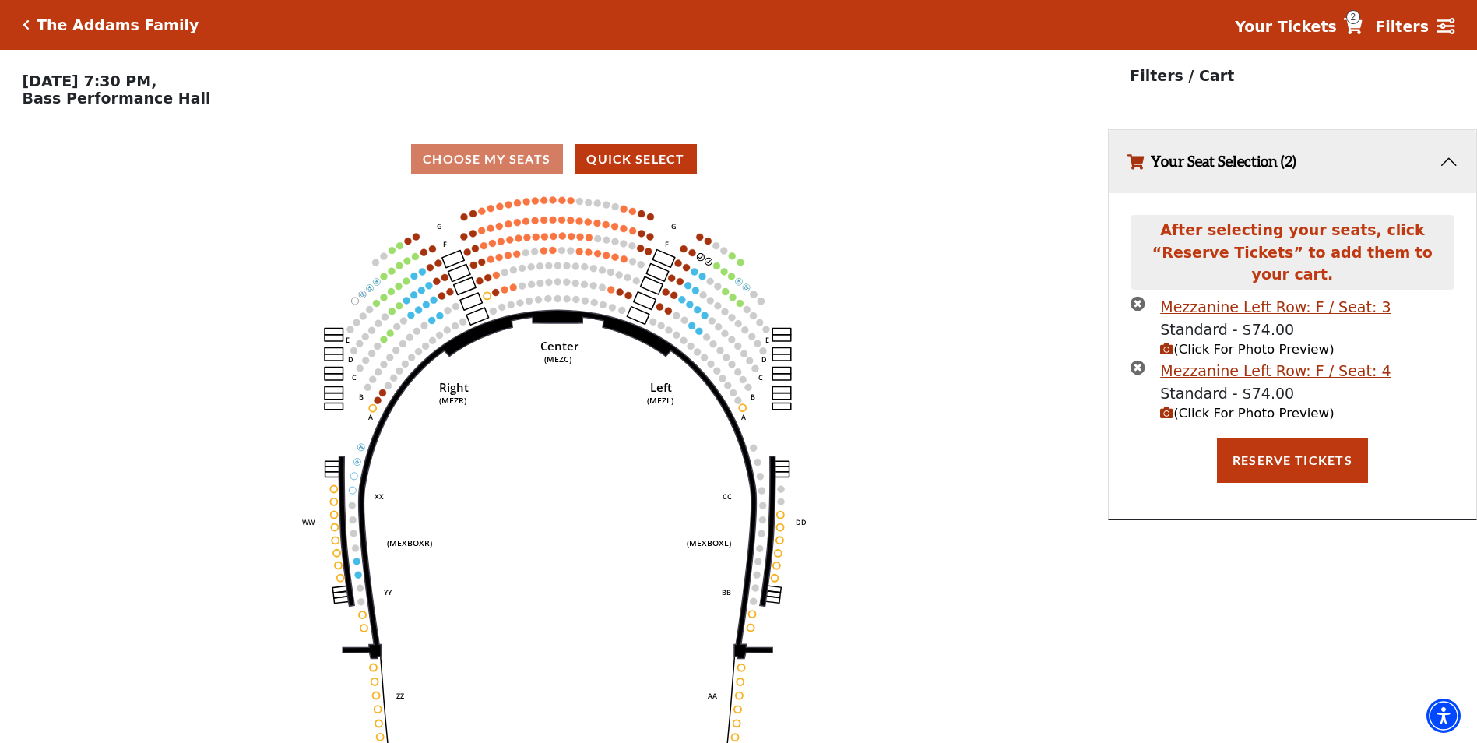
click at [1162, 407] on icon "(Click For Photo Preview)" at bounding box center [1166, 413] width 13 height 13
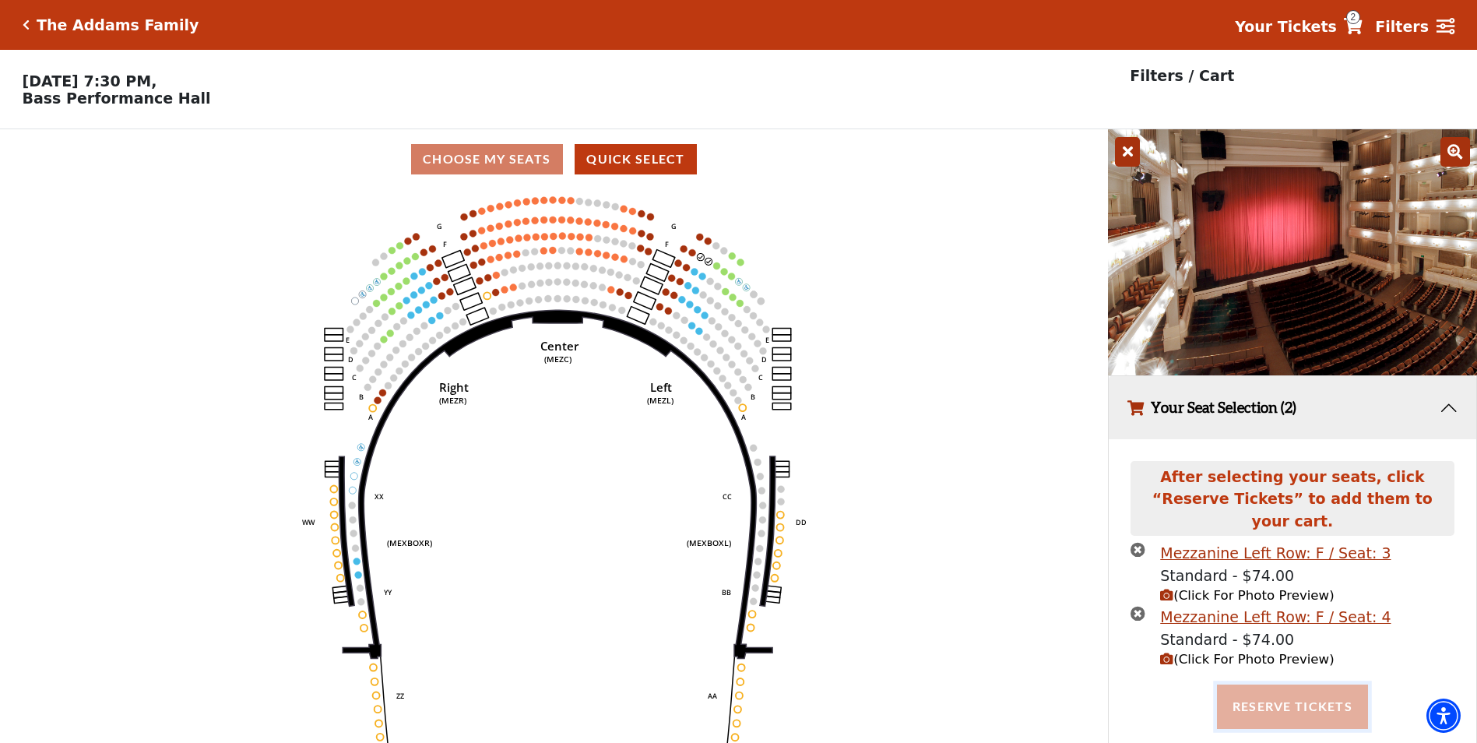
click at [1264, 688] on button "Reserve Tickets" at bounding box center [1292, 707] width 151 height 44
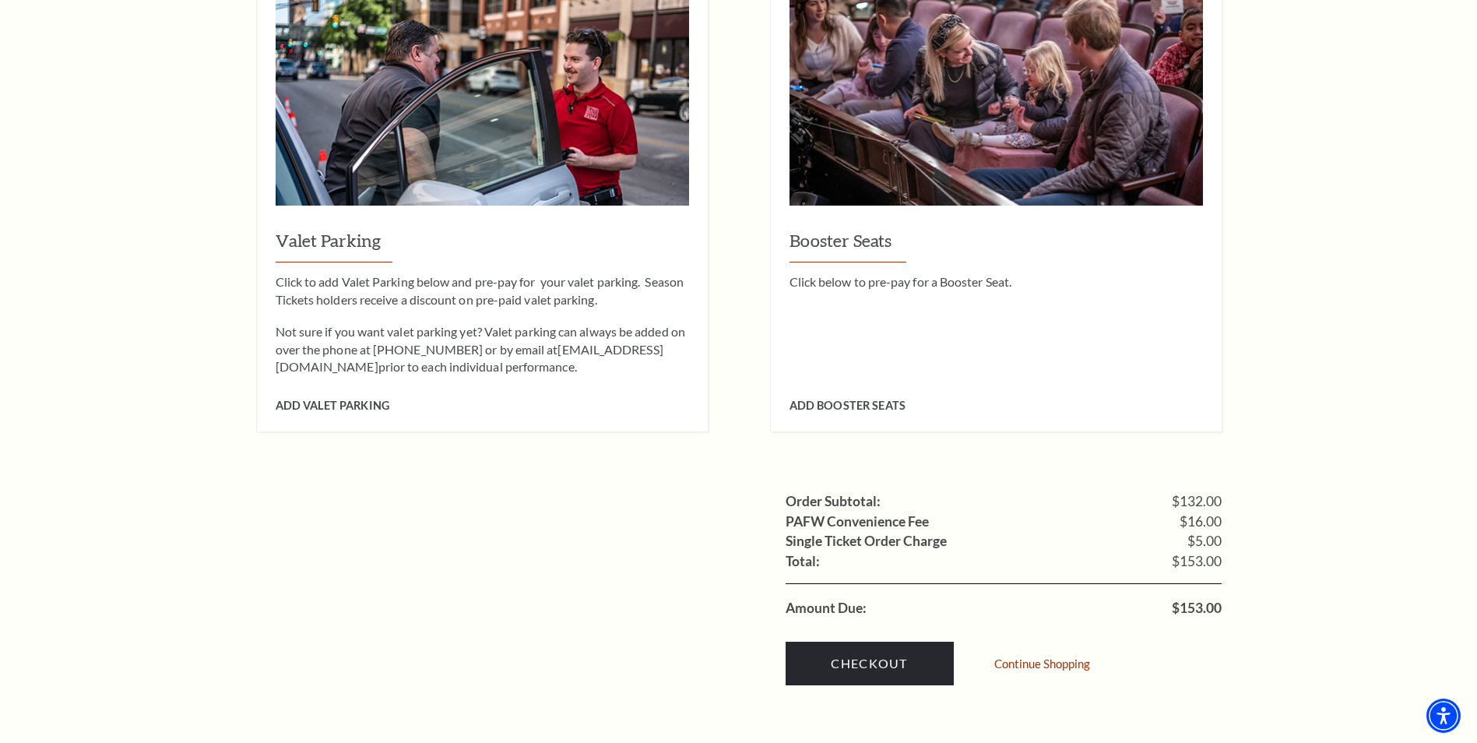
scroll to position [1168, 0]
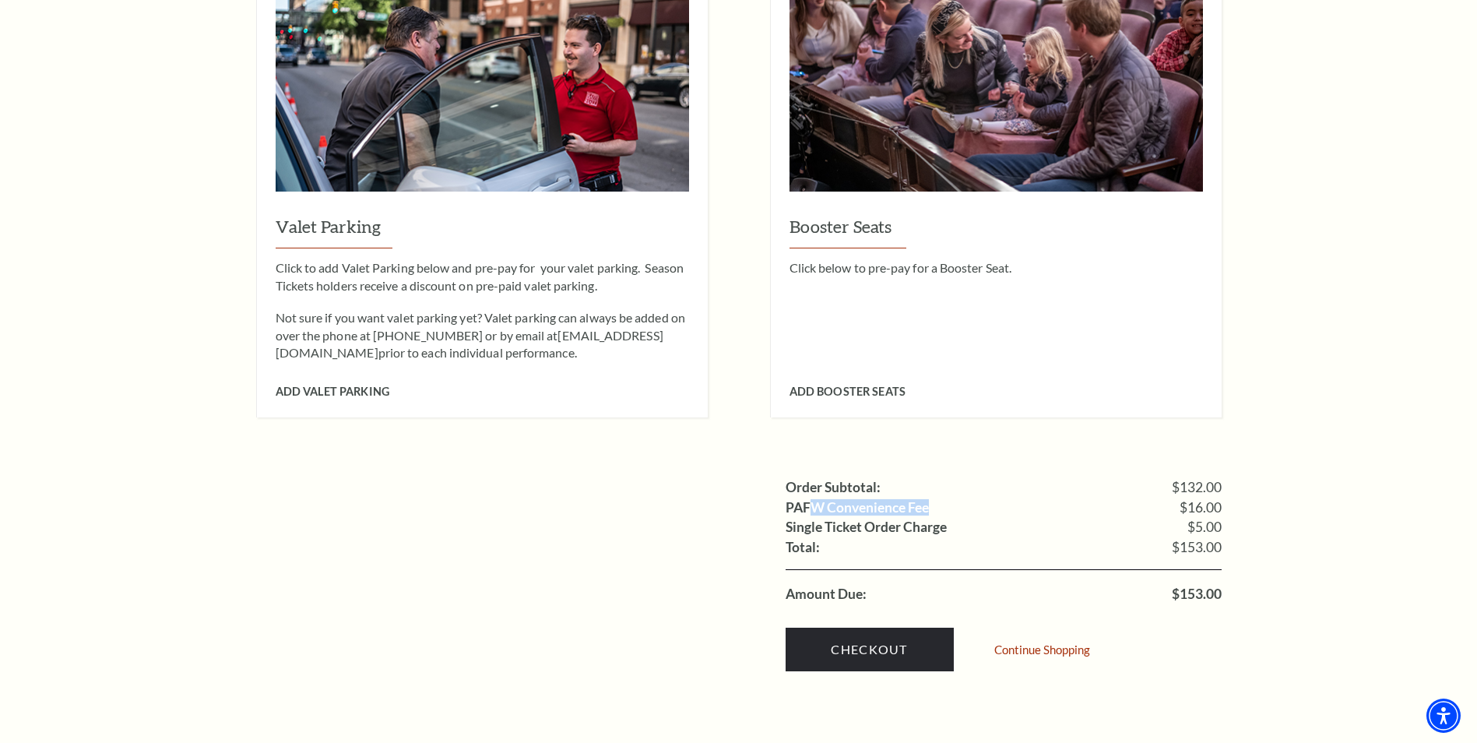
drag, startPoint x: 819, startPoint y: 476, endPoint x: 987, endPoint y: 480, distance: 167.5
click at [987, 498] on li "PAFW Convenience Fee $16.00" at bounding box center [1004, 508] width 436 height 20
click at [895, 520] on label "Single Ticket Order Charge" at bounding box center [866, 527] width 161 height 14
click at [886, 628] on link "Checkout" at bounding box center [870, 650] width 168 height 44
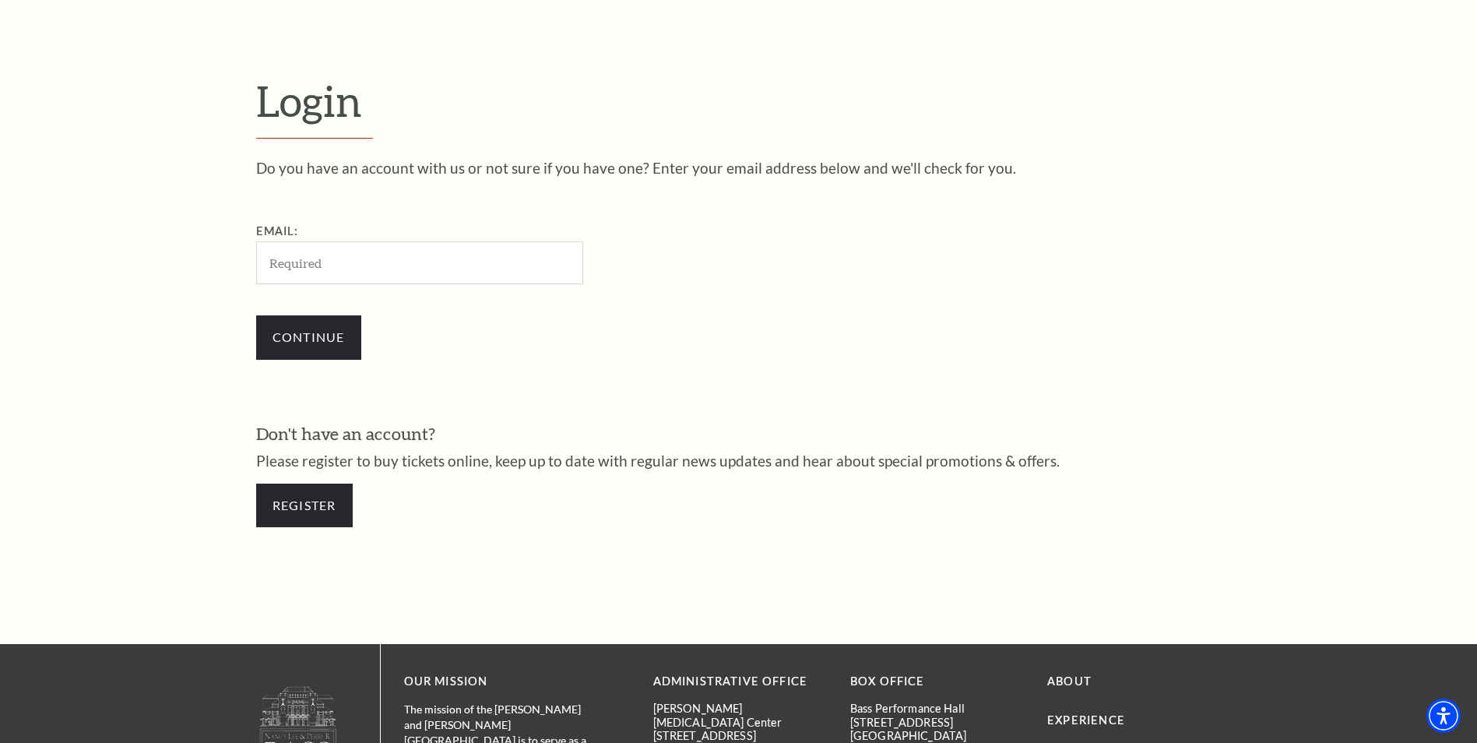
scroll to position [520, 0]
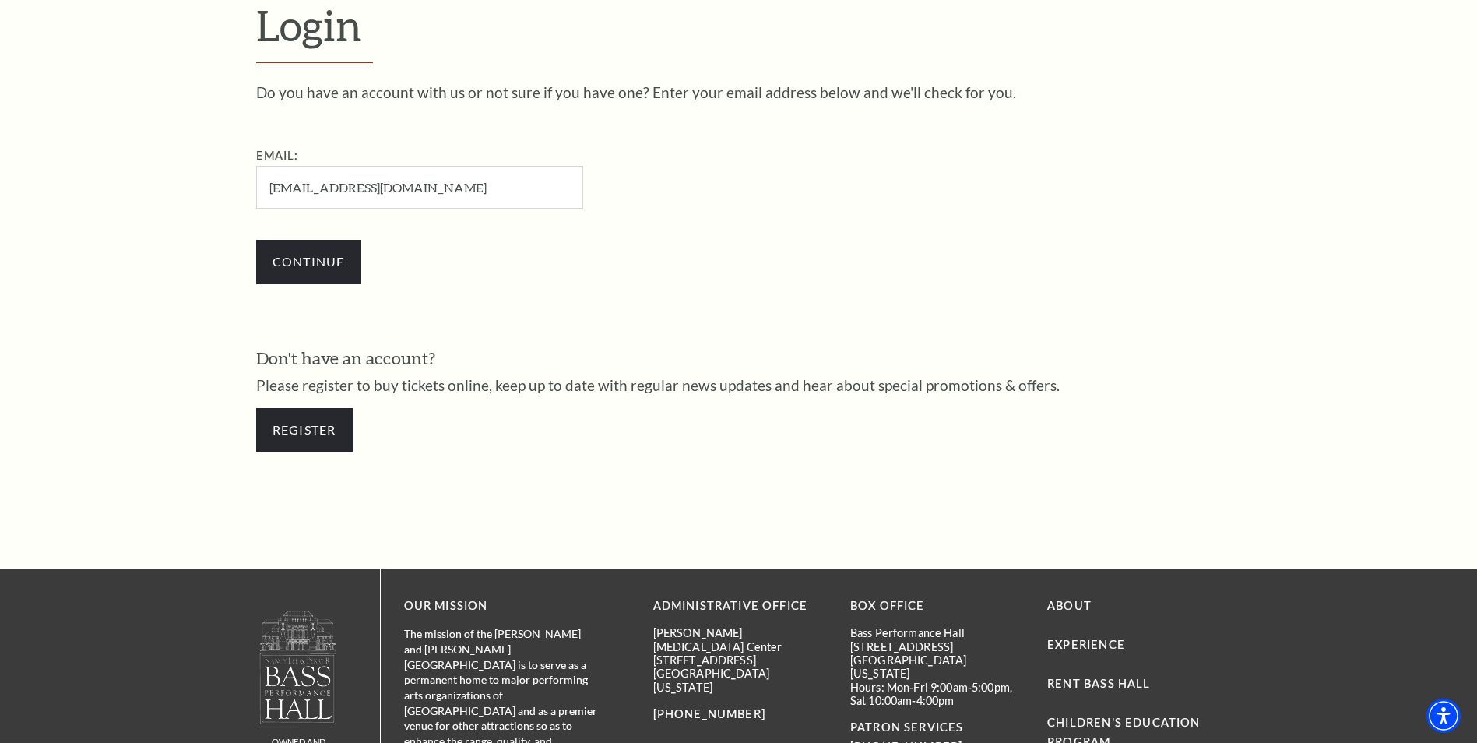
type input "jeventuri@gmail.com"
click at [256, 240] on input "Continue" at bounding box center [308, 262] width 105 height 44
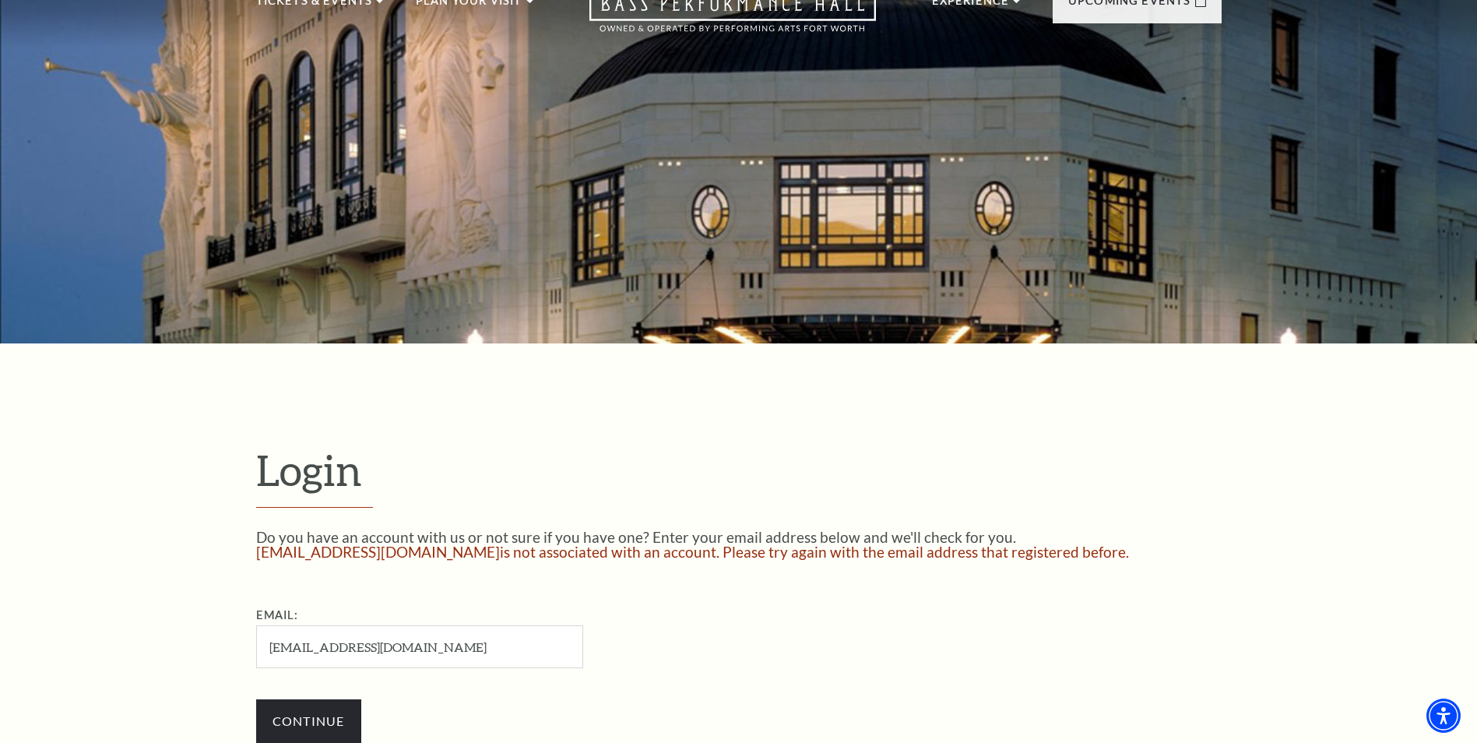
scroll to position [234, 0]
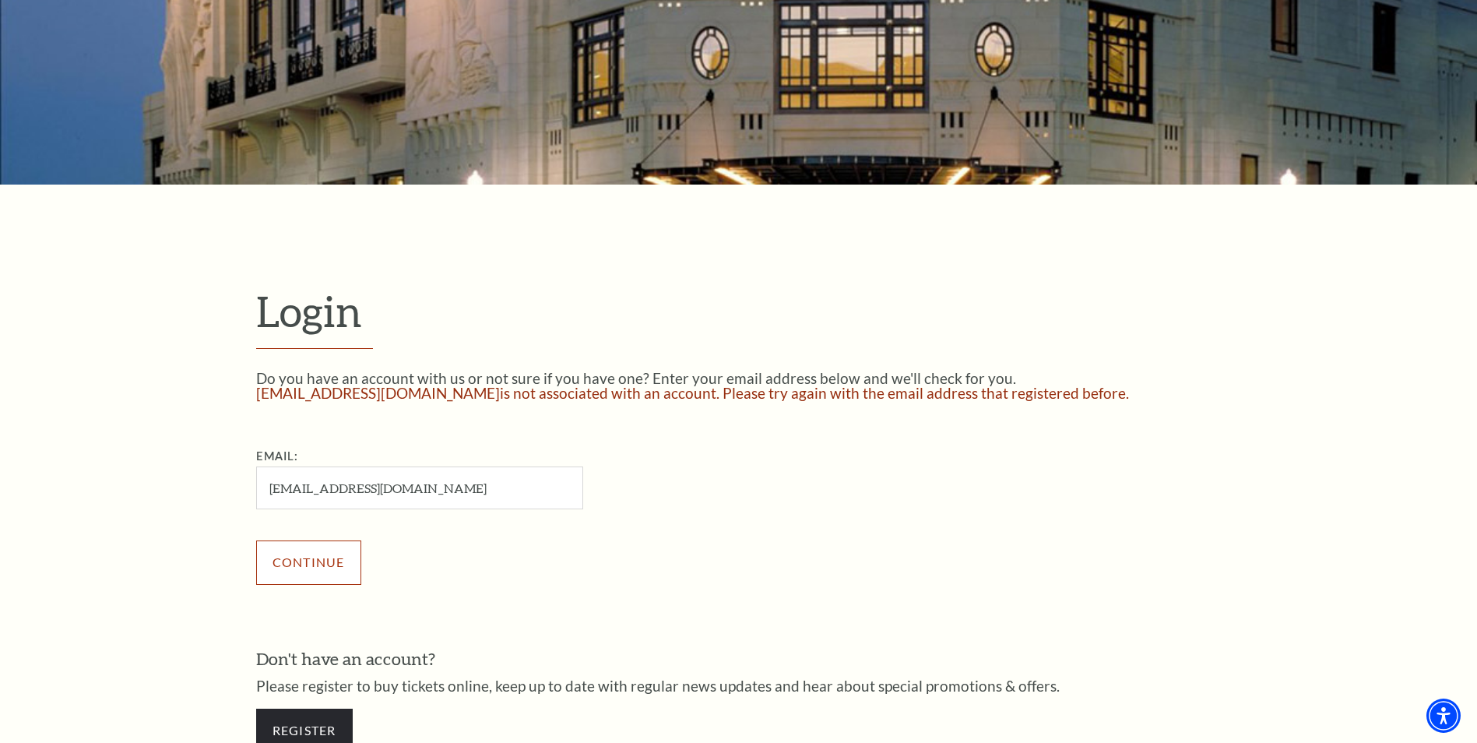
click at [332, 558] on input "Continue" at bounding box center [308, 562] width 105 height 44
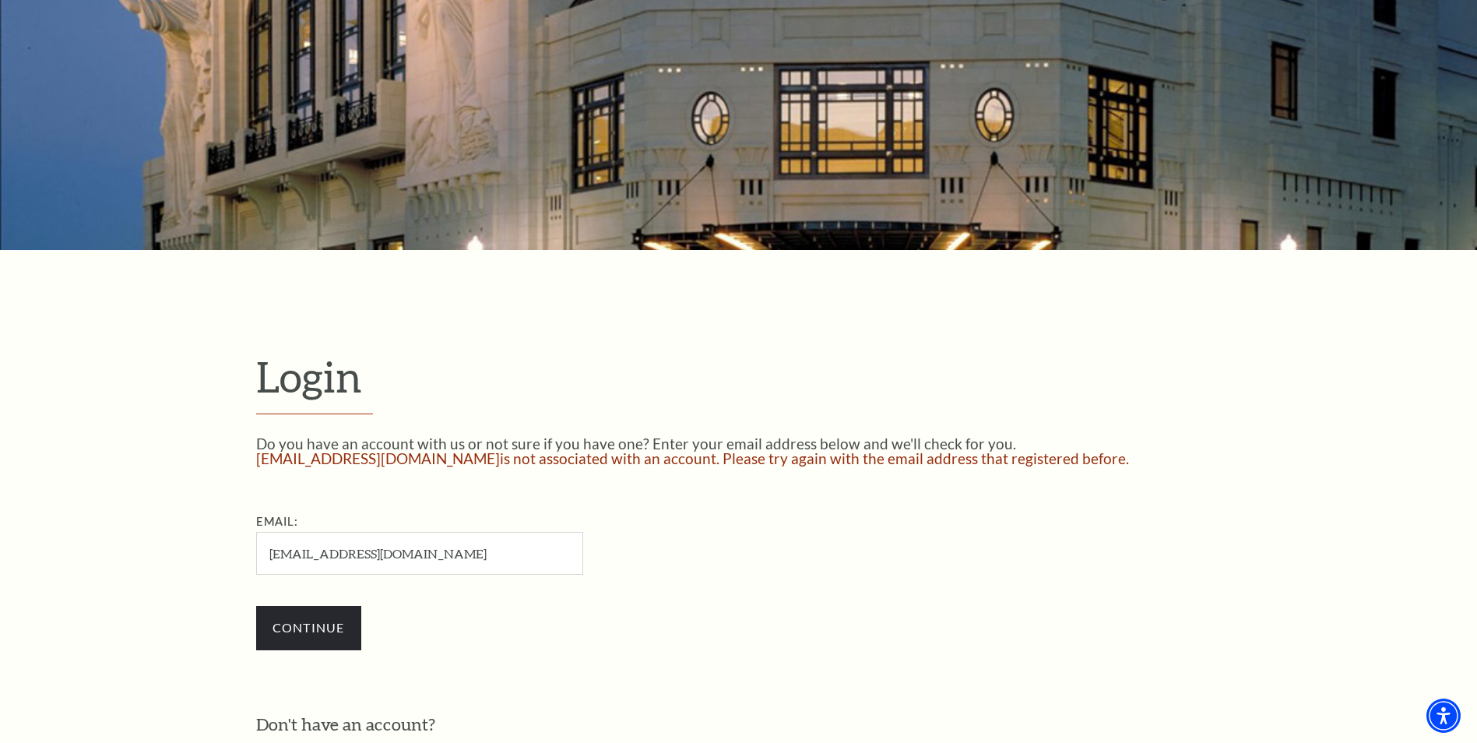
scroll to position [312, 0]
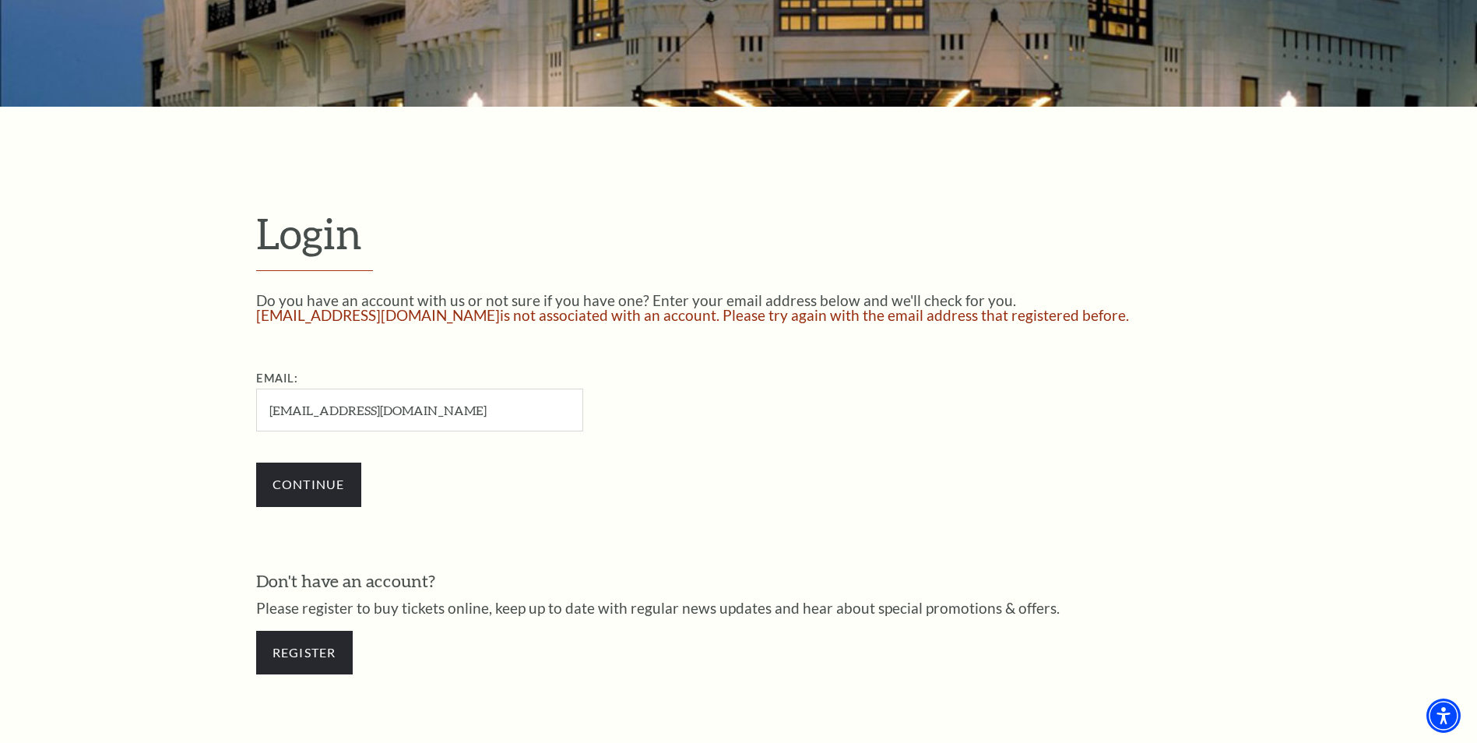
drag, startPoint x: 404, startPoint y: 411, endPoint x: 126, endPoint y: 438, distance: 279.3
click at [86, 413] on form "Login Do you have an account with us or not sure if you have one? Enter your em…" at bounding box center [738, 449] width 1477 height 685
click at [303, 667] on link "Register" at bounding box center [304, 653] width 97 height 44
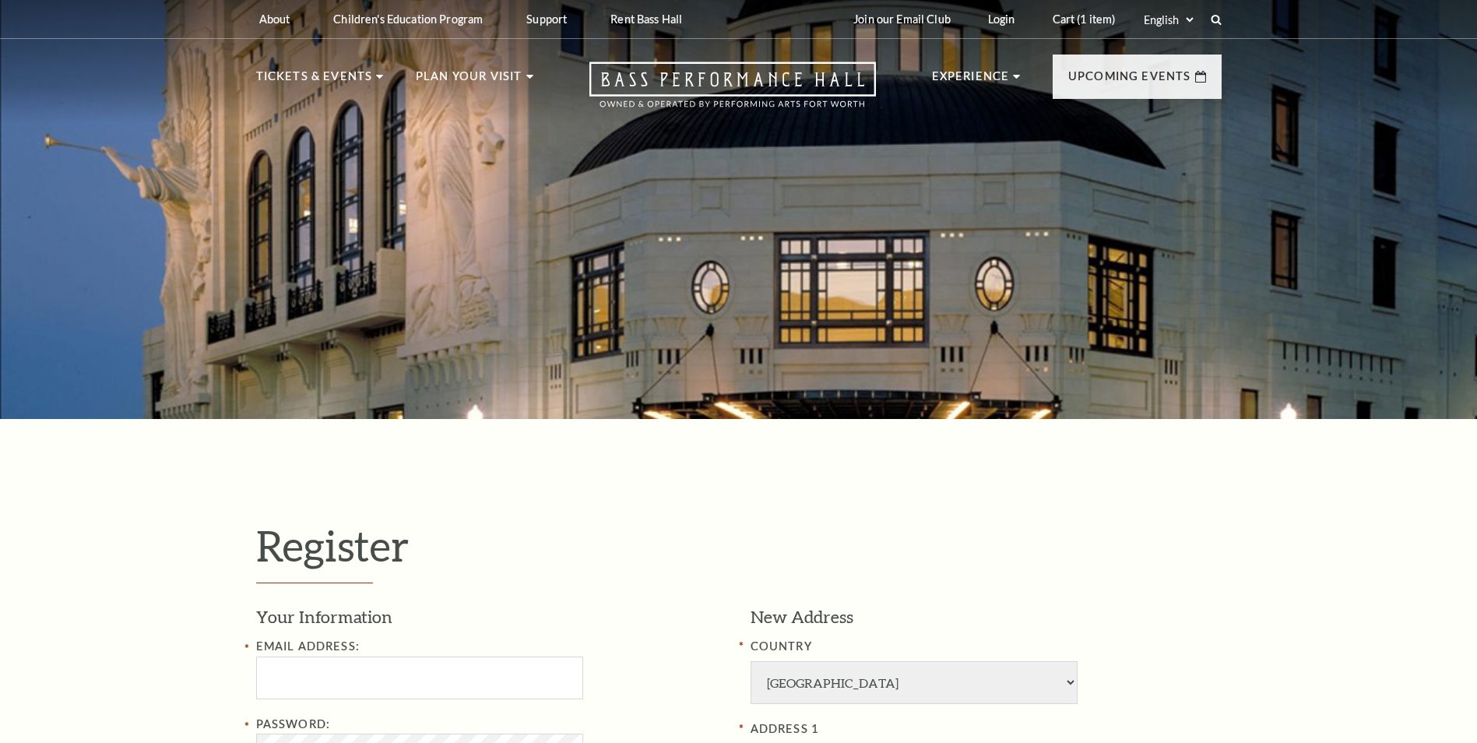
select select "1"
select select "[GEOGRAPHIC_DATA]"
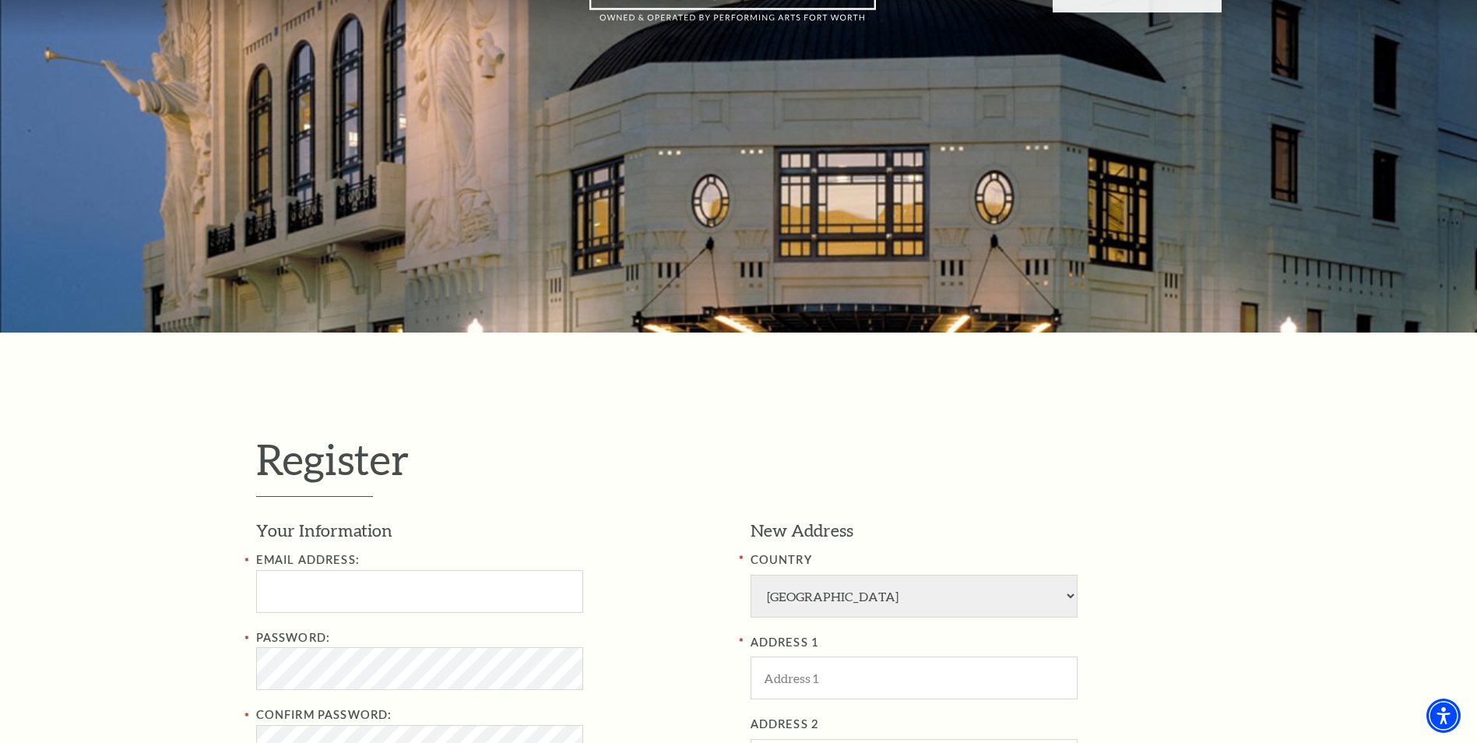
scroll to position [234, 0]
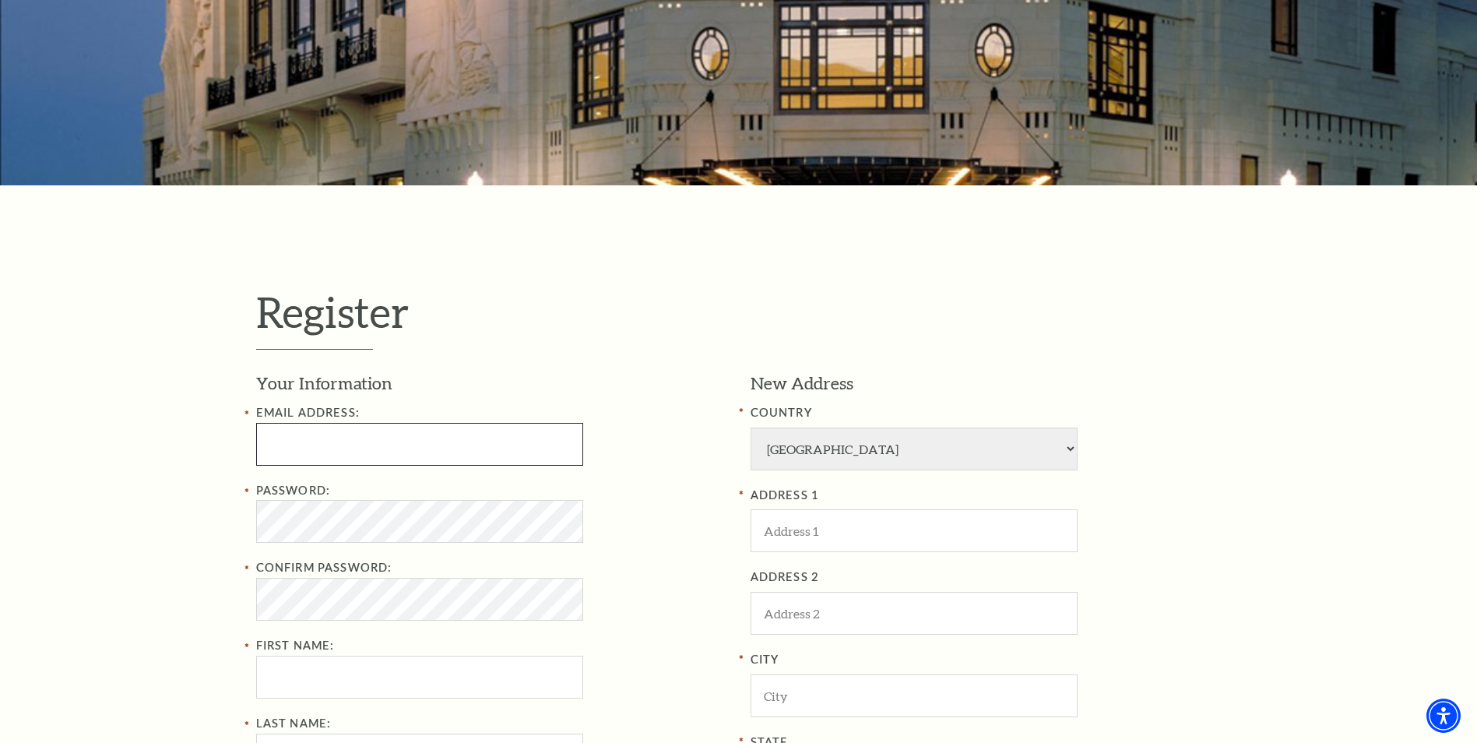
click at [375, 446] on input "Email Address:" at bounding box center [419, 444] width 327 height 43
paste input "[EMAIL_ADDRESS][DOMAIN_NAME]"
type input "[EMAIL_ADDRESS][DOMAIN_NAME]"
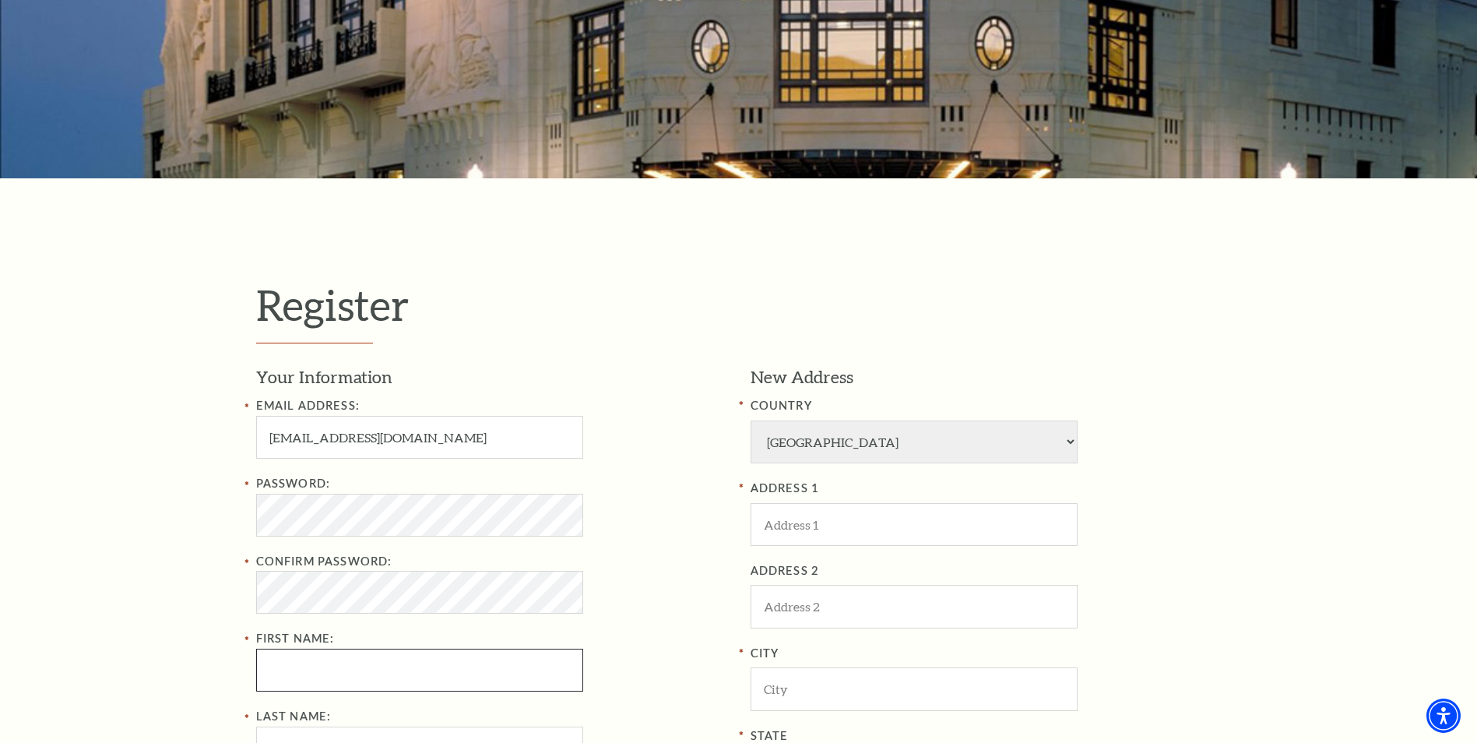
click at [382, 667] on input "First Name:" at bounding box center [419, 670] width 327 height 43
type input "Juan"
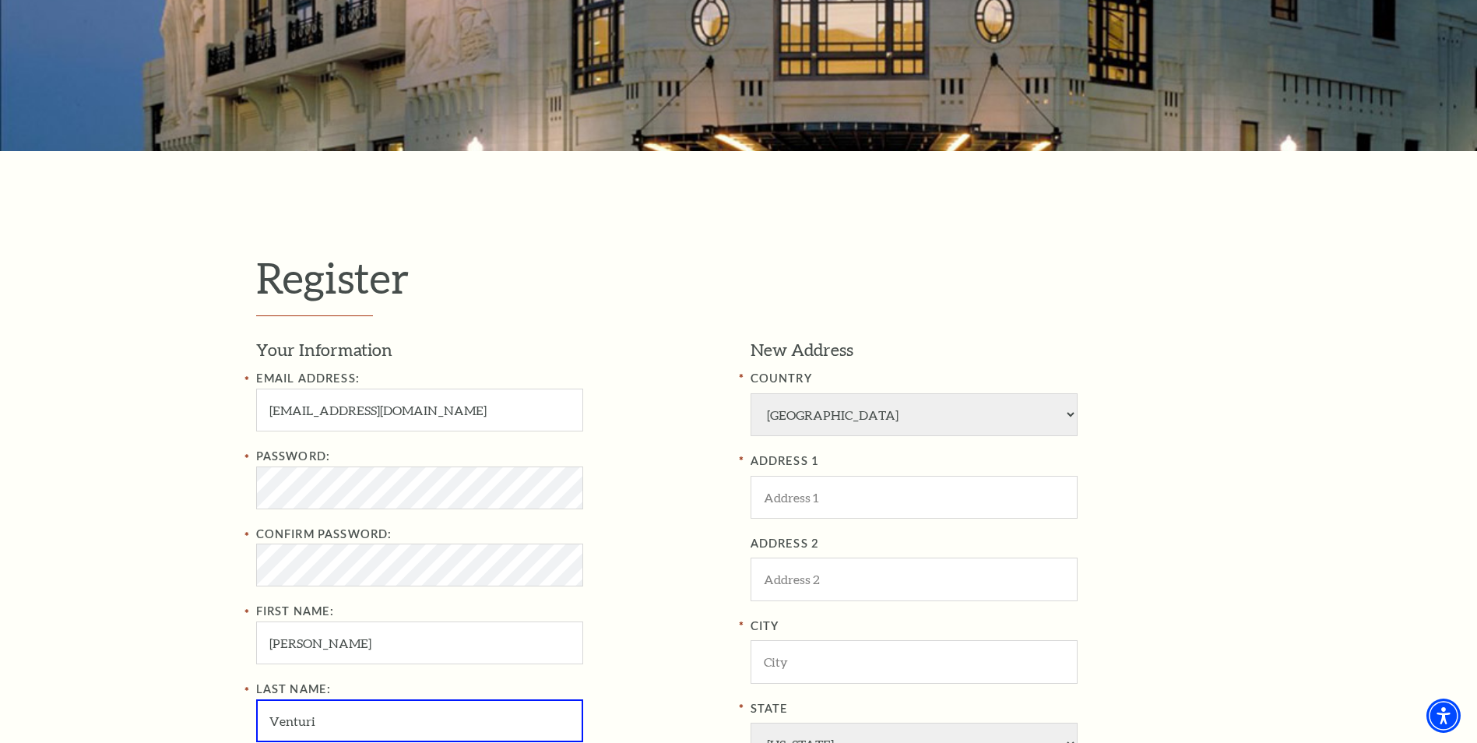
type input "Venturi"
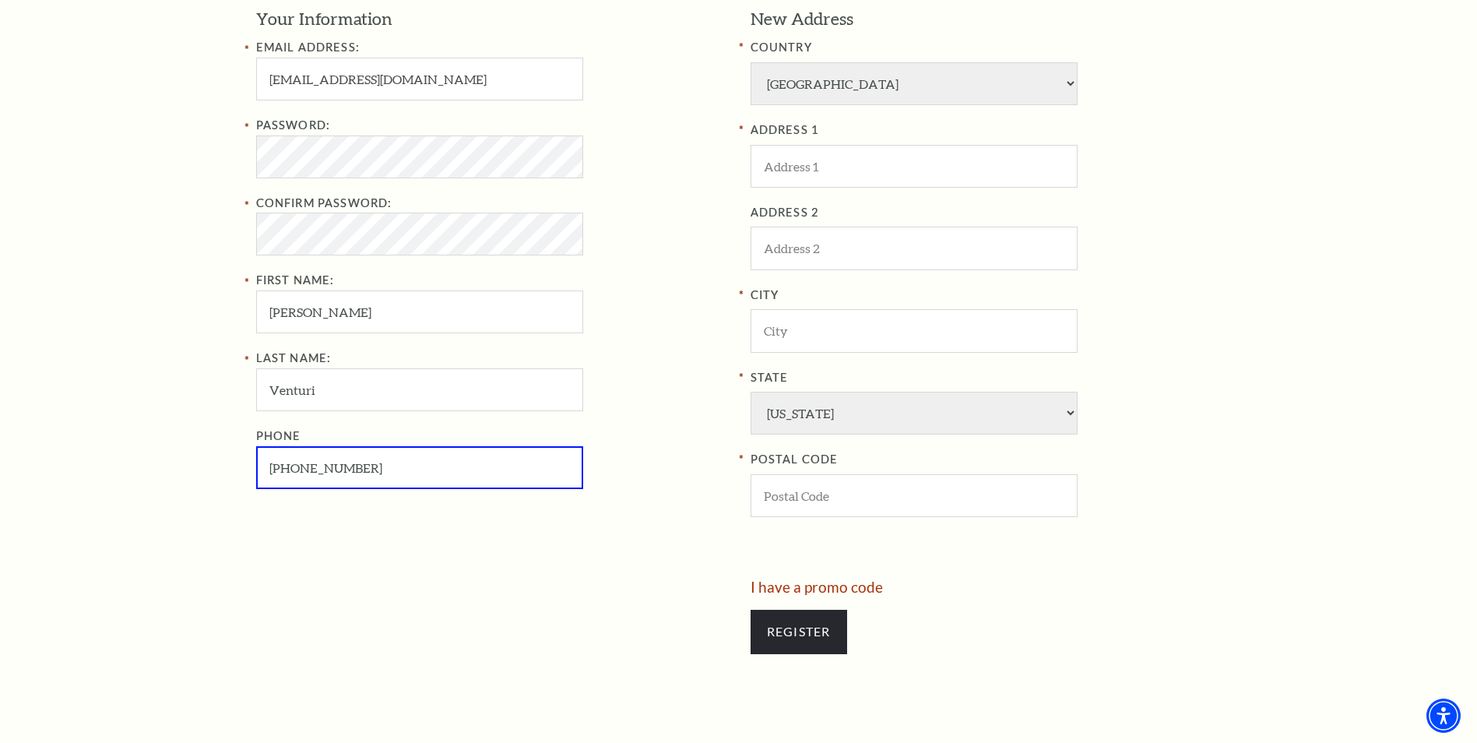
scroll to position [377, 0]
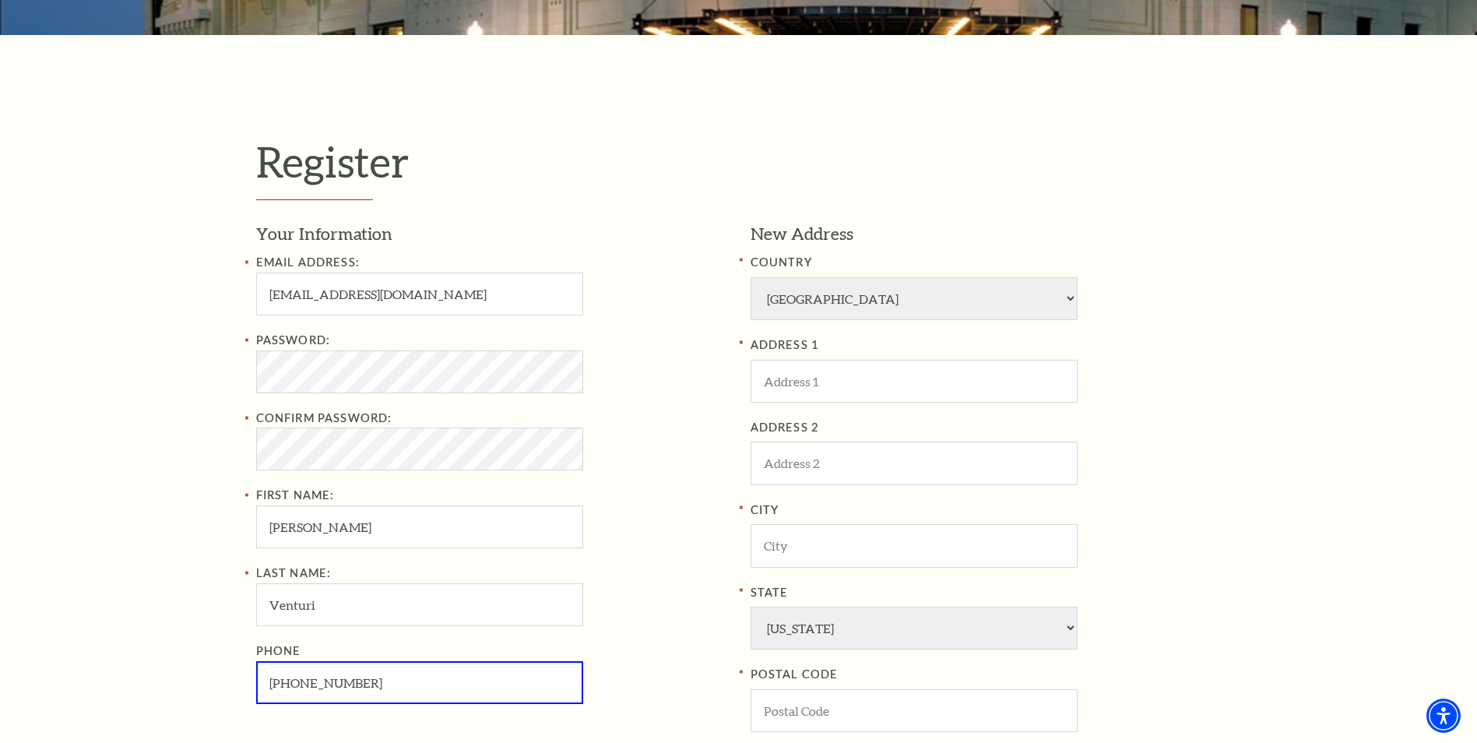
type input "682-772-3767"
click at [831, 375] on input "ADDRESS 1" at bounding box center [914, 381] width 327 height 43
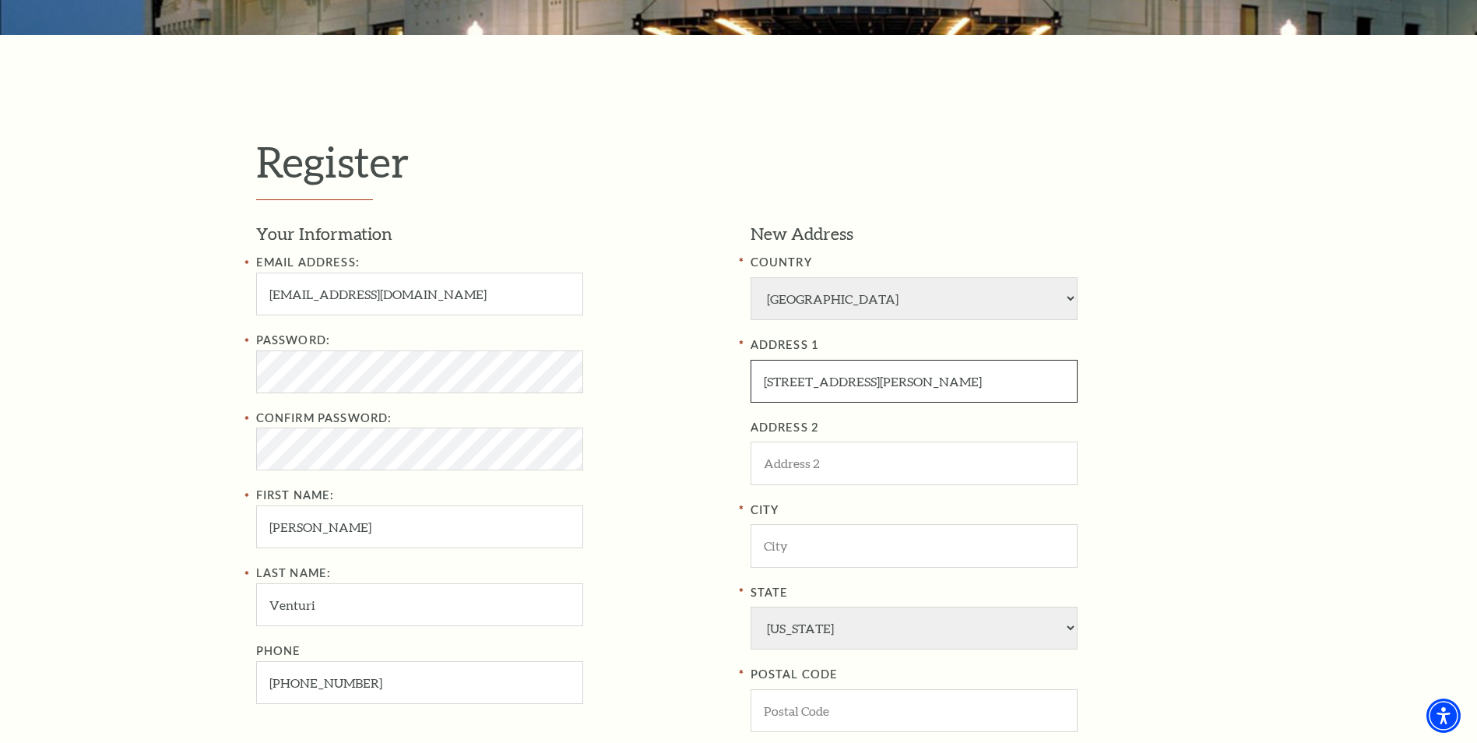
type input "4808 Mouton Ave"
type input "Colleyville"
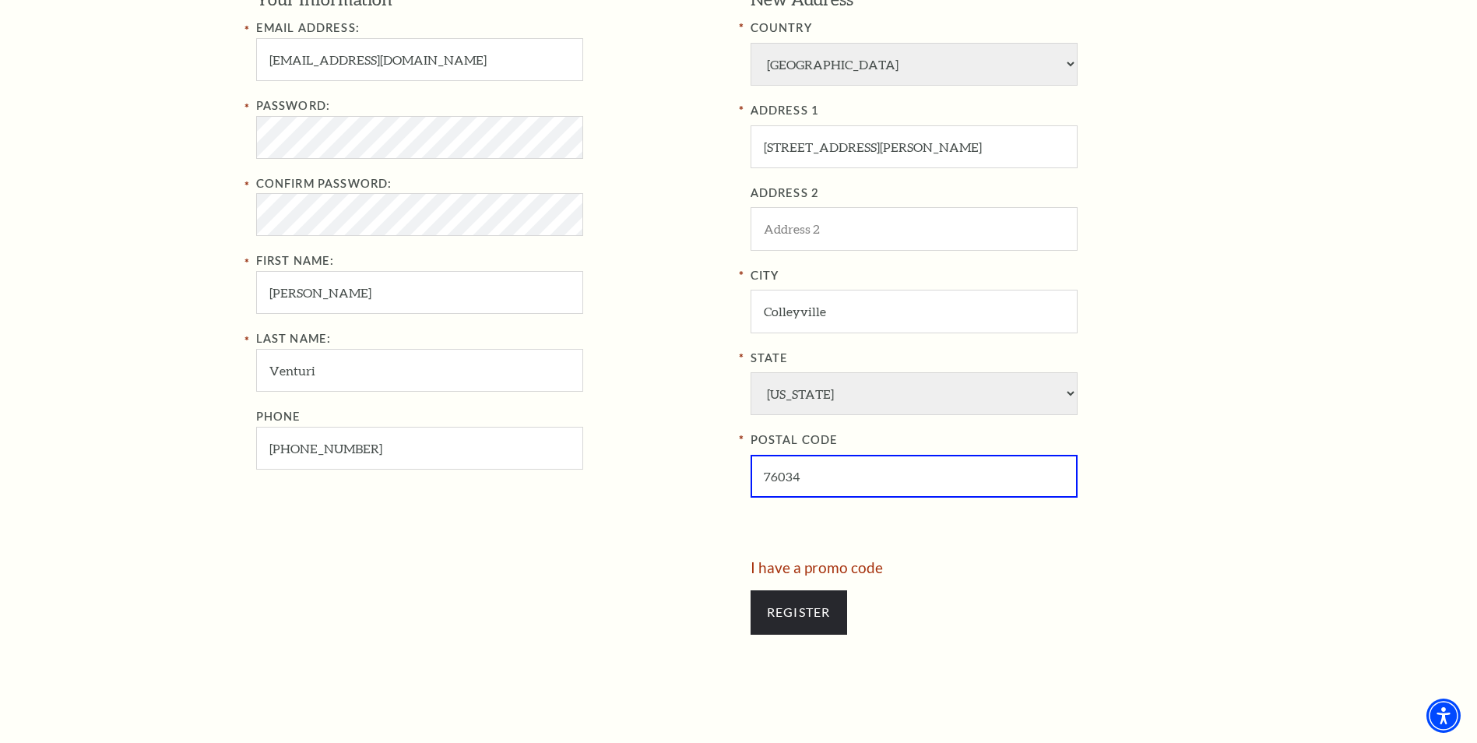
scroll to position [688, 0]
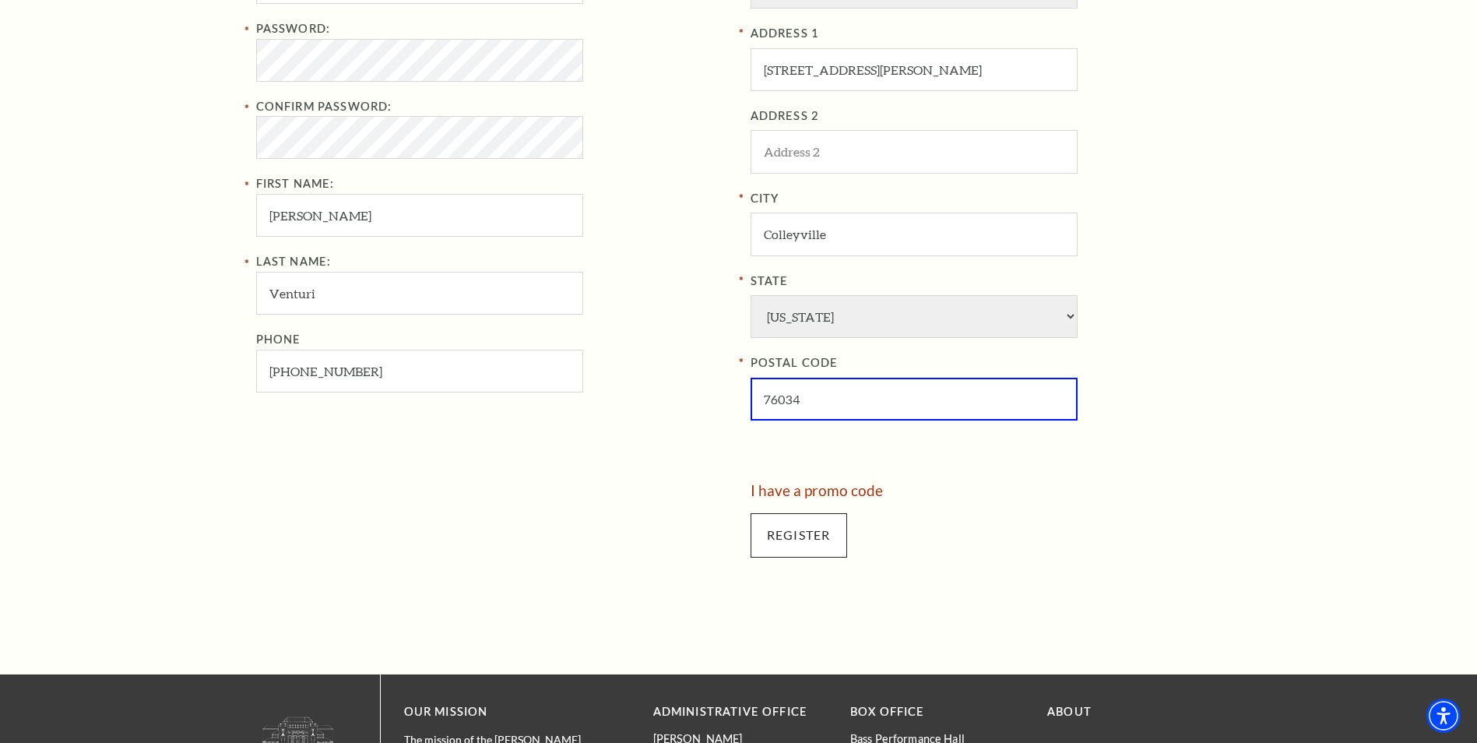
type input "76034"
click at [792, 529] on input "Register" at bounding box center [799, 535] width 97 height 44
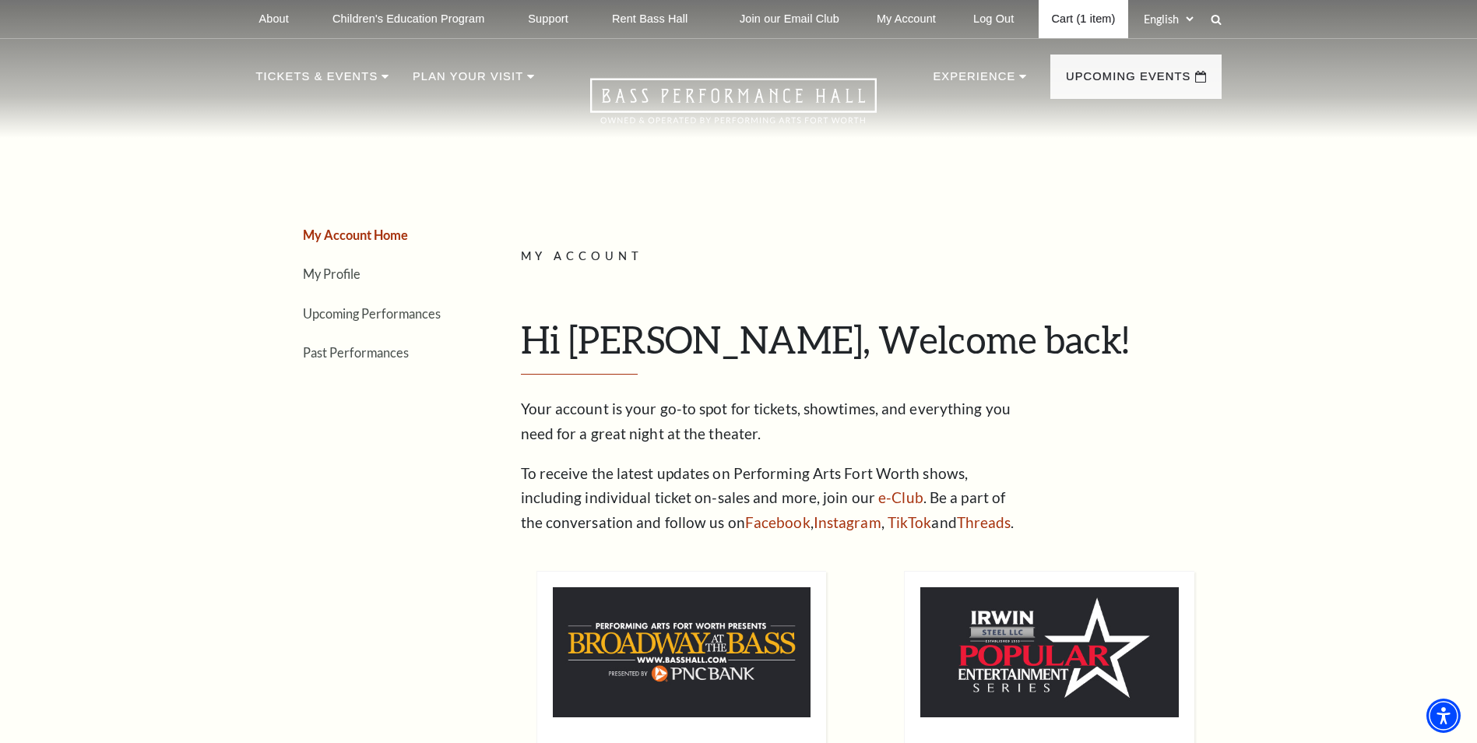
click at [1073, 20] on link "Cart (1 item)" at bounding box center [1083, 19] width 89 height 38
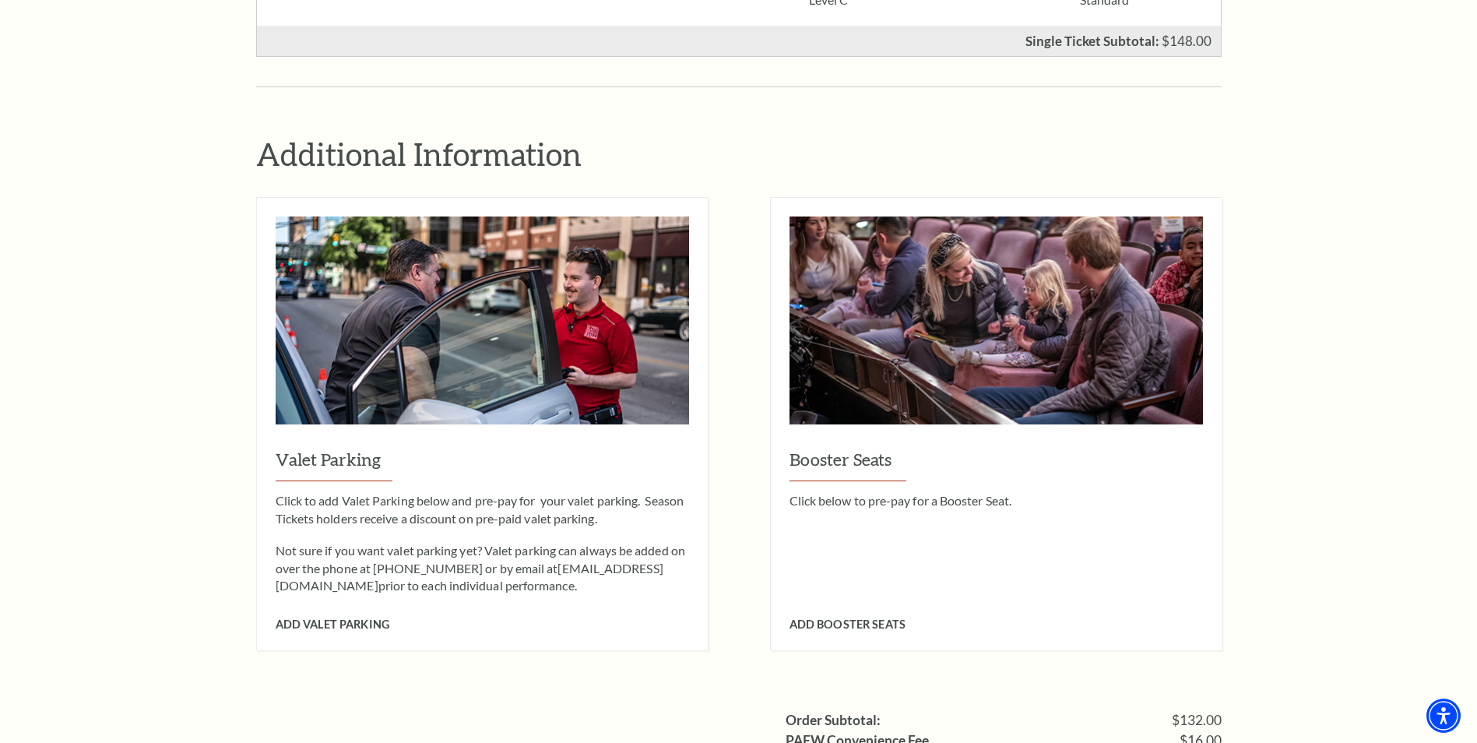
scroll to position [1324, 0]
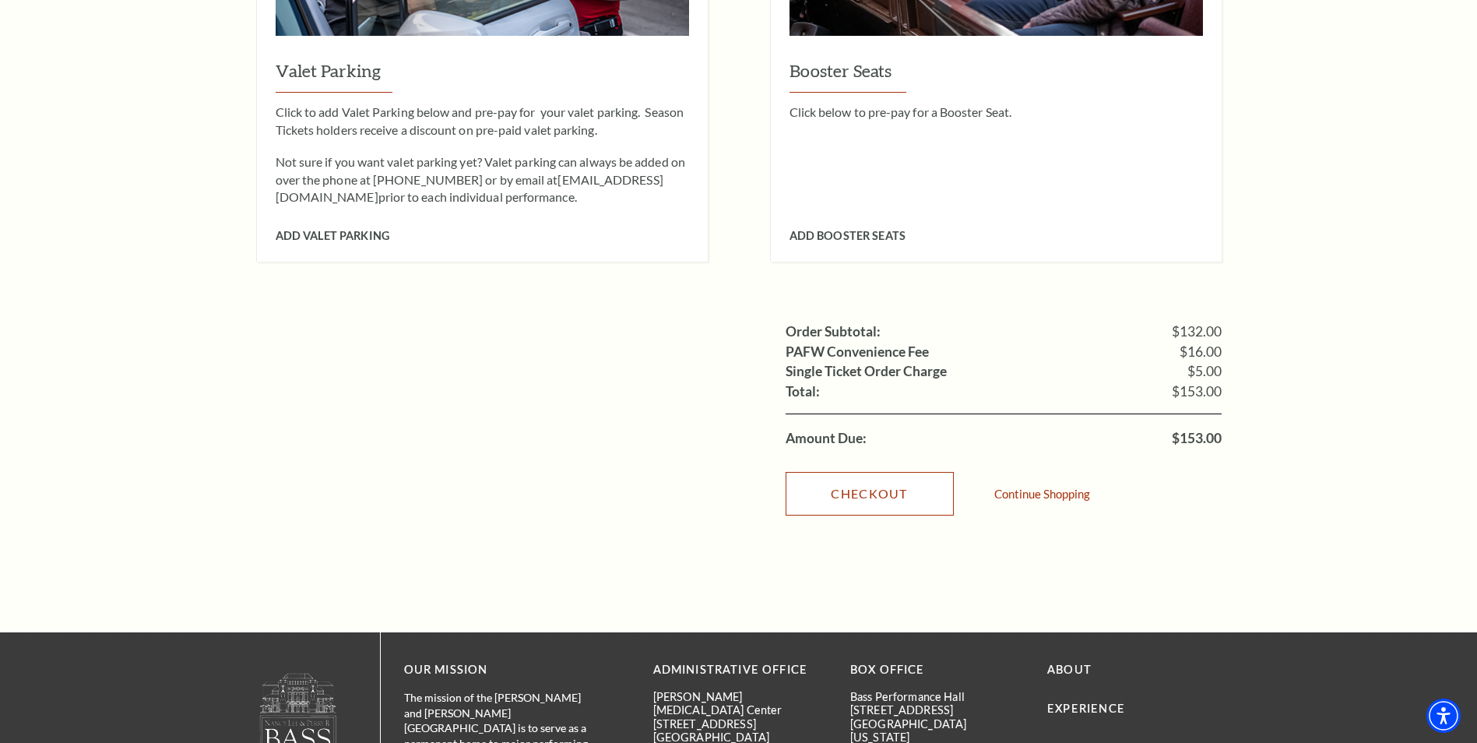
click at [913, 472] on link "Checkout" at bounding box center [870, 494] width 168 height 44
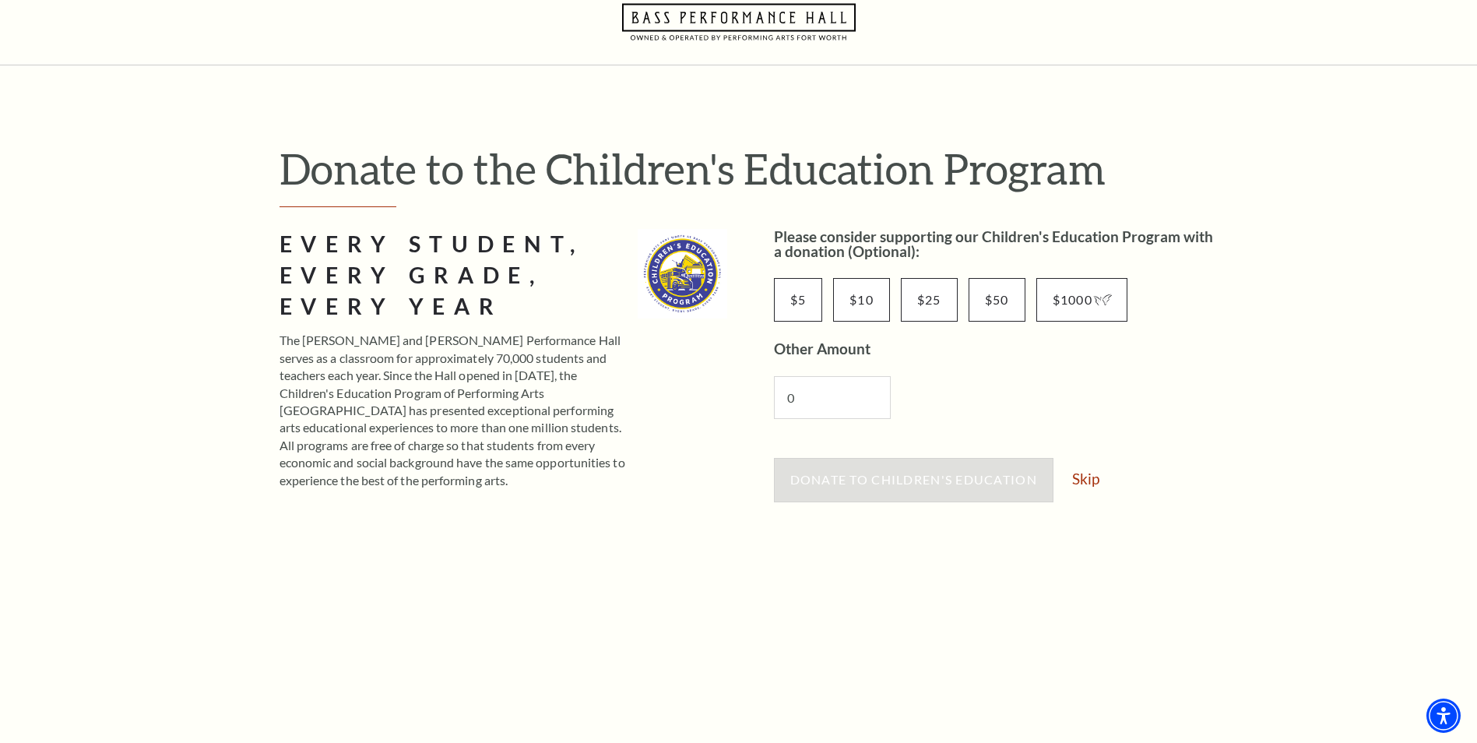
scroll to position [156, 0]
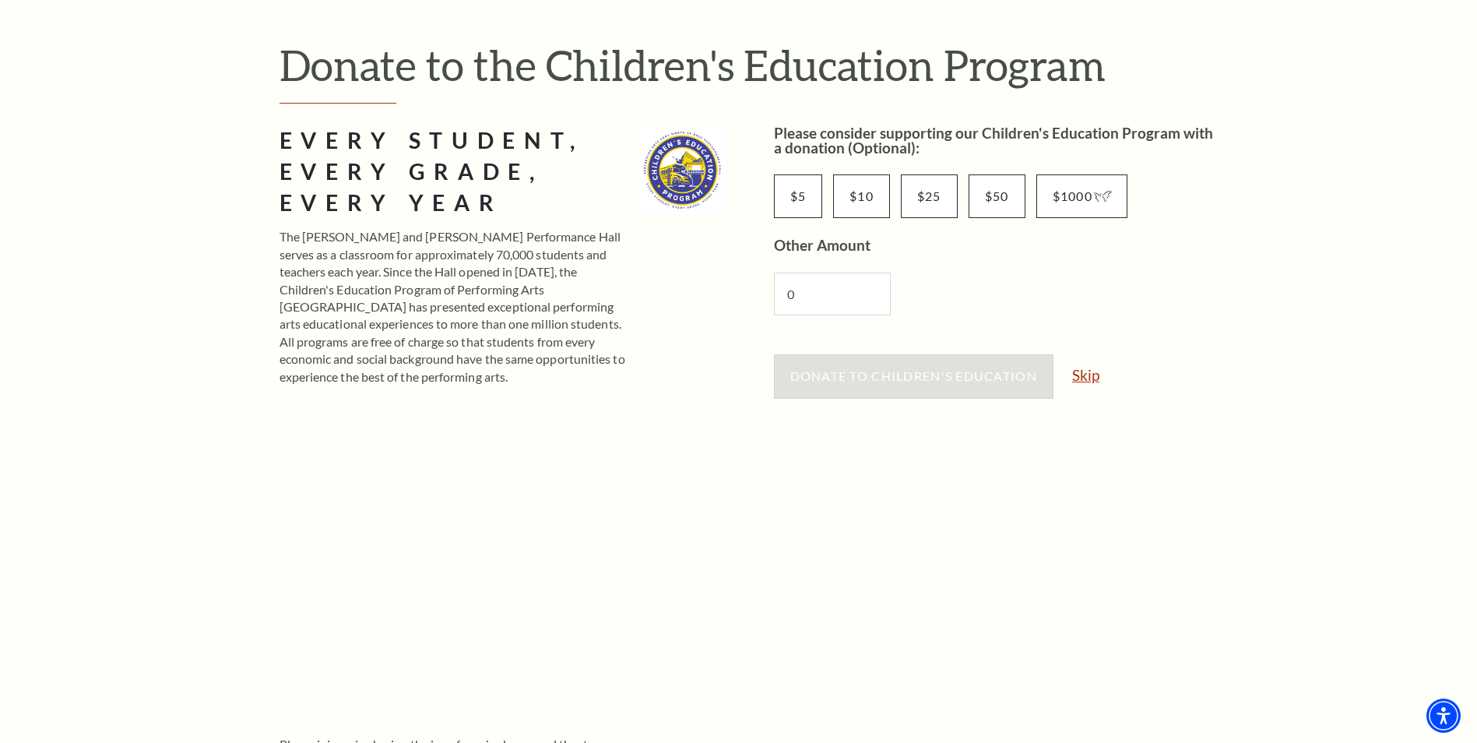
click at [1095, 379] on link "Skip" at bounding box center [1085, 375] width 27 height 15
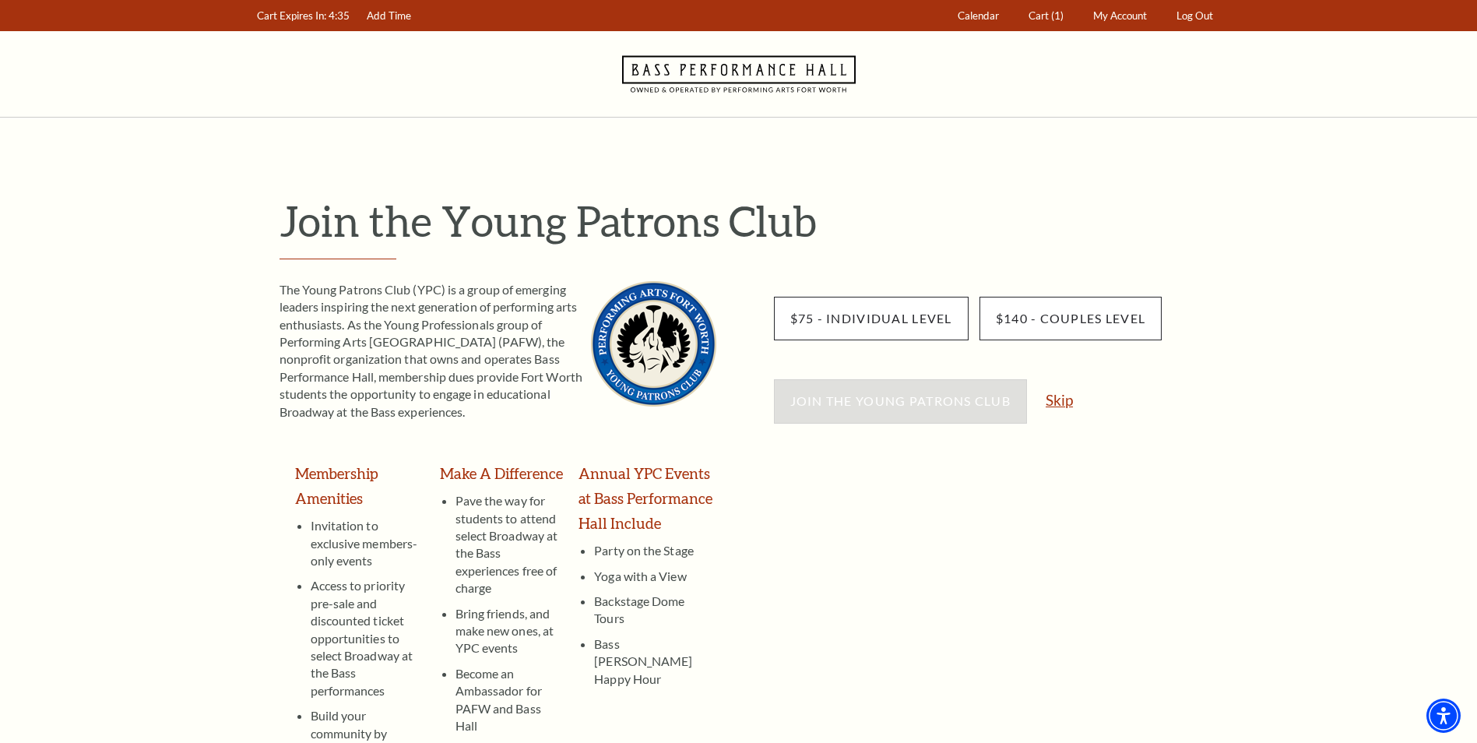
click at [1062, 402] on link "Skip" at bounding box center [1059, 399] width 27 height 15
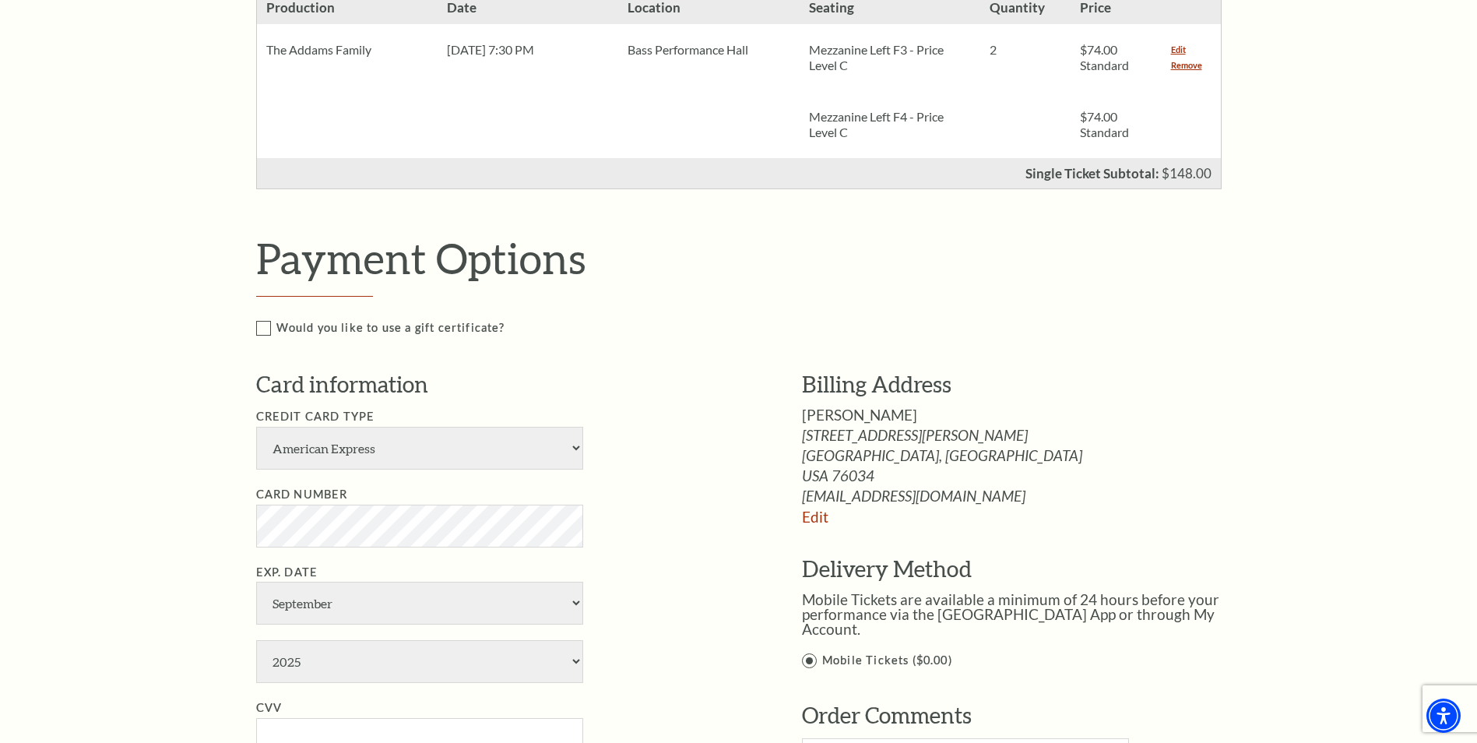
scroll to position [545, 0]
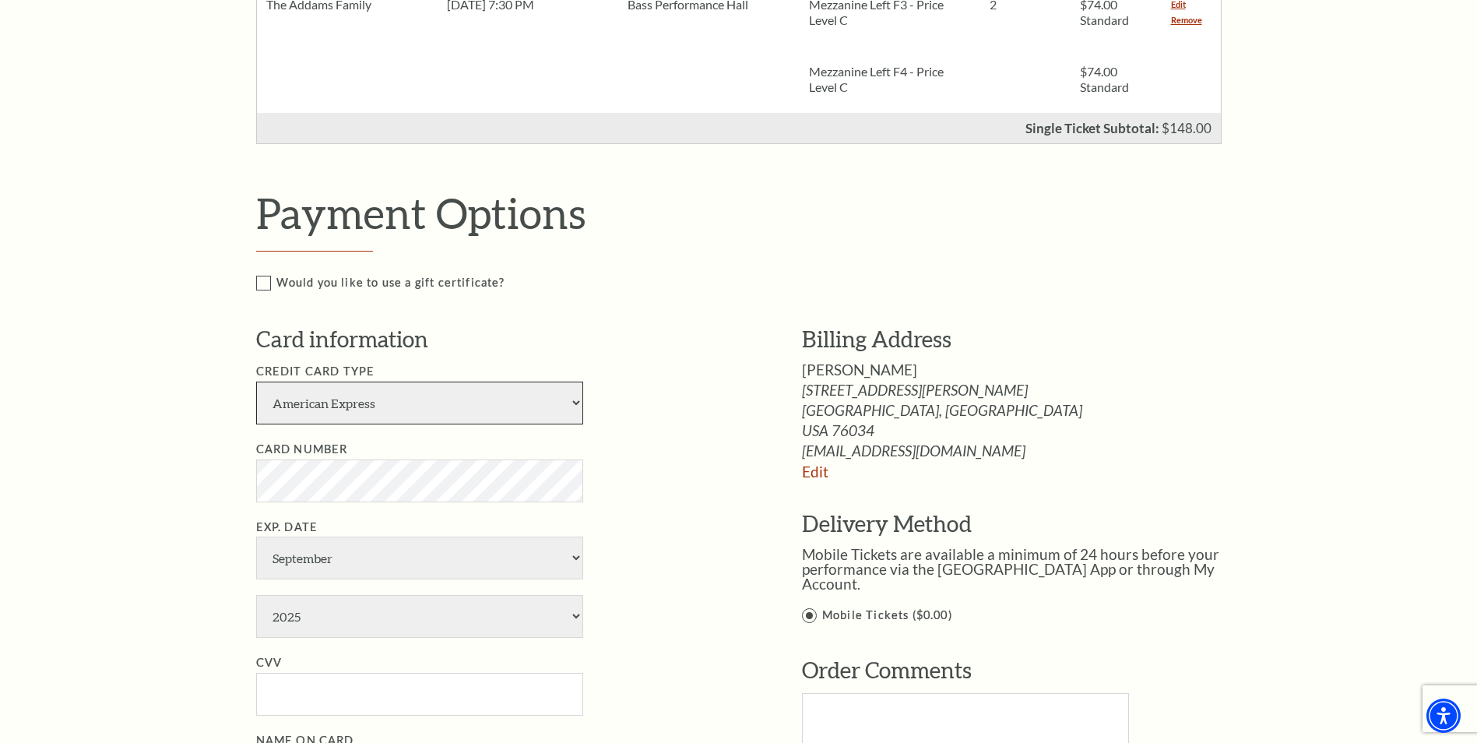
click at [471, 389] on select "American Express Visa Master Card Discover" at bounding box center [419, 403] width 327 height 43
select select "25"
click at [256, 382] on select "American Express Visa Master Card Discover" at bounding box center [419, 403] width 327 height 43
click at [309, 565] on select "January February March April May June July August September October November De…" at bounding box center [419, 558] width 327 height 43
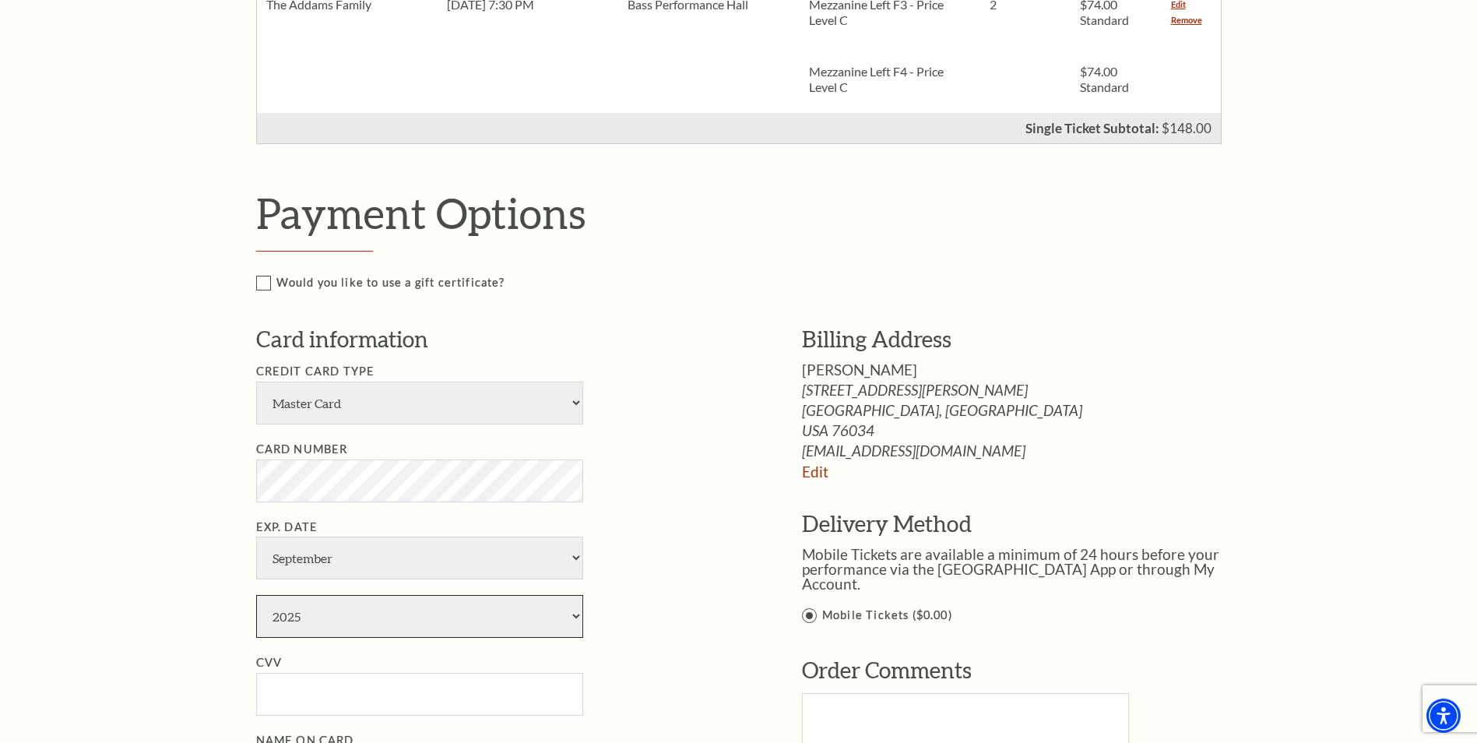
click at [318, 625] on select "2025 2026 2027 2028 2029 2030 2031 2032 2033 2034" at bounding box center [419, 616] width 327 height 43
select select "2029"
click at [256, 595] on select "2025 2026 2027 2028 2029 2030 2031 2032 2033 2034" at bounding box center [419, 616] width 327 height 43
click at [311, 677] on input "CVV" at bounding box center [419, 694] width 327 height 43
type input "905"
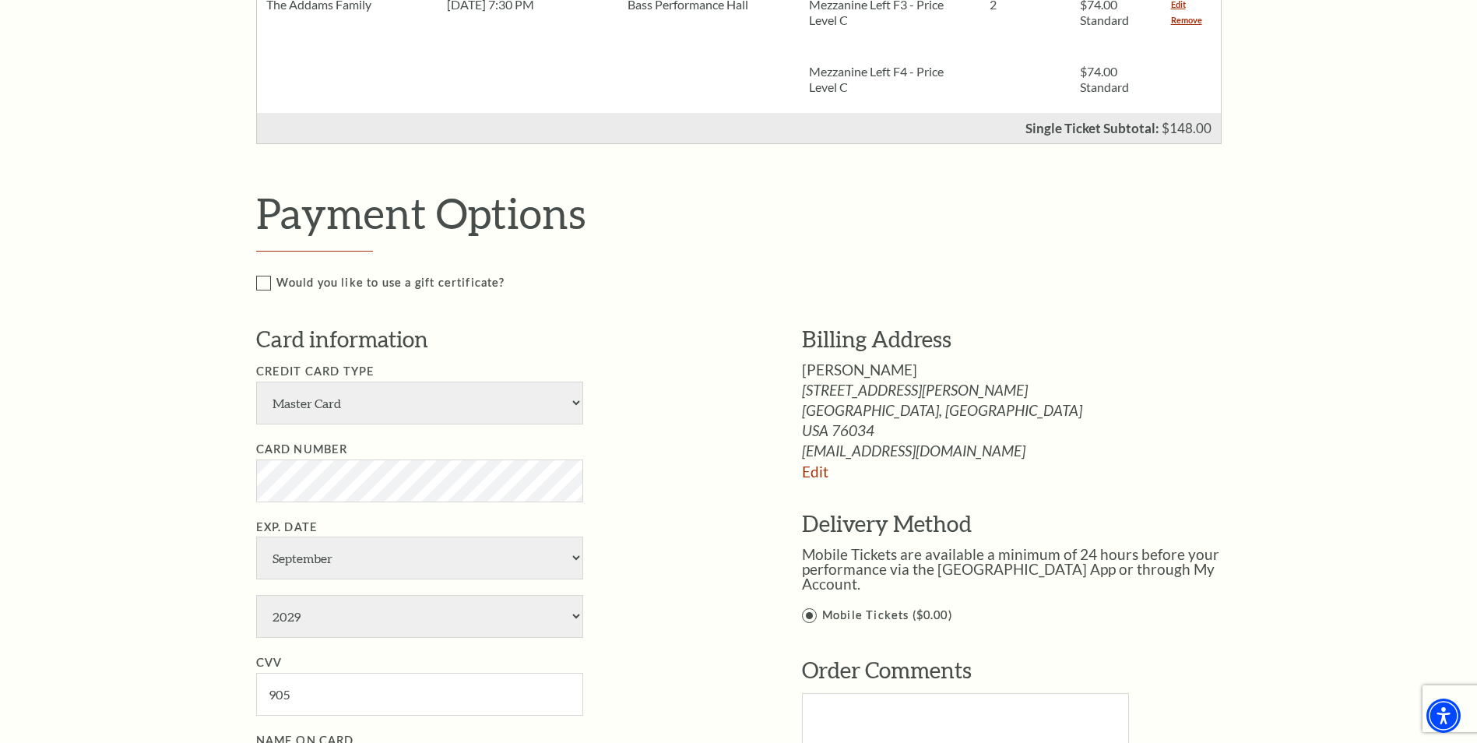
click at [670, 599] on li "Exp. Date January February March April May June July August September October N…" at bounding box center [505, 578] width 499 height 121
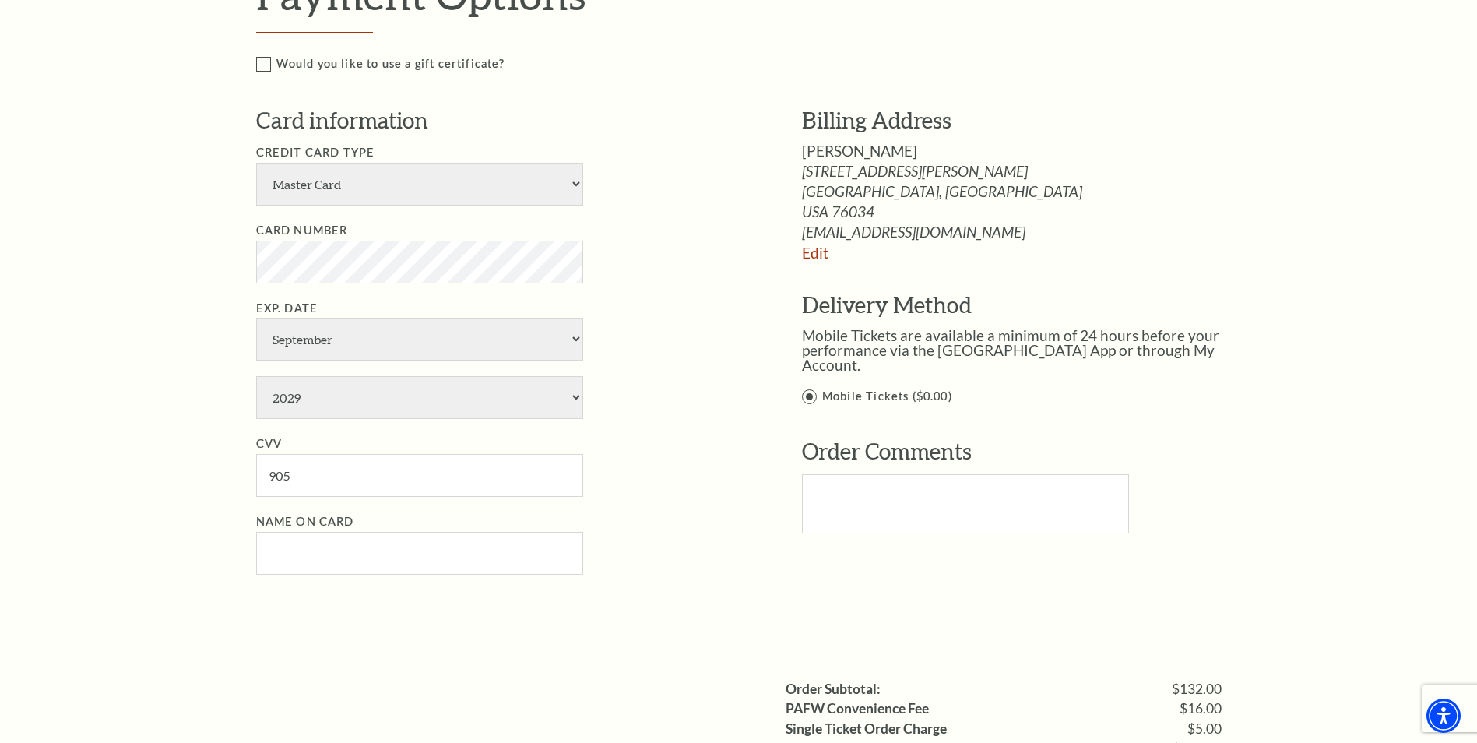
scroll to position [779, 0]
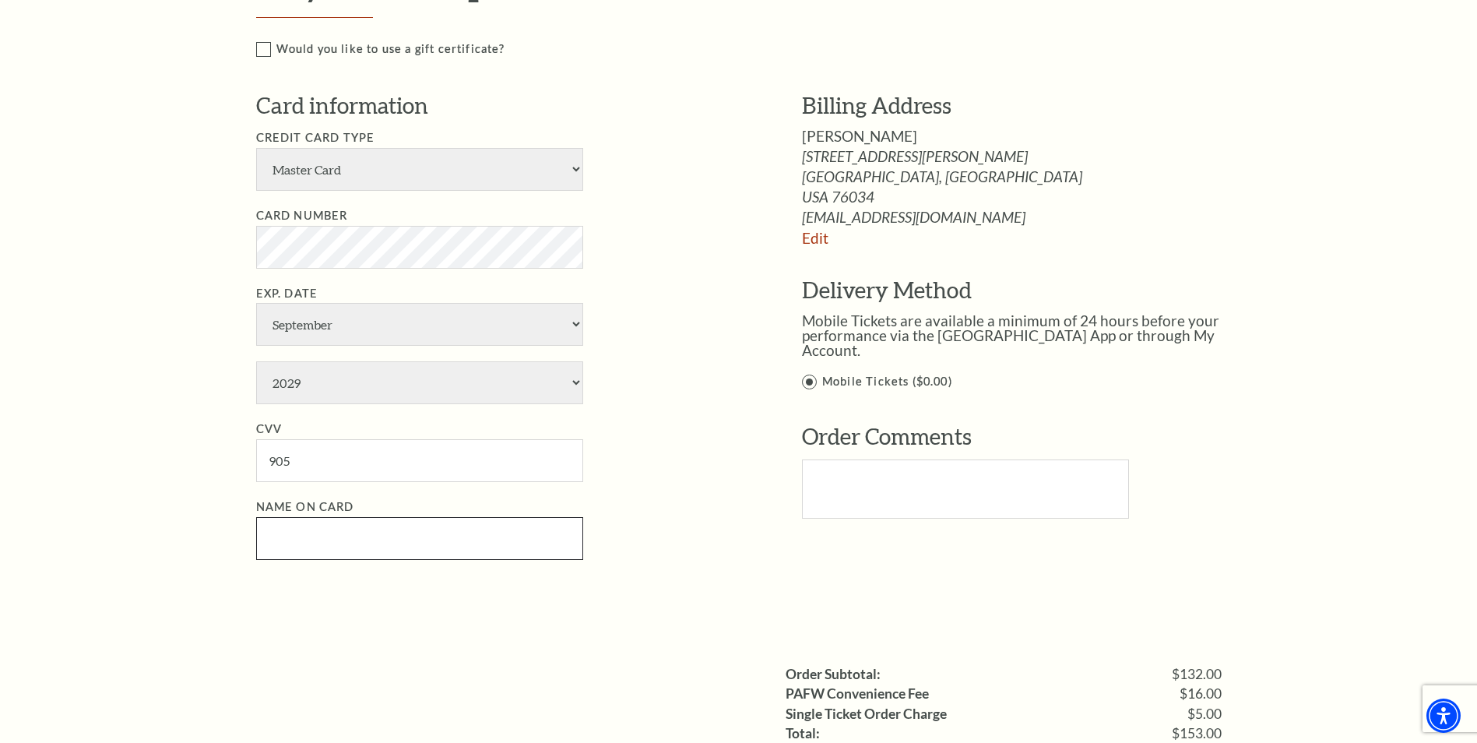
click at [392, 538] on input "Name on Card" at bounding box center [419, 538] width 327 height 43
type input "Juan E Venturi"
click at [861, 526] on p at bounding box center [1028, 533] width 452 height 15
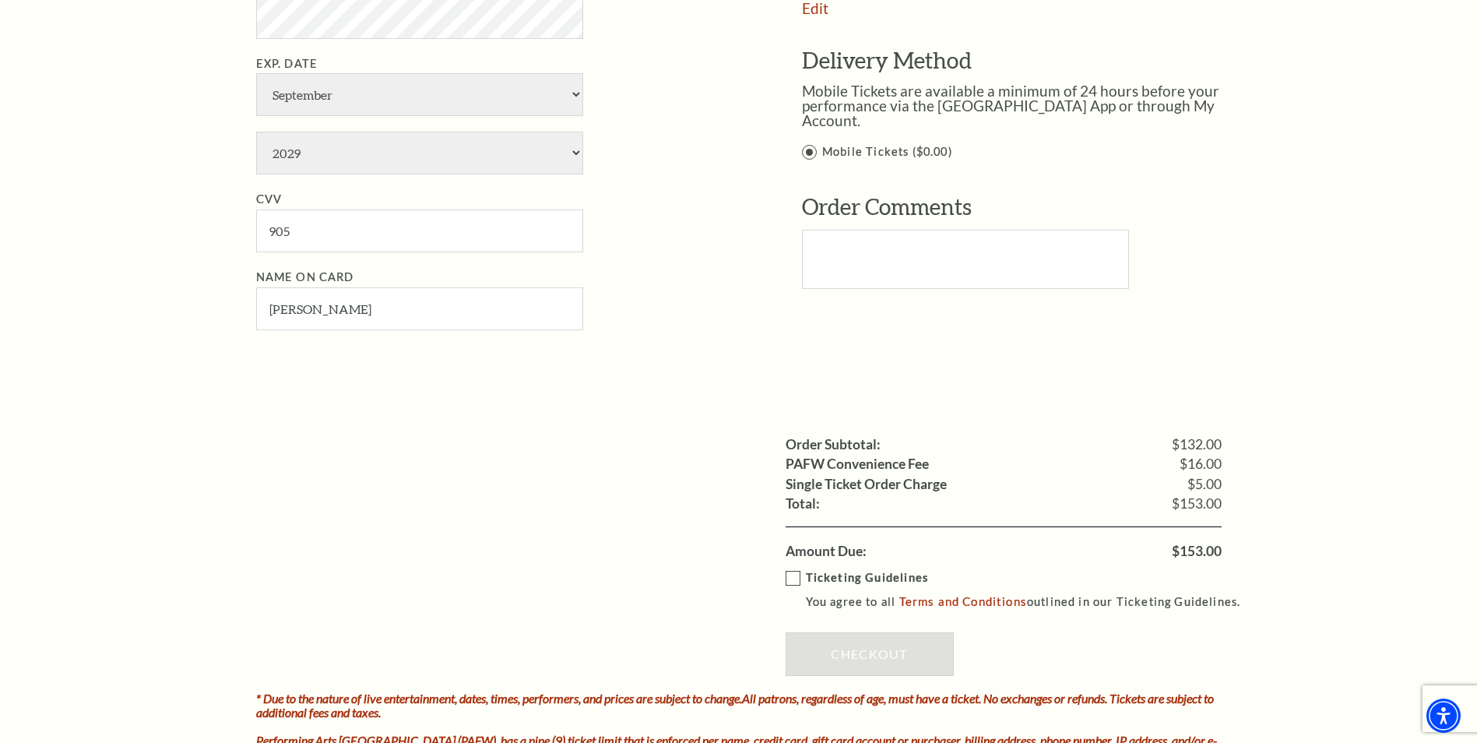
scroll to position [1012, 0]
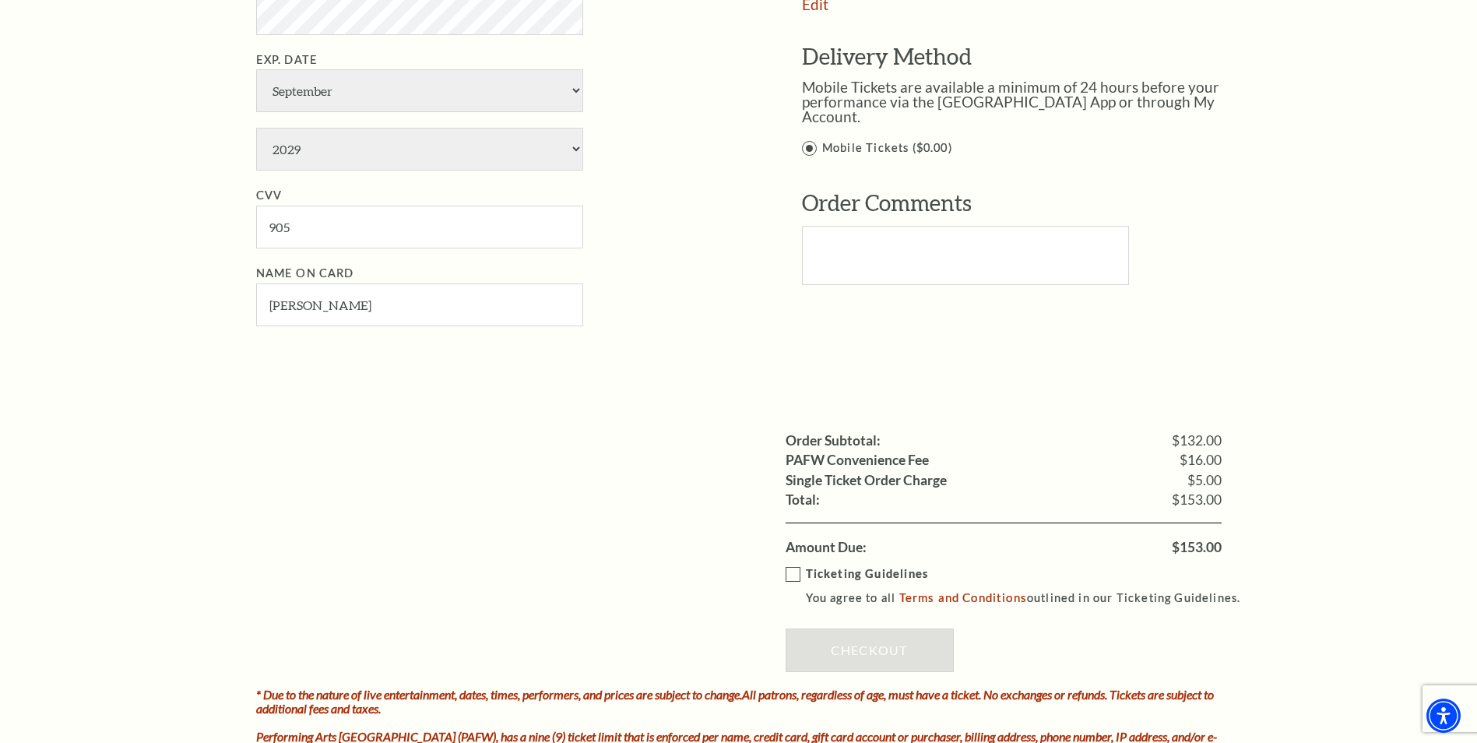
click at [817, 566] on p "Ticketing Guidelines" at bounding box center [1030, 574] width 449 height 19
click at [0, 0] on input "Ticketing Guidelines You agree to all Terms and Conditions outlined in our Tick…" at bounding box center [0, 0] width 0 height 0
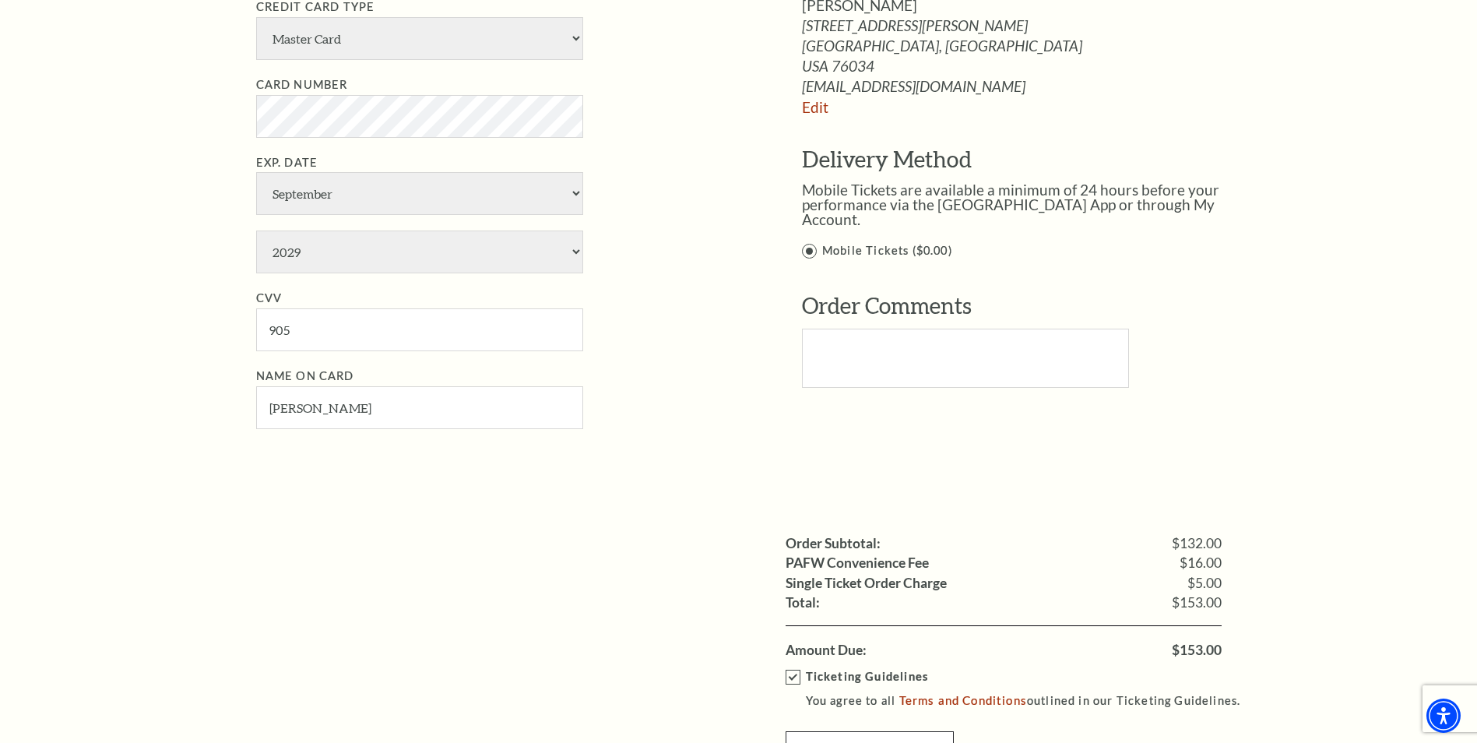
scroll to position [1168, 0]
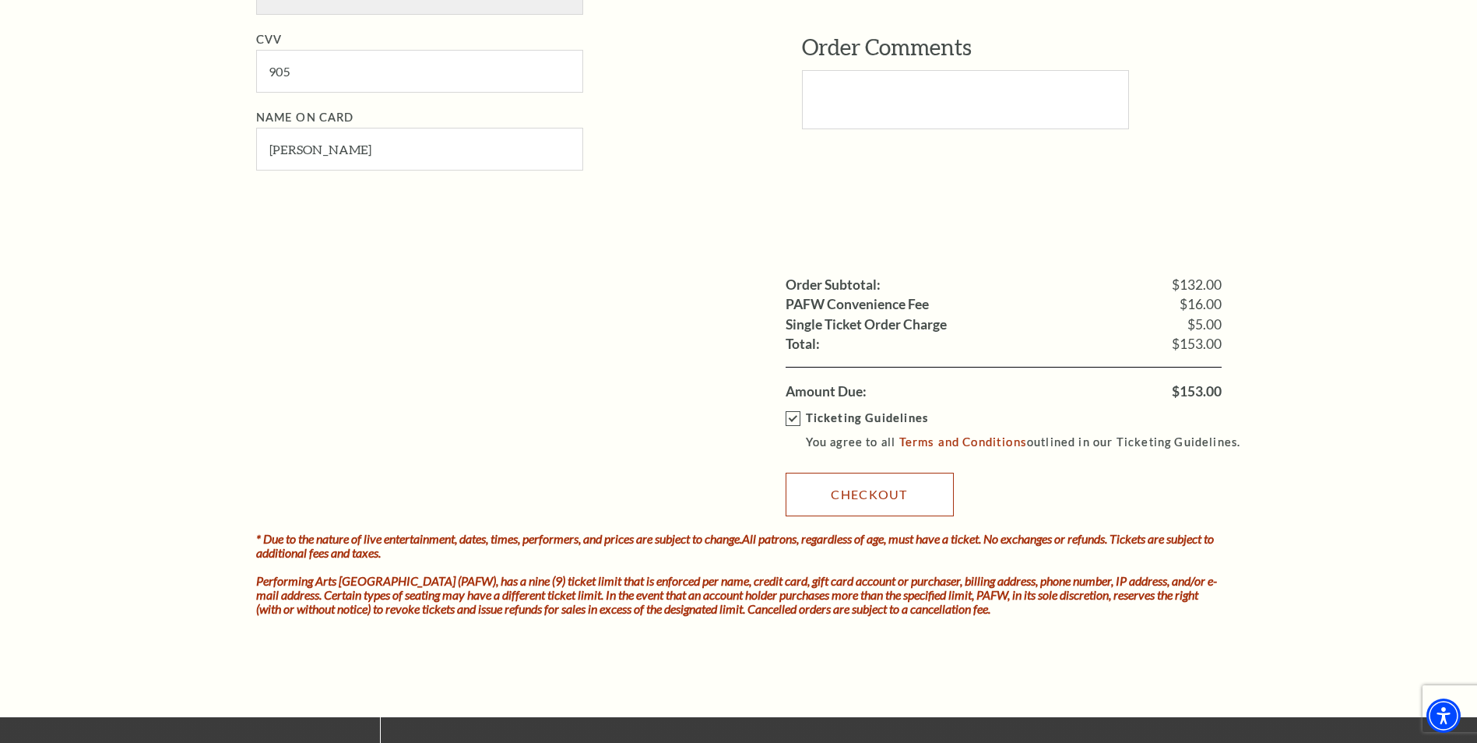
click at [860, 496] on link "Checkout" at bounding box center [870, 495] width 168 height 44
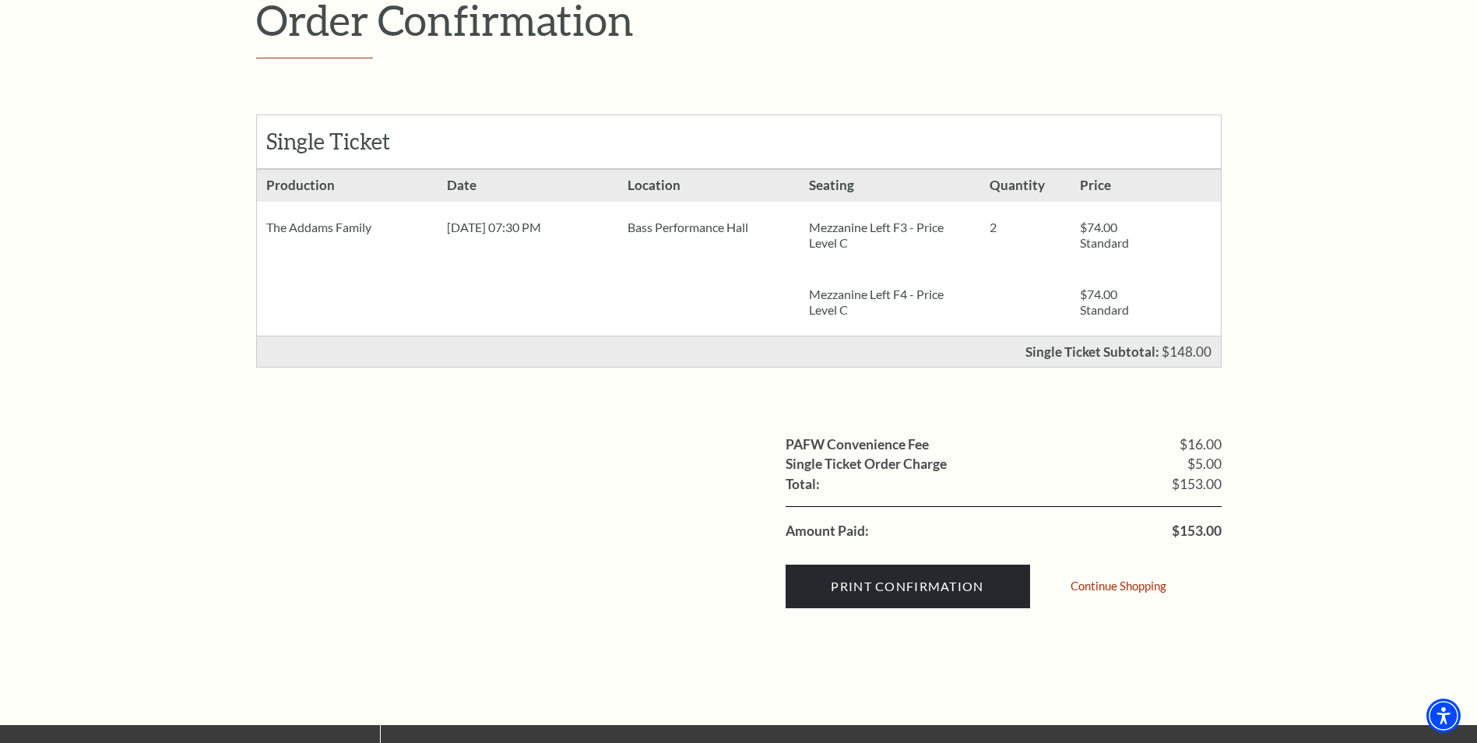
scroll to position [234, 0]
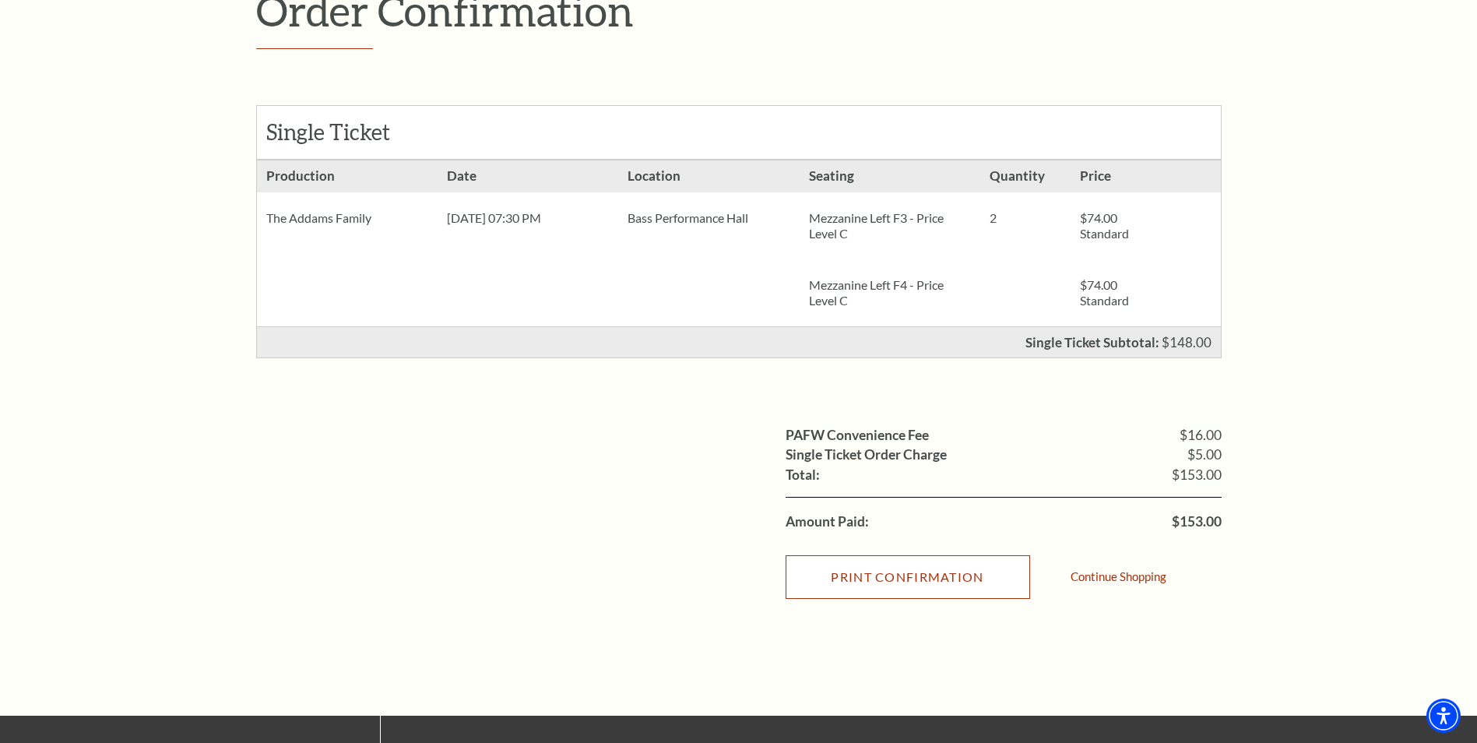
click at [935, 572] on input "Print Confirmation" at bounding box center [908, 577] width 245 height 44
click at [970, 591] on input "Print Confirmation" at bounding box center [908, 577] width 245 height 44
